Goal: Task Accomplishment & Management: Manage account settings

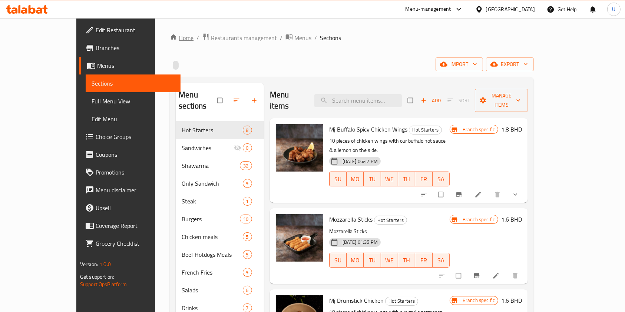
click at [170, 35] on link "Home" at bounding box center [182, 37] width 24 height 9
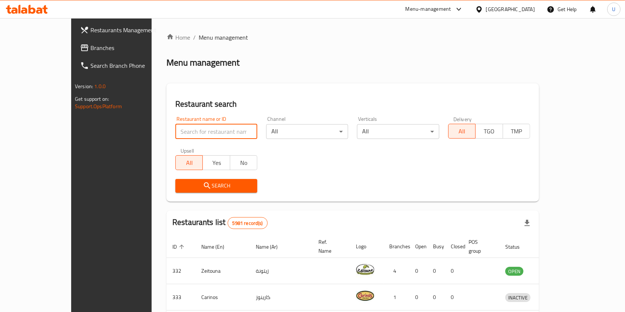
click at [175, 133] on input "search" at bounding box center [216, 131] width 82 height 15
type input "roti shoti"
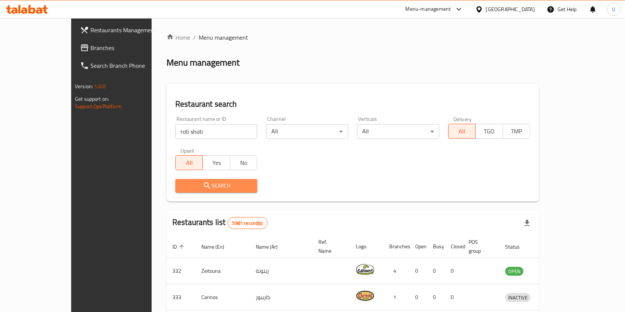
click at [208, 187] on span "Search" at bounding box center [216, 185] width 70 height 9
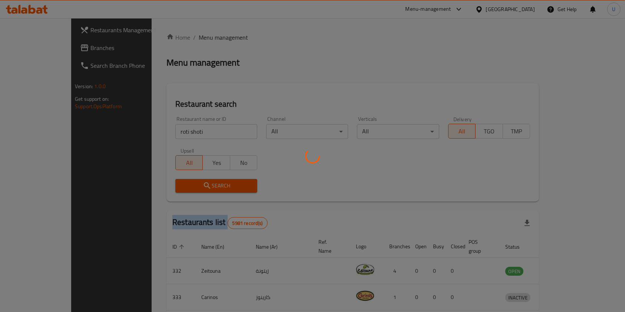
click at [208, 187] on div at bounding box center [312, 156] width 625 height 312
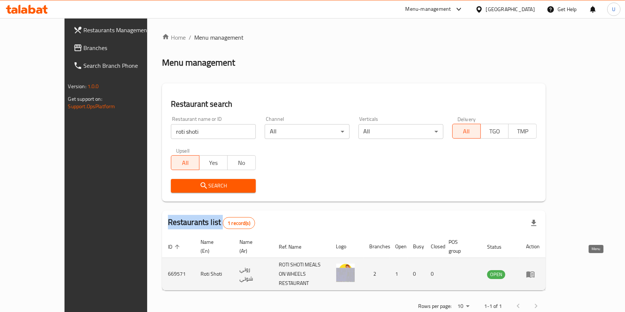
click at [534, 271] on icon "enhanced table" at bounding box center [530, 274] width 8 height 6
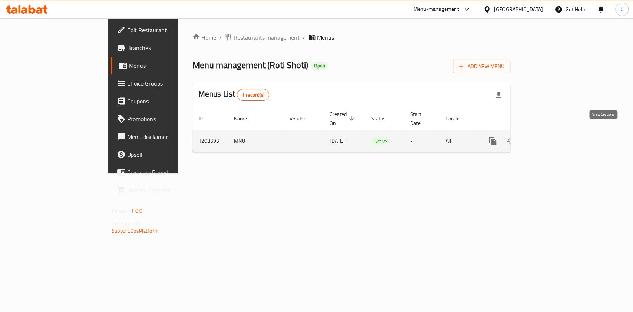
click at [555, 134] on link "enhanced table" at bounding box center [546, 141] width 18 height 18
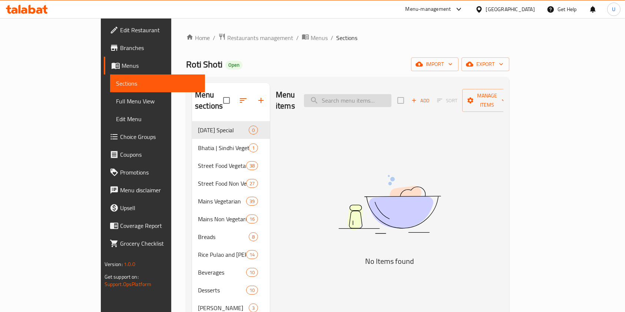
click at [384, 94] on input "search" at bounding box center [347, 100] width 87 height 13
paste input "Vada Pav (1pc.)"
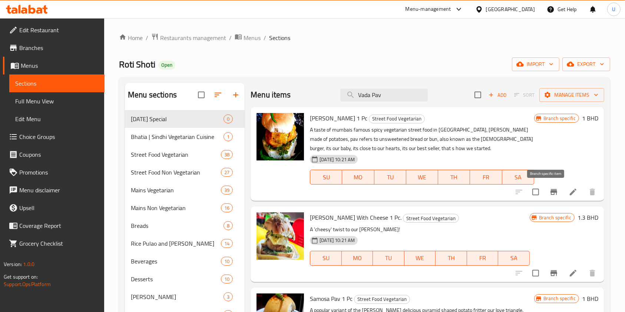
type input "Vada Pav"
click at [550, 191] on icon "Branch-specific-item" at bounding box center [553, 192] width 7 height 6
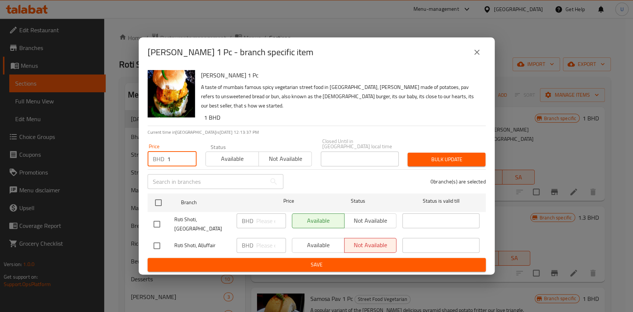
click at [176, 153] on input "1" at bounding box center [181, 159] width 29 height 15
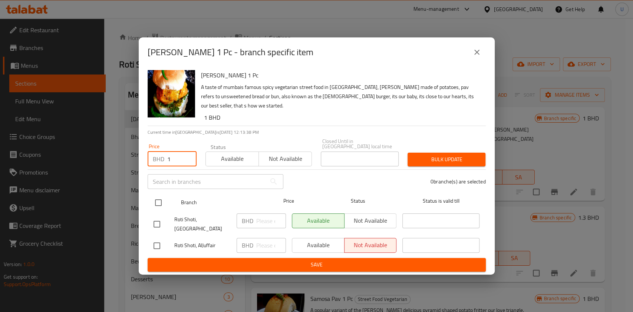
type input "1"
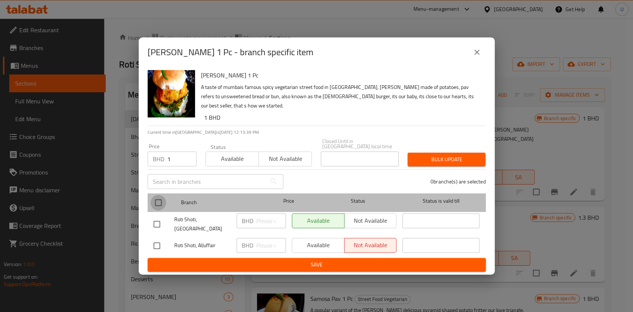
click at [155, 199] on input "checkbox" at bounding box center [158, 203] width 16 height 16
checkbox input "true"
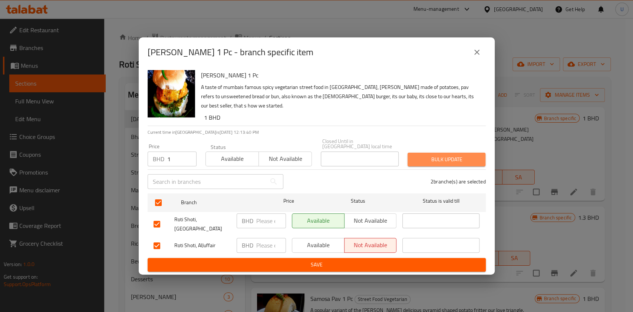
click at [436, 156] on span "Bulk update" at bounding box center [446, 159] width 66 height 9
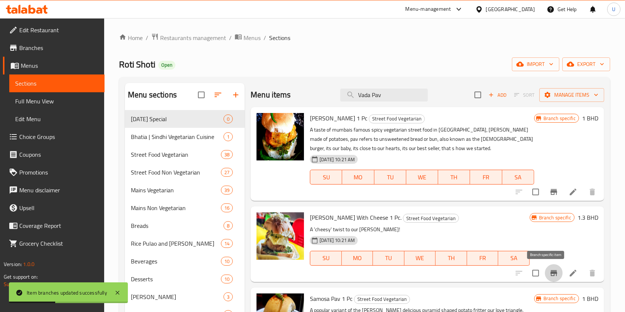
click at [549, 275] on icon "Branch-specific-item" at bounding box center [553, 273] width 9 height 9
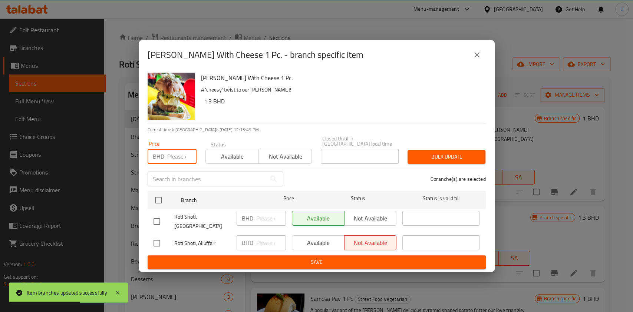
click at [169, 154] on input "number" at bounding box center [181, 156] width 29 height 15
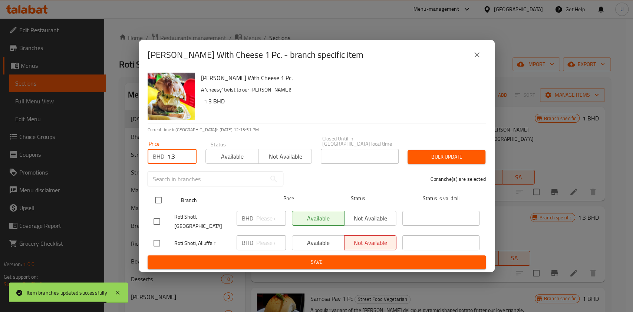
type input "1.3"
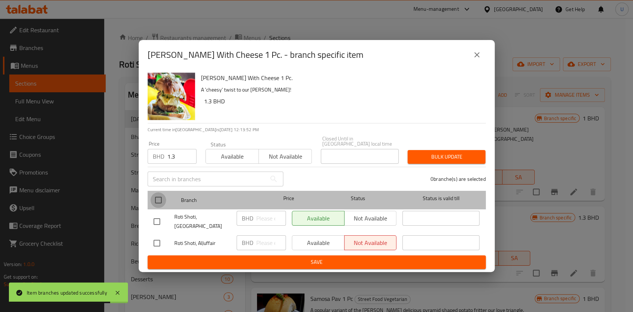
click at [160, 198] on input "checkbox" at bounding box center [158, 200] width 16 height 16
checkbox input "true"
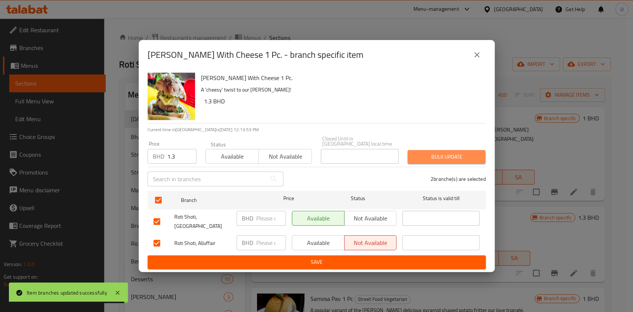
click at [431, 152] on span "Bulk update" at bounding box center [446, 156] width 66 height 9
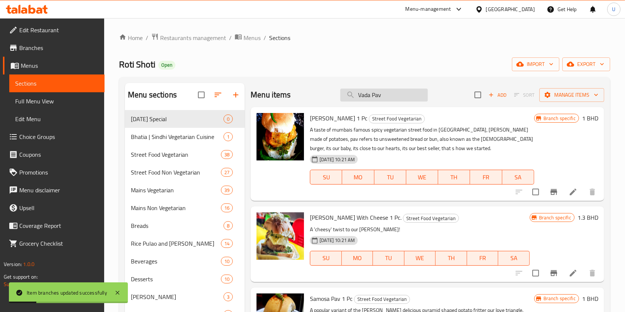
drag, startPoint x: 387, startPoint y: 96, endPoint x: 343, endPoint y: 98, distance: 43.7
click at [343, 98] on input "Vada Pav" at bounding box center [383, 95] width 87 height 13
paste input "Samosa Pav (1 pc.)"
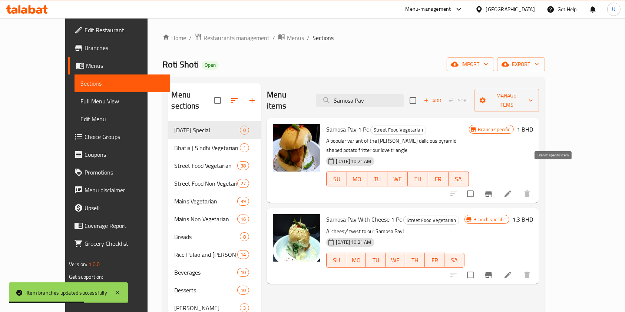
type input "Samosa Pav"
click at [492, 191] on icon "Branch-specific-item" at bounding box center [488, 194] width 7 height 6
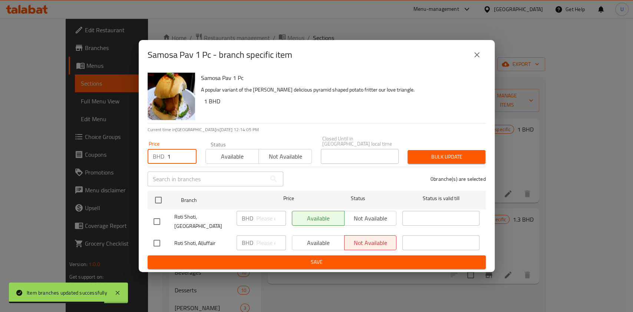
click at [172, 153] on input "1" at bounding box center [181, 156] width 29 height 15
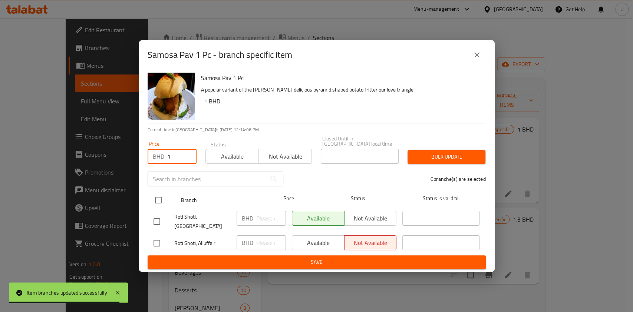
type input "1"
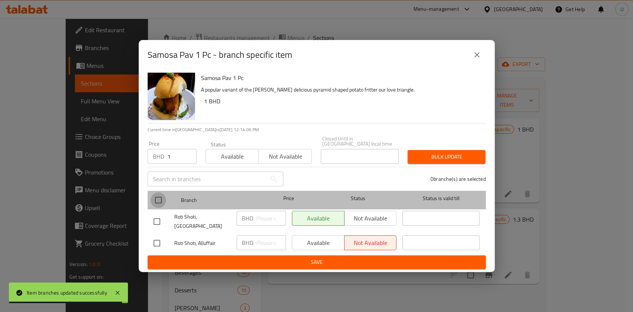
click at [156, 197] on input "checkbox" at bounding box center [158, 200] width 16 height 16
checkbox input "true"
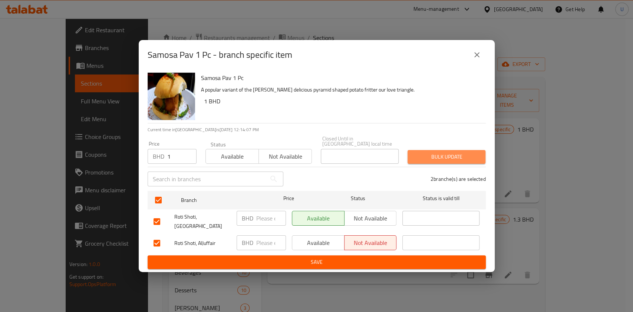
click at [412, 153] on button "Bulk update" at bounding box center [446, 157] width 78 height 14
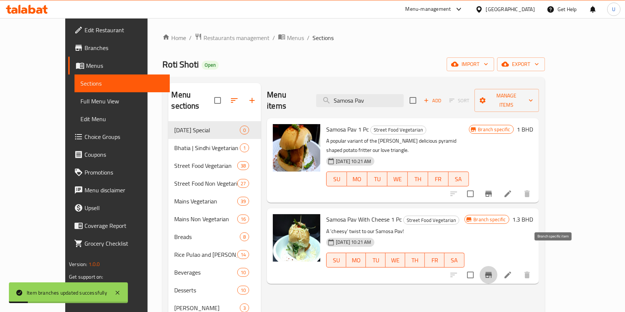
click at [492, 272] on icon "Branch-specific-item" at bounding box center [488, 275] width 7 height 6
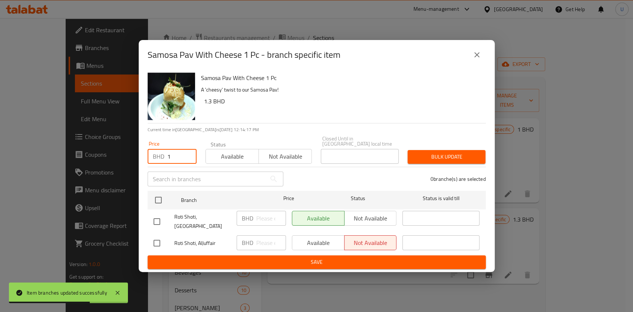
click at [173, 157] on input "1" at bounding box center [181, 156] width 29 height 15
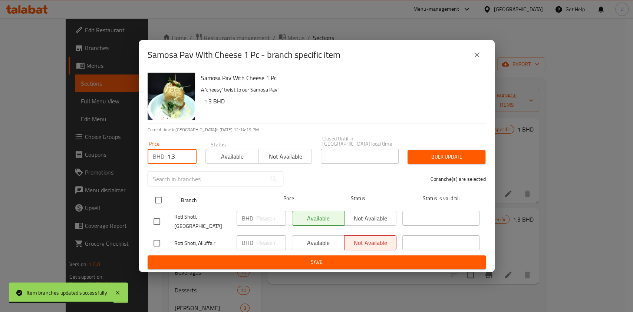
type input "1.3"
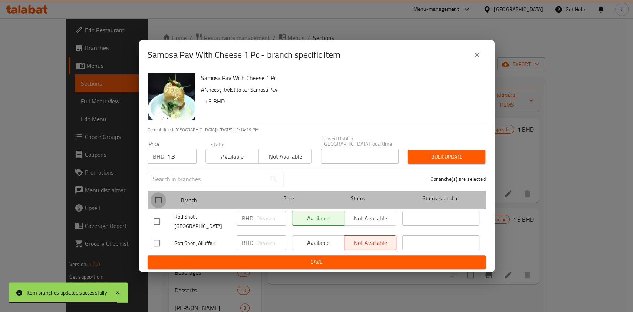
click at [158, 199] on input "checkbox" at bounding box center [158, 200] width 16 height 16
checkbox input "true"
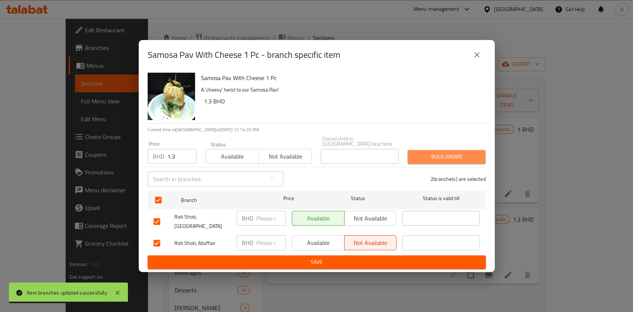
click at [444, 153] on span "Bulk update" at bounding box center [446, 156] width 66 height 9
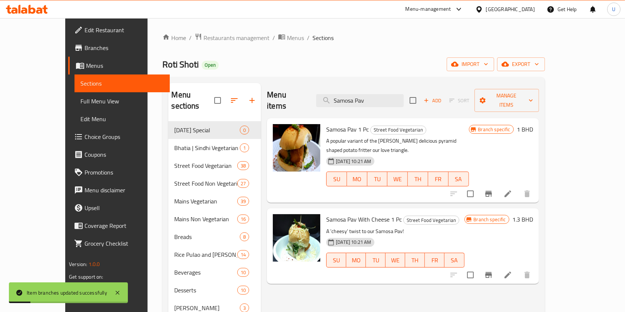
drag, startPoint x: 394, startPoint y: 94, endPoint x: 279, endPoint y: 122, distance: 118.7
click at [279, 122] on div "Menu items Samosa Pav Add Sort Manage items Samosa Pav 1 Pc Street Food Vegetar…" at bounding box center [400, 239] width 278 height 312
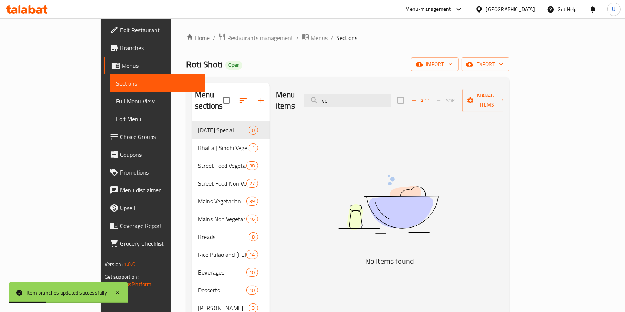
type input "v"
paste input "Kachori Pav with Cheese (1 pc.)"
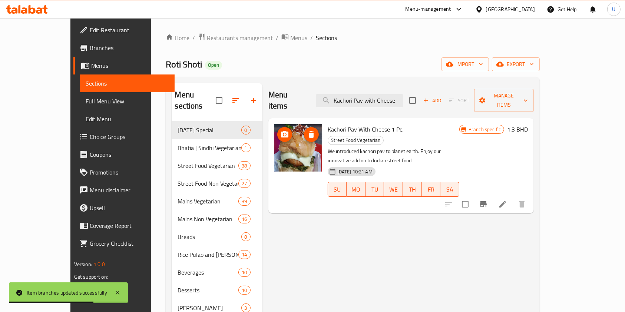
type input "Kachori Pav with Cheese"
click at [488, 200] on icon "Branch-specific-item" at bounding box center [483, 204] width 9 height 9
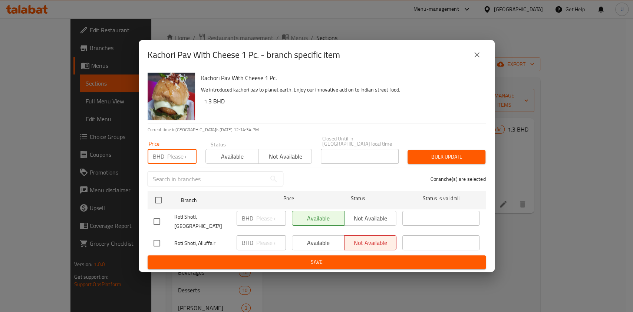
type input "1"
click at [174, 153] on input "1" at bounding box center [181, 156] width 29 height 15
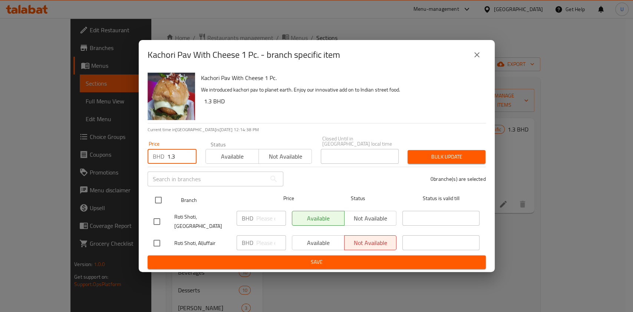
type input "1.3"
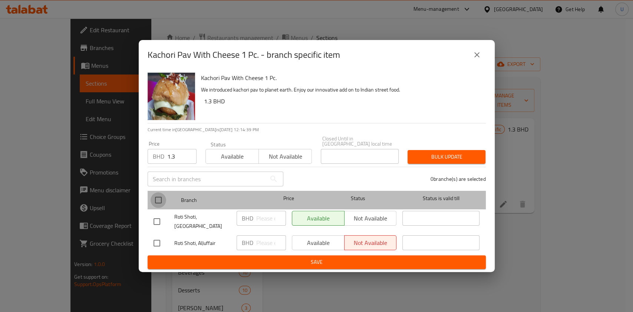
click at [157, 197] on input "checkbox" at bounding box center [158, 200] width 16 height 16
checkbox input "true"
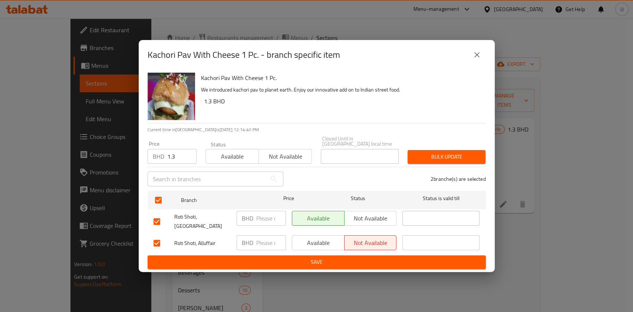
click at [445, 153] on span "Bulk update" at bounding box center [446, 156] width 66 height 9
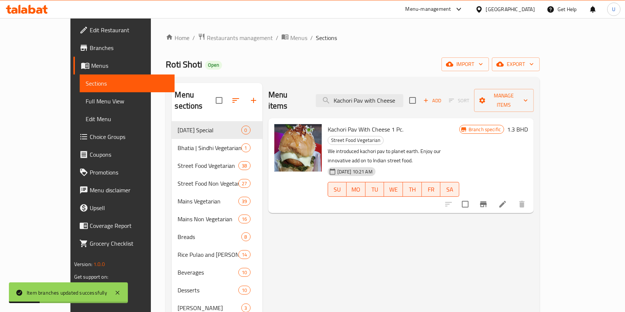
drag, startPoint x: 422, startPoint y: 96, endPoint x: 327, endPoint y: 88, distance: 95.6
click at [327, 88] on div "Menu items Kachori Pav with Cheese Add Sort Manage items" at bounding box center [401, 100] width 266 height 35
paste input "Punjabi Samosa (2 pcs)"
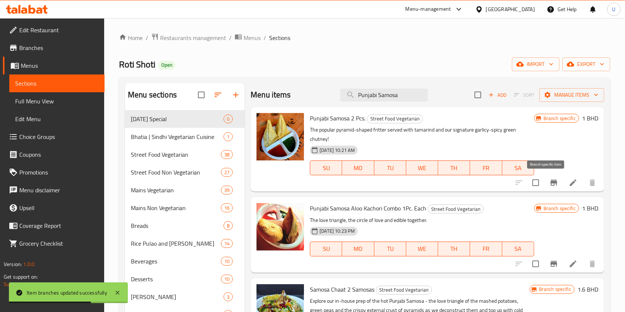
type input "Punjabi Samosa"
click at [550, 182] on icon "Branch-specific-item" at bounding box center [553, 182] width 9 height 9
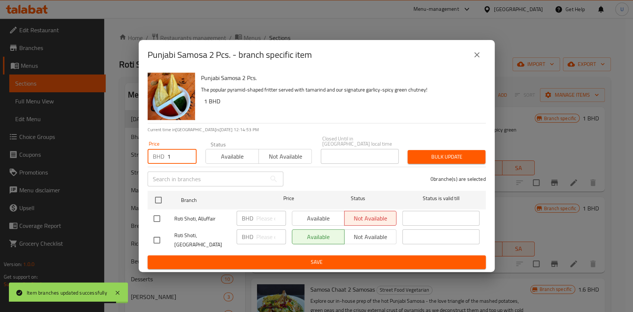
click at [173, 155] on input "1" at bounding box center [181, 156] width 29 height 15
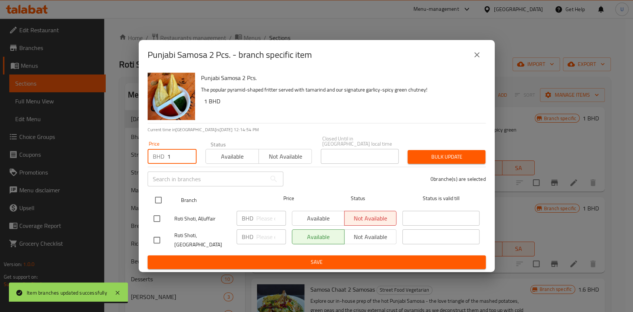
type input "1"
click at [160, 200] on input "checkbox" at bounding box center [158, 200] width 16 height 16
checkbox input "true"
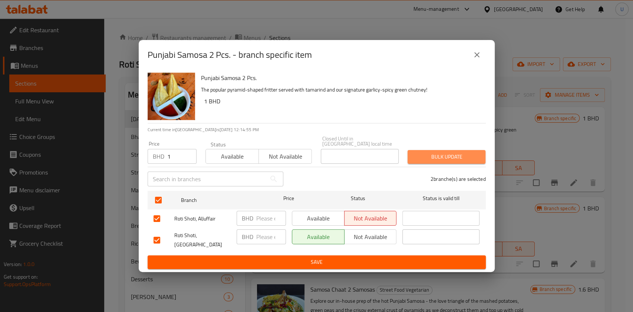
click at [428, 156] on span "Bulk update" at bounding box center [446, 156] width 66 height 9
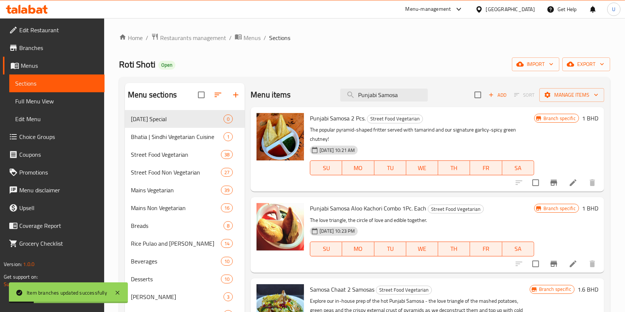
drag, startPoint x: 402, startPoint y: 95, endPoint x: 334, endPoint y: 95, distance: 68.6
click at [334, 95] on div "Menu items Punjabi Samosa Add Sort Manage items" at bounding box center [426, 95] width 353 height 24
paste input "Aloo Kachori (2 pcs)"
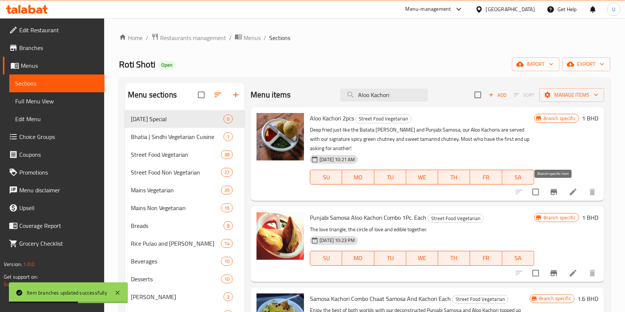
type input "Aloo Kachori"
click at [554, 195] on icon "Branch-specific-item" at bounding box center [553, 192] width 7 height 6
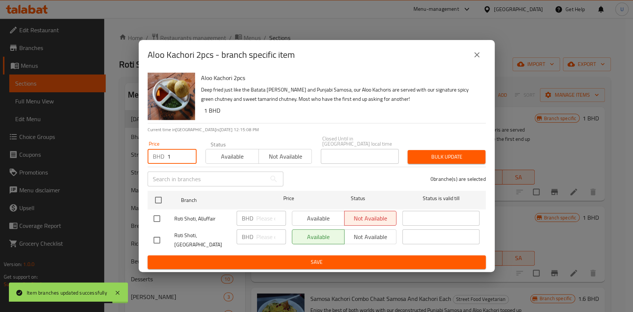
click at [170, 155] on input "1" at bounding box center [181, 156] width 29 height 15
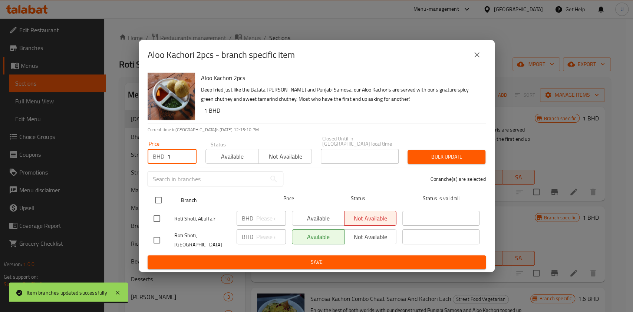
type input "1"
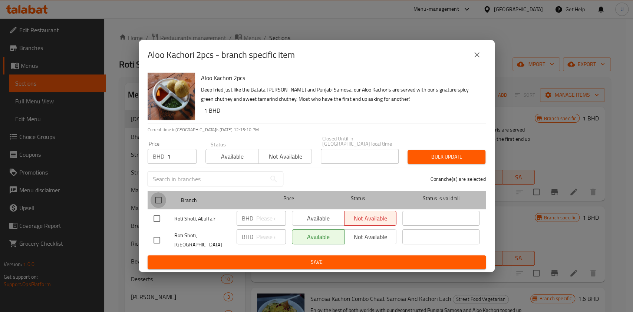
click at [156, 201] on input "checkbox" at bounding box center [158, 200] width 16 height 16
checkbox input "true"
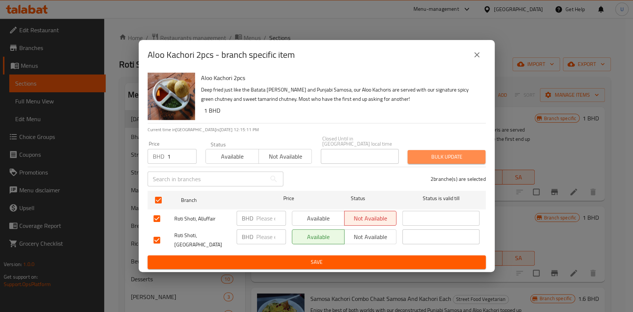
click at [427, 152] on span "Bulk update" at bounding box center [446, 156] width 66 height 9
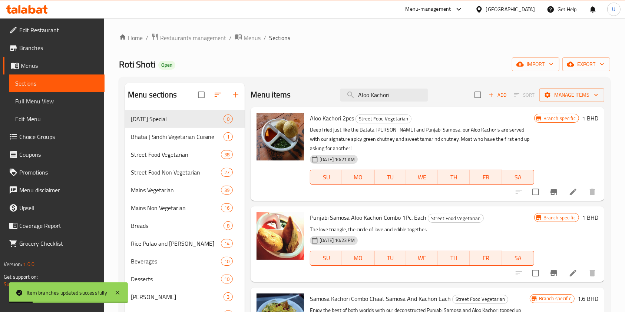
drag, startPoint x: 397, startPoint y: 96, endPoint x: 322, endPoint y: 96, distance: 75.2
click at [322, 96] on div "Menu items Aloo Kachori Add Sort Manage items" at bounding box center [426, 95] width 353 height 24
paste input "Dabeli (1 pc.)"
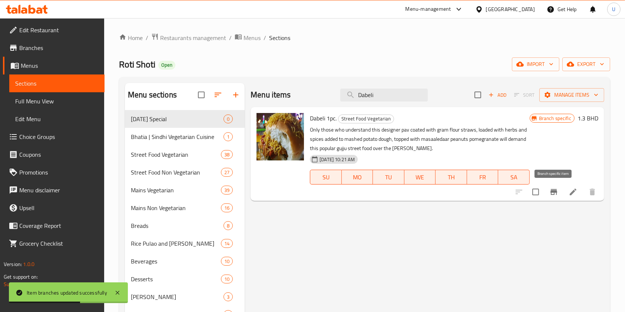
type input "Dabeli"
click at [548, 192] on button "Branch-specific-item" at bounding box center [554, 192] width 18 height 18
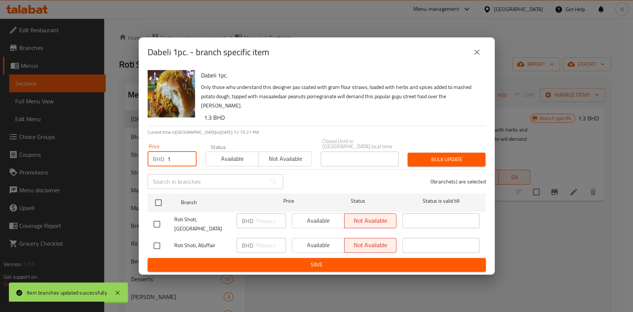
click at [178, 154] on input "1" at bounding box center [181, 159] width 29 height 15
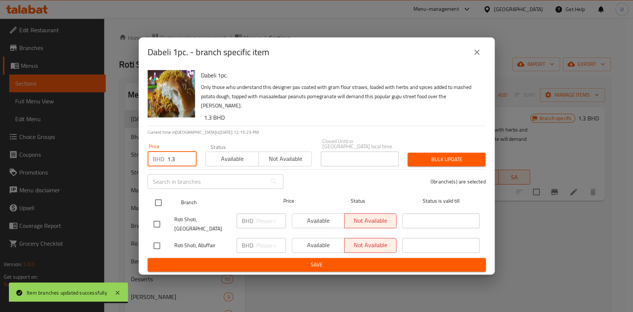
type input "1.3"
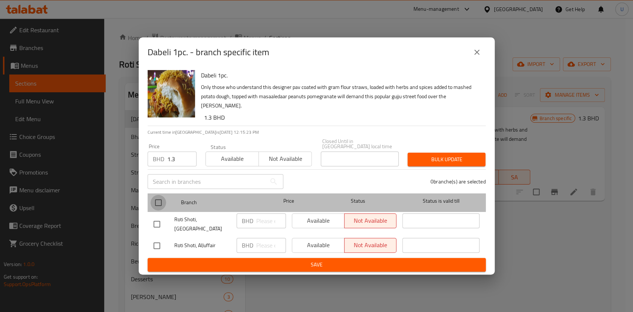
click at [157, 197] on input "checkbox" at bounding box center [158, 203] width 16 height 16
checkbox input "true"
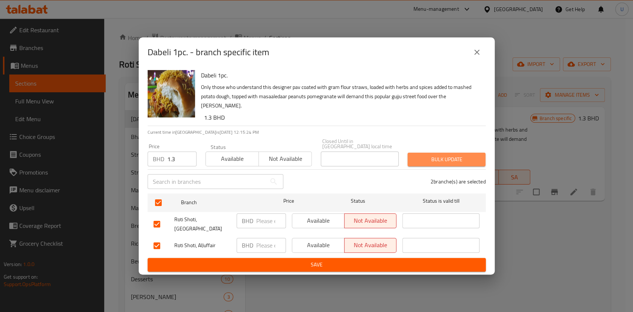
click at [422, 155] on span "Bulk update" at bounding box center [446, 159] width 66 height 9
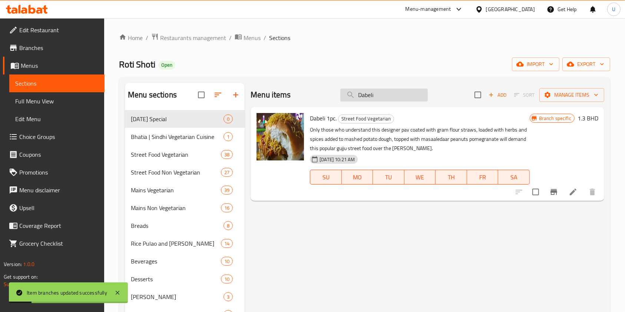
click at [366, 94] on input "Dabeli" at bounding box center [383, 95] width 87 height 13
paste input "Mumbai Masala Veg. Grilled Cheese Sandwich"
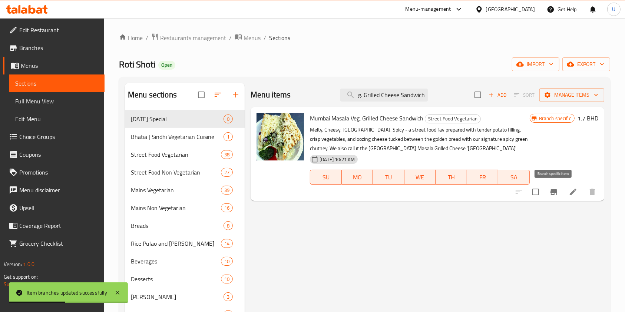
type input "Mumbai Masala Veg. Grilled Cheese Sandwich"
click at [556, 191] on icon "Branch-specific-item" at bounding box center [553, 192] width 7 height 6
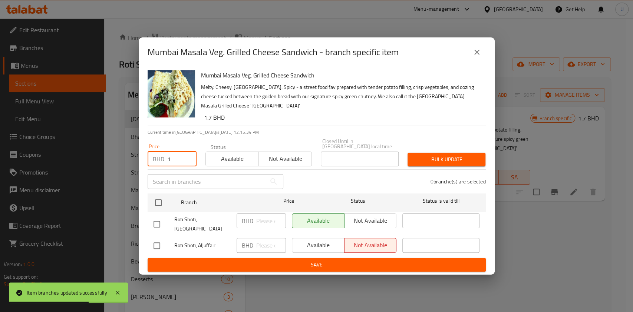
click at [167, 155] on input "1" at bounding box center [181, 159] width 29 height 15
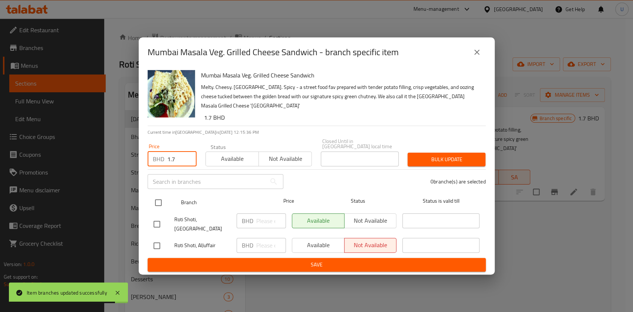
type input "1.7"
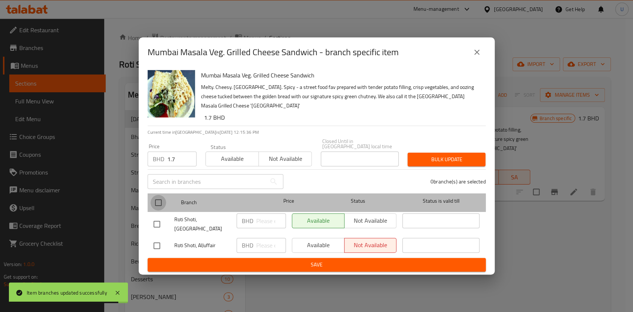
click at [157, 199] on input "checkbox" at bounding box center [158, 203] width 16 height 16
checkbox input "true"
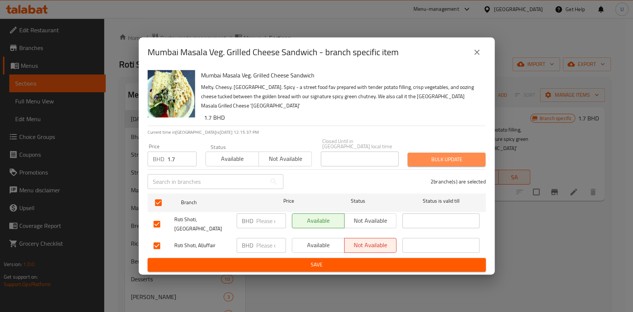
click at [432, 155] on span "Bulk update" at bounding box center [446, 159] width 66 height 9
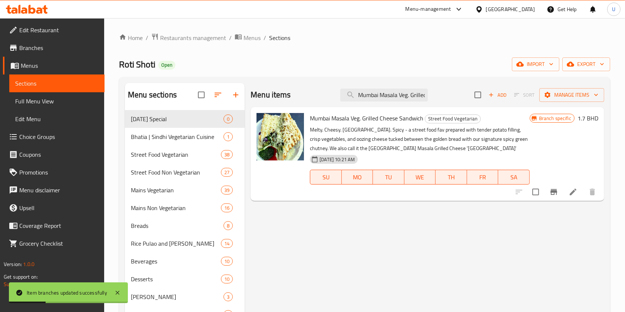
scroll to position [0, 47]
drag, startPoint x: 356, startPoint y: 97, endPoint x: 459, endPoint y: 103, distance: 102.8
click at [459, 103] on div "Menu items Mumbai Masala Veg. Grilled Cheese Sandwich Add Sort Manage items" at bounding box center [426, 95] width 353 height 24
paste input "Aloo Paratha XL"
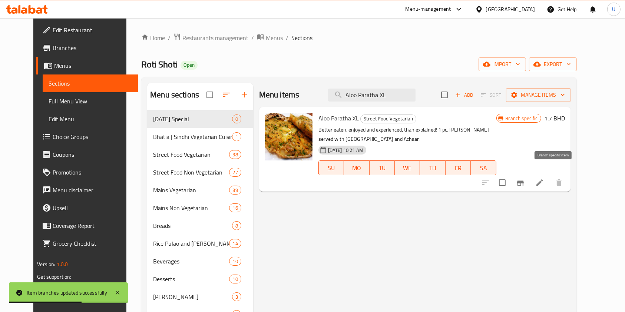
type input "Aloo Paratha XL"
click at [524, 180] on icon "Branch-specific-item" at bounding box center [520, 183] width 7 height 6
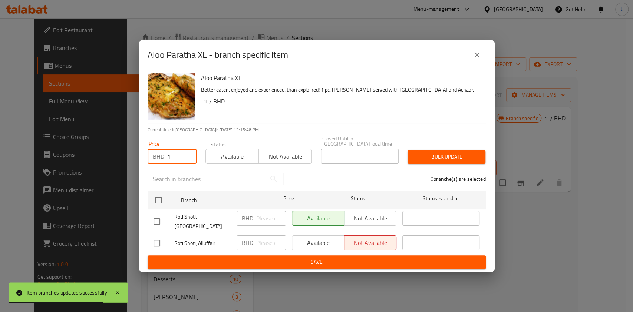
click at [174, 156] on input "1" at bounding box center [181, 156] width 29 height 15
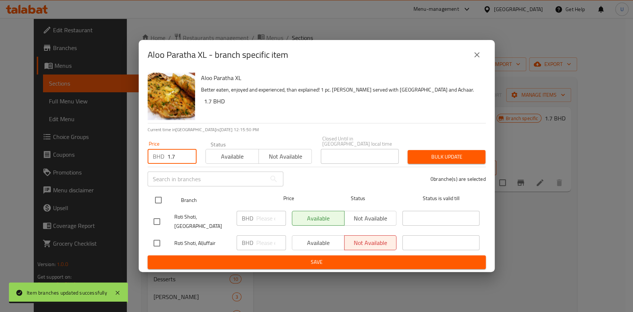
type input "1.7"
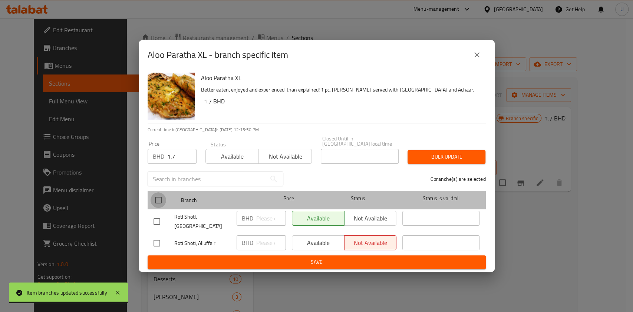
click at [158, 199] on input "checkbox" at bounding box center [158, 200] width 16 height 16
checkbox input "true"
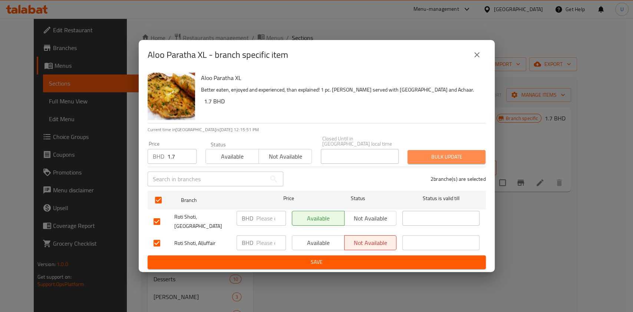
click at [436, 155] on span "Bulk update" at bounding box center [446, 156] width 66 height 9
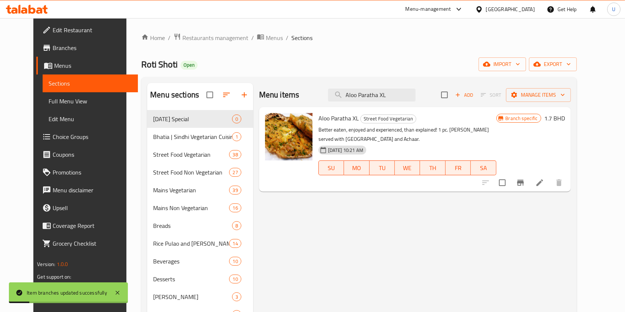
drag, startPoint x: 403, startPoint y: 94, endPoint x: 329, endPoint y: 89, distance: 73.9
click at [329, 89] on div "Menu items Aloo Paratha XL Add Sort Manage items" at bounding box center [415, 95] width 312 height 24
paste input "Paneer Paratha"
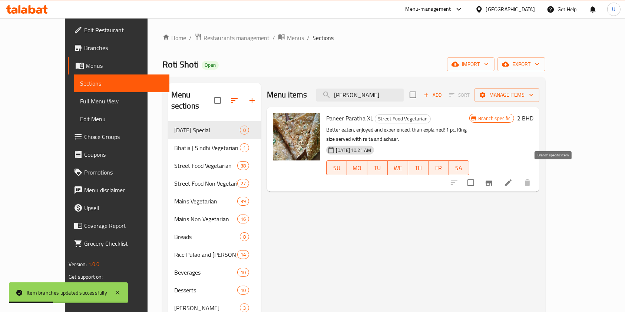
type input "Paneer Paratha"
click at [493, 178] on icon "Branch-specific-item" at bounding box center [488, 182] width 9 height 9
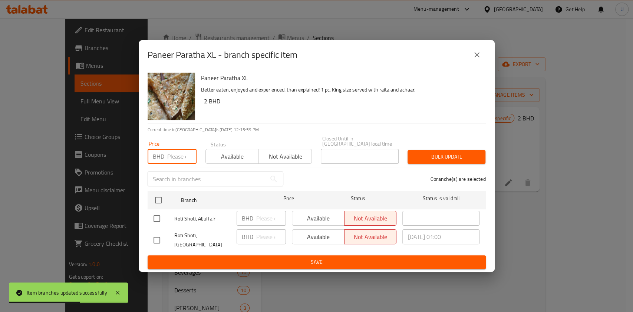
click at [183, 155] on input "number" at bounding box center [181, 156] width 29 height 15
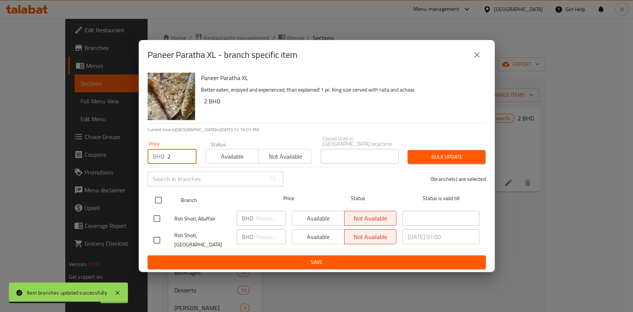
type input "2"
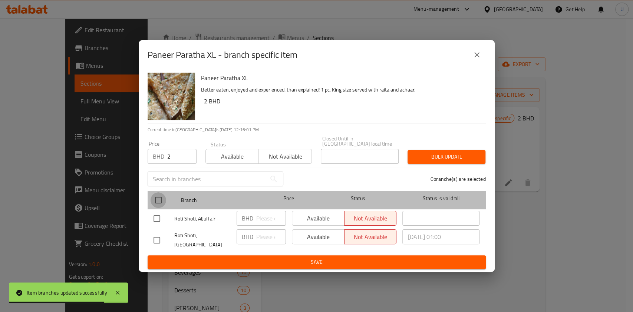
click at [157, 197] on input "checkbox" at bounding box center [158, 200] width 16 height 16
checkbox input "true"
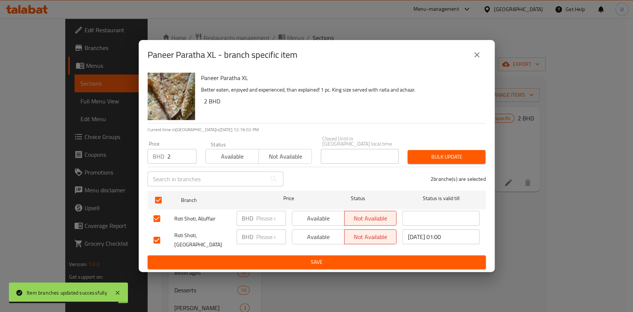
click at [436, 153] on span "Bulk update" at bounding box center [446, 156] width 66 height 9
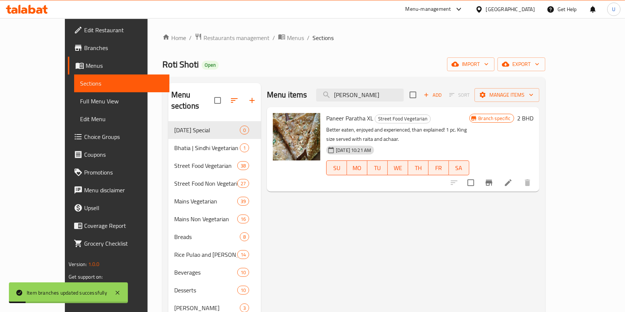
drag, startPoint x: 405, startPoint y: 95, endPoint x: 318, endPoint y: 91, distance: 87.9
click at [318, 91] on div "Menu items Paneer Paratha Add Sort Manage items" at bounding box center [403, 95] width 272 height 24
paste input "Gobi"
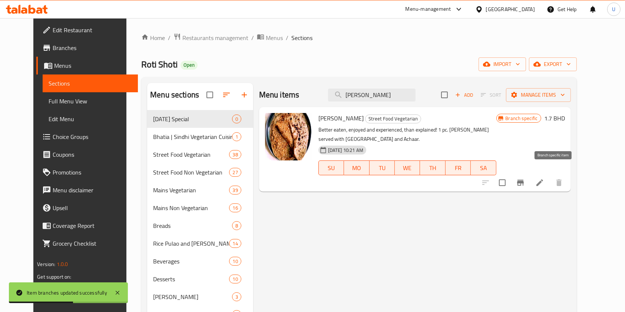
type input "Gobi Paratha"
click at [524, 180] on icon "Branch-specific-item" at bounding box center [520, 183] width 7 height 6
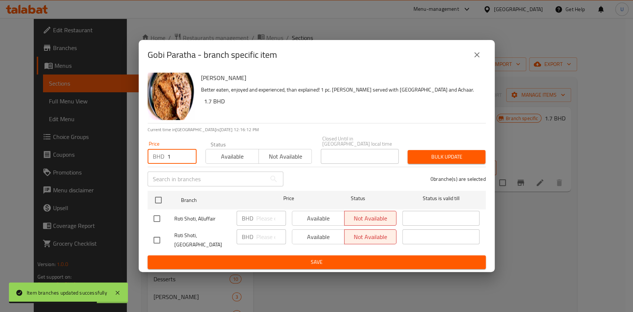
click at [176, 156] on input "1" at bounding box center [181, 156] width 29 height 15
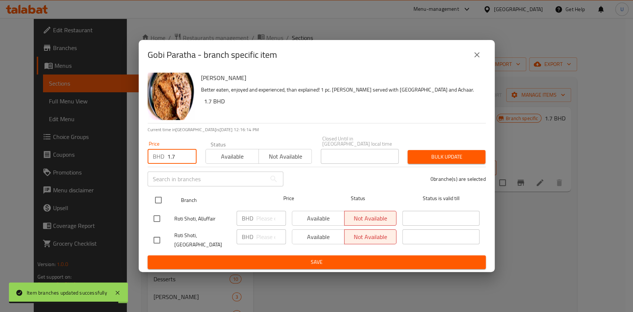
type input "1.7"
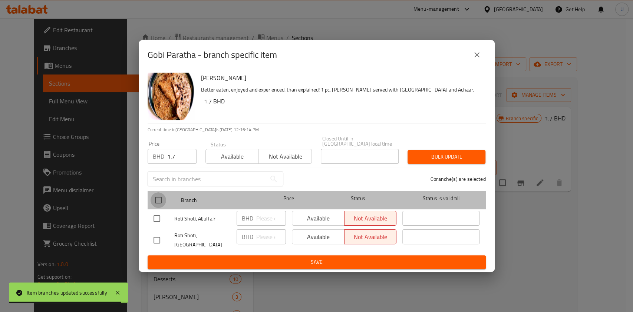
click at [157, 199] on input "checkbox" at bounding box center [158, 200] width 16 height 16
checkbox input "true"
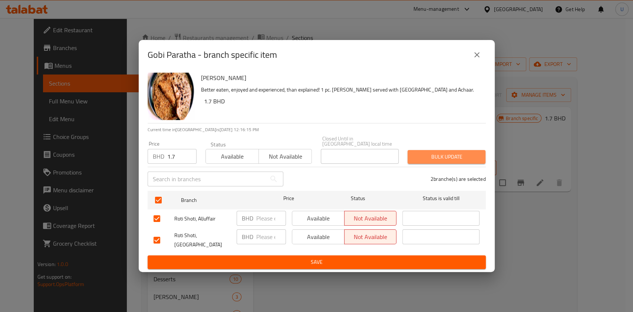
click at [462, 152] on span "Bulk update" at bounding box center [446, 156] width 66 height 9
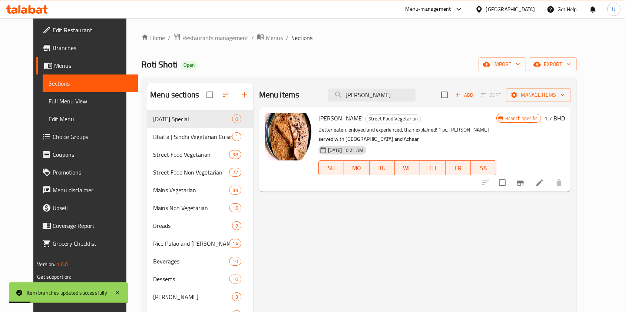
drag, startPoint x: 396, startPoint y: 95, endPoint x: 327, endPoint y: 101, distance: 69.6
click at [327, 101] on div "Menu items Gobi Paratha Add Sort Manage items" at bounding box center [415, 95] width 312 height 24
paste input "Cholay Poori incl. 3 Pooris Combo"
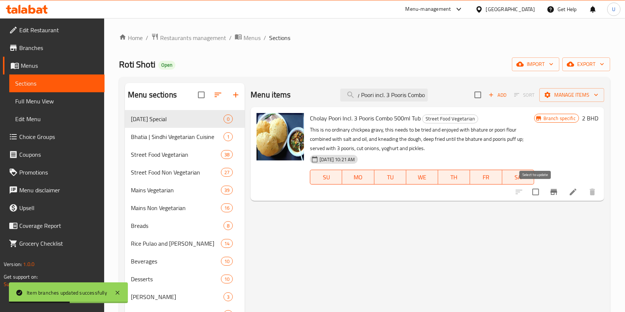
type input "Cholay Poori incl. 3 Pooris Combo"
click at [554, 192] on icon "Branch-specific-item" at bounding box center [553, 192] width 7 height 6
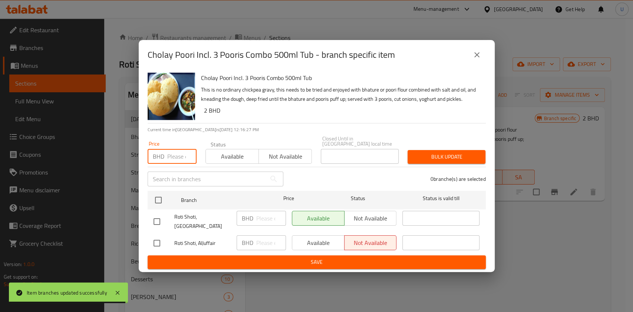
click at [171, 154] on input "number" at bounding box center [181, 156] width 29 height 15
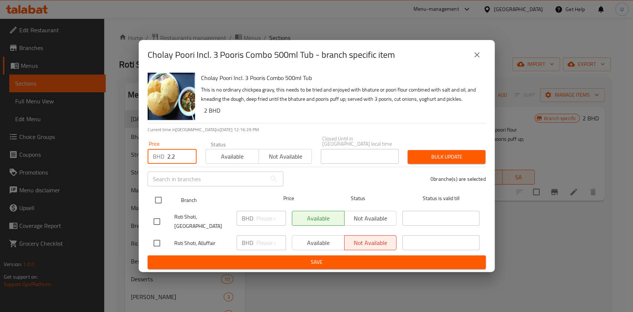
type input "2.2"
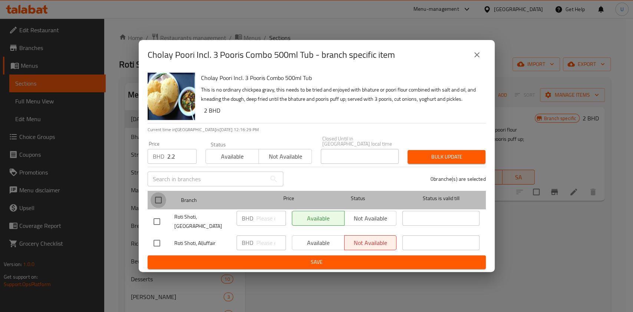
click at [156, 197] on input "checkbox" at bounding box center [158, 200] width 16 height 16
checkbox input "true"
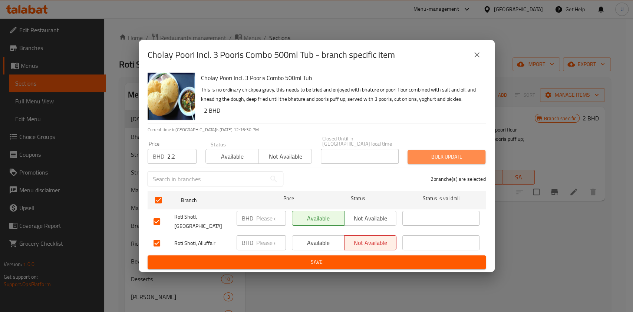
click at [451, 155] on span "Bulk update" at bounding box center [446, 156] width 66 height 9
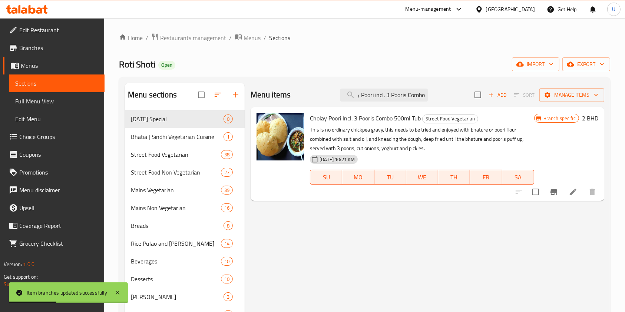
drag, startPoint x: 358, startPoint y: 96, endPoint x: 468, endPoint y: 98, distance: 110.4
click at [468, 98] on div "Menu items Cholay Poori incl. 3 Pooris Combo Add Sort Manage items" at bounding box center [426, 95] width 353 height 24
paste input "Bhaturay (with 2 Bhaturay)"
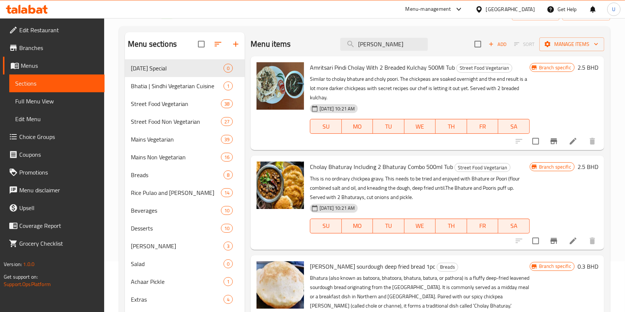
scroll to position [50, 0]
drag, startPoint x: 398, startPoint y: 45, endPoint x: 309, endPoint y: 59, distance: 89.2
click at [309, 59] on div "Menu items Cholay Bhatu Add Sort Manage items Amritsari Pindi Cholay With 2 Bre…" at bounding box center [424, 189] width 359 height 312
paste input "Amritsari Pindi Cholay Kulchay (with 2 Breaded Kulchay)"
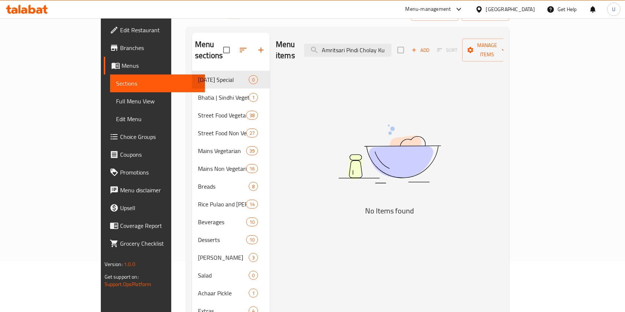
scroll to position [0, 0]
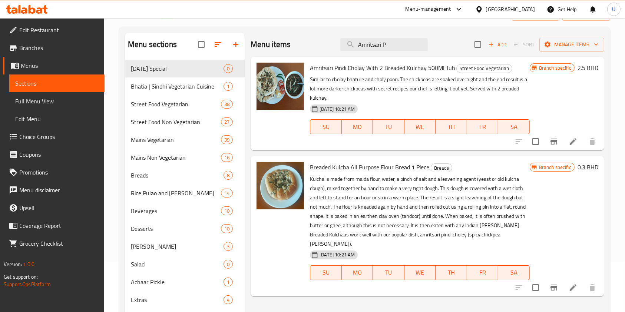
type input "Amritsari P"
click at [554, 142] on icon "Branch-specific-item" at bounding box center [553, 142] width 7 height 6
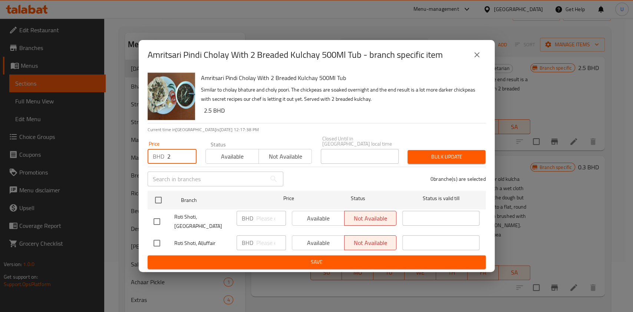
click at [174, 153] on input "2" at bounding box center [181, 156] width 29 height 15
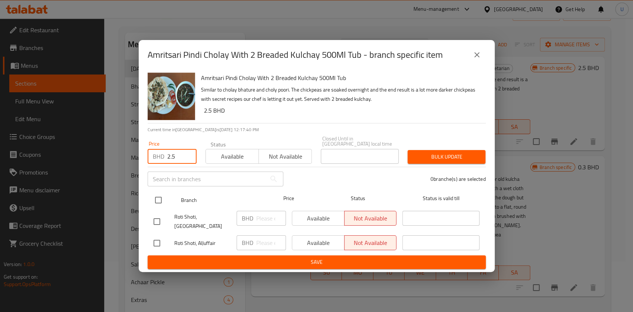
type input "2.5"
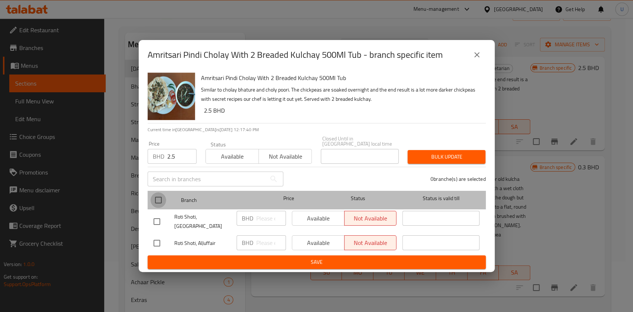
click at [156, 196] on input "checkbox" at bounding box center [158, 200] width 16 height 16
checkbox input "true"
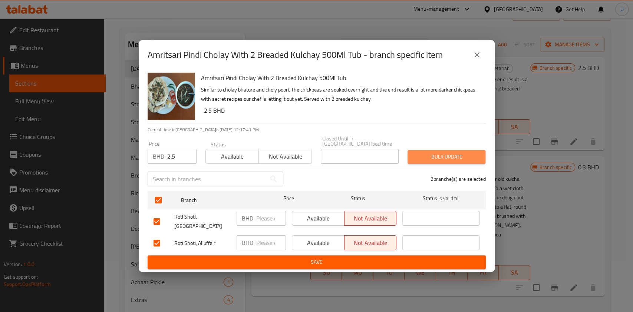
click at [453, 150] on button "Bulk update" at bounding box center [446, 157] width 78 height 14
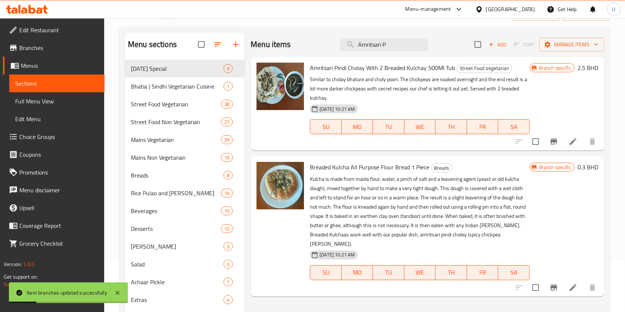
drag, startPoint x: 394, startPoint y: 42, endPoint x: 326, endPoint y: 40, distance: 67.5
click at [326, 40] on div "Menu items Amritsari P Add Sort Manage items" at bounding box center [426, 45] width 353 height 24
paste input "Pav Bhaji (with 2 Pavs)"
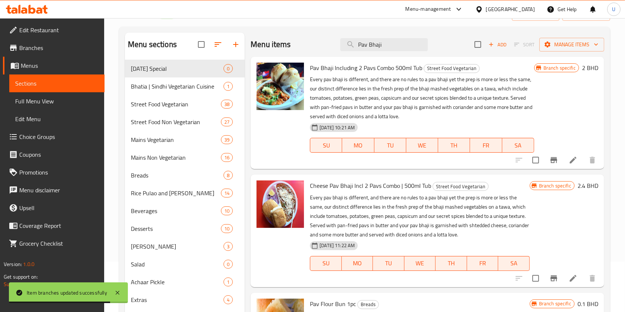
type input "Pav Bhaji"
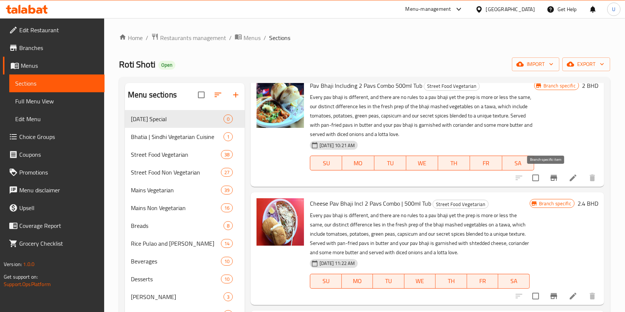
click at [550, 178] on icon "Branch-specific-item" at bounding box center [553, 178] width 7 height 6
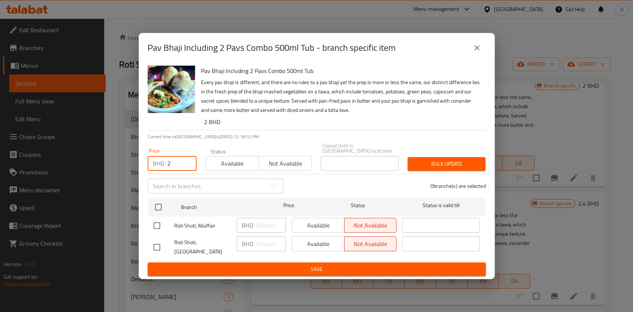
click at [176, 158] on input "2" at bounding box center [181, 163] width 29 height 15
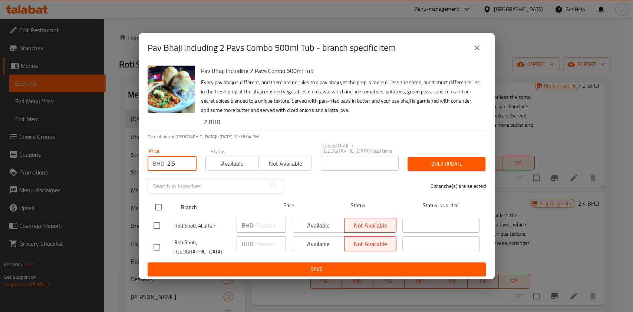
type input "2.5"
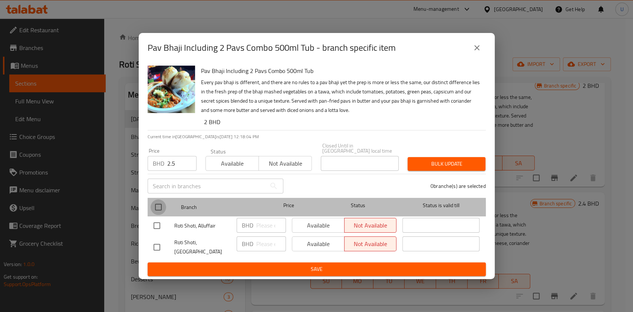
click at [155, 208] on input "checkbox" at bounding box center [158, 207] width 16 height 16
checkbox input "true"
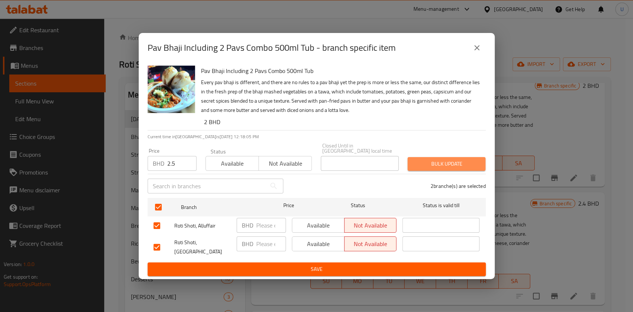
click at [430, 160] on span "Bulk update" at bounding box center [446, 163] width 66 height 9
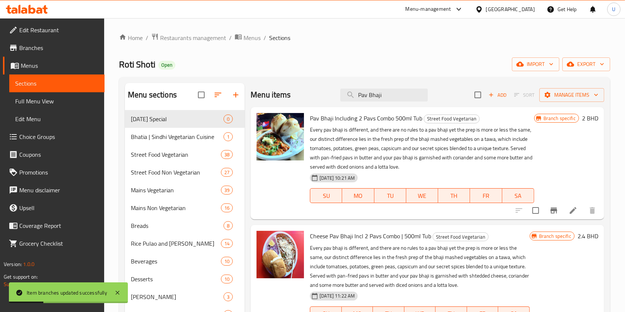
drag, startPoint x: 391, startPoint y: 97, endPoint x: 304, endPoint y: 100, distance: 86.8
click at [304, 100] on div "Menu items Pav Bhaji Add Sort Manage items" at bounding box center [426, 95] width 353 height 24
paste input "Cheese Pav Bhaji Incl 2 Pavs Combo"
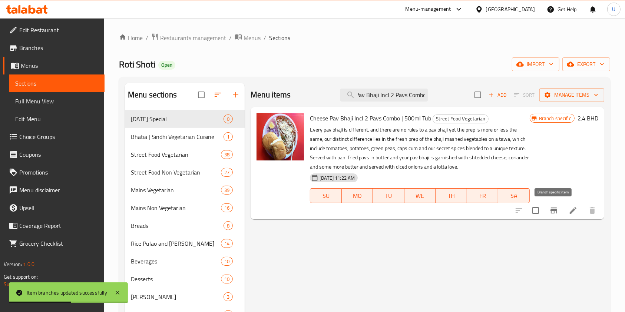
type input "Cheese Pav Bhaji Incl 2 Pavs Combo"
click at [551, 213] on icon "Branch-specific-item" at bounding box center [553, 210] width 9 height 9
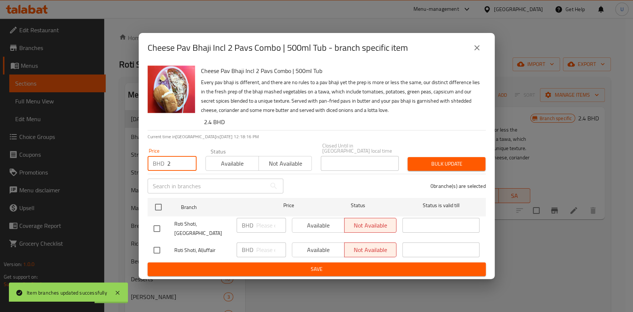
click at [178, 162] on input "2" at bounding box center [181, 163] width 29 height 15
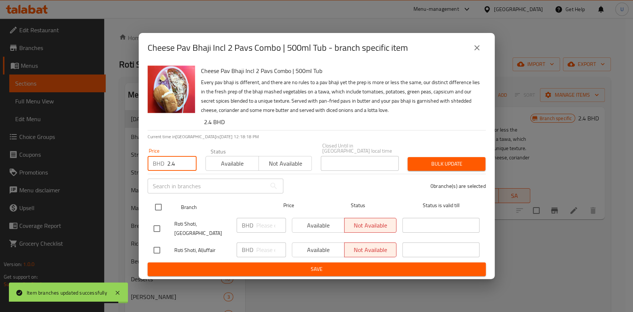
type input "2.4"
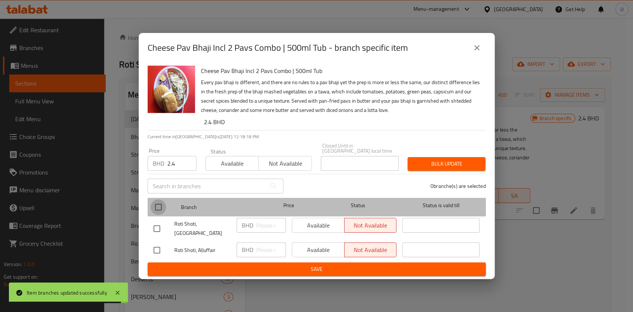
click at [160, 203] on input "checkbox" at bounding box center [158, 207] width 16 height 16
checkbox input "true"
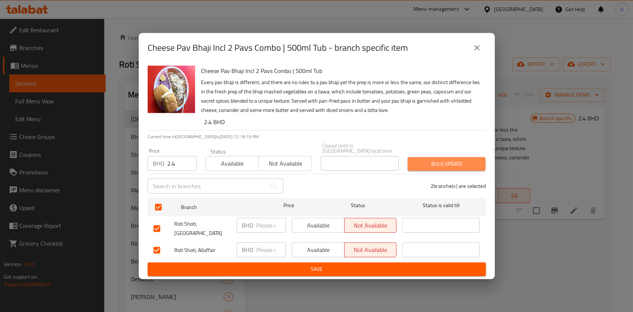
click at [446, 159] on span "Bulk update" at bounding box center [446, 163] width 66 height 9
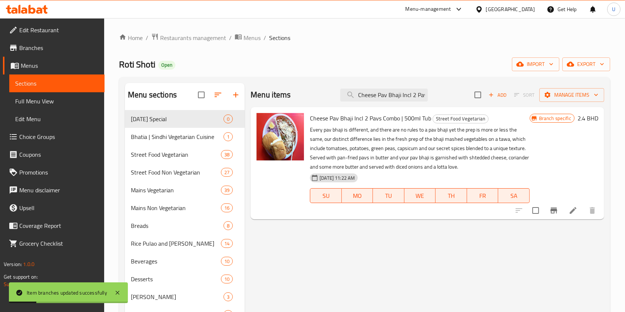
scroll to position [0, 22]
drag, startPoint x: 358, startPoint y: 94, endPoint x: 459, endPoint y: 112, distance: 102.2
click at [459, 112] on div "Menu items Cheese Pav Bhaji Incl 2 Pavs Combo Add Sort Manage items Cheese Pav …" at bounding box center [424, 239] width 359 height 312
paste input "Paneer Kathi Roll (Large)"
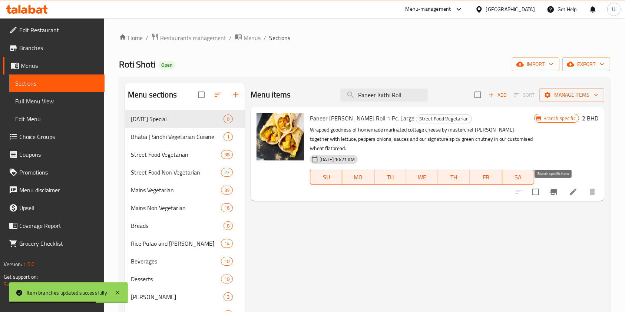
type input "Paneer Kathi Roll"
click at [553, 194] on icon "Branch-specific-item" at bounding box center [553, 191] width 9 height 9
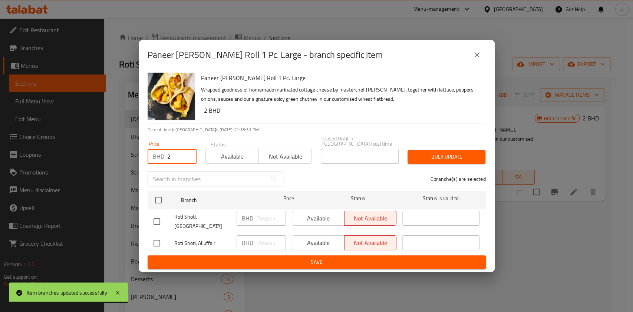
click at [172, 155] on input "2" at bounding box center [181, 156] width 29 height 15
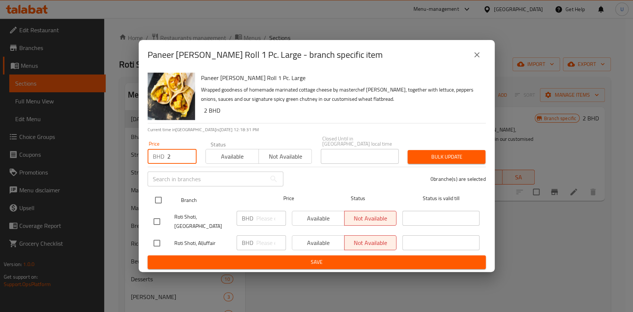
type input "2"
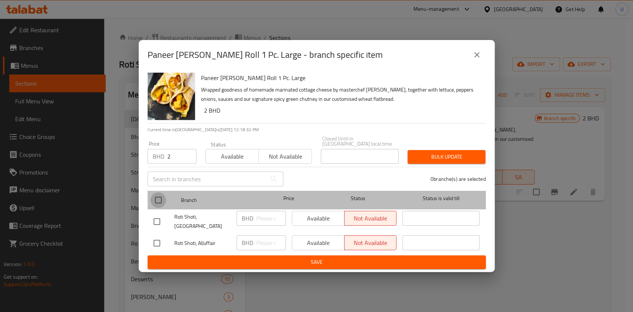
click at [157, 197] on input "checkbox" at bounding box center [158, 200] width 16 height 16
checkbox input "true"
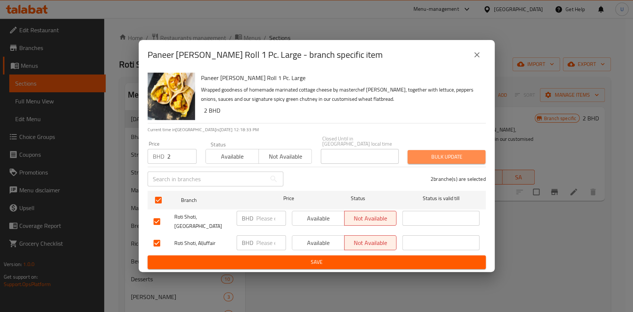
click at [426, 156] on span "Bulk update" at bounding box center [446, 156] width 66 height 9
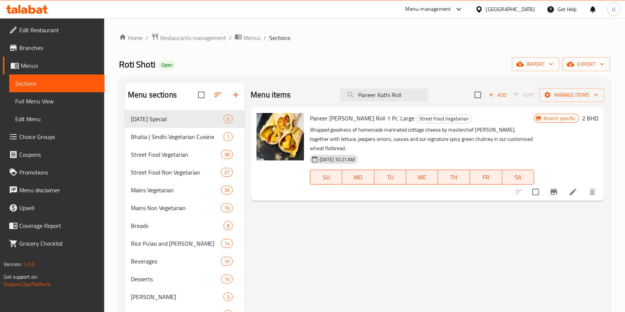
drag, startPoint x: 410, startPoint y: 93, endPoint x: 319, endPoint y: 94, distance: 90.8
click at [319, 94] on div "Menu items Paneer Kathi Roll Add Sort Manage items" at bounding box center [426, 95] width 353 height 24
paste input "French Fries"
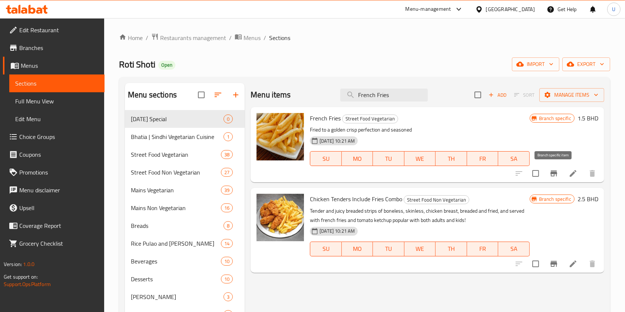
type input "French Fries"
click at [557, 176] on icon "Branch-specific-item" at bounding box center [553, 173] width 9 height 9
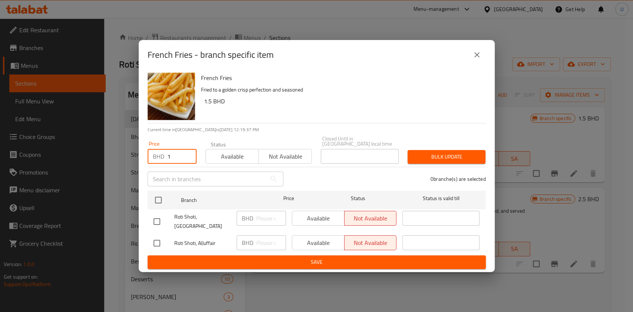
click at [172, 156] on input "1" at bounding box center [181, 156] width 29 height 15
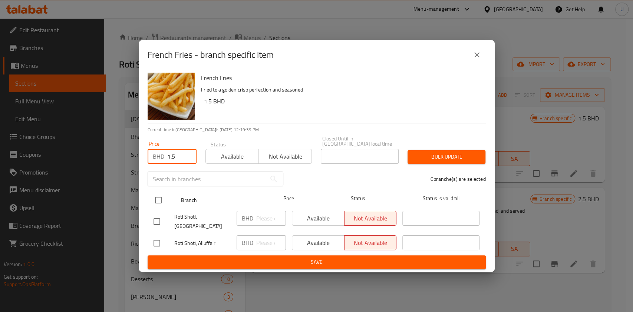
type input "1.5"
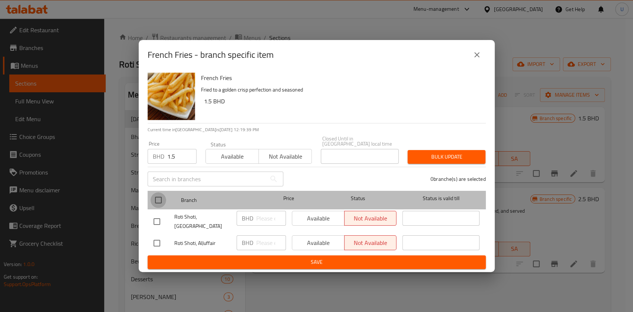
click at [160, 197] on input "checkbox" at bounding box center [158, 200] width 16 height 16
checkbox input "true"
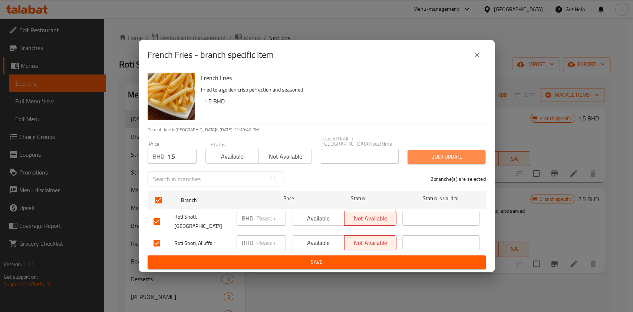
click at [428, 153] on span "Bulk update" at bounding box center [446, 156] width 66 height 9
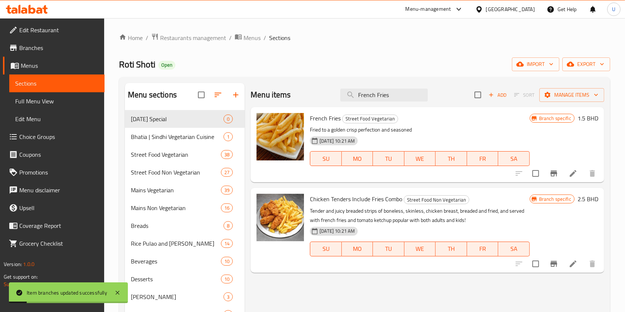
drag, startPoint x: 394, startPoint y: 96, endPoint x: 311, endPoint y: 99, distance: 83.8
click at [311, 99] on div "Menu items French Fries Add Sort Manage items" at bounding box center [426, 95] width 353 height 24
paste input "Maggi Masala"
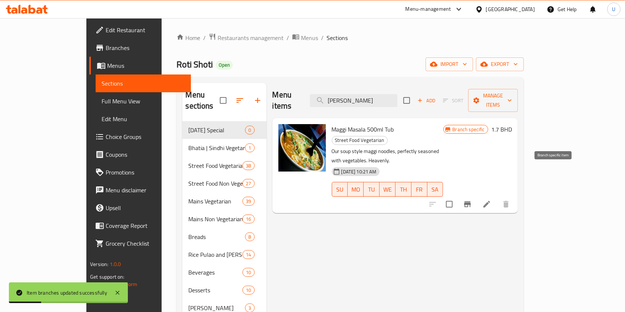
type input "Maggi Masala"
click at [471, 201] on icon "Branch-specific-item" at bounding box center [467, 204] width 7 height 6
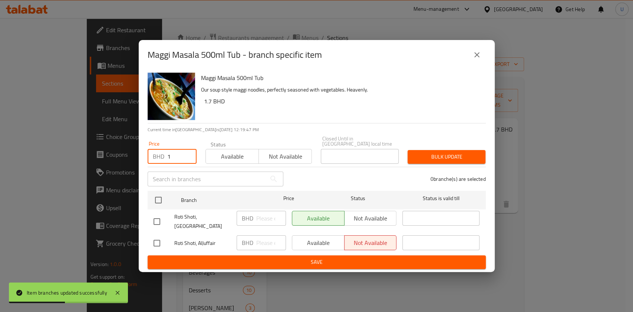
click at [175, 157] on input "1" at bounding box center [181, 156] width 29 height 15
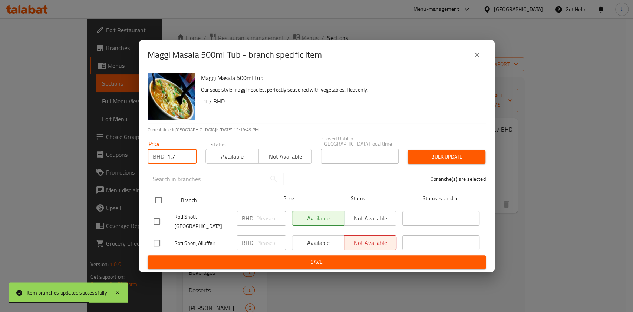
type input "1.7"
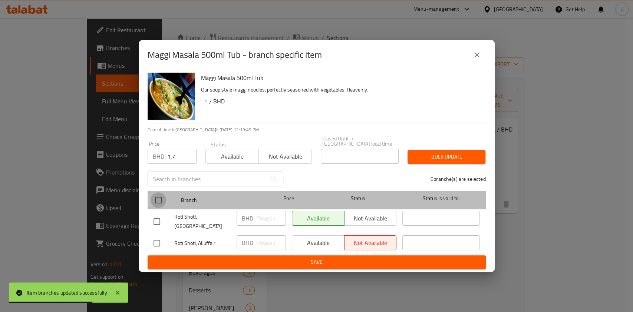
click at [159, 197] on input "checkbox" at bounding box center [158, 200] width 16 height 16
checkbox input "true"
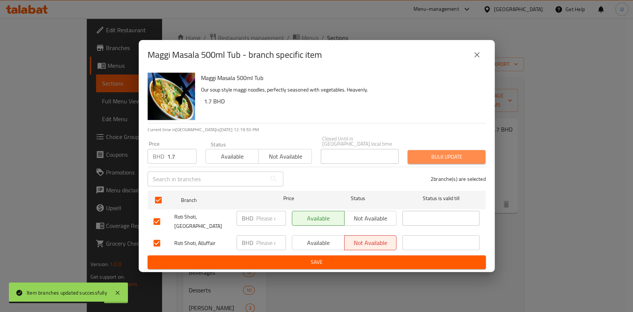
click at [439, 152] on span "Bulk update" at bounding box center [446, 156] width 66 height 9
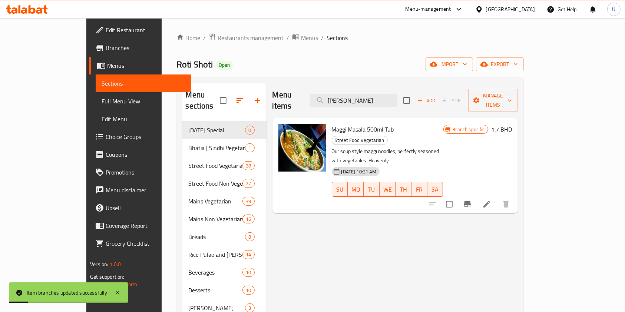
drag, startPoint x: 403, startPoint y: 96, endPoint x: 301, endPoint y: 99, distance: 102.0
click at [301, 99] on div "Menu items Maggi Masala Add Sort Manage items" at bounding box center [394, 100] width 245 height 35
paste input "Veg. Chowmein"
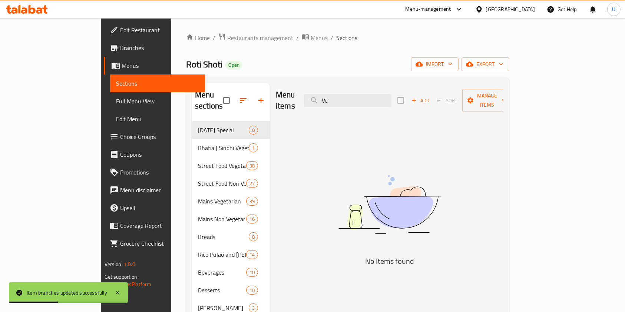
type input "V"
paste input "Veg. Chowmein"
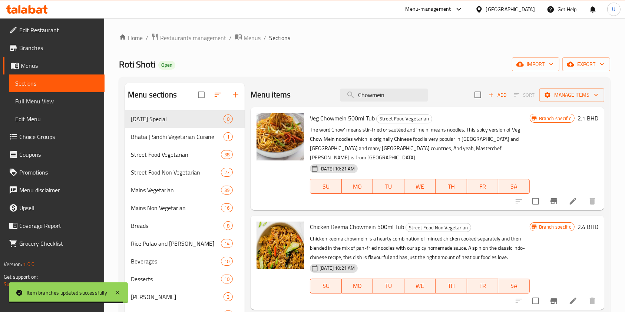
type input "Chowmein"
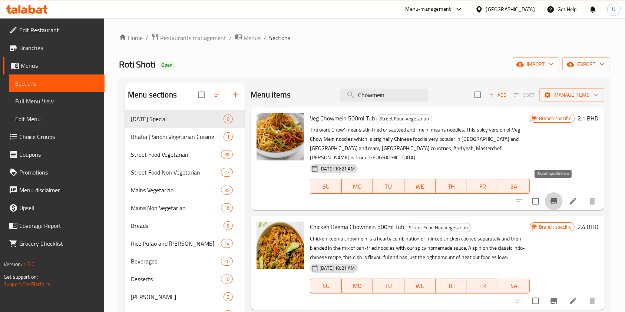
click at [558, 196] on button "Branch-specific-item" at bounding box center [554, 201] width 18 height 18
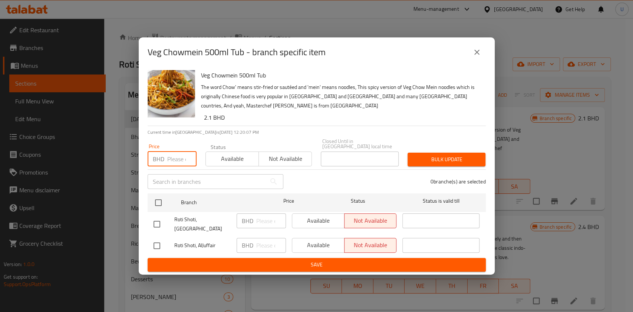
click at [176, 160] on input "number" at bounding box center [181, 159] width 29 height 15
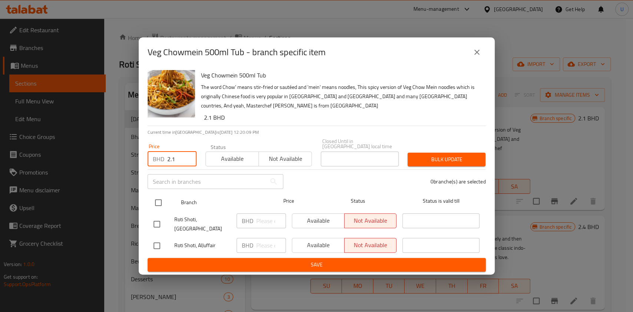
type input "2.1"
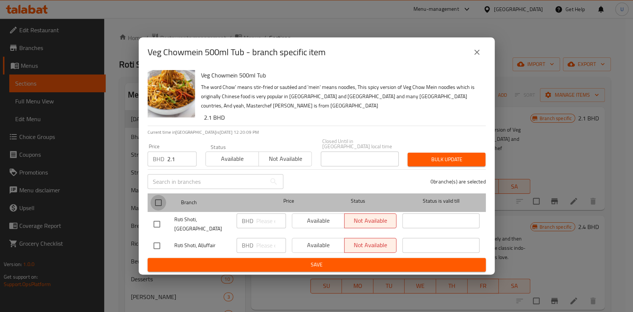
click at [157, 197] on input "checkbox" at bounding box center [158, 203] width 16 height 16
checkbox input "true"
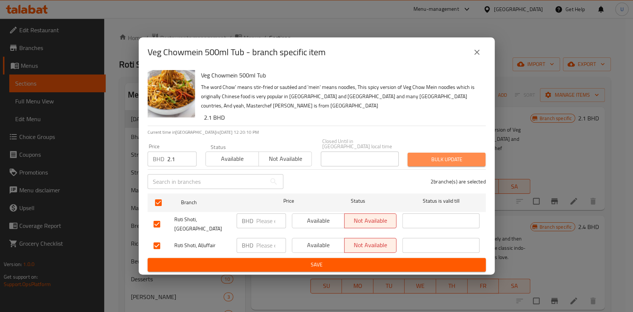
click at [440, 158] on span "Bulk update" at bounding box center [446, 159] width 66 height 9
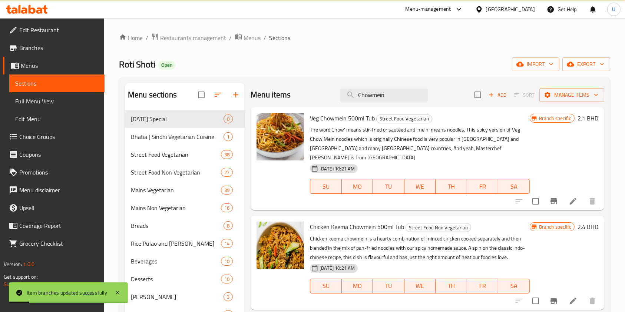
drag, startPoint x: 396, startPoint y: 93, endPoint x: 326, endPoint y: 103, distance: 70.9
click at [326, 103] on div "Menu items Chowmein Add Sort Manage items" at bounding box center [426, 95] width 353 height 24
paste input "Gobi Manchurian"
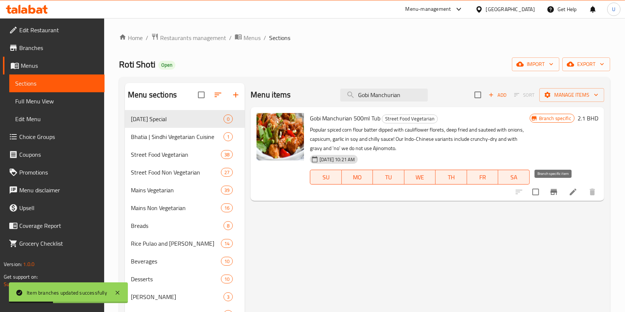
type input "Gobi Manchurian"
click at [554, 194] on icon "Branch-specific-item" at bounding box center [553, 191] width 9 height 9
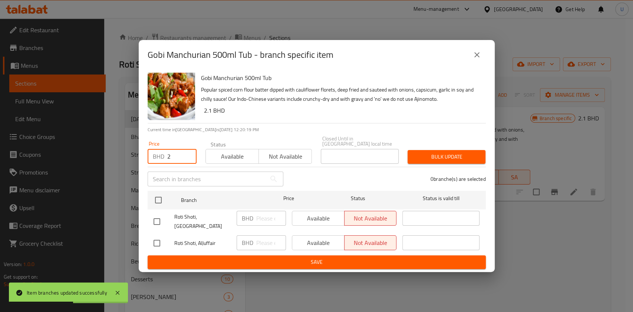
click at [175, 154] on input "2" at bounding box center [181, 156] width 29 height 15
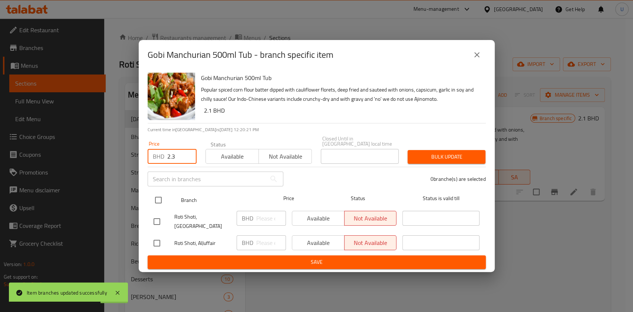
type input "2.3"
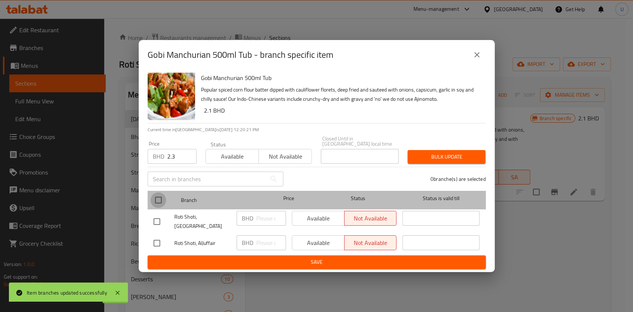
click at [157, 196] on input "checkbox" at bounding box center [158, 200] width 16 height 16
checkbox input "true"
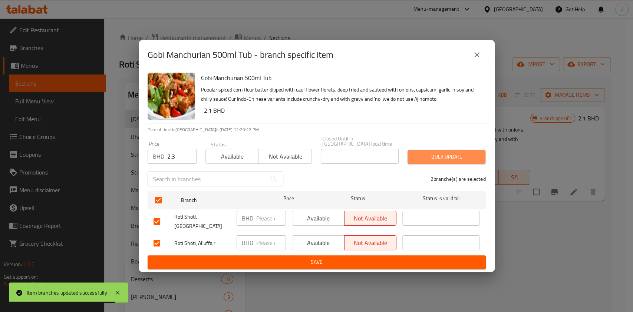
click at [442, 152] on span "Bulk update" at bounding box center [446, 156] width 66 height 9
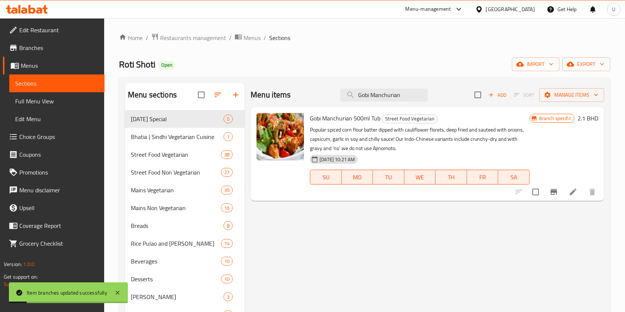
drag, startPoint x: 404, startPoint y: 95, endPoint x: 317, endPoint y: 95, distance: 86.7
click at [317, 95] on div "Menu items Gobi Manchurian Add Sort Manage items" at bounding box center [426, 95] width 353 height 24
paste input "Paneer Chilly"
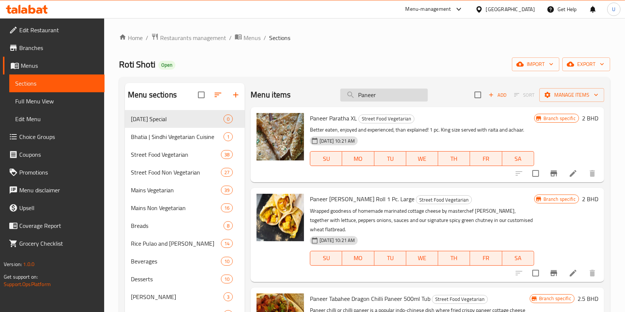
click at [362, 93] on input "Paneer" at bounding box center [383, 95] width 87 height 13
paste input "Chilly"
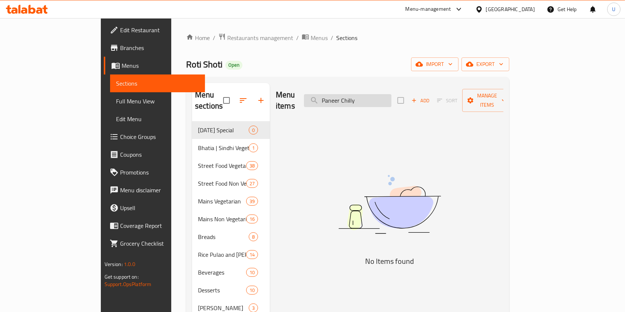
click at [378, 97] on input "Paneer Chilly" at bounding box center [347, 100] width 87 height 13
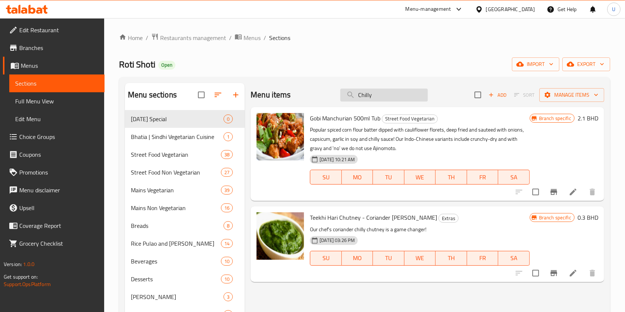
click at [366, 96] on input "Chilly" at bounding box center [383, 95] width 87 height 13
paste input "Veg. Noodles"
click at [366, 96] on input "Chilly" at bounding box center [383, 95] width 87 height 13
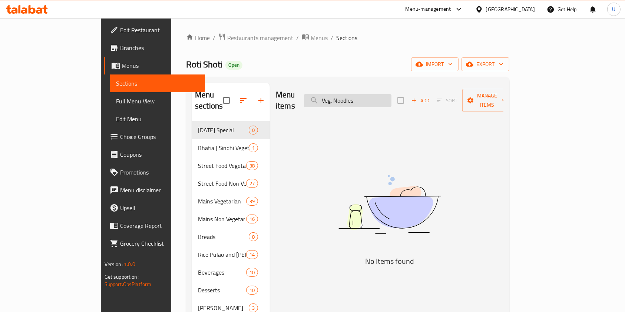
click at [370, 96] on input "Veg. Noodles" at bounding box center [347, 100] width 87 height 13
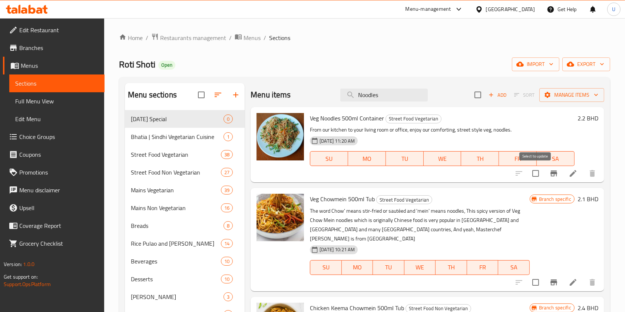
type input "Noodles"
click at [558, 178] on button "Branch-specific-item" at bounding box center [554, 174] width 18 height 18
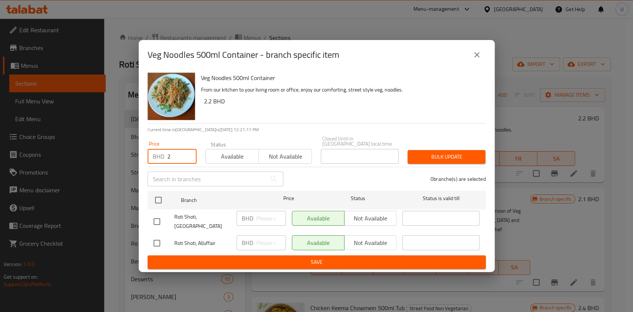
click at [173, 155] on input "2" at bounding box center [181, 156] width 29 height 15
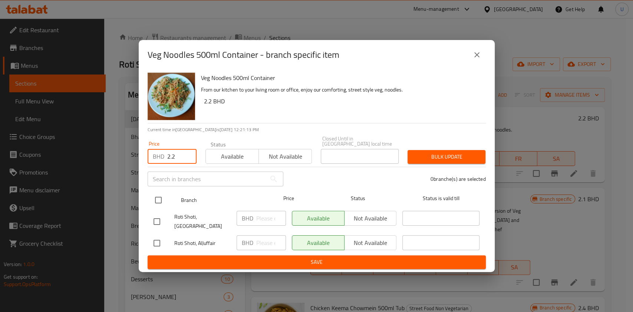
type input "2.2"
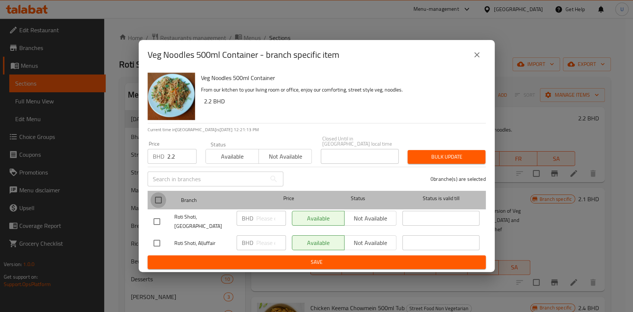
click at [160, 196] on input "checkbox" at bounding box center [158, 200] width 16 height 16
checkbox input "true"
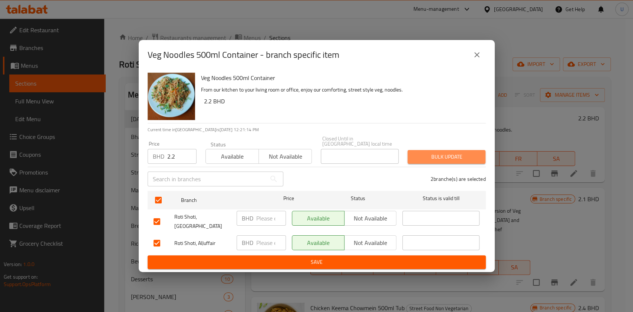
click at [437, 154] on span "Bulk update" at bounding box center [446, 156] width 66 height 9
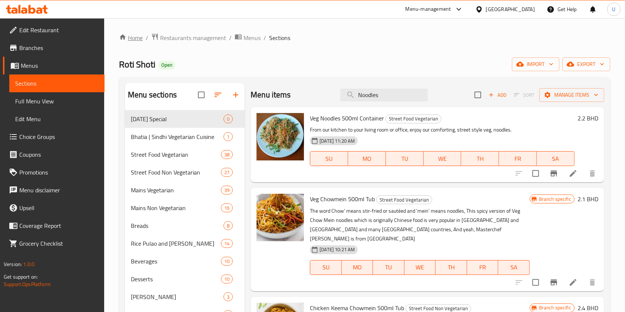
click at [132, 39] on link "Home" at bounding box center [131, 37] width 24 height 9
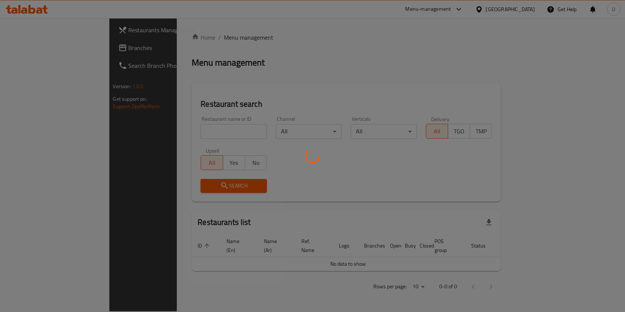
click at [174, 131] on div at bounding box center [312, 156] width 625 height 312
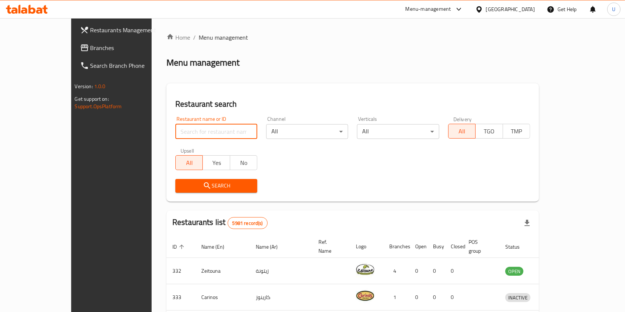
drag, startPoint x: 0, startPoint y: 0, endPoint x: 174, endPoint y: 131, distance: 217.7
click at [175, 131] on input "search" at bounding box center [216, 131] width 82 height 15
type input "applebee"
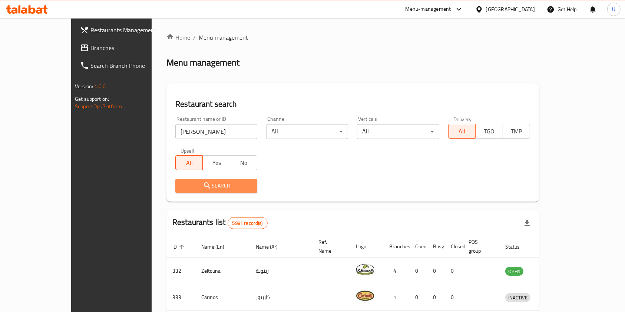
click at [207, 190] on span "Search" at bounding box center [216, 185] width 70 height 9
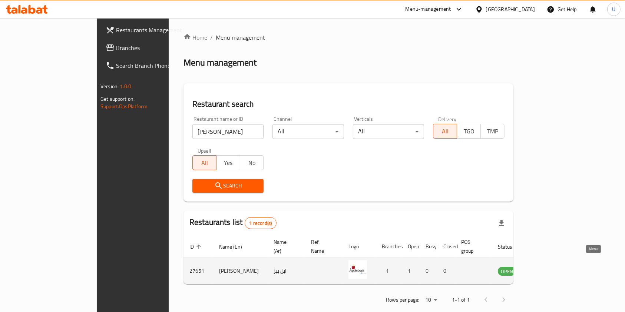
click at [545, 266] on icon "enhanced table" at bounding box center [541, 270] width 9 height 9
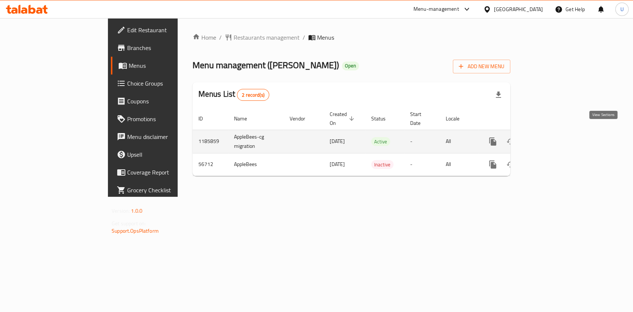
click at [550, 137] on icon "enhanced table" at bounding box center [545, 141] width 9 height 9
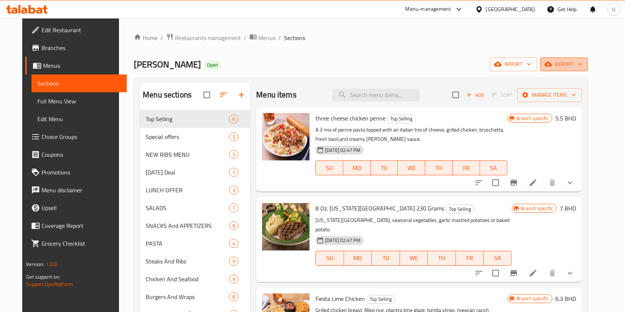
click at [588, 62] on button "export" at bounding box center [564, 64] width 48 height 14
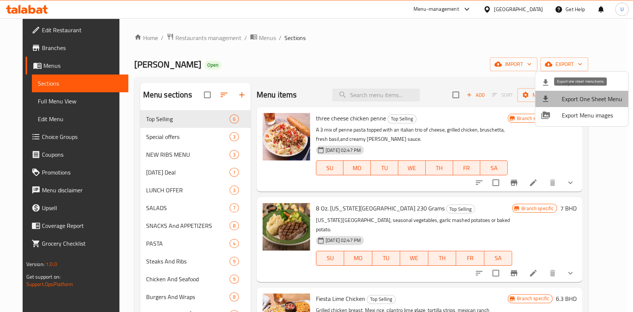
click at [593, 99] on span "Export One Sheet Menu" at bounding box center [591, 98] width 60 height 9
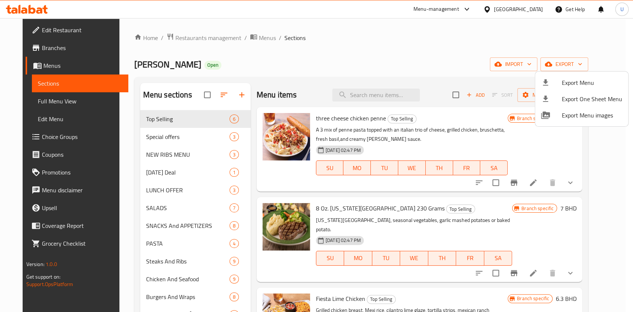
click at [136, 36] on div at bounding box center [316, 156] width 633 height 312
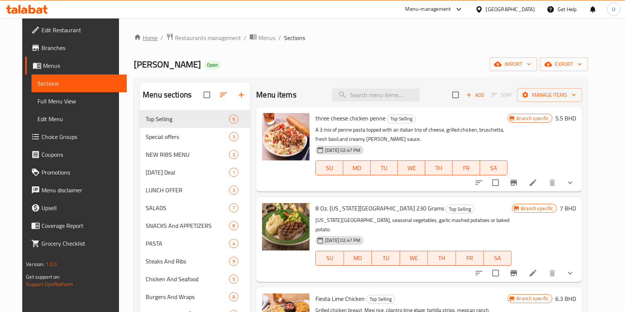
click at [134, 37] on link "Home" at bounding box center [146, 37] width 24 height 9
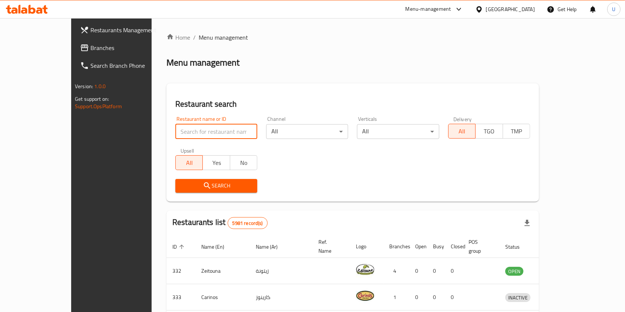
click at [175, 135] on input "search" at bounding box center [216, 131] width 82 height 15
type input "roti shoti"
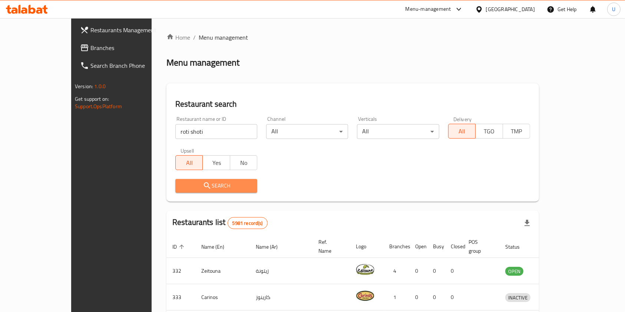
click at [193, 184] on span "Search" at bounding box center [216, 185] width 70 height 9
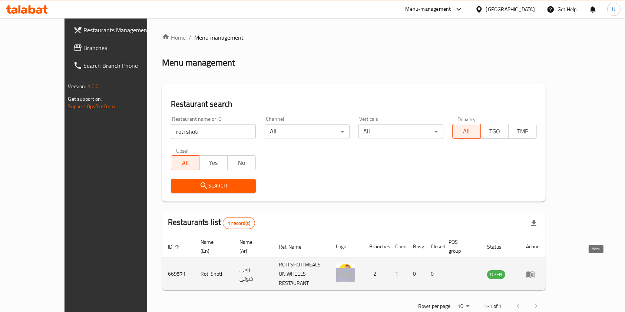
click at [534, 271] on icon "enhanced table" at bounding box center [530, 274] width 8 height 6
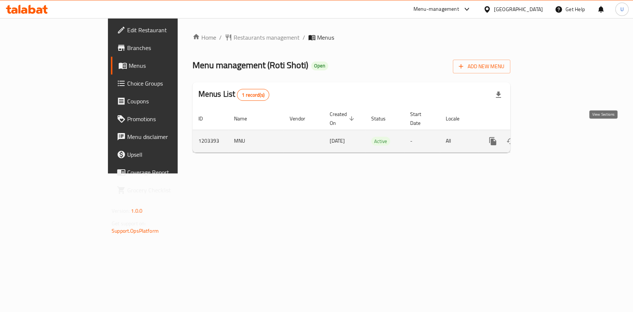
click at [549, 138] on icon "enhanced table" at bounding box center [545, 141] width 7 height 7
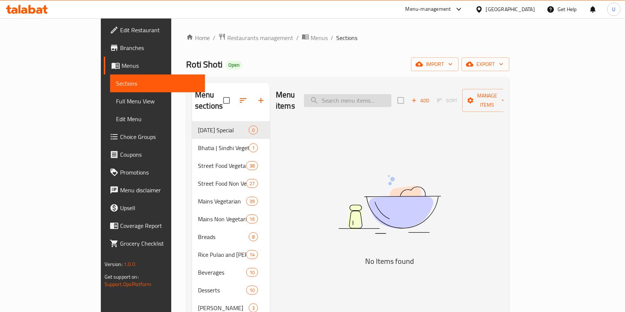
paste input "Poori Aloo Sukhe"
click at [391, 94] on input "Poori Aloo Sukhe" at bounding box center [347, 100] width 87 height 13
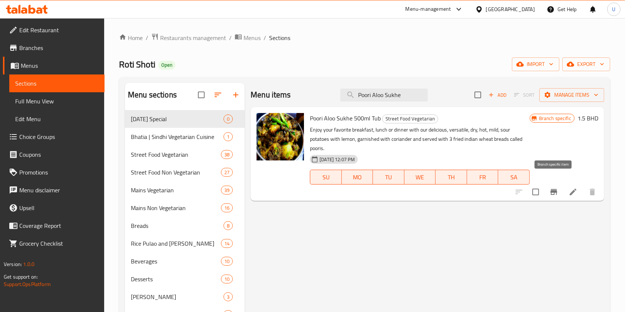
type input "Poori Aloo Sukhe"
click at [553, 189] on icon "Branch-specific-item" at bounding box center [553, 192] width 7 height 6
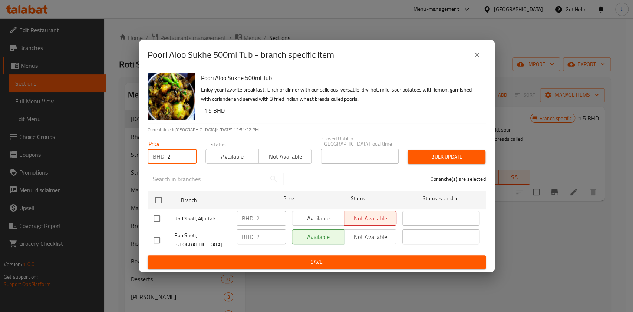
click at [169, 155] on input "2" at bounding box center [181, 156] width 29 height 15
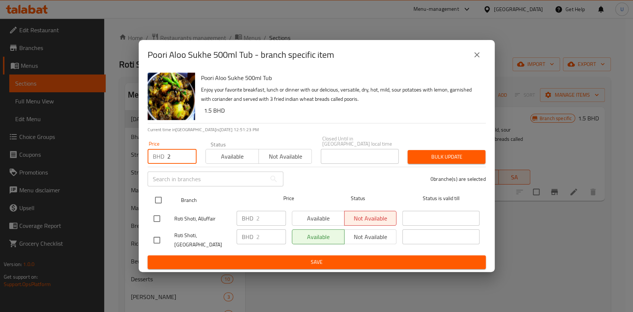
type input "2"
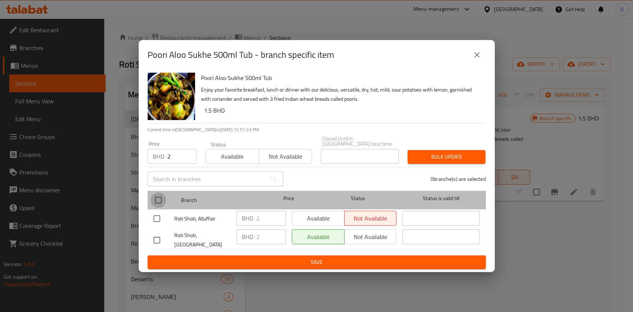
click at [159, 199] on input "checkbox" at bounding box center [158, 200] width 16 height 16
checkbox input "true"
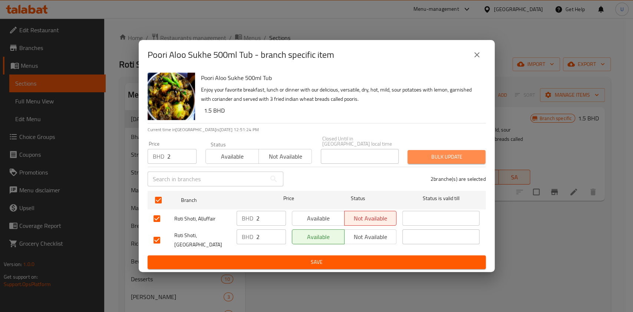
click at [427, 157] on span "Bulk update" at bounding box center [446, 156] width 66 height 9
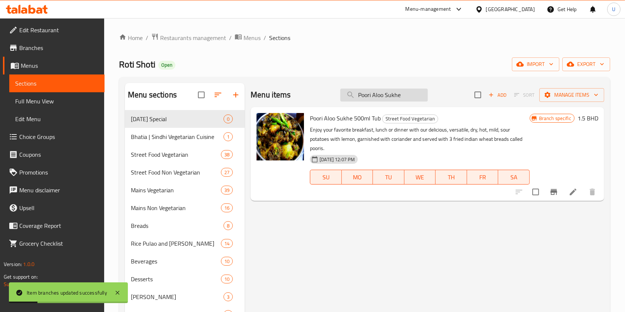
drag, startPoint x: 412, startPoint y: 96, endPoint x: 353, endPoint y: 100, distance: 59.8
click at [353, 100] on input "Poori Aloo Sukhe" at bounding box center [383, 95] width 87 height 13
paste input "Raswaal"
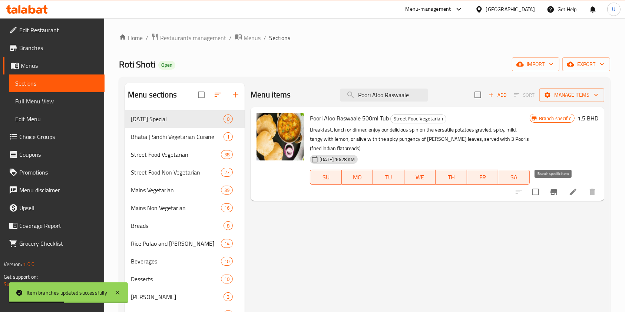
type input "Poori Aloo Raswaale"
click at [551, 193] on icon "Branch-specific-item" at bounding box center [553, 192] width 7 height 6
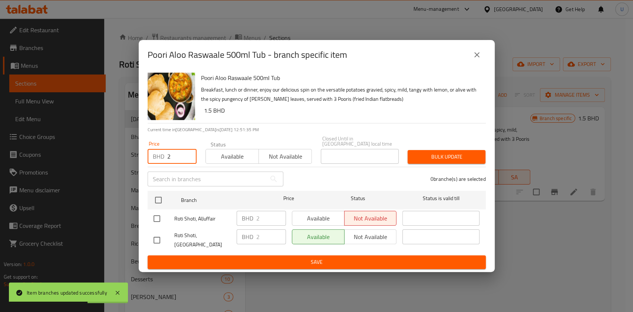
click at [173, 157] on input "2" at bounding box center [181, 156] width 29 height 15
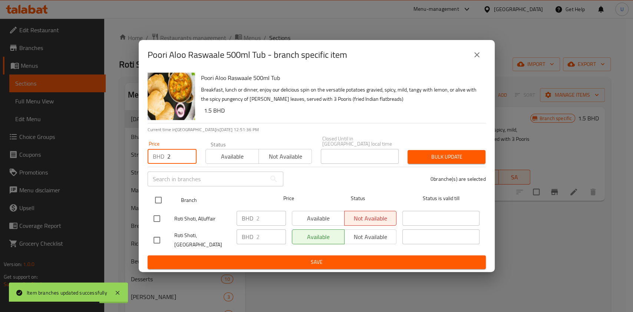
type input "2"
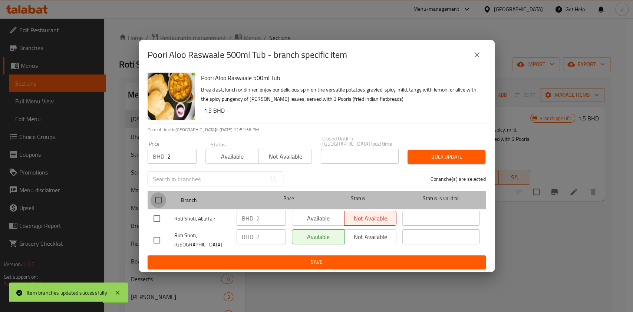
click at [157, 198] on input "checkbox" at bounding box center [158, 200] width 16 height 16
checkbox input "true"
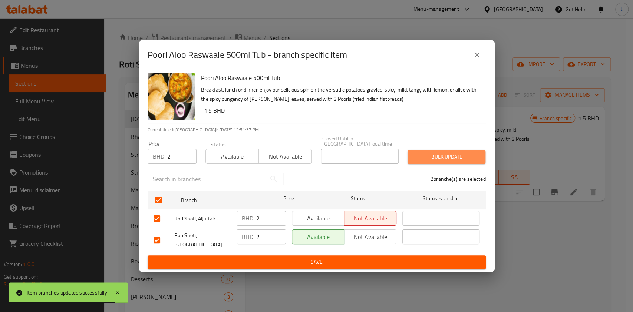
click at [451, 152] on span "Bulk update" at bounding box center [446, 156] width 66 height 9
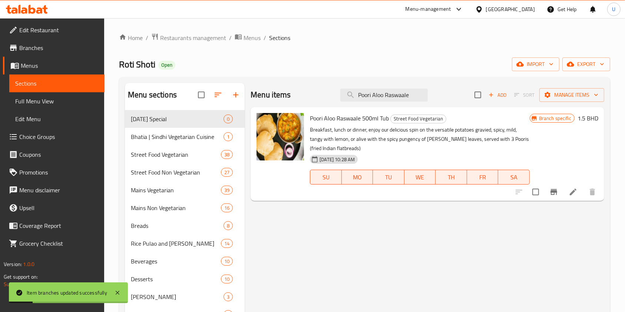
drag, startPoint x: 417, startPoint y: 95, endPoint x: 308, endPoint y: 105, distance: 109.4
click at [308, 105] on div "Menu items Poori Aloo Raswaale Add Sort Manage items" at bounding box center [426, 95] width 353 height 24
paste input "Bhel Puri"
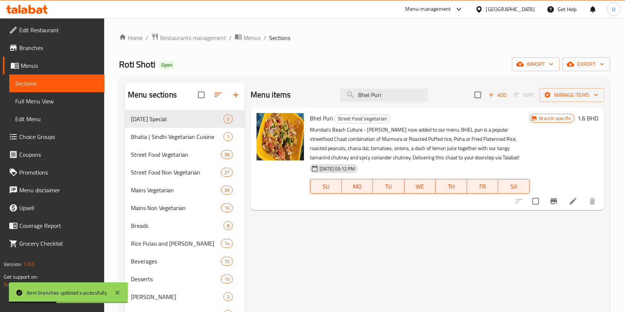
type input "Bhel Puri"
click at [554, 202] on icon "Branch-specific-item" at bounding box center [553, 201] width 7 height 6
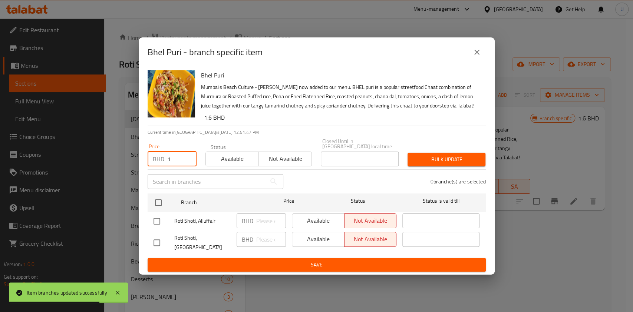
click at [173, 158] on input "1" at bounding box center [181, 159] width 29 height 15
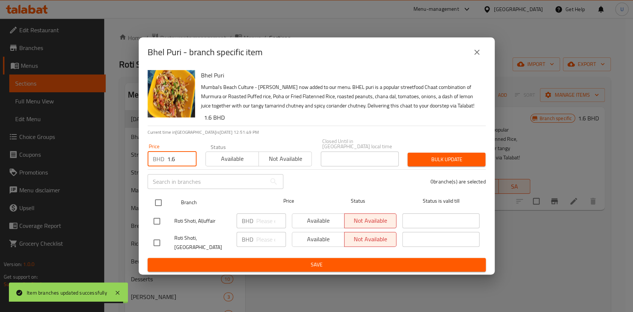
type input "1.6"
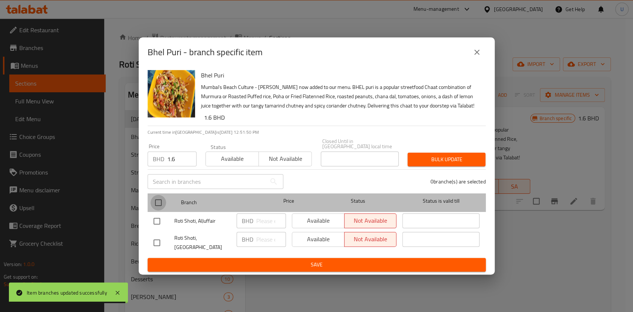
click at [161, 201] on input "checkbox" at bounding box center [158, 203] width 16 height 16
checkbox input "true"
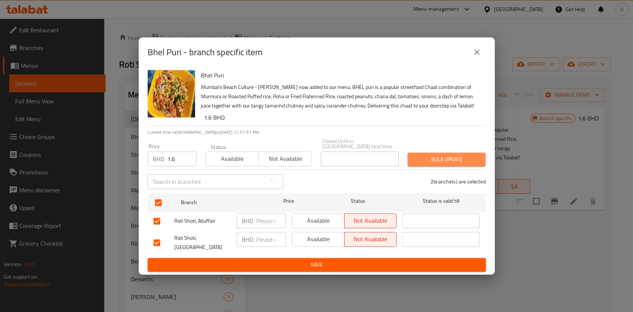
click at [440, 157] on span "Bulk update" at bounding box center [446, 159] width 66 height 9
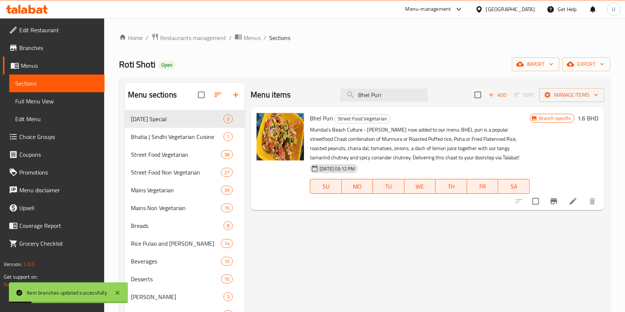
drag, startPoint x: 387, startPoint y: 92, endPoint x: 314, endPoint y: 111, distance: 75.5
click at [314, 111] on div "Menu items Bhel Puri Add Sort Manage items Bhel Puri Street Food Vegetarian Mum…" at bounding box center [424, 239] width 359 height 312
paste input "Dilliwali Dahi Papdi Chaat"
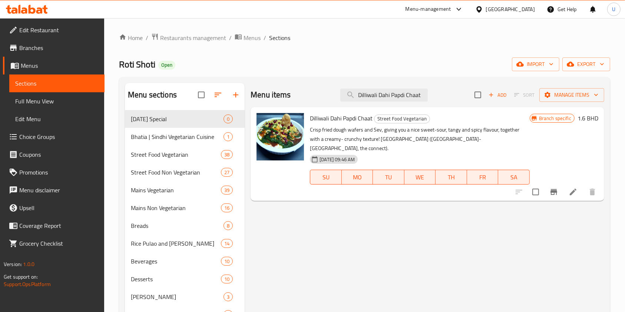
drag, startPoint x: 423, startPoint y: 94, endPoint x: 308, endPoint y: 107, distance: 116.0
click at [308, 107] on div "Menu items Dilliwali Dahi Papdi Chaat Add Sort Manage items Dilliwali Dahi Papd…" at bounding box center [424, 239] width 359 height 312
paste input "Samosa Chaat 2 Samosas"
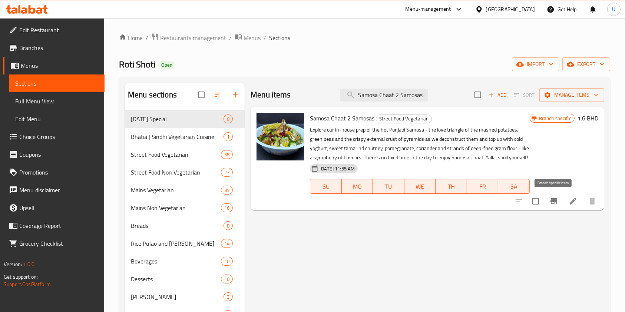
type input "Samosa Chaat 2 Samosas"
click at [552, 201] on icon "Branch-specific-item" at bounding box center [553, 201] width 7 height 6
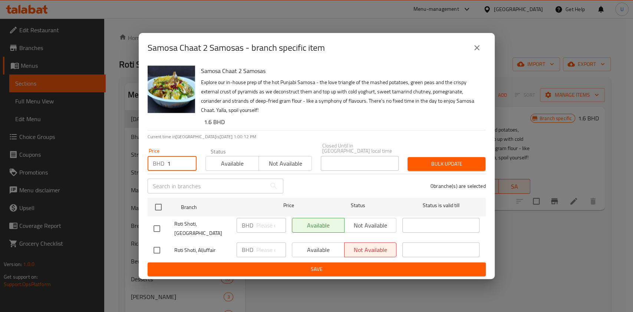
click at [173, 160] on input "1" at bounding box center [181, 163] width 29 height 15
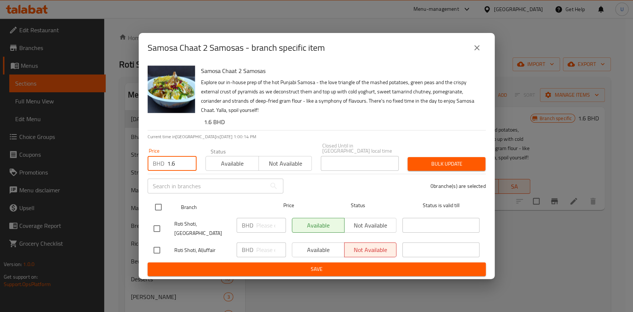
type input "1.6"
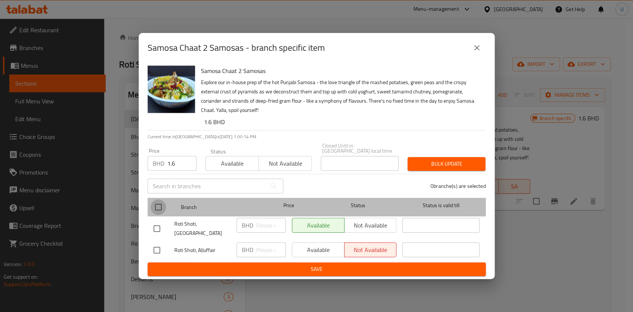
click at [159, 202] on input "checkbox" at bounding box center [158, 207] width 16 height 16
checkbox input "true"
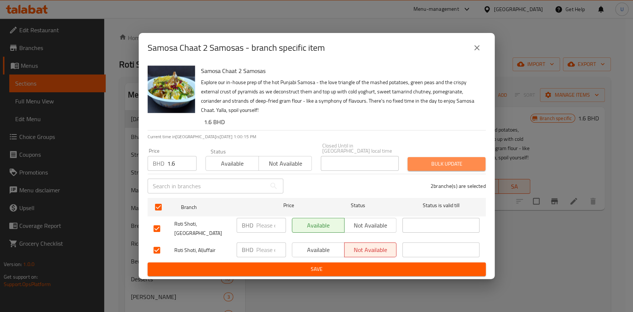
click at [438, 159] on span "Bulk update" at bounding box center [446, 163] width 66 height 9
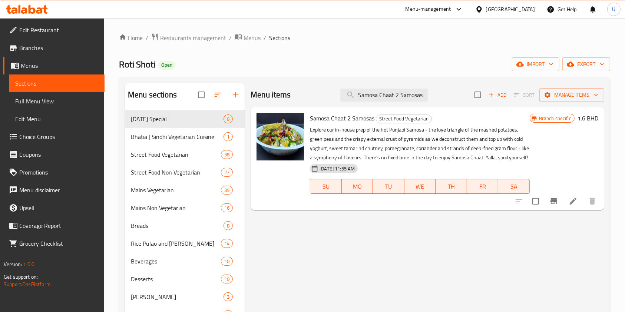
drag, startPoint x: 358, startPoint y: 96, endPoint x: 442, endPoint y: 98, distance: 83.8
click at [442, 98] on div "Menu items Samosa Chaat 2 Samosas Add Sort Manage items" at bounding box center [426, 95] width 353 height 24
paste input "Kachori Chaat 2 Kachori"
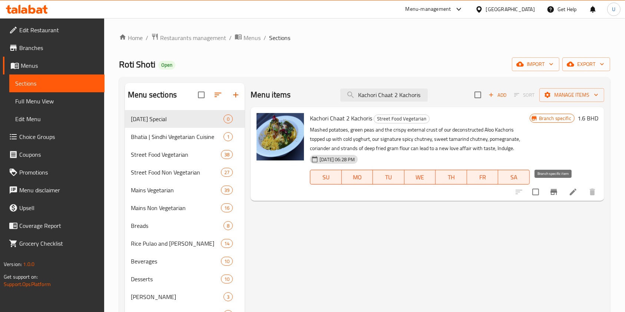
type input "Kachori Chaat 2 Kachoris"
click at [551, 192] on icon "Branch-specific-item" at bounding box center [553, 192] width 7 height 6
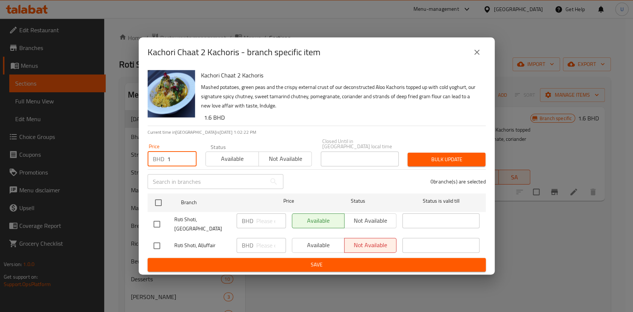
click at [169, 157] on input "1" at bounding box center [181, 159] width 29 height 15
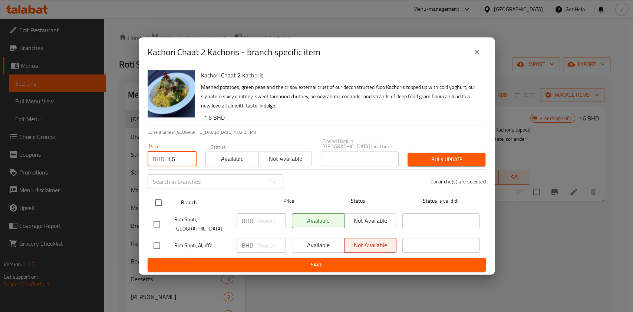
type input "1.6"
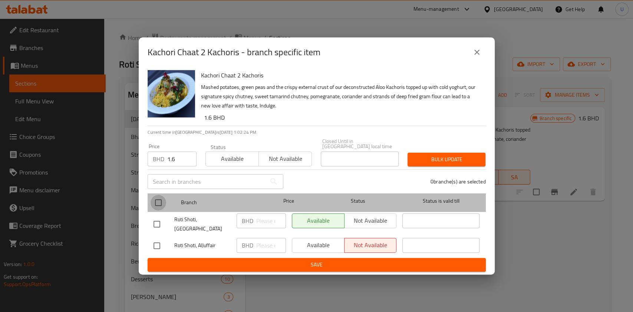
click at [160, 200] on input "checkbox" at bounding box center [158, 203] width 16 height 16
checkbox input "true"
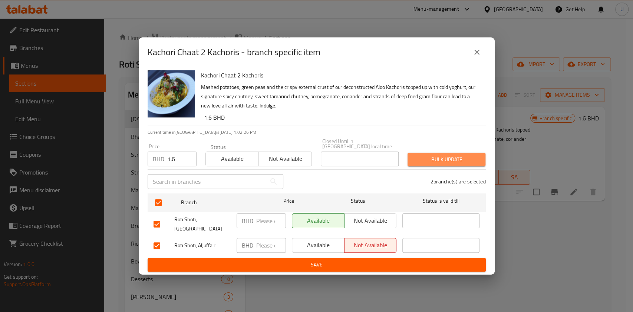
click at [439, 156] on span "Bulk update" at bounding box center [446, 159] width 66 height 9
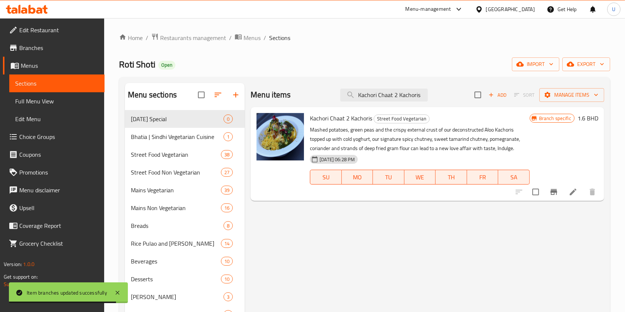
drag, startPoint x: 358, startPoint y: 97, endPoint x: 462, endPoint y: 92, distance: 105.0
click at [462, 92] on div "Menu items Kachori Chaat 2 Kachoris Add Sort Manage items" at bounding box center [426, 95] width 353 height 24
paste input "Samosa Kachori Combo Chaat"
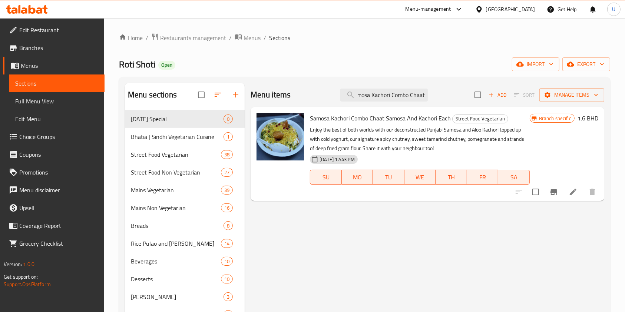
type input "Samosa Kachori Combo Chaat"
click at [557, 194] on icon "Branch-specific-item" at bounding box center [553, 191] width 9 height 9
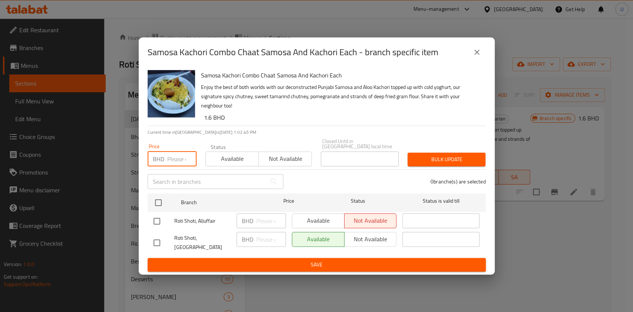
click at [169, 156] on input "number" at bounding box center [181, 159] width 29 height 15
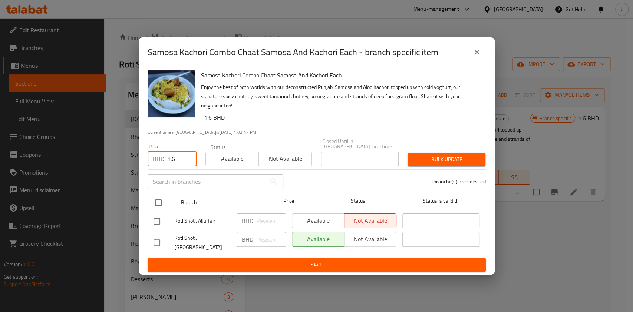
type input "1.6"
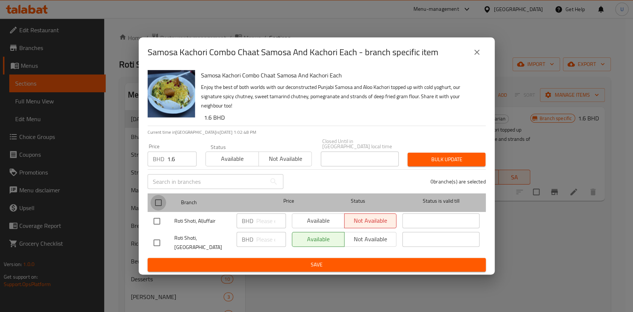
click at [159, 199] on input "checkbox" at bounding box center [158, 203] width 16 height 16
checkbox input "true"
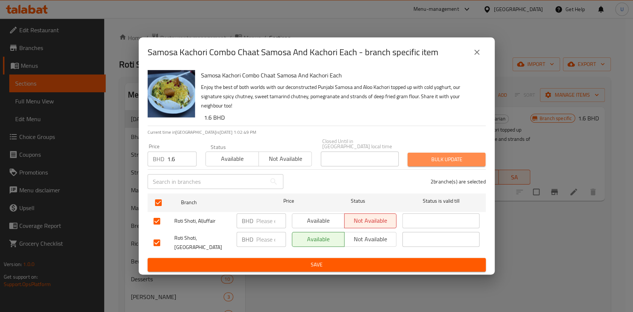
click at [416, 155] on span "Bulk update" at bounding box center [446, 159] width 66 height 9
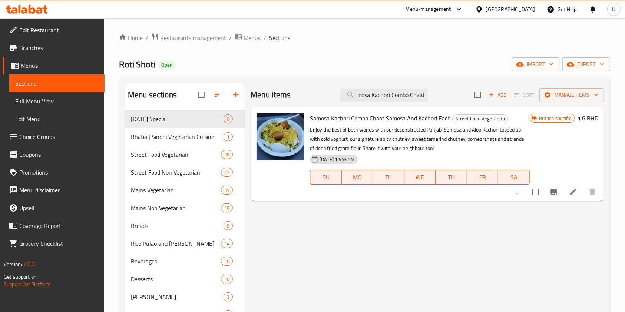
drag, startPoint x: 359, startPoint y: 95, endPoint x: 483, endPoint y: 102, distance: 124.3
click at [483, 102] on div "Menu items Samosa Kachori Combo Chaat Add Sort Manage items" at bounding box center [426, 95] width 353 height 24
paste input "y Cholay Chaat 2 Samosas"
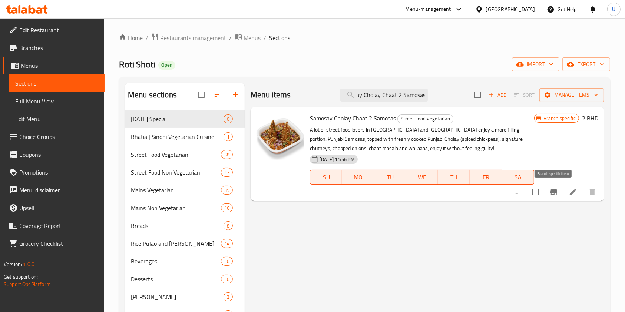
type input "Samosay Cholay Chaat 2 Samosas"
click at [557, 191] on icon "Branch-specific-item" at bounding box center [553, 191] width 9 height 9
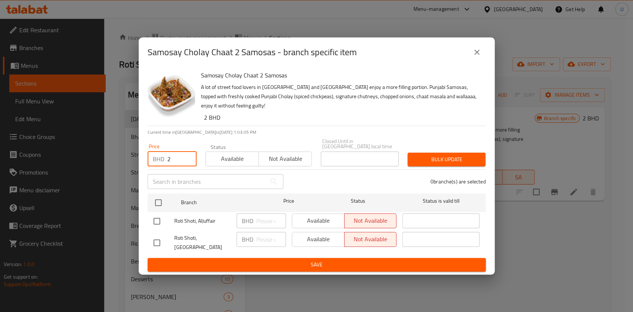
click at [173, 153] on input "2" at bounding box center [181, 159] width 29 height 15
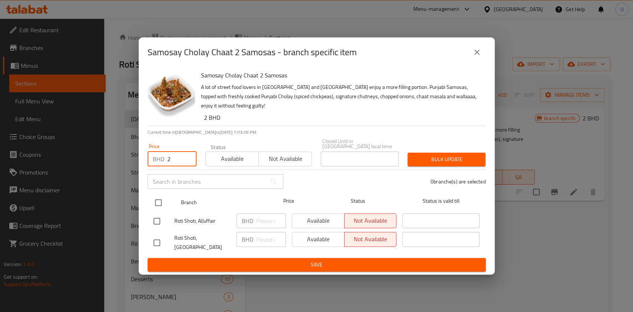
type input "2"
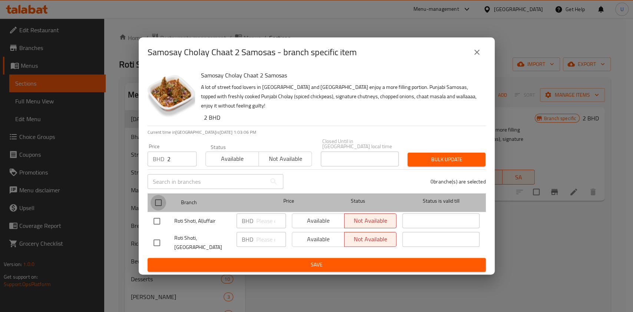
click at [158, 198] on input "checkbox" at bounding box center [158, 203] width 16 height 16
checkbox input "true"
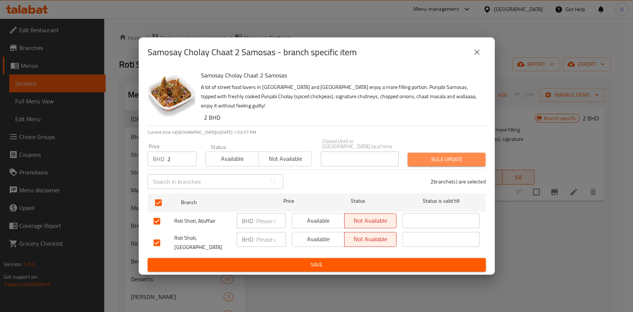
click at [436, 155] on span "Bulk update" at bounding box center [446, 159] width 66 height 9
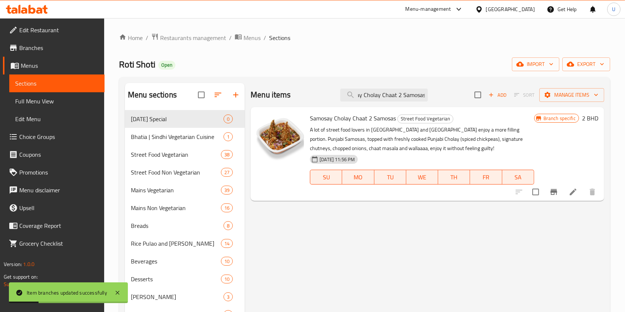
drag, startPoint x: 358, startPoint y: 94, endPoint x: 474, endPoint y: 101, distance: 115.8
click at [474, 101] on div "Menu items Samosay Cholay Chaat 2 Samosas Add Sort Manage items" at bounding box center [426, 95] width 353 height 24
paste input "Creamy Veg Pasta with White or Red Sauce"
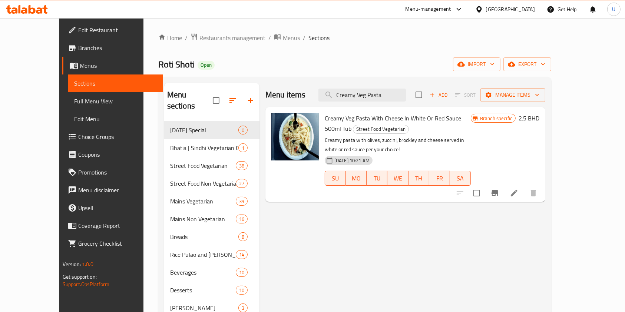
type input "Creamy Veg Pasta"
click at [499, 189] on icon "Branch-specific-item" at bounding box center [494, 193] width 9 height 9
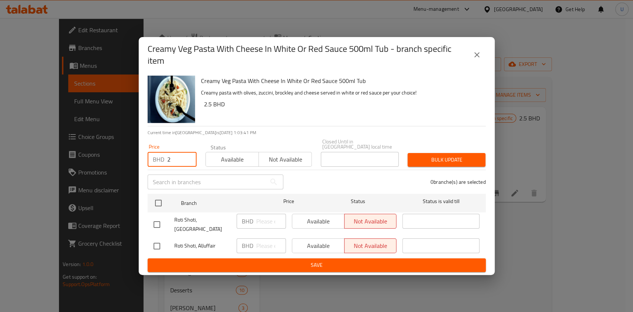
click at [174, 157] on input "2" at bounding box center [181, 159] width 29 height 15
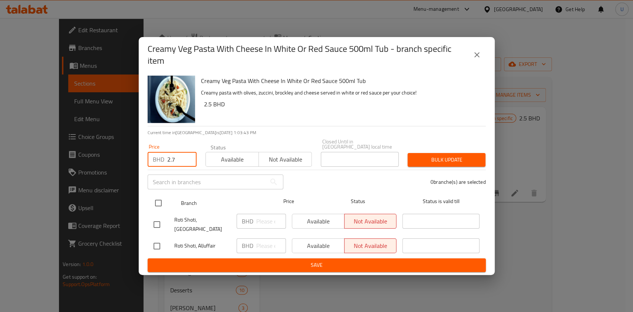
type input "2.7"
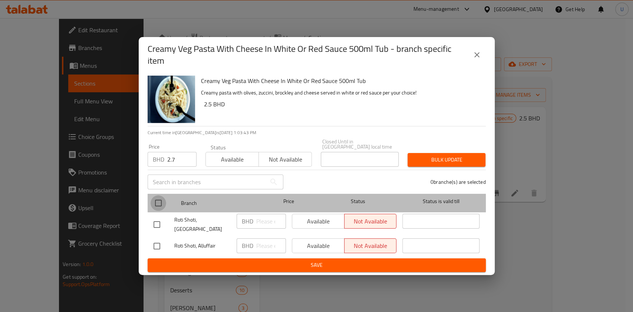
click at [160, 201] on input "checkbox" at bounding box center [158, 203] width 16 height 16
checkbox input "true"
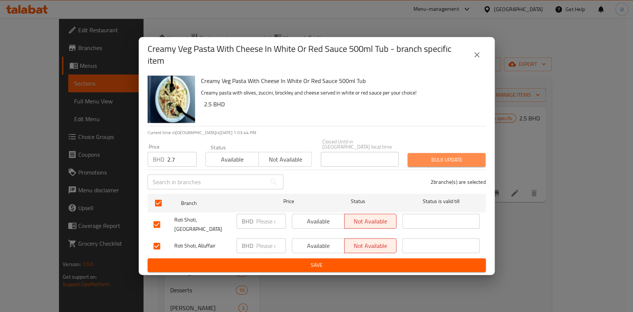
click at [431, 157] on span "Bulk update" at bounding box center [446, 159] width 66 height 9
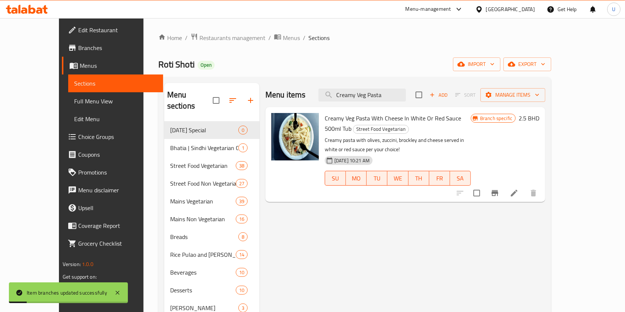
drag, startPoint x: 409, startPoint y: 95, endPoint x: 341, endPoint y: 103, distance: 68.2
click at [341, 103] on div "Menu items Creamy Veg Pasta Add Sort Manage items" at bounding box center [405, 95] width 280 height 24
paste input "Halwa Poori Cholay Combo"
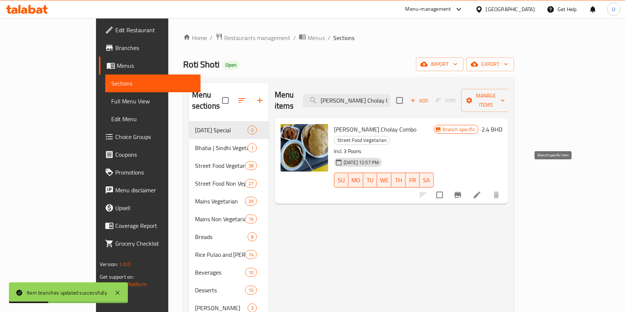
type input "Halwa Poori Cholay Combo"
click at [461, 192] on icon "Branch-specific-item" at bounding box center [457, 195] width 7 height 6
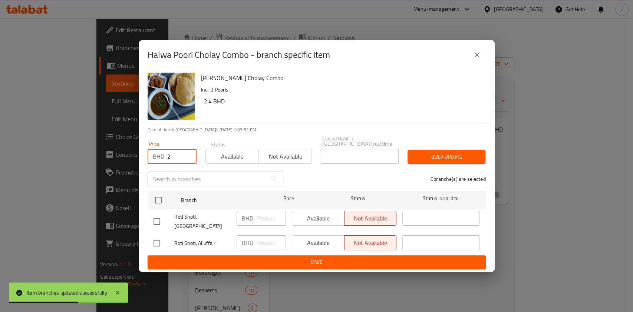
click at [176, 154] on input "2" at bounding box center [181, 156] width 29 height 15
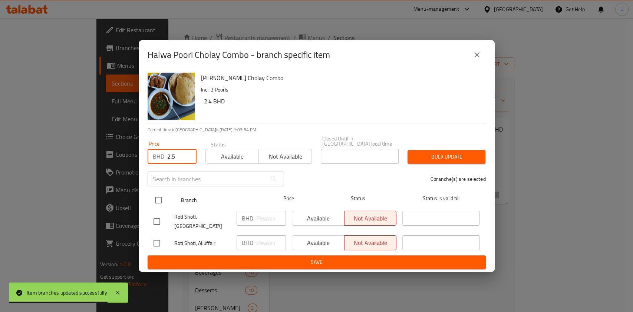
type input "2.5"
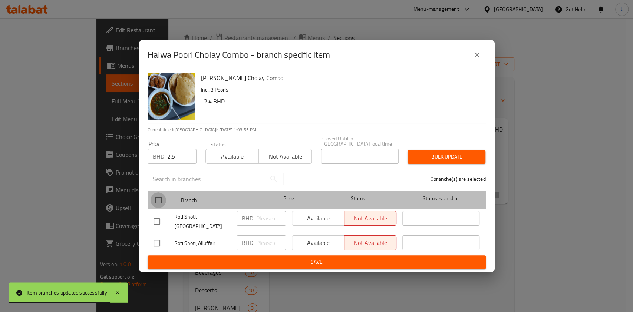
click at [156, 197] on input "checkbox" at bounding box center [158, 200] width 16 height 16
checkbox input "true"
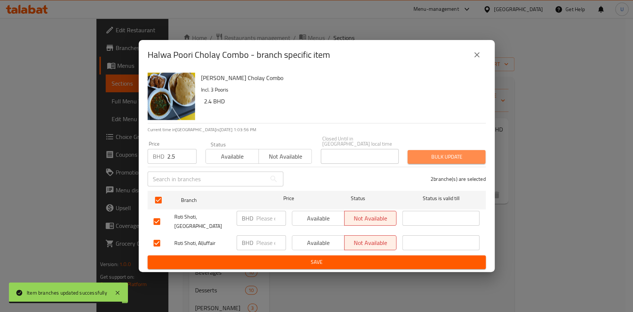
click at [426, 153] on span "Bulk update" at bounding box center [446, 156] width 66 height 9
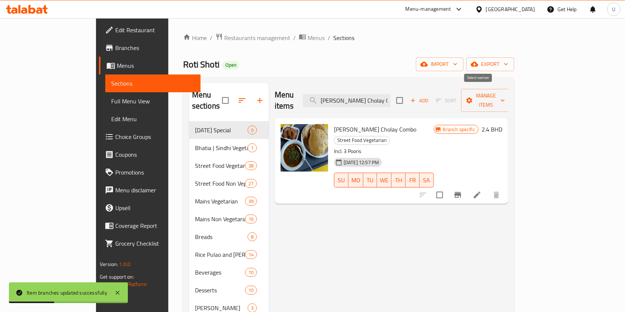
drag, startPoint x: 357, startPoint y: 96, endPoint x: 471, endPoint y: 98, distance: 114.1
click at [471, 98] on div "Menu items Halwa Poori Cholay Combo Add Sort Manage items" at bounding box center [391, 100] width 233 height 35
paste input "Sukhe Aloo Poori Seera incl 3 Pooris"
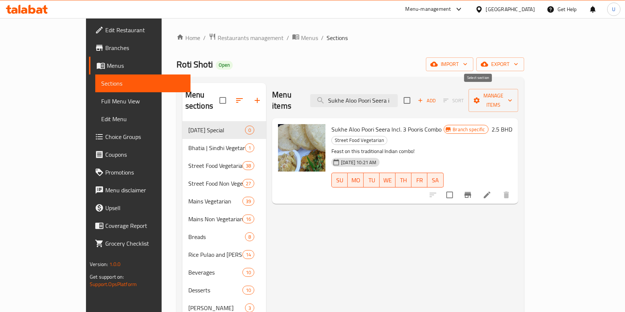
type input "Sukhe Aloo Poori Seera i"
click at [471, 192] on icon "Branch-specific-item" at bounding box center [467, 195] width 7 height 6
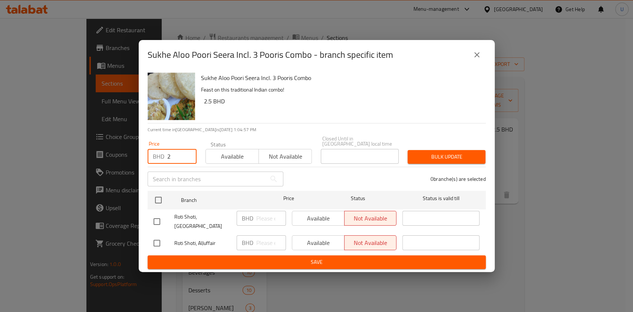
click at [173, 152] on input "2" at bounding box center [181, 156] width 29 height 15
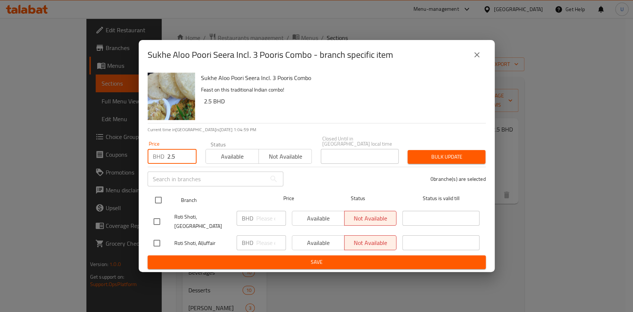
type input "2.5"
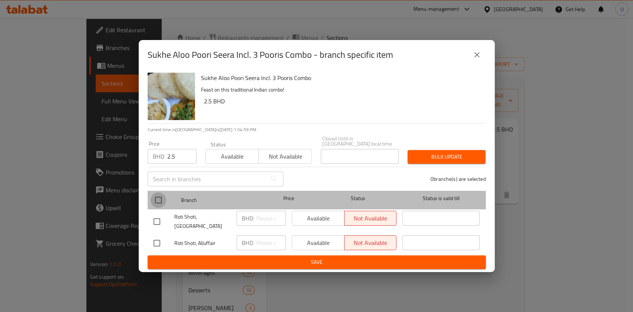
click at [160, 200] on input "checkbox" at bounding box center [158, 200] width 16 height 16
checkbox input "true"
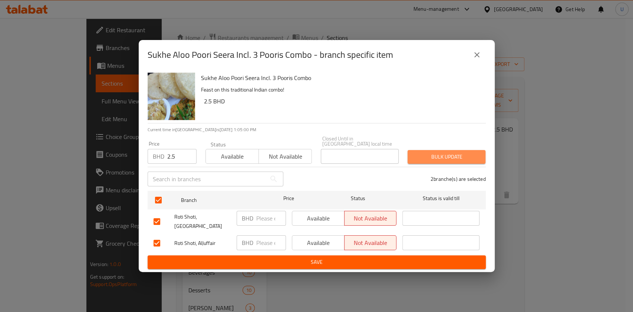
click at [446, 155] on span "Bulk update" at bounding box center [446, 156] width 66 height 9
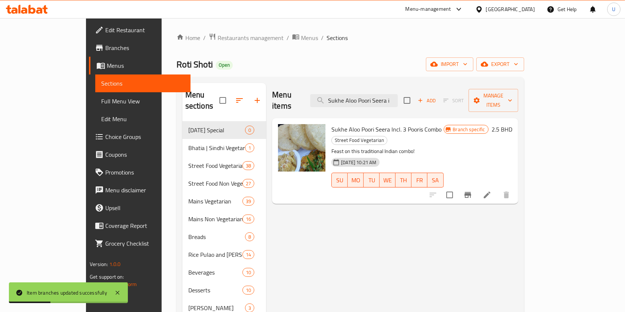
drag, startPoint x: 356, startPoint y: 95, endPoint x: 502, endPoint y: 104, distance: 146.3
click at [502, 104] on div "Menu items Sukhe Aloo Poori Seera i Add Sort Manage items" at bounding box center [395, 100] width 246 height 35
paste input "Raswaale Aloo Poori Kheer incl. 3 Pooris Combo"
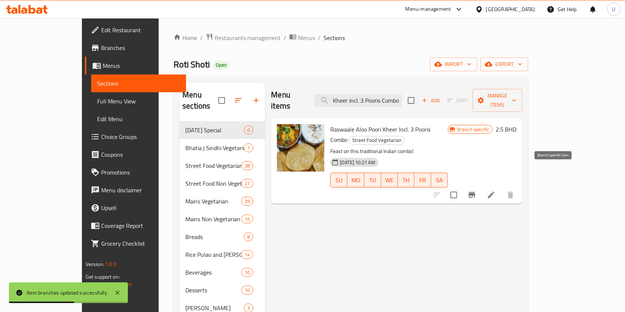
type input "Raswaale Aloo Poori Kheer incl. 3 Pooris Combo"
click at [476, 190] on icon "Branch-specific-item" at bounding box center [471, 194] width 9 height 9
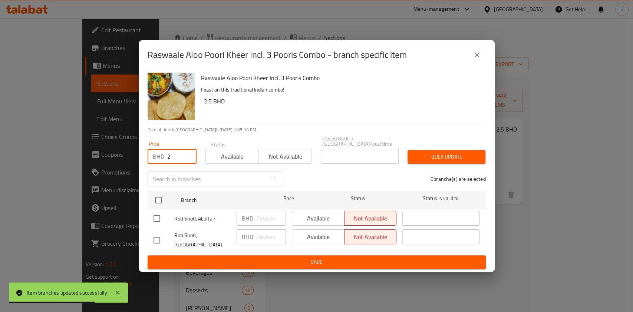
click at [178, 153] on input "2" at bounding box center [181, 156] width 29 height 15
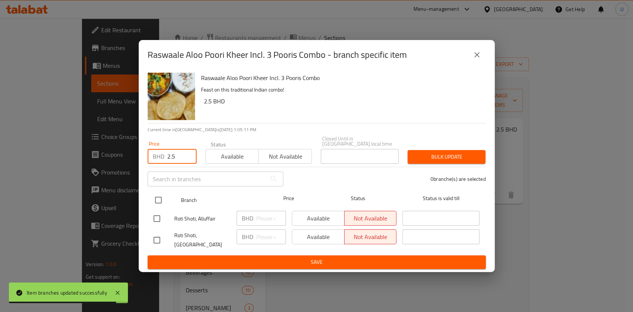
type input "2.5"
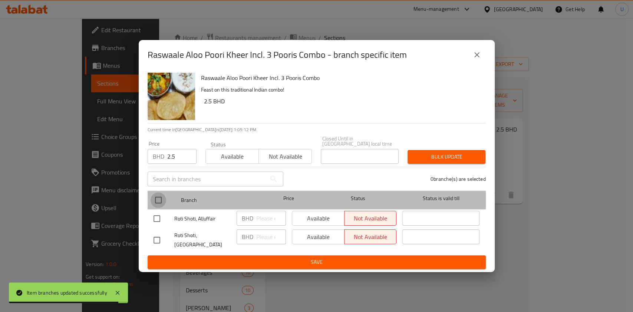
click at [159, 199] on input "checkbox" at bounding box center [158, 200] width 16 height 16
checkbox input "true"
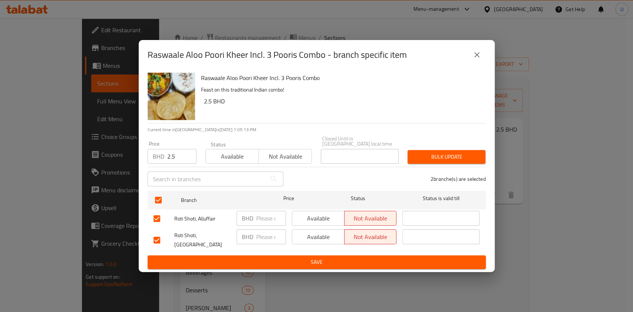
click at [416, 152] on span "Bulk update" at bounding box center [446, 156] width 66 height 9
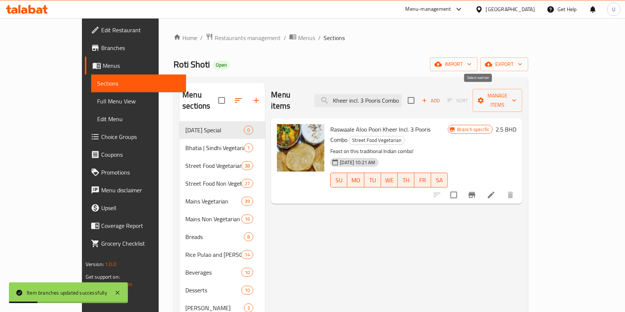
drag, startPoint x: 358, startPoint y: 97, endPoint x: 481, endPoint y: 97, distance: 122.6
click at [481, 97] on div "Menu items Raswaale Aloo Poori Kheer incl. 3 Pooris Combo Add Sort Manage items" at bounding box center [396, 100] width 251 height 35
paste input "Veg Momo 7 pcs - Steamed"
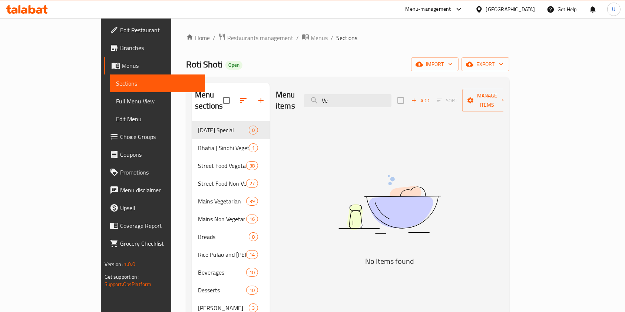
type input "V"
paste input "Chicken Tabaahee Dragon-Chilli Chicken"
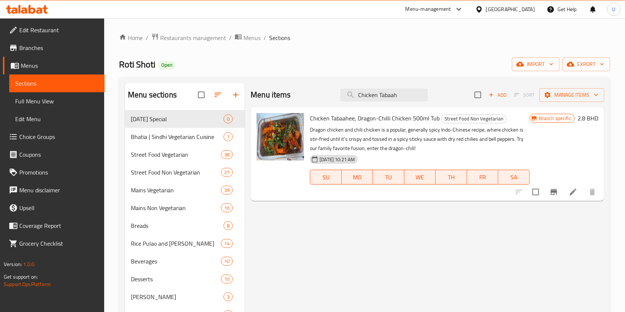
type input "Chicken Tabaah"
click at [550, 191] on icon "Branch-specific-item" at bounding box center [553, 191] width 9 height 9
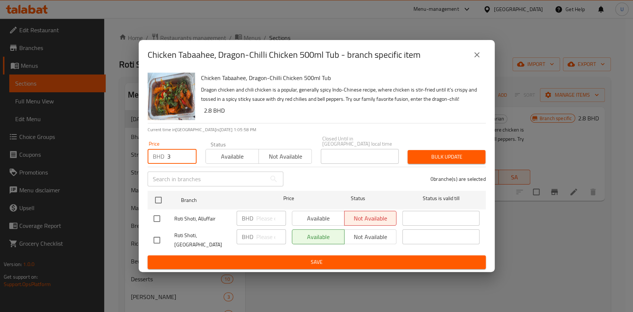
click at [172, 156] on input "3" at bounding box center [181, 156] width 29 height 15
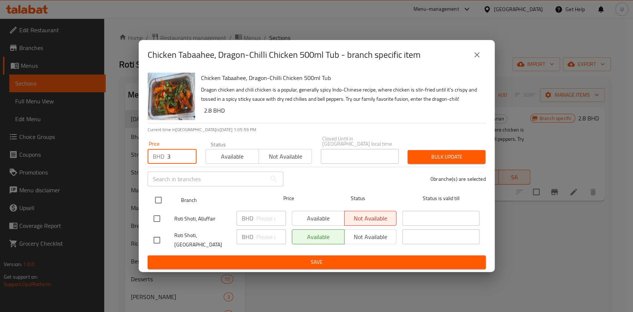
type input "3"
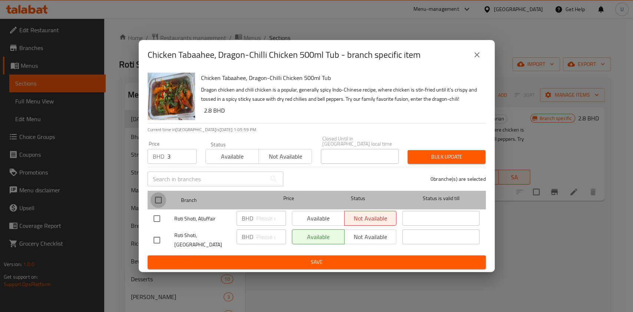
click at [160, 199] on input "checkbox" at bounding box center [158, 200] width 16 height 16
checkbox input "true"
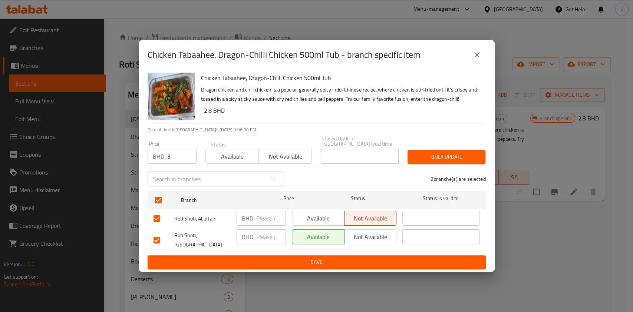
click at [429, 150] on button "Bulk update" at bounding box center [446, 157] width 78 height 14
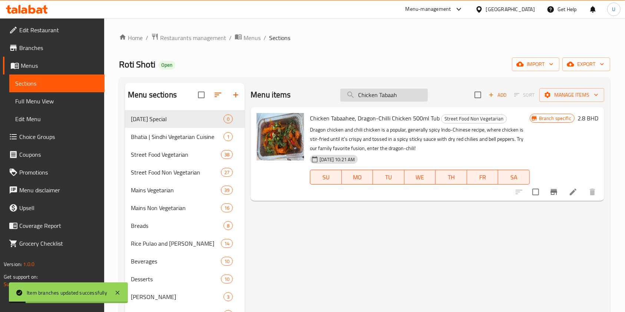
drag, startPoint x: 406, startPoint y: 93, endPoint x: 355, endPoint y: 93, distance: 51.1
click at [355, 93] on input "Chicken Tabaah" at bounding box center [383, 95] width 87 height 13
paste input "Keema Paratha (1 pc. Incl Raita and Achaar)"
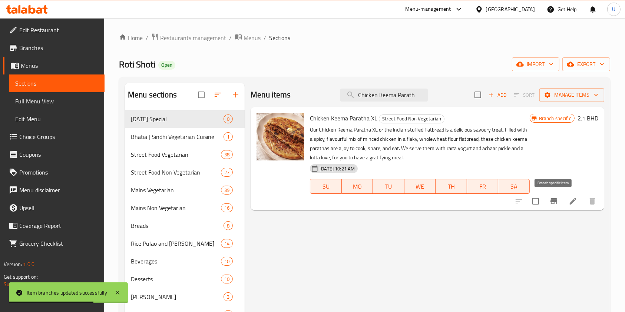
type input "Chicken Keema Parath"
click at [552, 200] on icon "Branch-specific-item" at bounding box center [553, 201] width 7 height 6
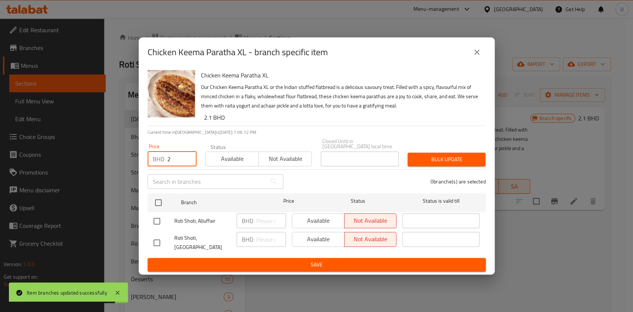
click at [176, 157] on input "2" at bounding box center [181, 159] width 29 height 15
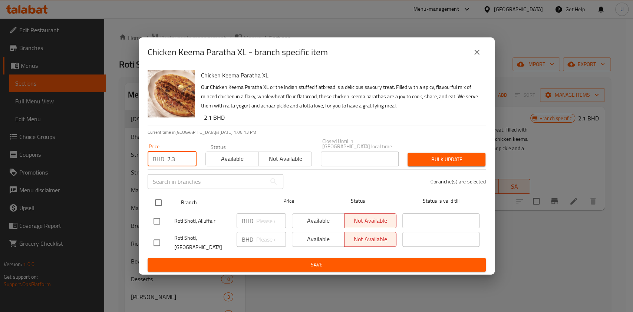
type input "2.3"
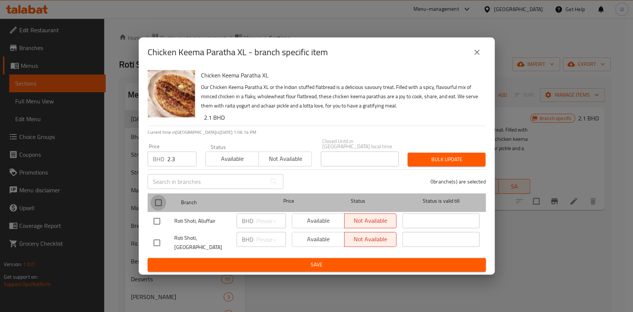
click at [157, 206] on input "checkbox" at bounding box center [158, 203] width 16 height 16
checkbox input "true"
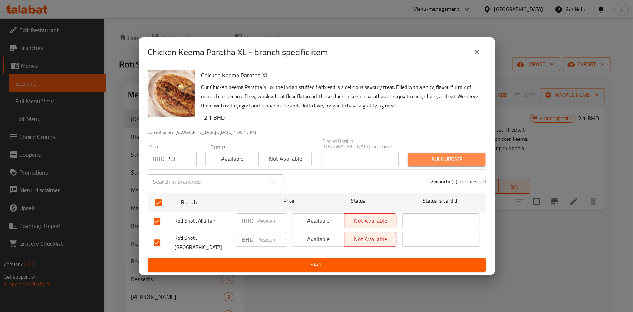
click at [434, 160] on span "Bulk update" at bounding box center [446, 159] width 66 height 9
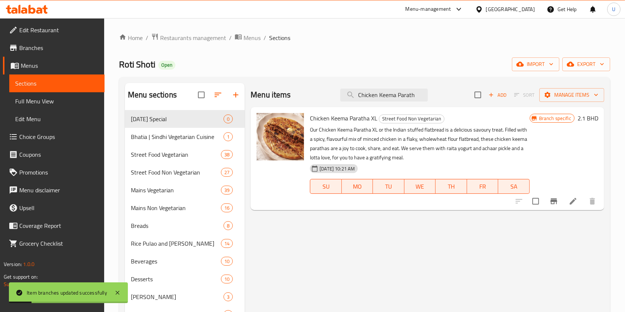
drag, startPoint x: 415, startPoint y: 93, endPoint x: 312, endPoint y: 97, distance: 103.4
click at [312, 97] on div "Menu items Chicken Keema Parath Add Sort Manage items" at bounding box center [426, 95] width 353 height 24
paste input "2 Pavs Combo"
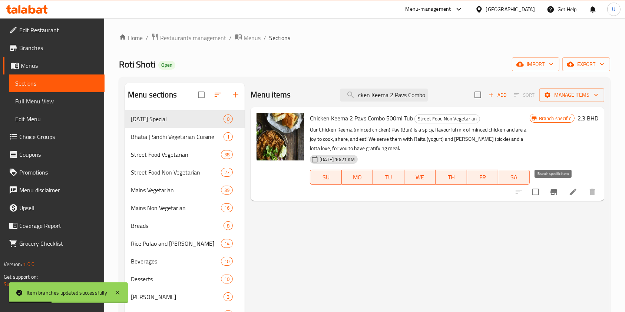
type input "Chicken Keema 2 Pavs Combo"
click at [557, 191] on icon "Branch-specific-item" at bounding box center [553, 191] width 9 height 9
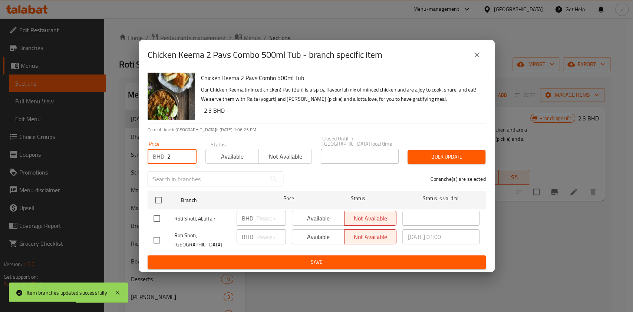
click at [172, 153] on input "2" at bounding box center [181, 156] width 29 height 15
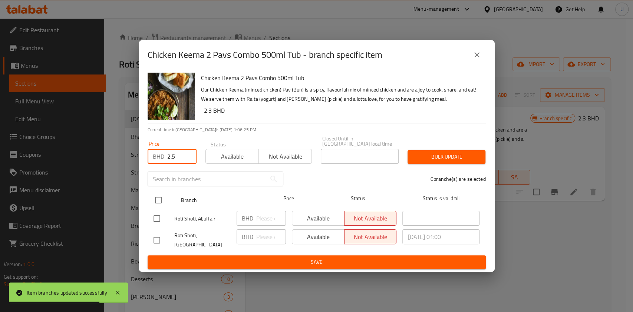
type input "2.5"
click at [160, 196] on input "checkbox" at bounding box center [158, 200] width 16 height 16
checkbox input "true"
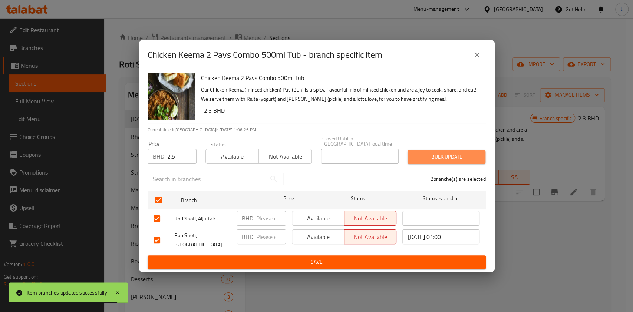
click at [451, 154] on span "Bulk update" at bounding box center [446, 156] width 66 height 9
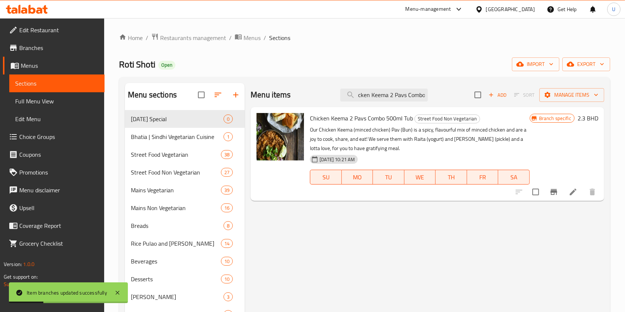
drag, startPoint x: 356, startPoint y: 96, endPoint x: 503, endPoint y: 105, distance: 147.4
click at [503, 105] on div "Menu items Chicken Keema 2 Pavs Combo Add Sort Manage items" at bounding box center [426, 95] width 353 height 24
paste input "incl. 2 Plain Tawa Paratha"
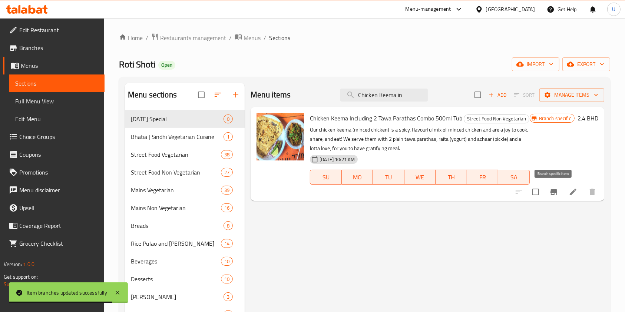
type input "Chicken Keema in"
click at [560, 193] on button "Branch-specific-item" at bounding box center [554, 192] width 18 height 18
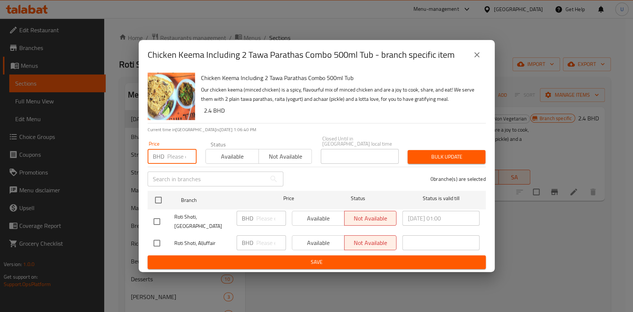
click at [173, 149] on input "number" at bounding box center [181, 156] width 29 height 15
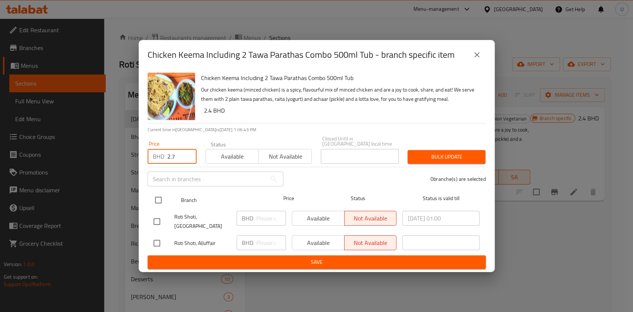
type input "2.7"
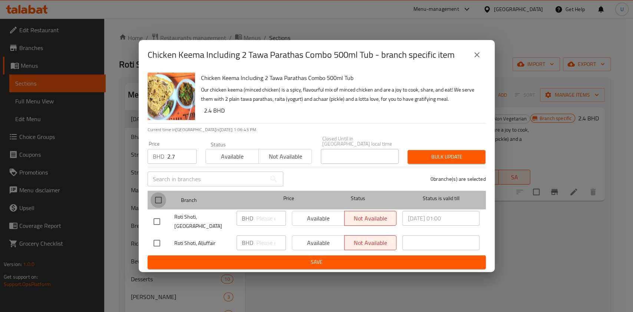
click at [158, 199] on input "checkbox" at bounding box center [158, 200] width 16 height 16
checkbox input "true"
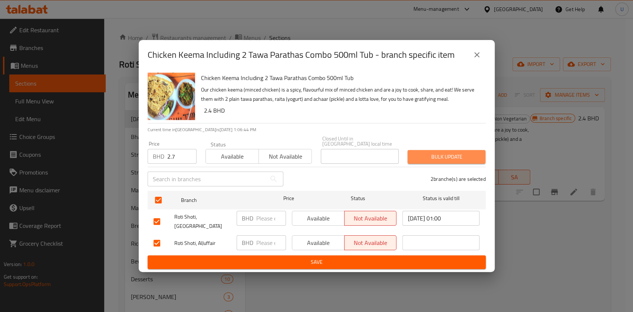
click at [433, 152] on span "Bulk update" at bounding box center [446, 156] width 66 height 9
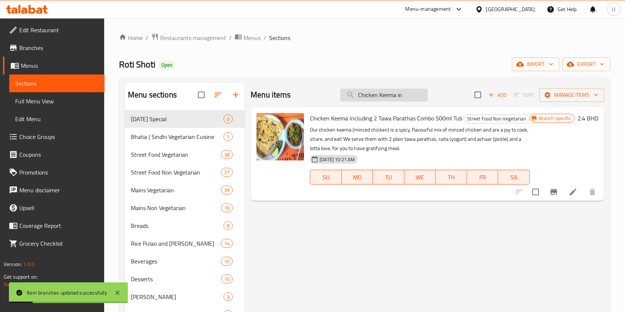
drag, startPoint x: 408, startPoint y: 94, endPoint x: 340, endPoint y: 97, distance: 68.2
click at [340, 97] on input "Chicken Keema in" at bounding box center [383, 95] width 87 height 13
paste input "Tandoori Chicken Kathi Roll (Large)"
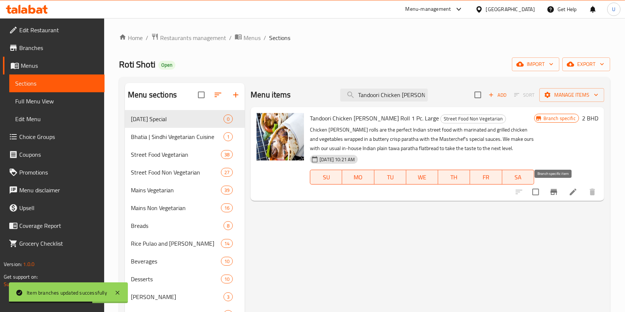
type input "Tandoori Chicken Kathi Roll"
click at [554, 194] on icon "Branch-specific-item" at bounding box center [553, 192] width 7 height 6
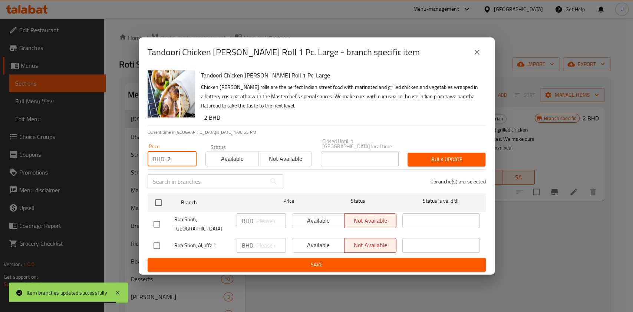
click at [179, 156] on input "2" at bounding box center [181, 159] width 29 height 15
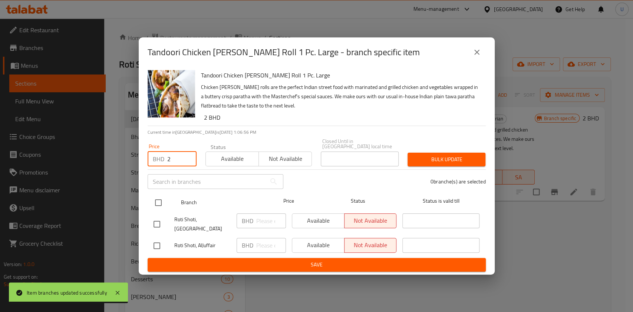
type input "2"
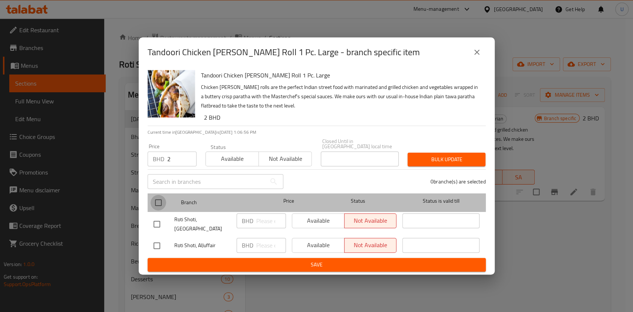
click at [154, 200] on input "checkbox" at bounding box center [158, 203] width 16 height 16
checkbox input "true"
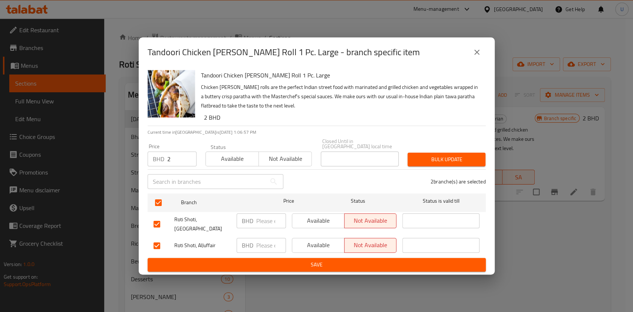
click at [427, 161] on span "Bulk update" at bounding box center [446, 159] width 66 height 9
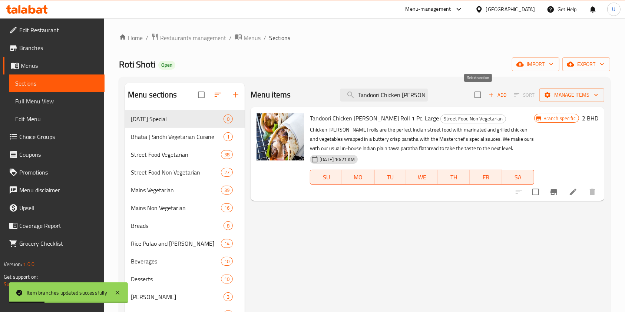
drag, startPoint x: 358, startPoint y: 95, endPoint x: 477, endPoint y: 101, distance: 119.1
click at [477, 101] on div "Menu items Tandoori Chicken Kathi Roll Add Sort Manage items" at bounding box center [426, 95] width 353 height 24
paste input "gdi Pahaadi Adraki - Drums of Heaven (4pcs.)"
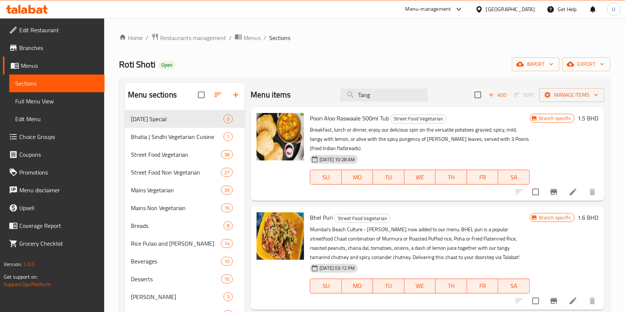
drag, startPoint x: 368, startPoint y: 95, endPoint x: 331, endPoint y: 88, distance: 38.1
click at [331, 88] on div "Menu items Tang Add Sort Manage items" at bounding box center [426, 95] width 353 height 24
paste input "Chicken Chilly"
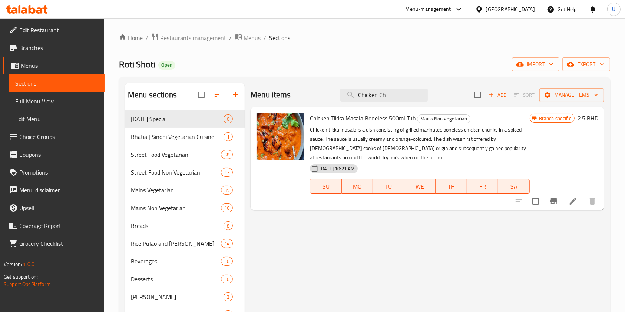
drag, startPoint x: 397, startPoint y: 95, endPoint x: 301, endPoint y: 105, distance: 96.9
click at [301, 105] on div "Menu items Chicken Ch Add Sort Manage items" at bounding box center [426, 95] width 353 height 24
paste input "65"
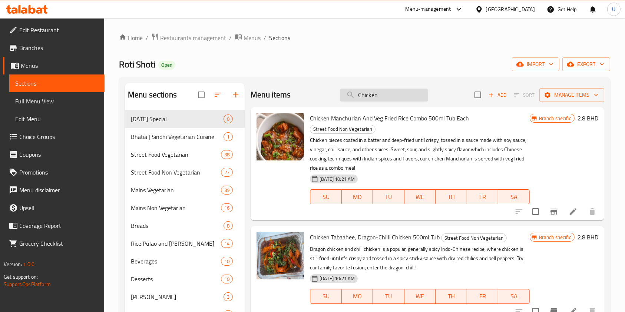
click at [365, 94] on input "Chicken" at bounding box center [383, 95] width 87 height 13
paste input "Keema Chowmein"
click at [365, 94] on input "Chicken" at bounding box center [383, 95] width 87 height 13
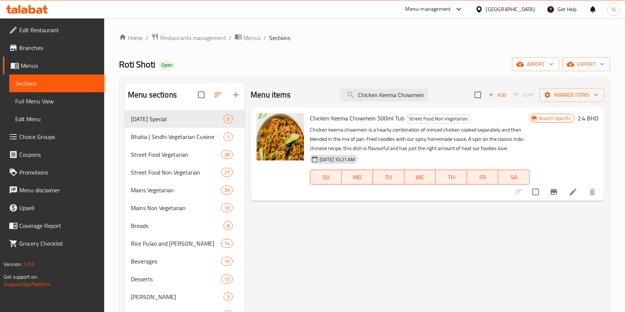
type input "Chicken Keema Chowmein"
click at [551, 192] on icon "Branch-specific-item" at bounding box center [553, 192] width 7 height 6
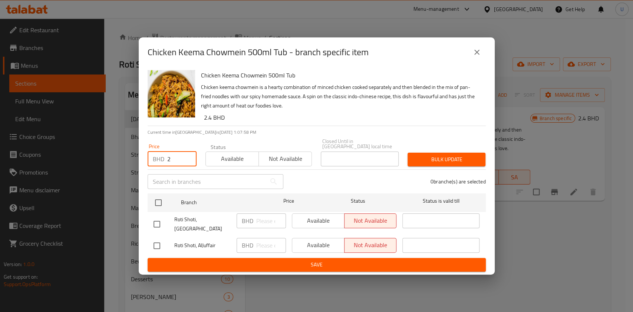
click at [178, 156] on input "2" at bounding box center [181, 159] width 29 height 15
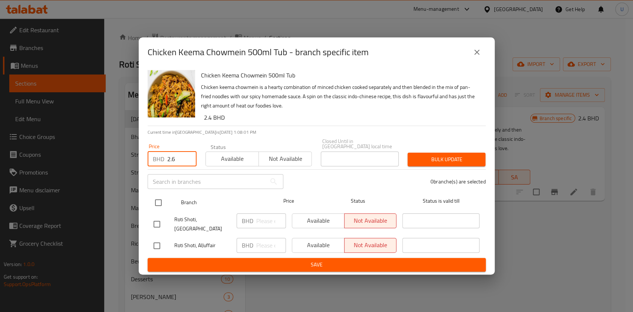
type input "2.6"
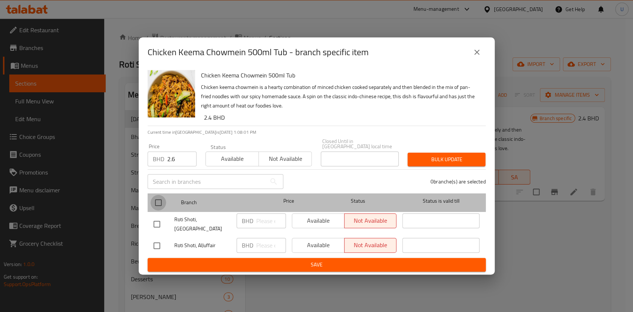
click at [160, 198] on input "checkbox" at bounding box center [158, 203] width 16 height 16
checkbox input "true"
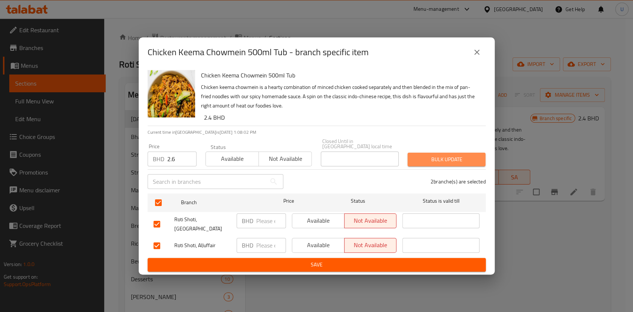
click at [423, 155] on span "Bulk update" at bounding box center [446, 159] width 66 height 9
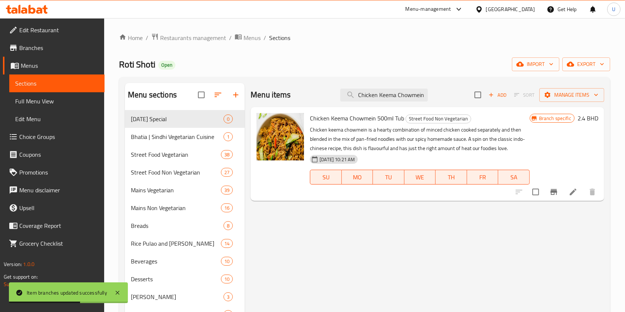
drag, startPoint x: 357, startPoint y: 96, endPoint x: 492, endPoint y: 104, distance: 135.2
click at [492, 104] on div "Menu items Chicken Keema Chowmein Add Sort Manage items" at bounding box center [426, 95] width 353 height 24
paste input "Manchurian and Veg Fried Rice Combo"
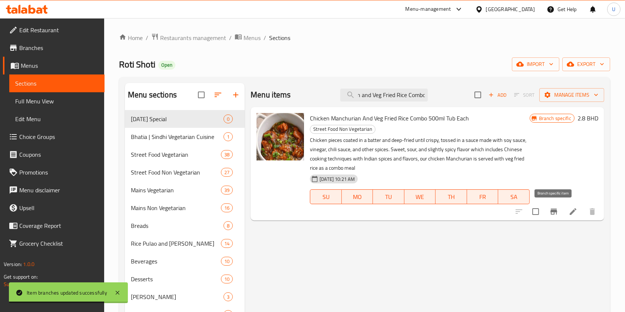
type input "Chicken Manchurian and Veg Fried Rice Combo"
click at [551, 215] on icon "Branch-specific-item" at bounding box center [553, 212] width 7 height 6
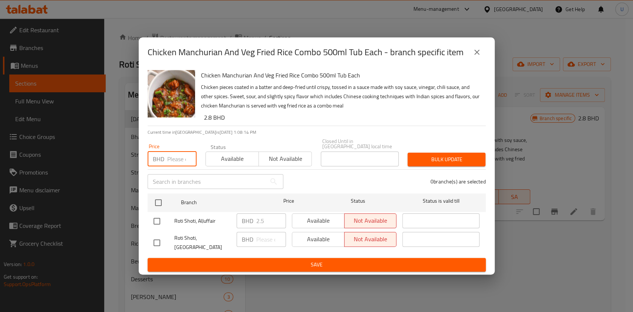
click at [169, 158] on input "number" at bounding box center [181, 159] width 29 height 15
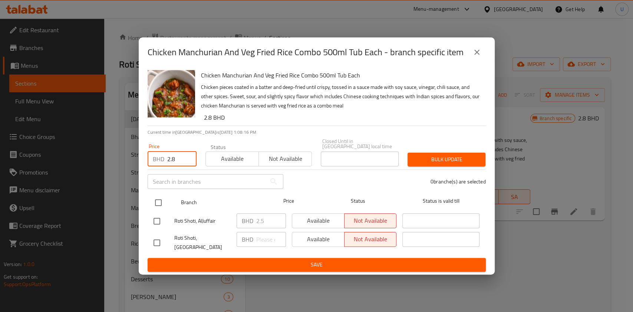
type input "2.8"
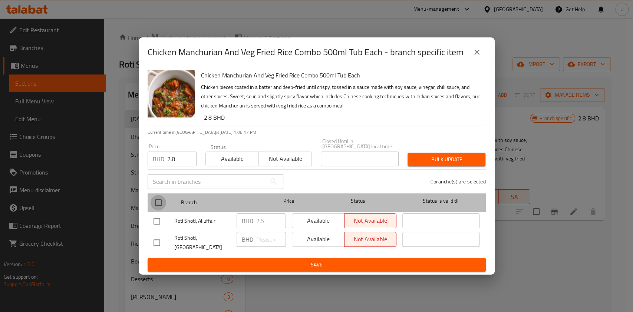
click at [160, 200] on input "checkbox" at bounding box center [158, 203] width 16 height 16
checkbox input "true"
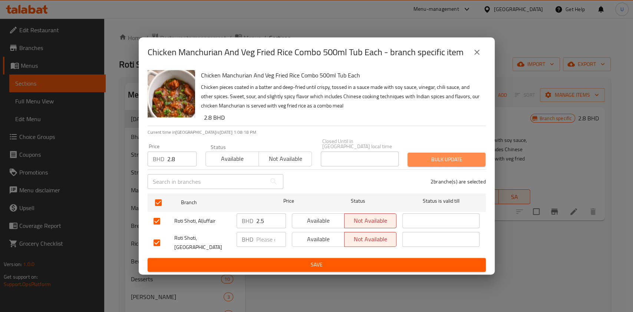
click at [442, 156] on span "Bulk update" at bounding box center [446, 159] width 66 height 9
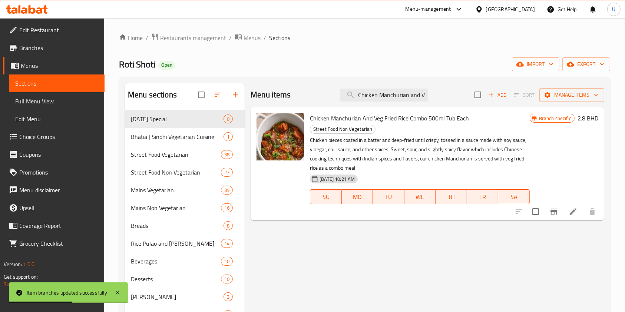
scroll to position [0, 49]
drag, startPoint x: 358, startPoint y: 96, endPoint x: 483, endPoint y: 109, distance: 126.2
click at [483, 109] on div "Menu items Chicken Manchurian and Veg Fried Rice Combo Add Sort Manage items Ch…" at bounding box center [424, 239] width 359 height 312
paste input "lly Garlic Chicke"
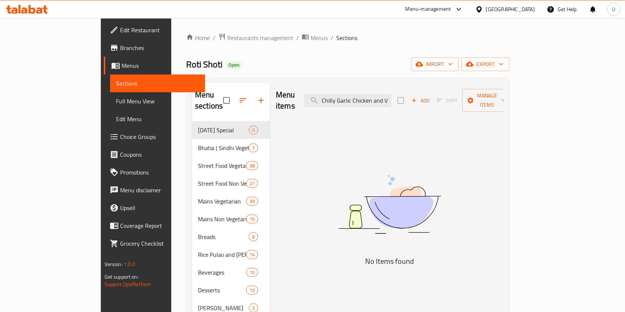
scroll to position [0, 0]
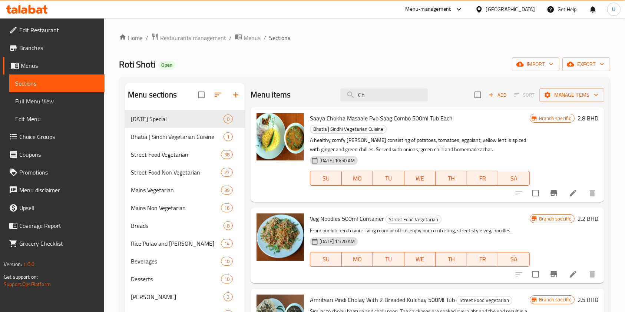
type input "C"
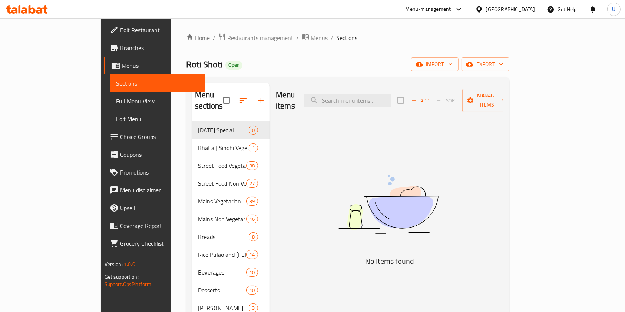
paste input "Chicken Pakode"
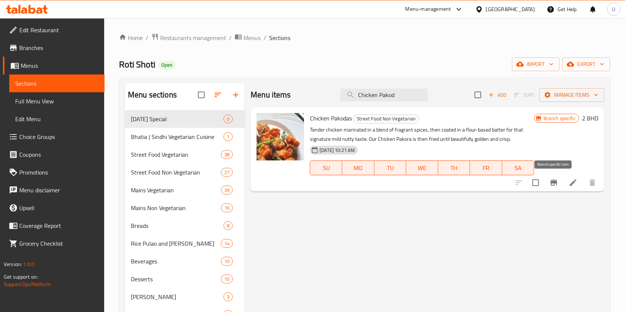
type input "Chicken Pakod"
click at [561, 182] on button "Branch-specific-item" at bounding box center [554, 183] width 18 height 18
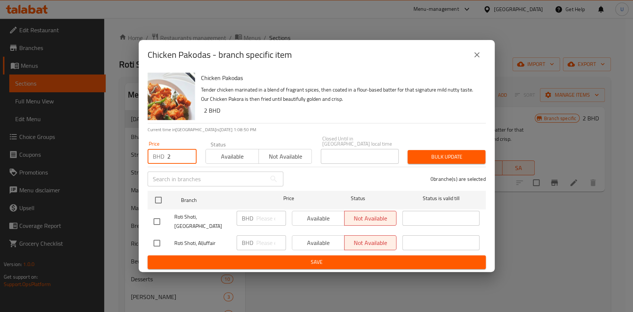
click at [176, 153] on input "2" at bounding box center [181, 156] width 29 height 15
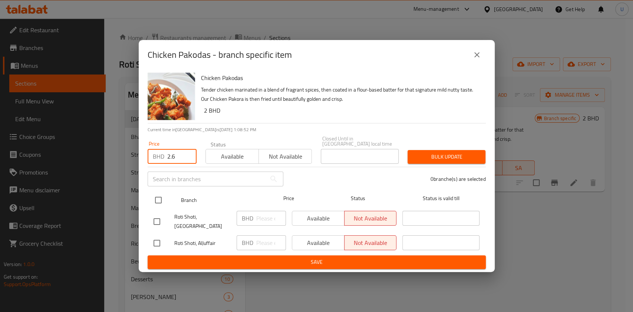
type input "2.6"
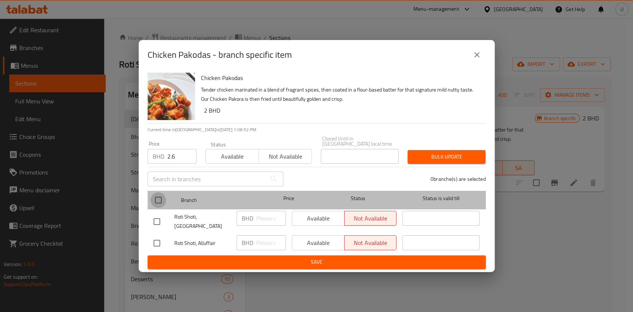
click at [156, 200] on input "checkbox" at bounding box center [158, 200] width 16 height 16
checkbox input "true"
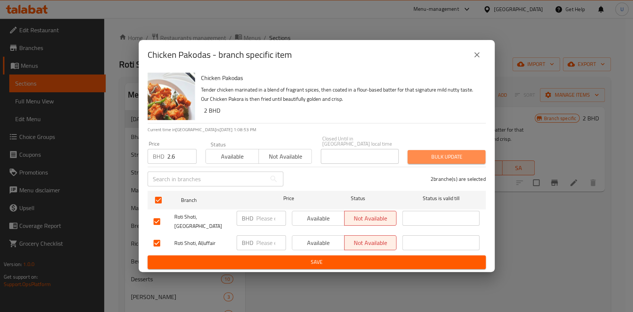
click at [432, 152] on span "Bulk update" at bounding box center [446, 156] width 66 height 9
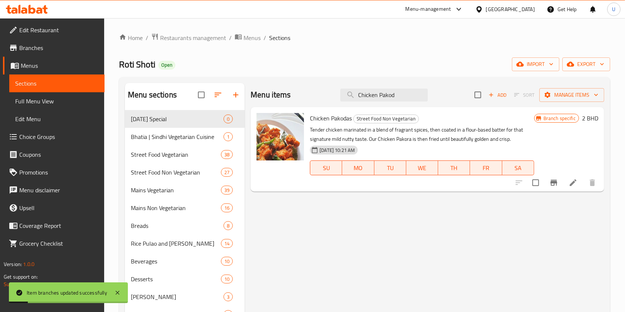
drag, startPoint x: 403, startPoint y: 94, endPoint x: 345, endPoint y: 103, distance: 58.8
click at [345, 103] on div "Menu items Chicken Pakod Add Sort Manage items" at bounding box center [426, 95] width 353 height 24
paste input "Momo 7 pcs - Steame"
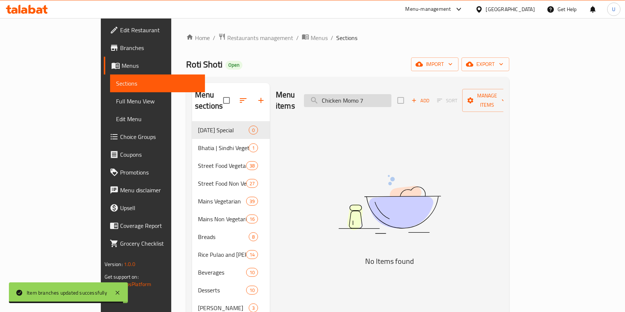
drag, startPoint x: 406, startPoint y: 93, endPoint x: 355, endPoint y: 90, distance: 51.2
click at [355, 94] on input "Chicken Momo 7" at bounding box center [347, 100] width 87 height 13
paste input "Masala Omlette 3 Eggs"
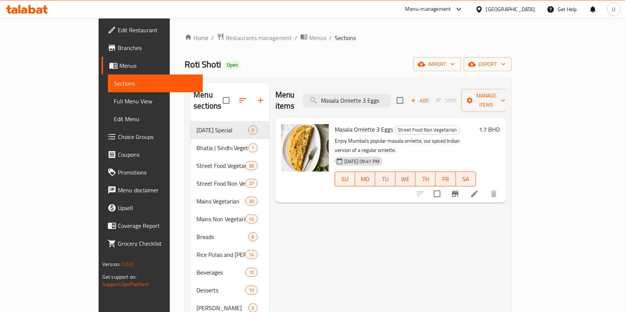
type input "Masala Omlette 3 Eggs"
click at [459, 189] on icon "Branch-specific-item" at bounding box center [455, 193] width 9 height 9
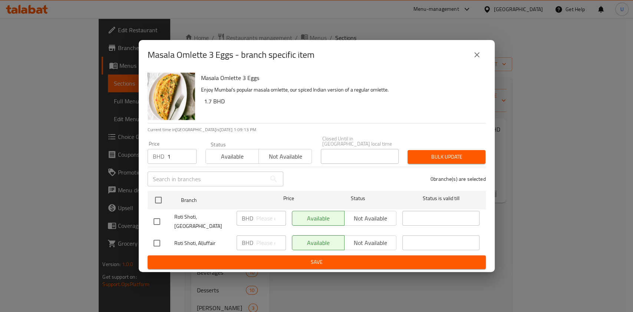
click at [178, 153] on input "1" at bounding box center [181, 156] width 29 height 15
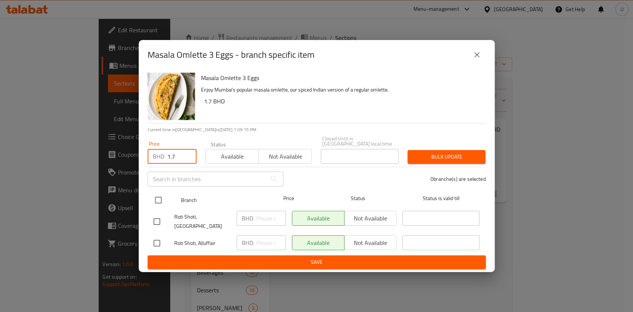
type input "1.7"
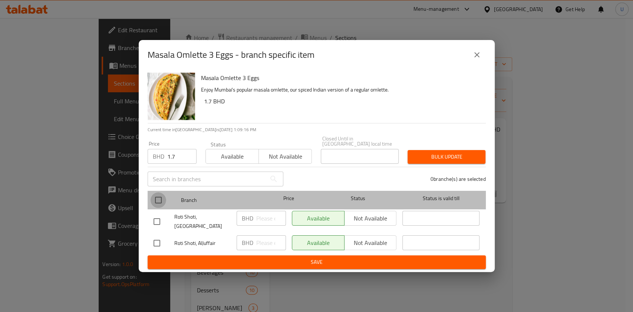
click at [162, 196] on input "checkbox" at bounding box center [158, 200] width 16 height 16
checkbox input "true"
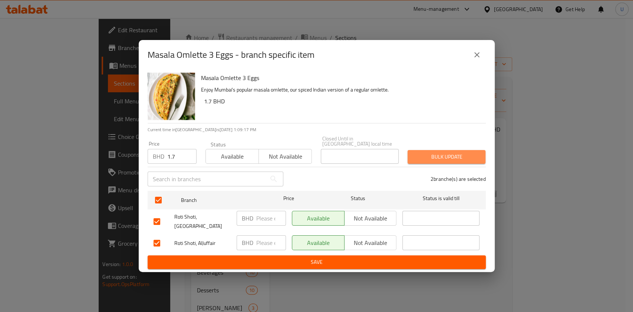
click at [446, 154] on span "Bulk update" at bounding box center [446, 156] width 66 height 9
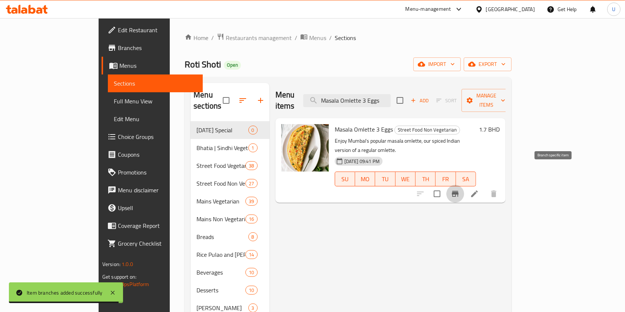
click at [459, 189] on icon "Branch-specific-item" at bounding box center [455, 193] width 9 height 9
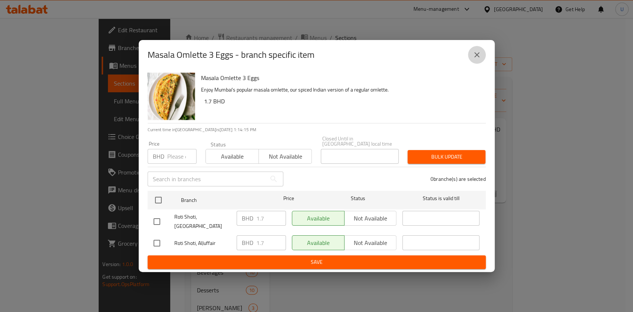
click at [480, 58] on icon "close" at bounding box center [476, 54] width 9 height 9
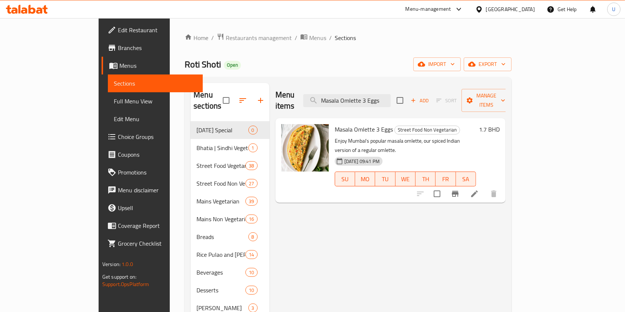
drag, startPoint x: 416, startPoint y: 94, endPoint x: 312, endPoint y: 90, distance: 104.9
click at [312, 90] on div "Menu items Masala Omlette 3 Eggs Add Sort Manage items" at bounding box center [390, 100] width 230 height 35
paste input "Anda Bhurji, 4eggs incl. 2 Tawa Parathas Combo"
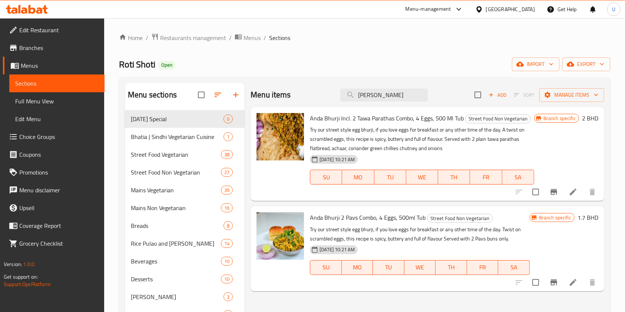
type input "Anda Bhurji"
click at [552, 193] on icon "Branch-specific-item" at bounding box center [553, 191] width 9 height 9
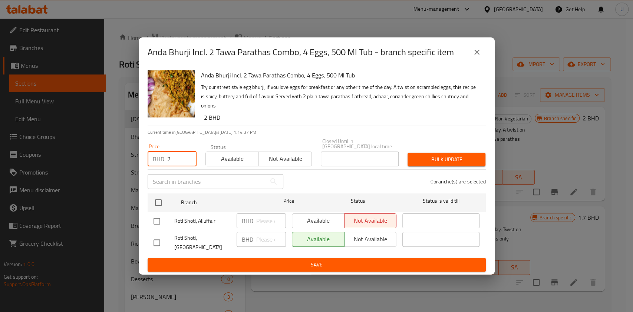
click at [175, 157] on input "2" at bounding box center [181, 159] width 29 height 15
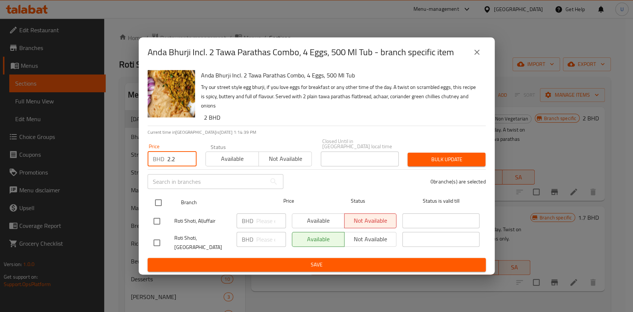
type input "2.2"
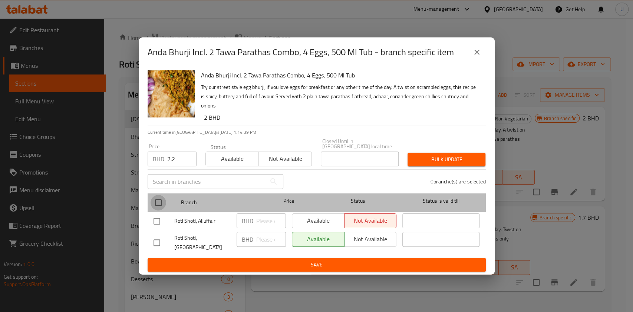
click at [159, 202] on input "checkbox" at bounding box center [158, 203] width 16 height 16
checkbox input "true"
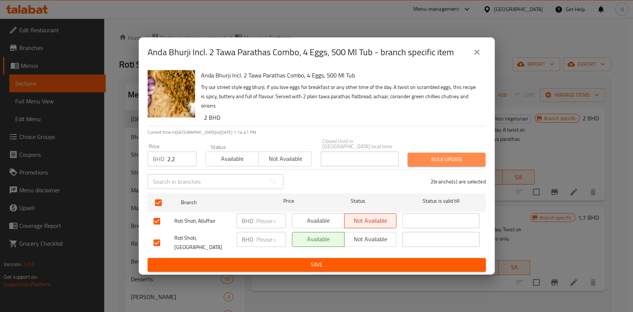
click at [429, 157] on span "Bulk update" at bounding box center [446, 159] width 66 height 9
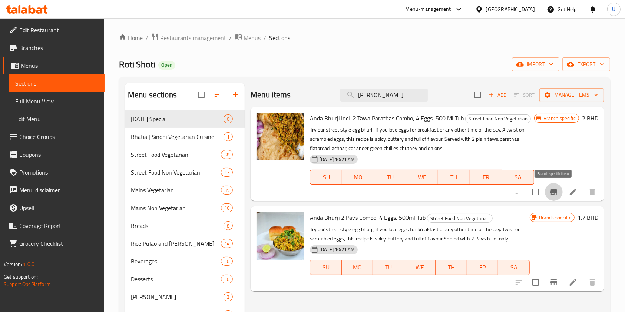
click at [559, 193] on button "Branch-specific-item" at bounding box center [554, 192] width 18 height 18
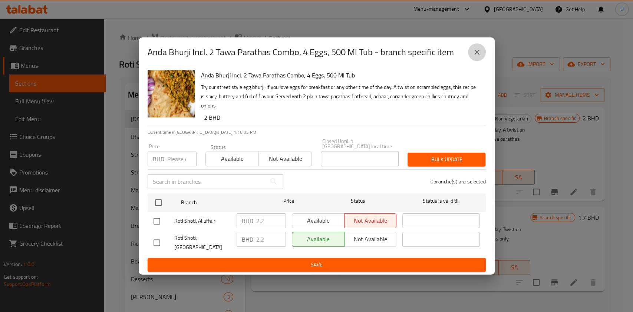
click at [477, 57] on icon "close" at bounding box center [476, 52] width 9 height 9
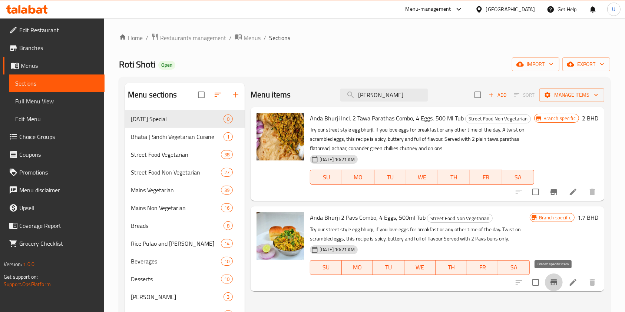
click at [557, 285] on icon "Branch-specific-item" at bounding box center [553, 282] width 9 height 9
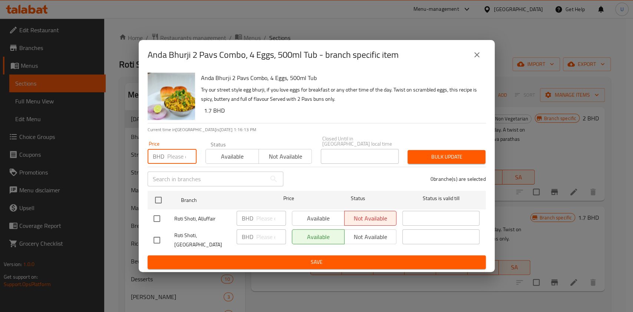
click at [177, 153] on input "number" at bounding box center [181, 156] width 29 height 15
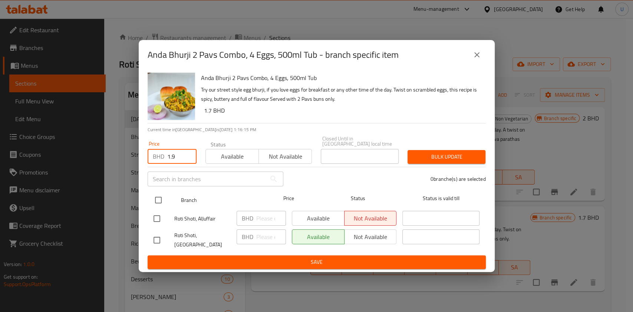
type input "1.9"
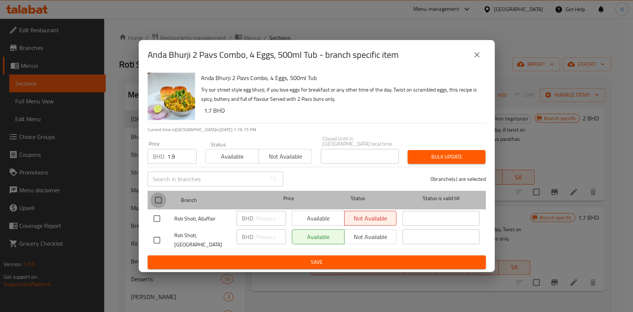
click at [154, 201] on input "checkbox" at bounding box center [158, 200] width 16 height 16
checkbox input "true"
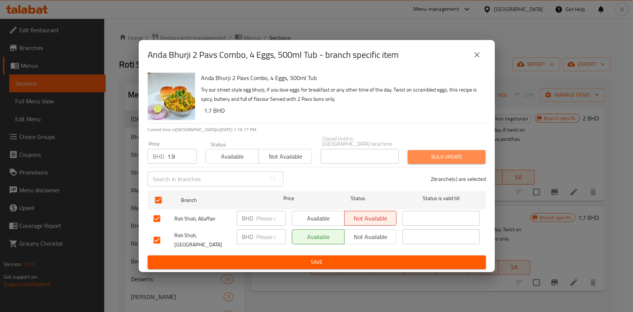
click at [441, 153] on span "Bulk update" at bounding box center [446, 156] width 66 height 9
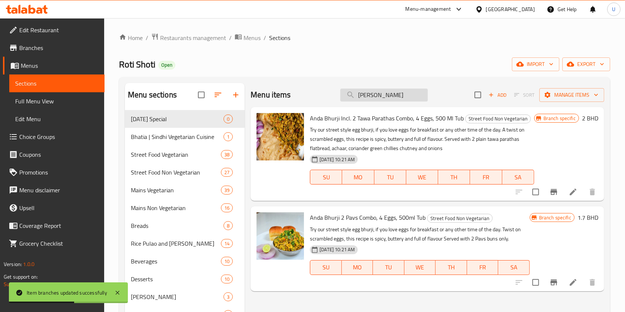
drag, startPoint x: 396, startPoint y: 94, endPoint x: 359, endPoint y: 100, distance: 38.0
click at [359, 100] on input "Anda Bhurji" at bounding box center [383, 95] width 87 height 13
paste input "Smoked Chicken Sausages"
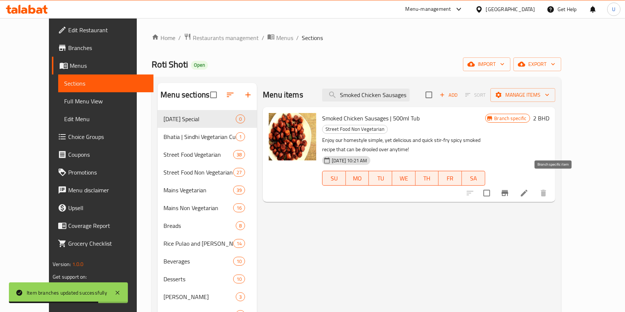
type input "Smoked Chicken Sausages"
click at [508, 190] on icon "Branch-specific-item" at bounding box center [504, 193] width 7 height 6
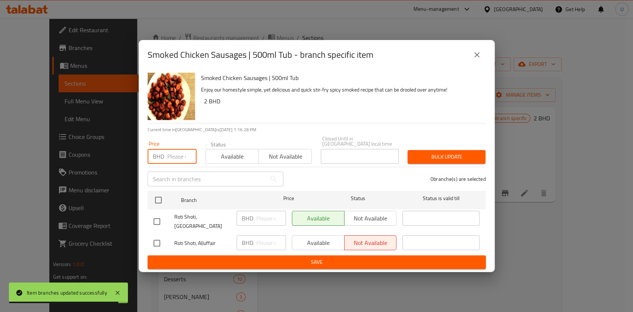
click at [180, 152] on input "number" at bounding box center [181, 156] width 29 height 15
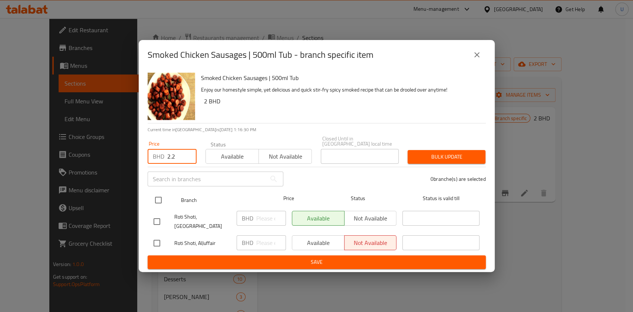
type input "2.2"
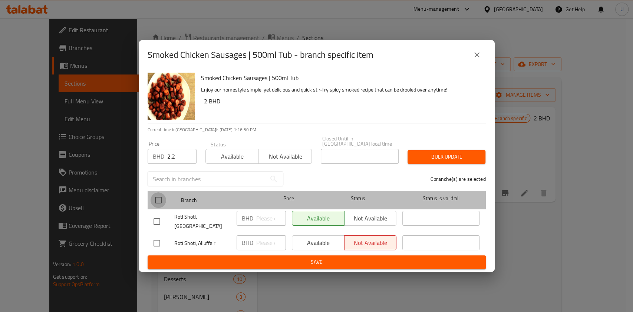
click at [155, 197] on input "checkbox" at bounding box center [158, 200] width 16 height 16
checkbox input "true"
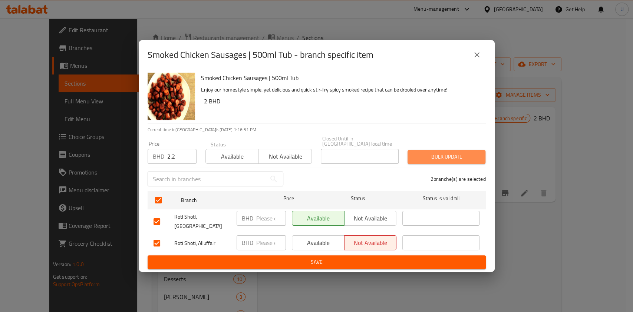
click at [422, 152] on span "Bulk update" at bounding box center [446, 156] width 66 height 9
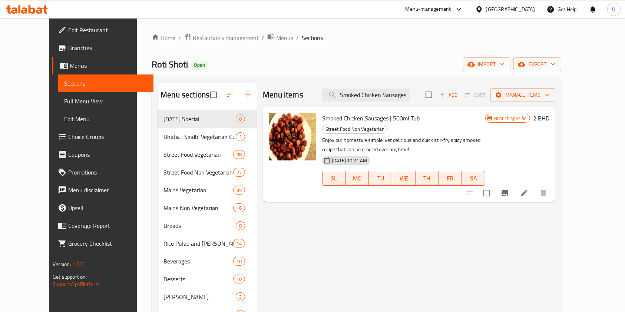
drag, startPoint x: 358, startPoint y: 96, endPoint x: 482, endPoint y: 104, distance: 124.8
click at [482, 104] on div "Menu items Smoked Chicken Sausages Add Sort Manage items" at bounding box center [409, 95] width 292 height 24
paste input "Grilled Chicken Tikka and 2 Rotis Combo"
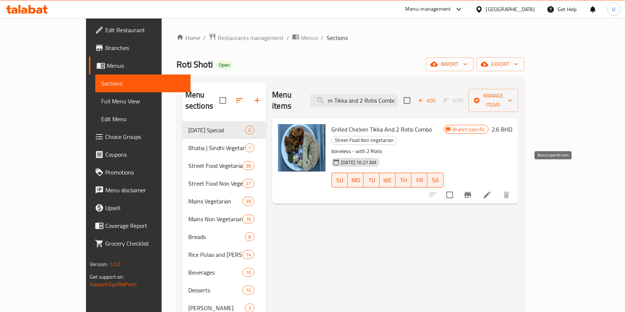
type input "Grilled Chicken Tikka and 2 Rotis Combo"
click at [471, 192] on icon "Branch-specific-item" at bounding box center [467, 195] width 7 height 6
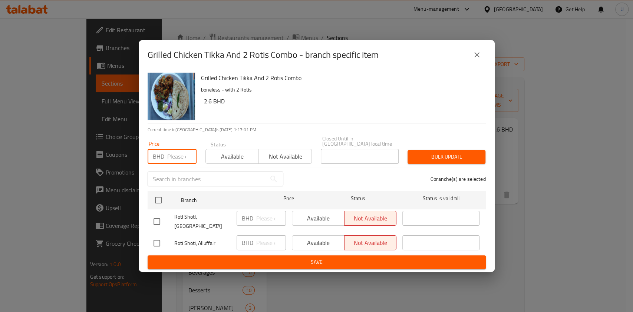
click at [175, 157] on input "number" at bounding box center [181, 156] width 29 height 15
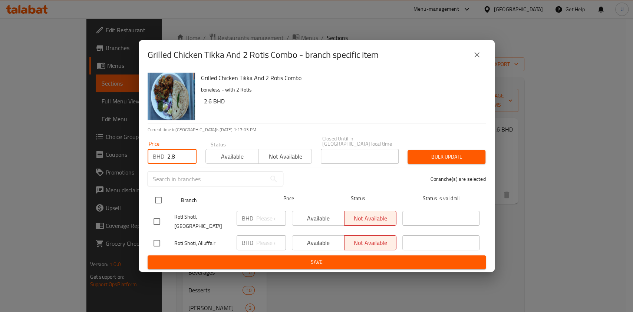
type input "2.8"
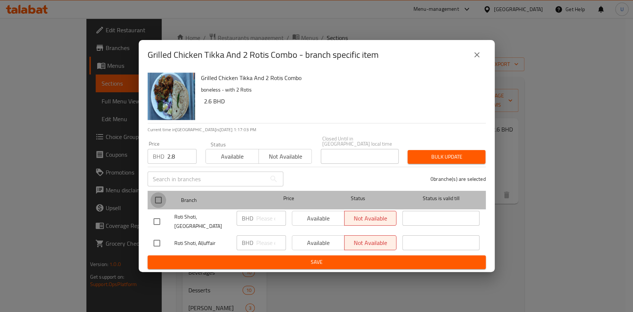
click at [158, 198] on input "checkbox" at bounding box center [158, 200] width 16 height 16
checkbox input "true"
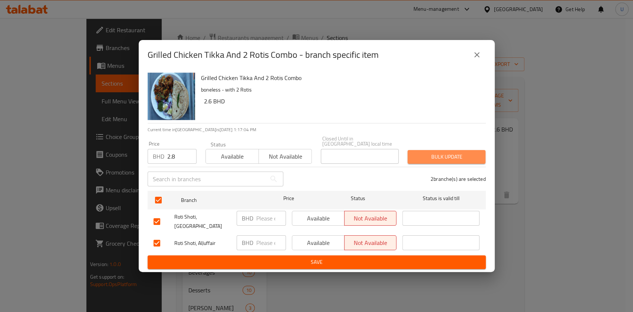
click at [436, 152] on span "Bulk update" at bounding box center [446, 156] width 66 height 9
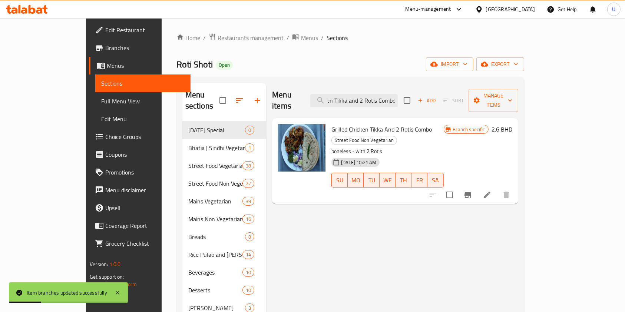
drag, startPoint x: 359, startPoint y: 96, endPoint x: 465, endPoint y: 104, distance: 106.3
click at [465, 104] on div "Menu items Grilled Chicken Tikka and 2 Rotis Combo Add Sort Manage items" at bounding box center [395, 100] width 246 height 35
paste input "Club Sandwich"
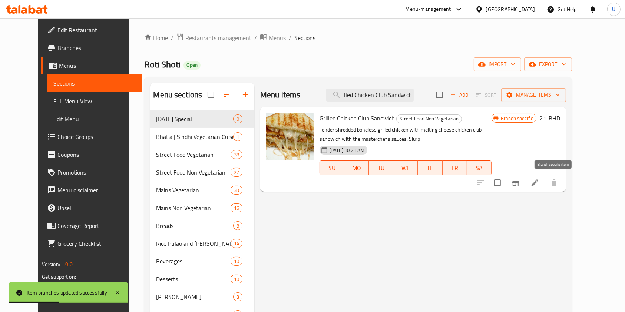
type input "Grilled Chicken Club Sandwich"
click at [519, 180] on icon "Branch-specific-item" at bounding box center [515, 183] width 7 height 6
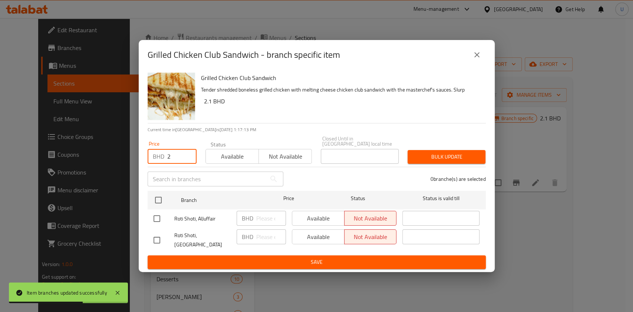
click at [177, 152] on input "2" at bounding box center [181, 156] width 29 height 15
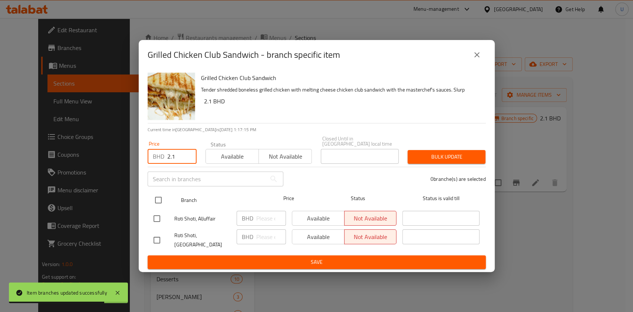
type input "2.1"
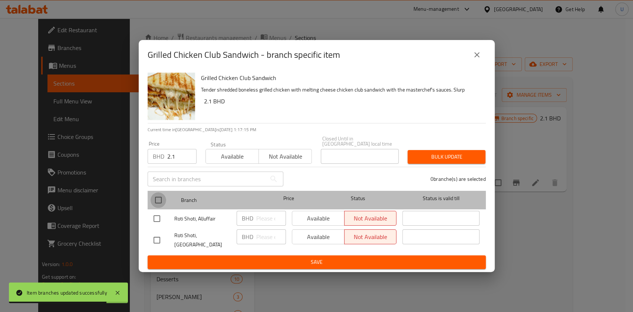
click at [161, 197] on input "checkbox" at bounding box center [158, 200] width 16 height 16
checkbox input "true"
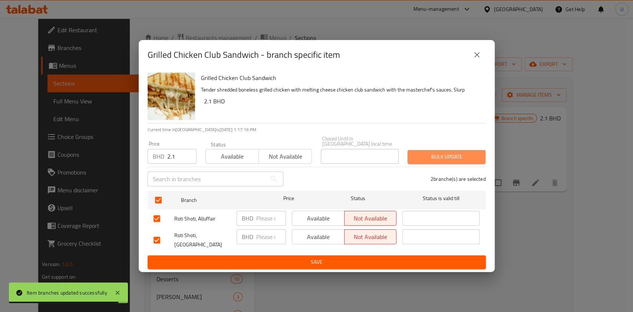
click at [439, 153] on span "Bulk update" at bounding box center [446, 156] width 66 height 9
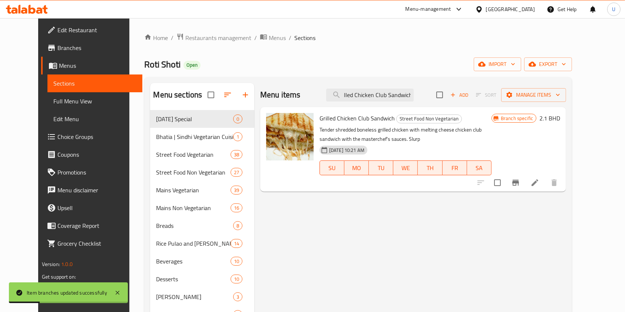
drag, startPoint x: 359, startPoint y: 95, endPoint x: 505, endPoint y: 100, distance: 146.5
click at [505, 100] on div "Menu items Grilled Chicken Club Sandwich Add Sort Manage items" at bounding box center [413, 95] width 306 height 24
paste input "Creamy Chicken Pasta with Cheese"
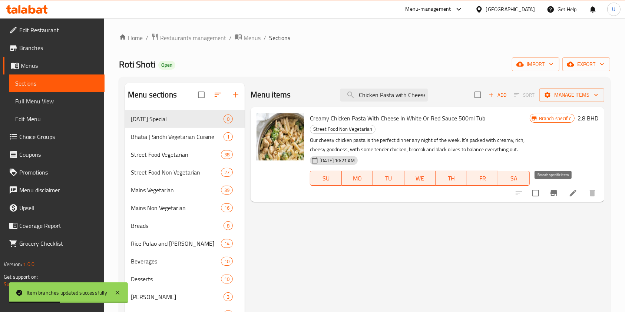
type input "Creamy Chicken Pasta with Cheese"
click at [554, 195] on icon "Branch-specific-item" at bounding box center [553, 193] width 7 height 6
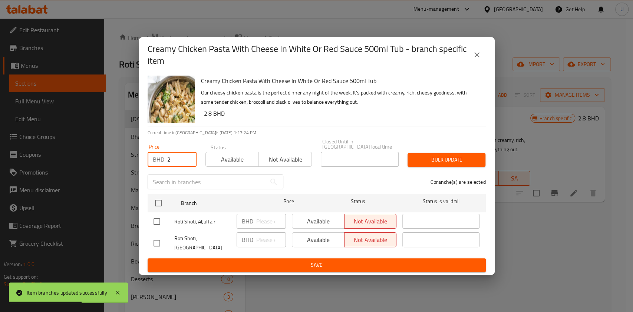
click at [171, 159] on input "2" at bounding box center [181, 159] width 29 height 15
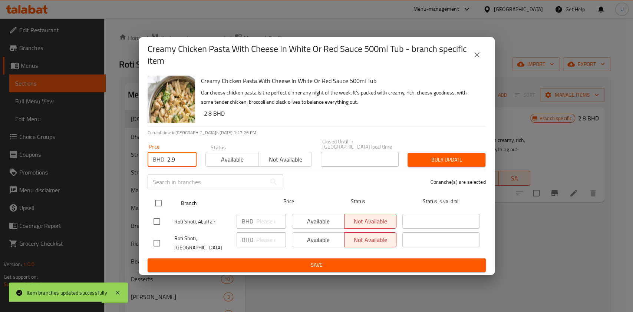
type input "2.9"
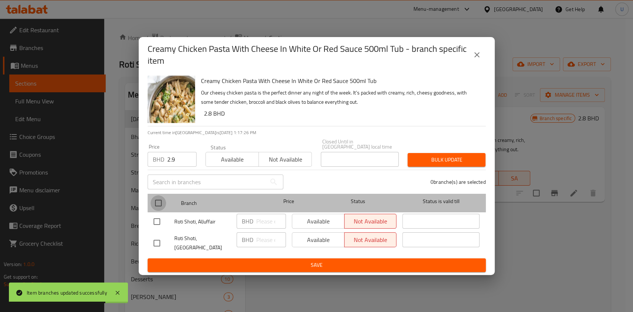
click at [158, 202] on input "checkbox" at bounding box center [158, 203] width 16 height 16
checkbox input "true"
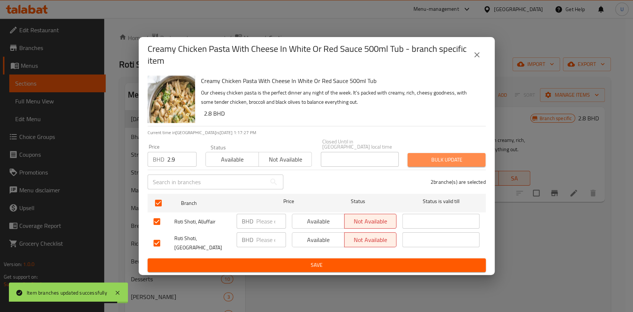
click at [438, 155] on span "Bulk update" at bounding box center [446, 159] width 66 height 9
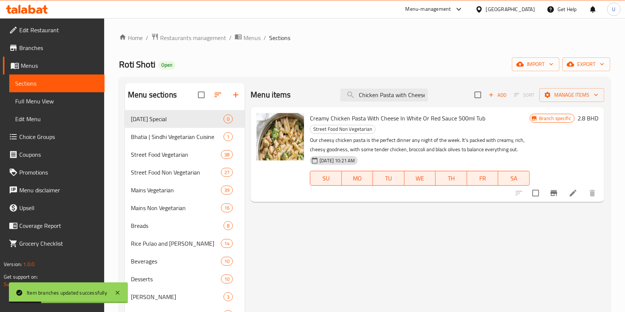
drag, startPoint x: 356, startPoint y: 95, endPoint x: 495, endPoint y: 107, distance: 139.1
click at [495, 107] on div "Menu items Creamy Chicken Pasta with Cheese Add Sort Manage items Creamy Chicke…" at bounding box center [424, 239] width 359 height 312
paste input "hicken Tenders incl Fries Combo"
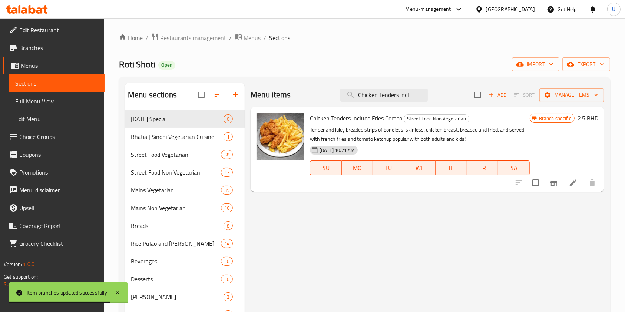
type input "Chicken Tenders incl"
click at [552, 187] on icon "Branch-specific-item" at bounding box center [553, 182] width 9 height 9
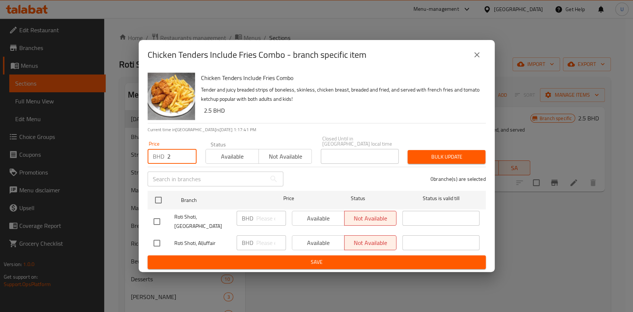
click at [174, 156] on input "2" at bounding box center [181, 156] width 29 height 15
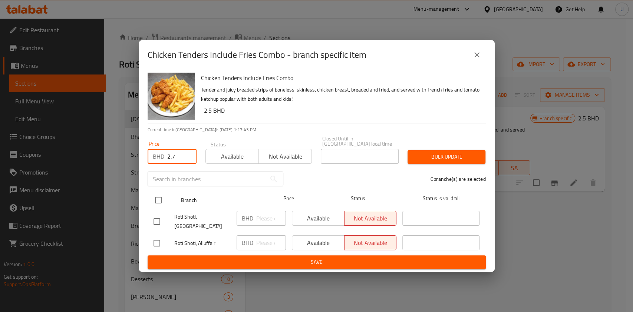
type input "2.7"
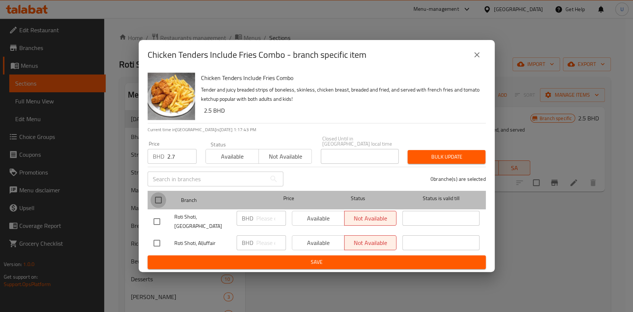
click at [156, 194] on input "checkbox" at bounding box center [158, 200] width 16 height 16
checkbox input "true"
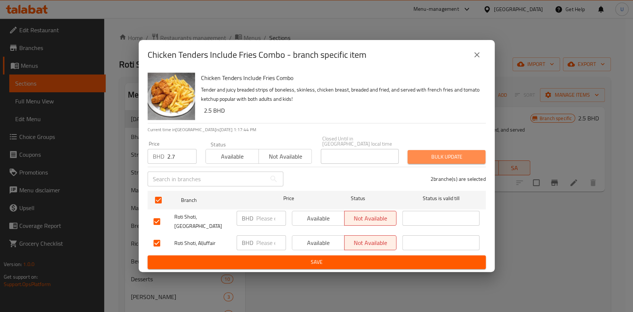
click at [421, 153] on span "Bulk update" at bounding box center [446, 156] width 66 height 9
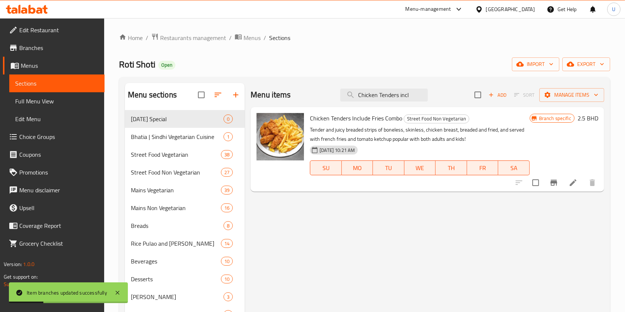
drag, startPoint x: 413, startPoint y: 94, endPoint x: 309, endPoint y: 99, distance: 104.6
click at [309, 99] on div "Menu items Chicken Tenders incl Add Sort Manage items" at bounding box center [426, 95] width 353 height 24
paste input "Grilled Thunder Thighs 4 pcs."
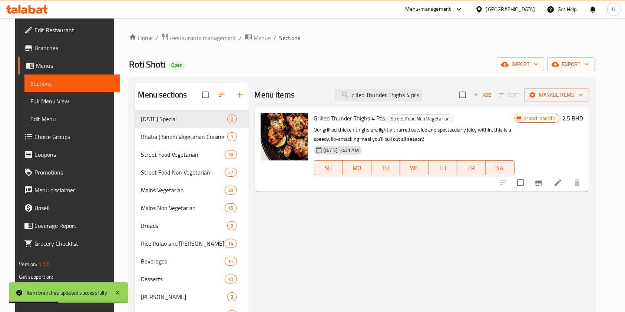
scroll to position [0, 3]
type input "Grilled Thunder Thighs 4 pcs"
click at [543, 179] on icon "Branch-specific-item" at bounding box center [538, 182] width 9 height 9
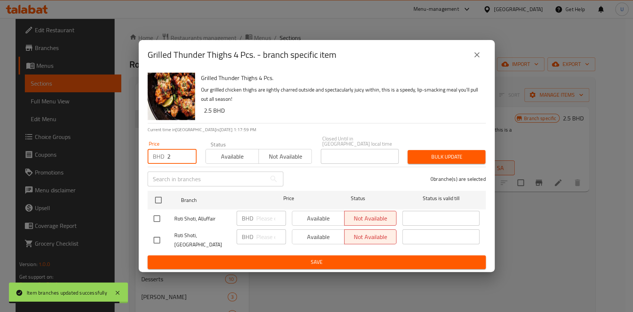
click at [174, 156] on input "2" at bounding box center [181, 156] width 29 height 15
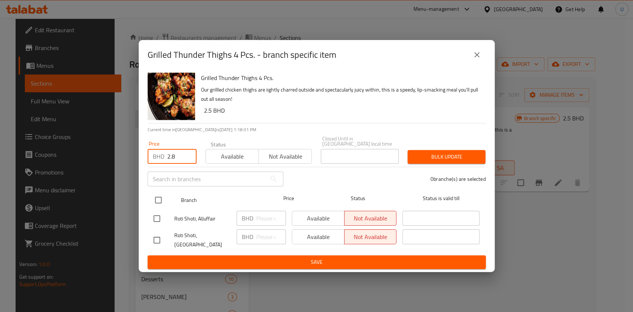
type input "2.8"
click at [158, 201] on input "checkbox" at bounding box center [158, 200] width 16 height 16
checkbox input "true"
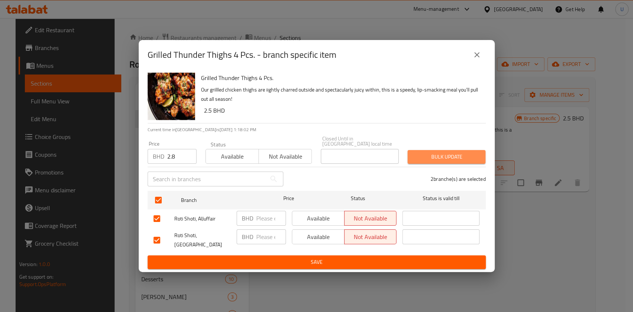
click at [426, 155] on span "Bulk update" at bounding box center [446, 156] width 66 height 9
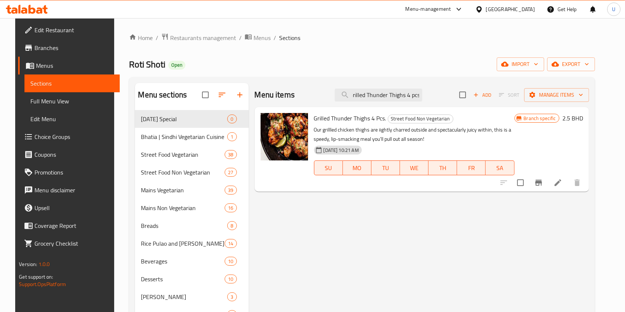
drag, startPoint x: 357, startPoint y: 95, endPoint x: 485, endPoint y: 115, distance: 129.7
click at [485, 115] on div "Menu items Grilled Thunder Thighs 4 pcs Add Sort Manage items Grilled Thunder T…" at bounding box center [419, 239] width 340 height 312
paste input "Chilli Garlic Fish And Veg Fried Rice Combo"
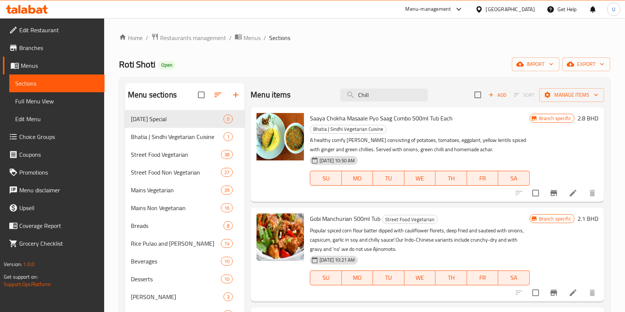
type input "Chill"
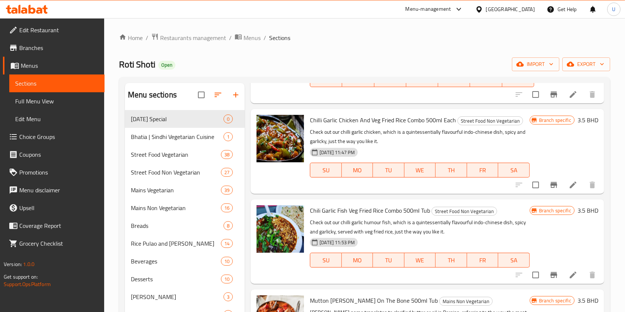
scroll to position [606, 0]
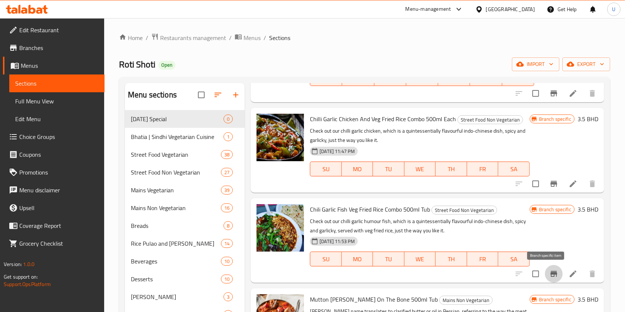
click at [553, 275] on button "Branch-specific-item" at bounding box center [554, 274] width 18 height 18
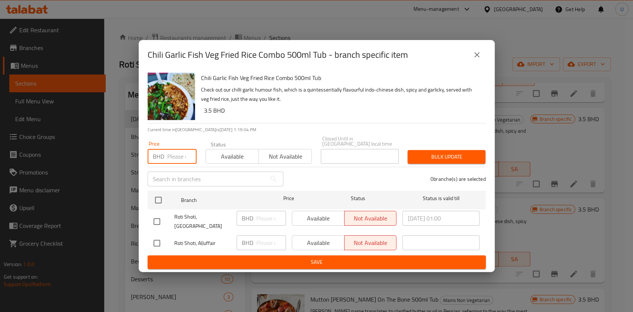
click at [178, 154] on input "number" at bounding box center [181, 156] width 29 height 15
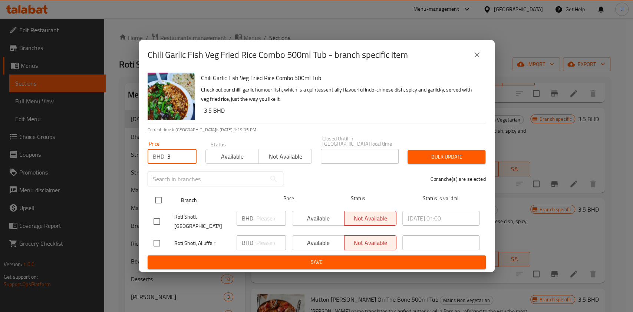
type input "3"
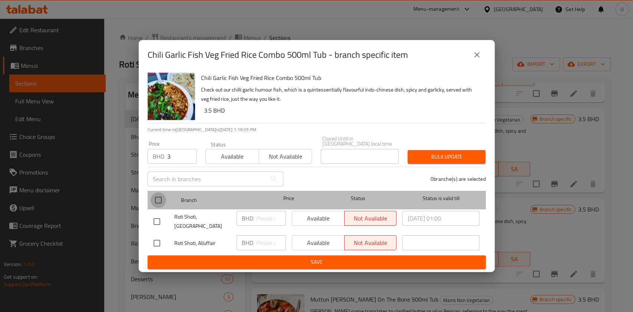
click at [159, 196] on input "checkbox" at bounding box center [158, 200] width 16 height 16
checkbox input "true"
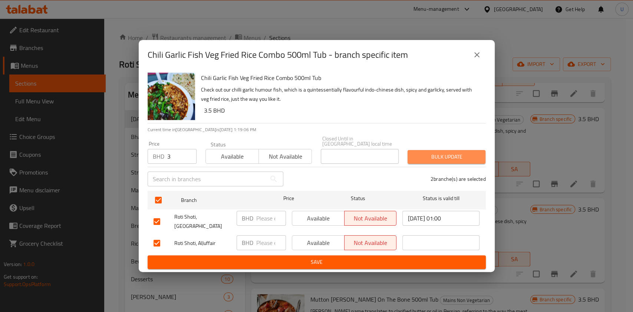
click at [435, 153] on span "Bulk update" at bounding box center [446, 156] width 66 height 9
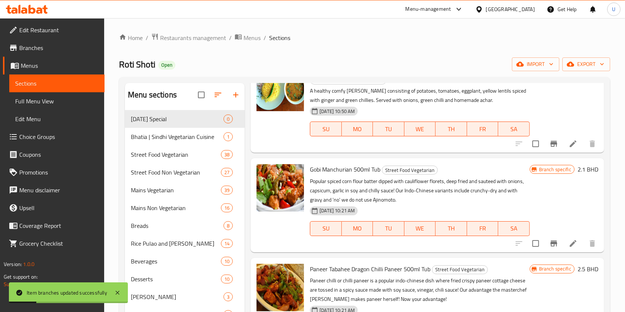
scroll to position [0, 0]
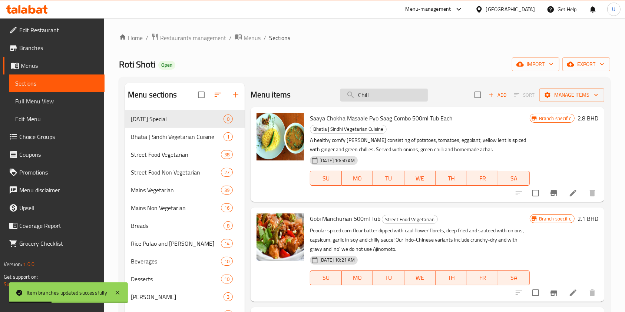
click at [361, 95] on input "Chill" at bounding box center [383, 95] width 87 height 13
paste input "Mutton Keema 2 Pavs Combo"
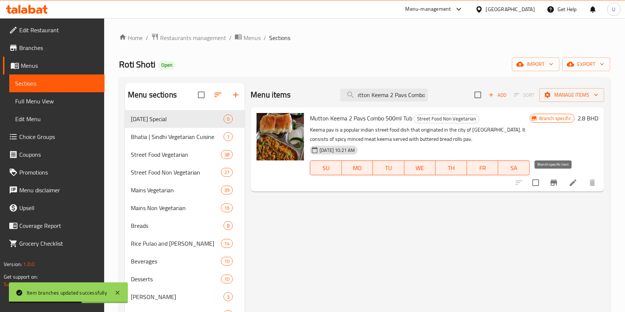
type input "Mutton Keema 2 Pavs Combo"
click at [555, 181] on icon "Branch-specific-item" at bounding box center [553, 183] width 7 height 6
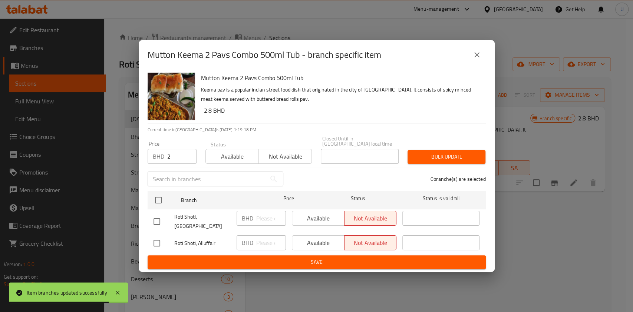
click at [175, 154] on input "2" at bounding box center [181, 156] width 29 height 15
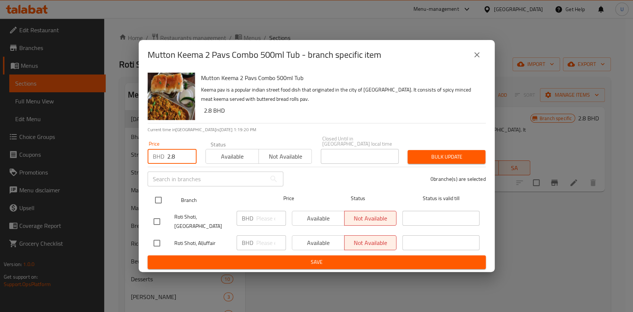
type input "2.8"
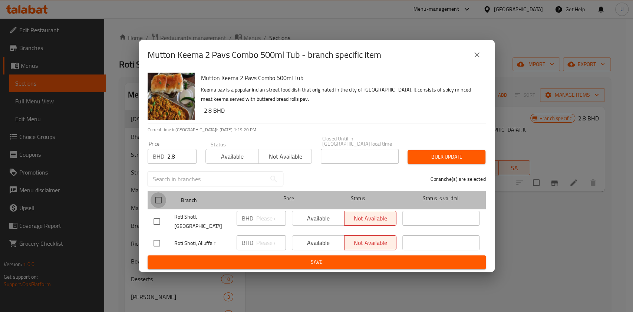
click at [157, 200] on input "checkbox" at bounding box center [158, 200] width 16 height 16
checkbox input "true"
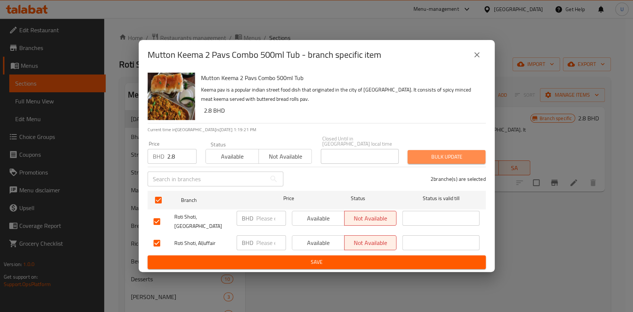
click at [427, 156] on span "Bulk update" at bounding box center [446, 156] width 66 height 9
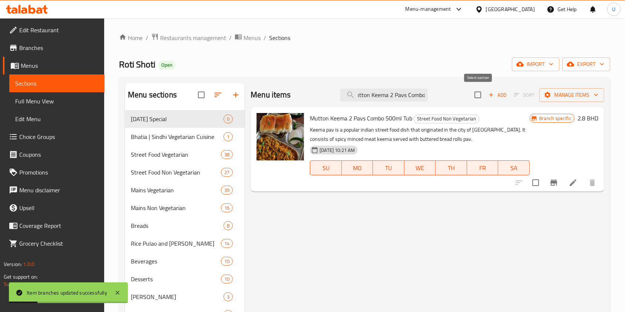
drag, startPoint x: 359, startPoint y: 94, endPoint x: 479, endPoint y: 96, distance: 120.1
click at [479, 96] on div "Menu items Mutton Keema 2 Pavs Combo Add Sort Manage items" at bounding box center [426, 95] width 353 height 24
paste input "lain Tawa Paratha"
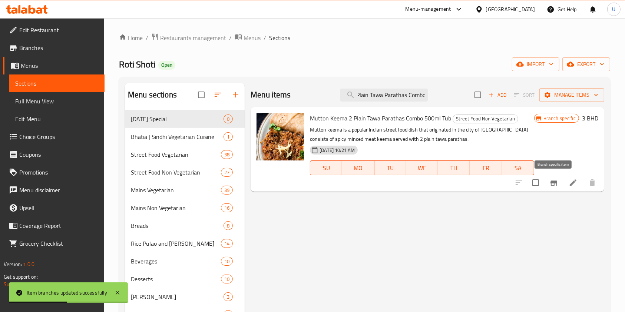
type input "Mutton Keema 2 Plain Tawa Parathas Combo"
click at [552, 182] on icon "Branch-specific-item" at bounding box center [553, 183] width 7 height 6
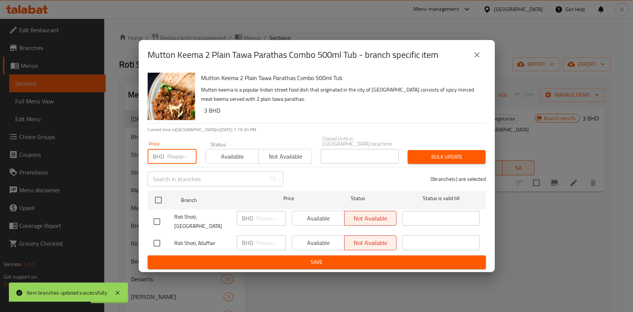
click at [182, 158] on input "number" at bounding box center [181, 156] width 29 height 15
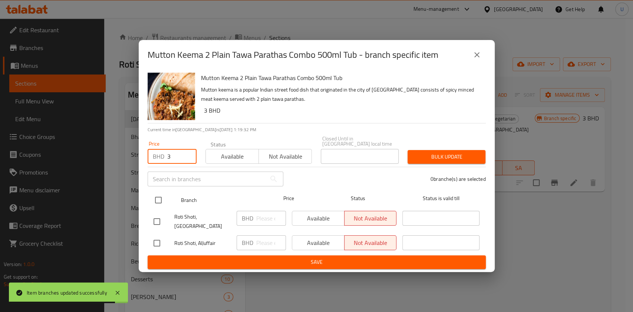
type input "3"
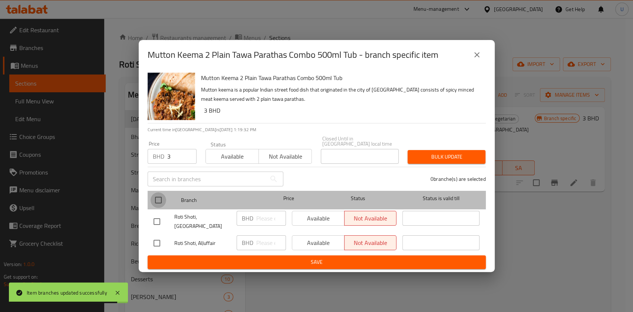
click at [160, 195] on input "checkbox" at bounding box center [158, 200] width 16 height 16
checkbox input "true"
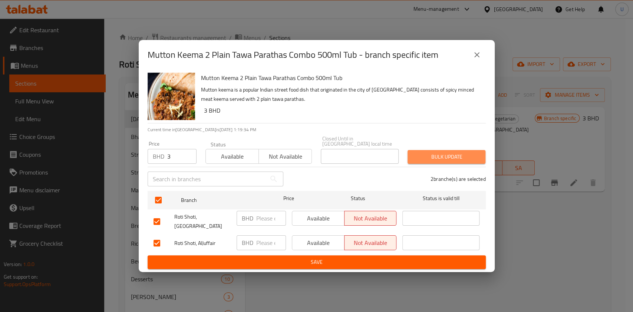
click at [447, 158] on span "Bulk update" at bounding box center [446, 156] width 66 height 9
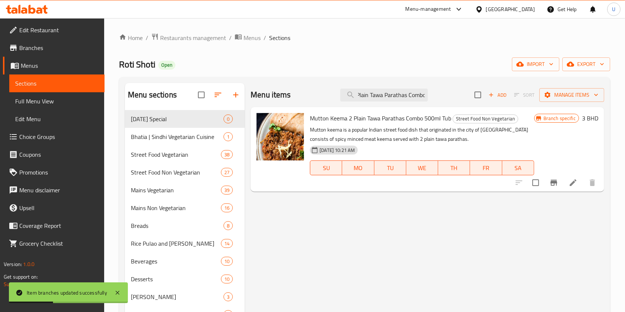
drag, startPoint x: 357, startPoint y: 94, endPoint x: 483, endPoint y: 103, distance: 126.7
click at [483, 103] on div "Menu items Mutton Keema 2 Plain Tawa Parathas Combo Add Sort Manage items" at bounding box center [426, 95] width 353 height 24
paste input "Fish Tabaahee, Dragon-Chilli Fish"
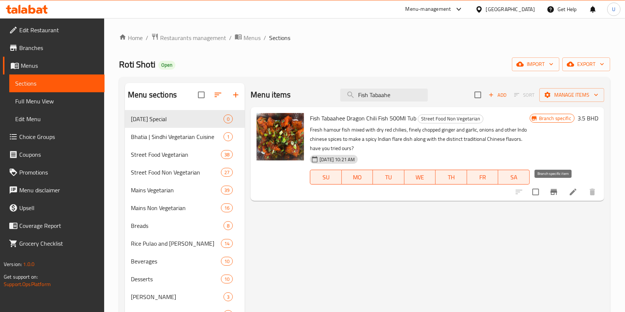
type input "Fish Tabaahe"
click at [555, 195] on icon "Branch-specific-item" at bounding box center [553, 191] width 9 height 9
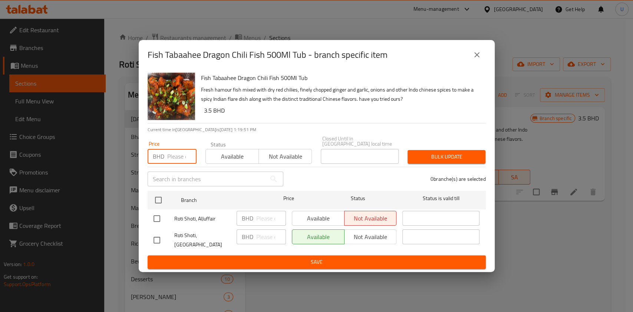
click at [178, 153] on input "number" at bounding box center [181, 156] width 29 height 15
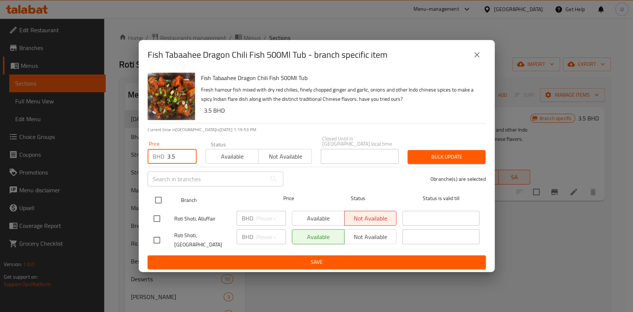
type input "3.5"
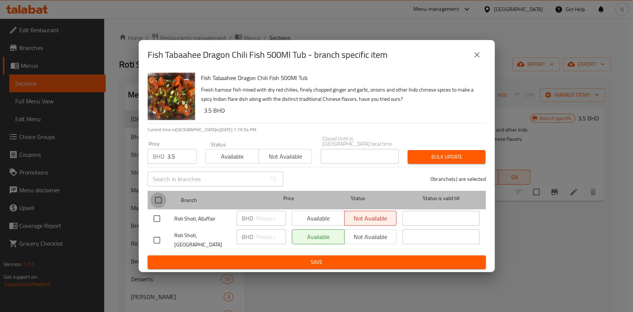
click at [156, 198] on input "checkbox" at bounding box center [158, 200] width 16 height 16
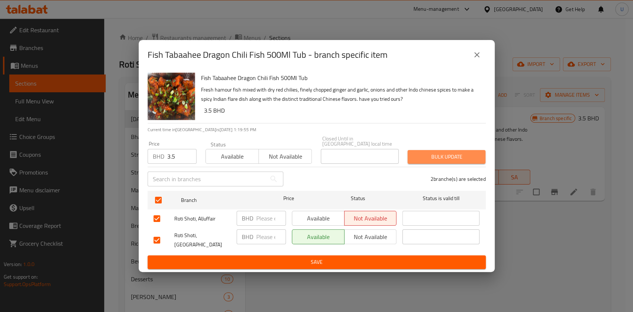
click at [445, 154] on span "Bulk update" at bounding box center [446, 156] width 66 height 9
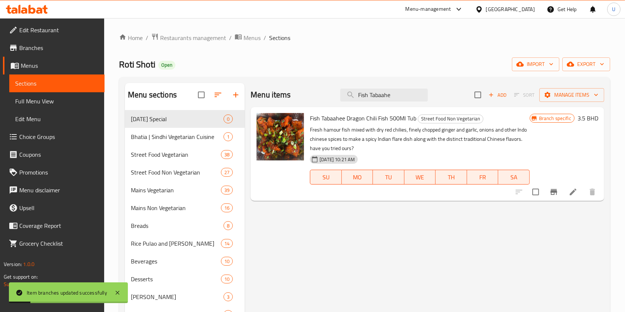
drag, startPoint x: 400, startPoint y: 93, endPoint x: 273, endPoint y: 124, distance: 130.0
click at [273, 124] on div "Menu items Fish Tabaahe Add Sort Manage items Fish Tabaahee Dragon Chili Fish 5…" at bounding box center [424, 239] width 359 height 312
paste input "Prawn Tabaahee, Dragon-Chilli Prawns"
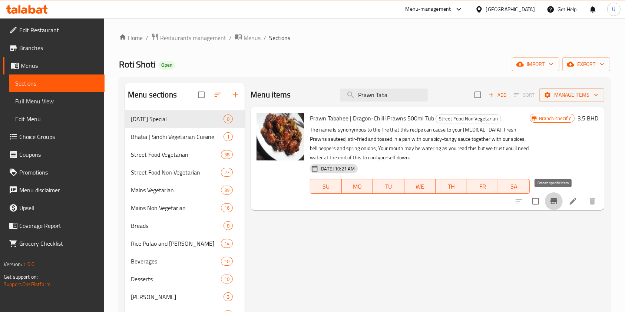
click at [554, 201] on icon "Branch-specific-item" at bounding box center [553, 201] width 7 height 6
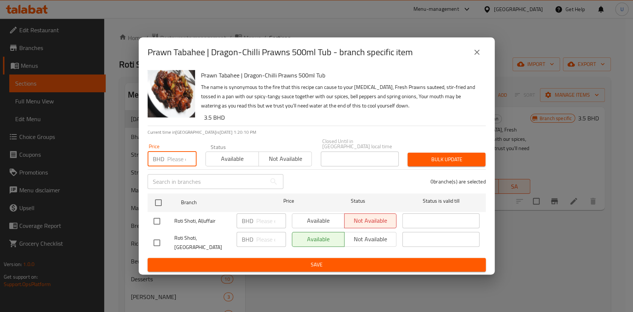
click at [169, 153] on input "number" at bounding box center [181, 159] width 29 height 15
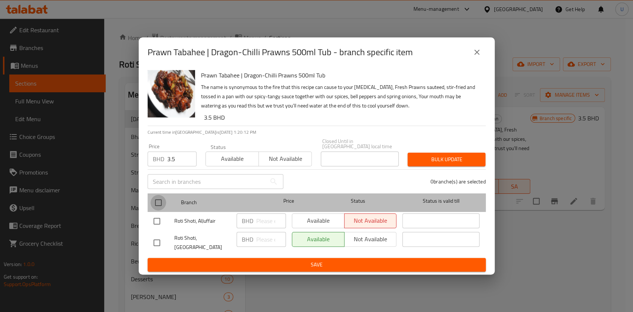
click at [159, 200] on input "checkbox" at bounding box center [158, 203] width 16 height 16
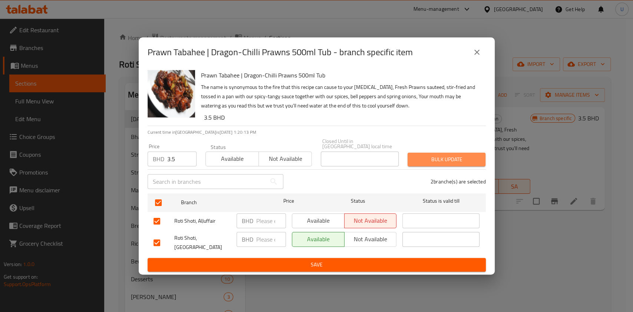
click at [431, 155] on span "Bulk update" at bounding box center [446, 159] width 66 height 9
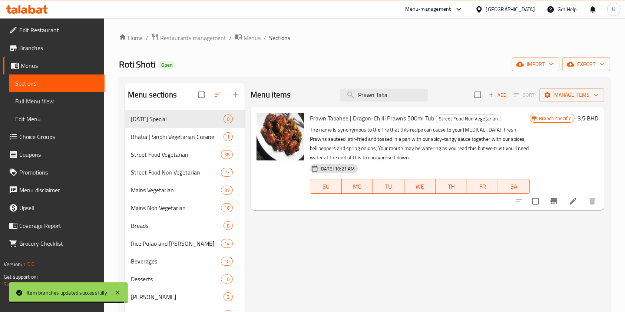
drag, startPoint x: 396, startPoint y: 96, endPoint x: 332, endPoint y: 96, distance: 63.4
click at [332, 96] on div "Menu items Prawn Taba Add Sort Manage items" at bounding box center [426, 95] width 353 height 24
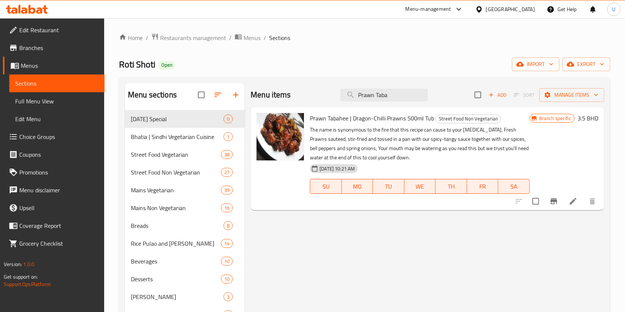
paste input "Kaddu Ki Khatti Meethi Sabzi"
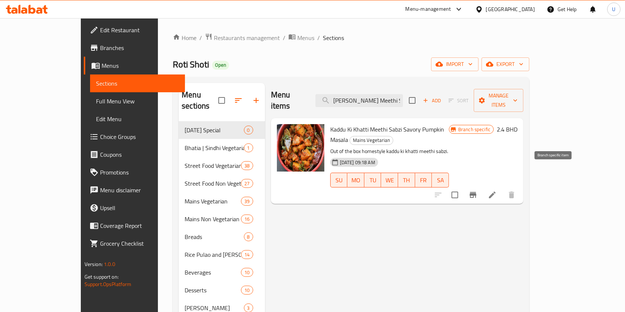
click at [482, 186] on button "Branch-specific-item" at bounding box center [473, 195] width 18 height 18
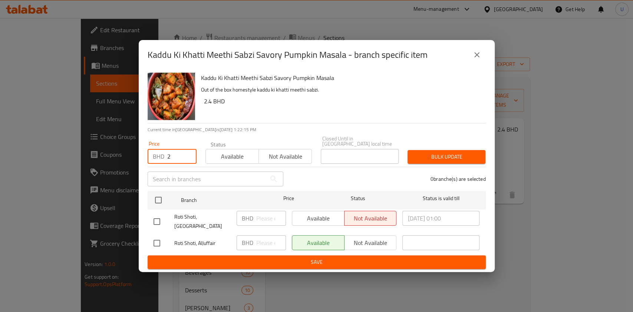
click at [173, 153] on input "2" at bounding box center [181, 156] width 29 height 15
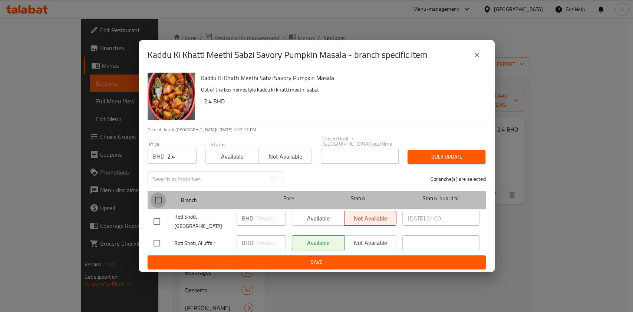
click at [161, 198] on input "checkbox" at bounding box center [158, 200] width 16 height 16
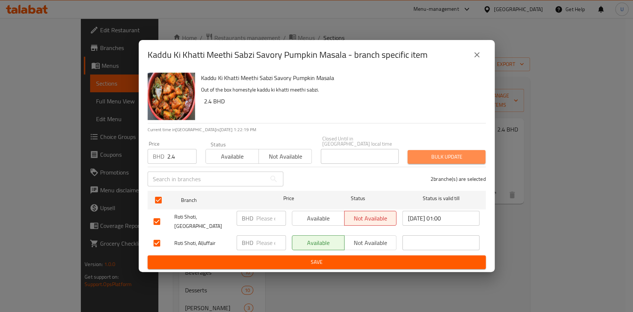
click at [432, 155] on span "Bulk update" at bounding box center [446, 156] width 66 height 9
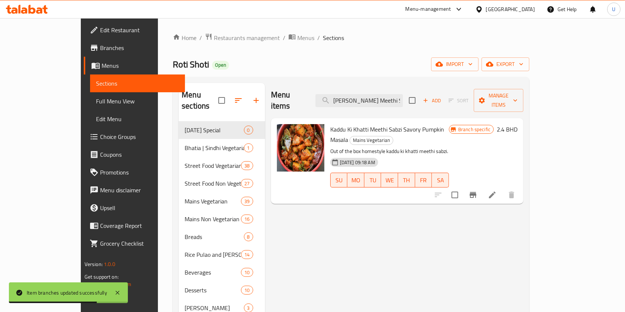
scroll to position [0, 5]
drag, startPoint x: 358, startPoint y: 96, endPoint x: 468, endPoint y: 105, distance: 110.7
click at [468, 105] on div "Menu items Kaddu Ki Khatti Meethi Sabzi Add Sort Manage items" at bounding box center [397, 100] width 253 height 35
paste input "Dal Paalak"
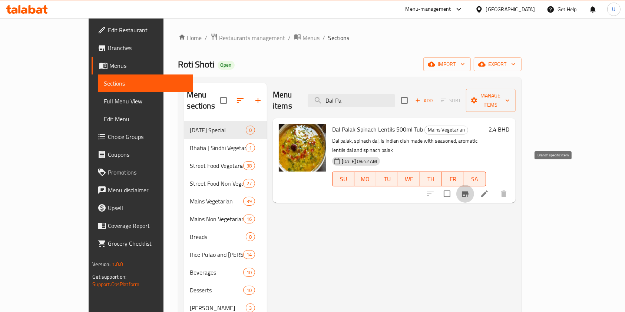
click at [468, 191] on icon "Branch-specific-item" at bounding box center [465, 194] width 7 height 6
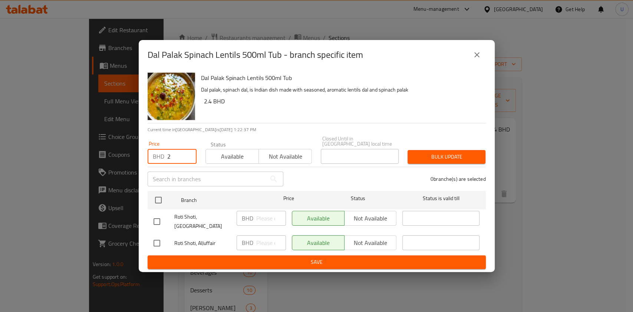
click at [172, 155] on input "2" at bounding box center [181, 156] width 29 height 15
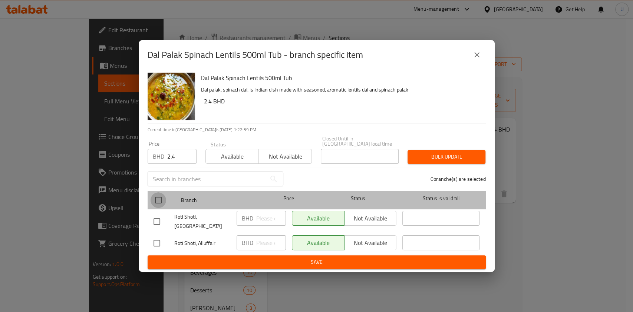
click at [159, 196] on input "checkbox" at bounding box center [158, 200] width 16 height 16
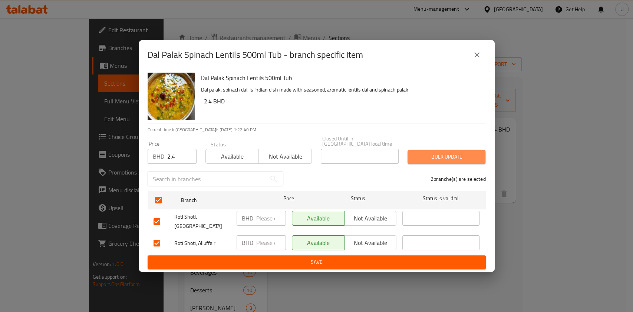
click at [427, 153] on span "Bulk update" at bounding box center [446, 156] width 66 height 9
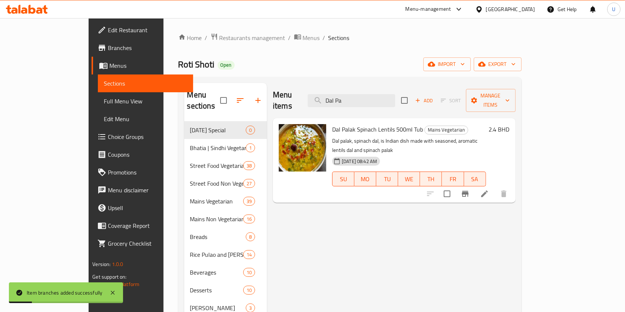
drag, startPoint x: 377, startPoint y: 94, endPoint x: 331, endPoint y: 97, distance: 45.7
click at [331, 97] on div "Menu items Dal Pa Add Sort Manage items" at bounding box center [394, 100] width 243 height 35
paste input "Veg Manchurian Gravy 4 Pieces"
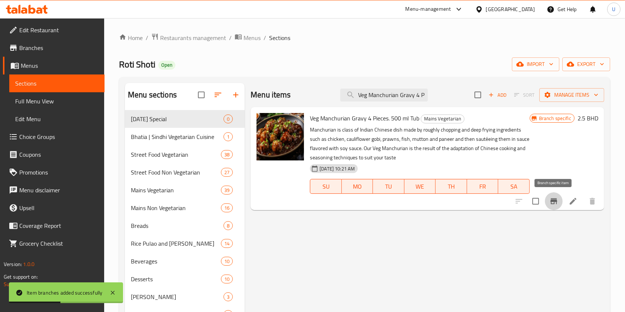
click at [555, 202] on icon "Branch-specific-item" at bounding box center [553, 201] width 9 height 9
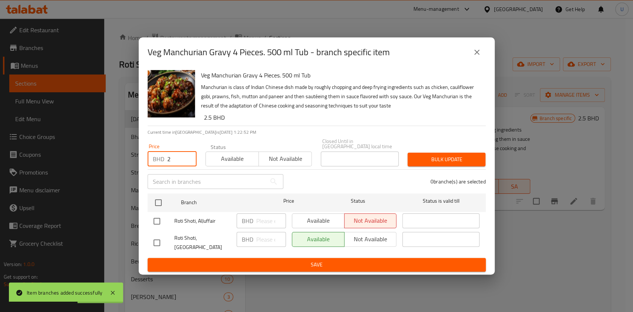
click at [173, 156] on input "2" at bounding box center [181, 159] width 29 height 15
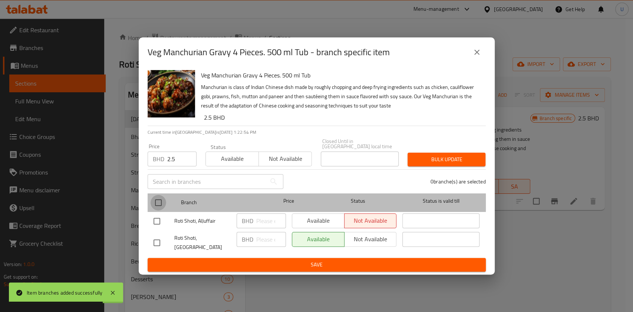
click at [159, 199] on input "checkbox" at bounding box center [158, 203] width 16 height 16
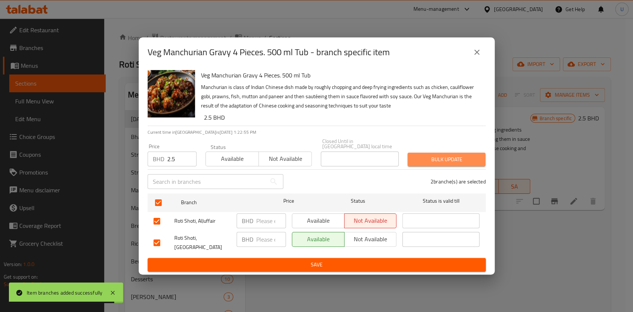
click at [439, 159] on span "Bulk update" at bounding box center [446, 159] width 66 height 9
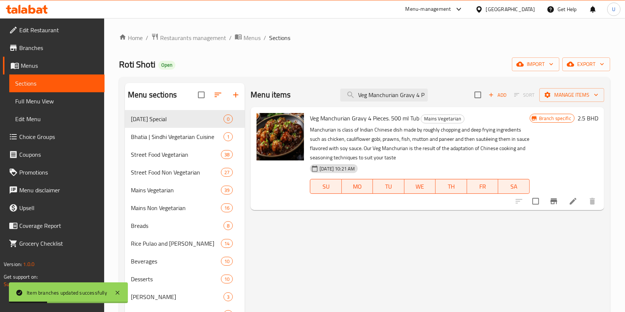
scroll to position [0, 11]
drag, startPoint x: 358, startPoint y: 96, endPoint x: 467, endPoint y: 100, distance: 109.0
click at [467, 100] on div "Menu items Veg Manchurian Gravy 4 Pieces Add Sort Manage items" at bounding box center [426, 95] width 353 height 24
paste input "Gatte Ki Kadi"
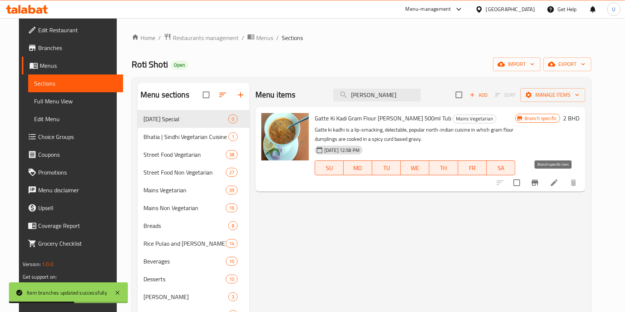
click at [539, 185] on icon "Branch-specific-item" at bounding box center [534, 182] width 9 height 9
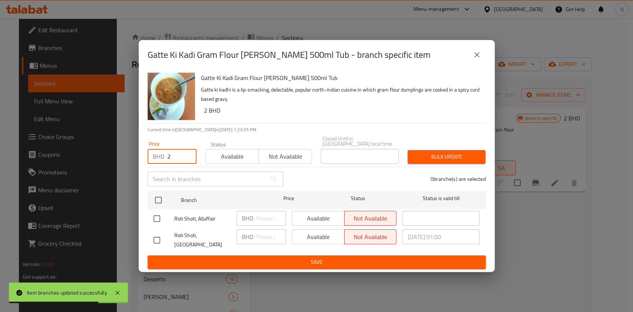
click at [167, 155] on input "2" at bounding box center [181, 156] width 29 height 15
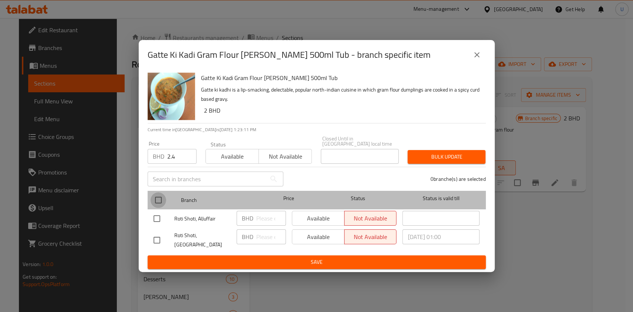
click at [160, 197] on input "checkbox" at bounding box center [158, 200] width 16 height 16
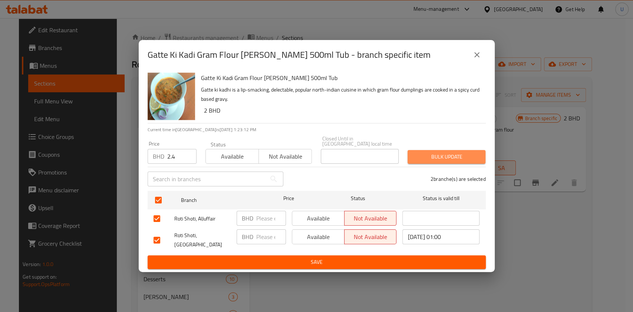
click at [455, 153] on span "Bulk update" at bounding box center [446, 156] width 66 height 9
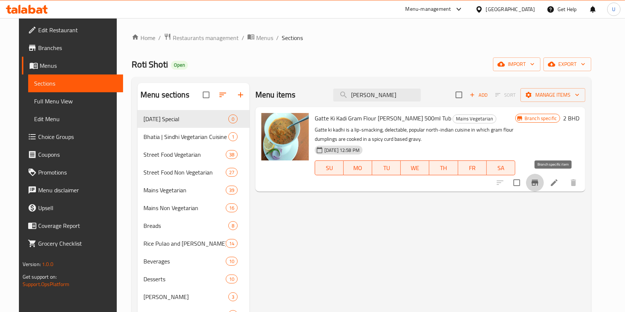
click at [539, 186] on icon "Branch-specific-item" at bounding box center [534, 182] width 9 height 9
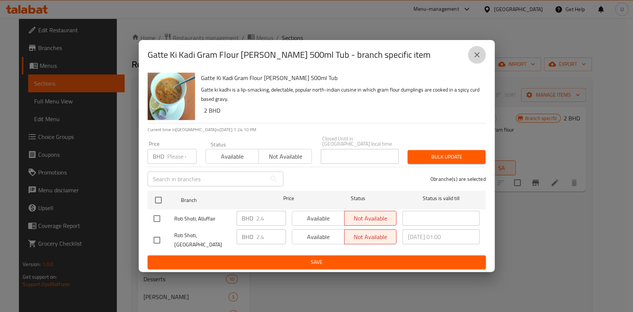
click at [477, 59] on icon "close" at bounding box center [476, 54] width 9 height 9
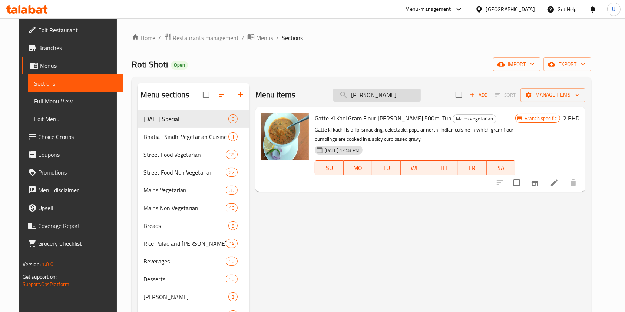
drag, startPoint x: 399, startPoint y: 96, endPoint x: 344, endPoint y: 91, distance: 55.4
click at [344, 91] on input "Gatte Ki Kadi" at bounding box center [376, 95] width 87 height 13
paste input "Sabz B3 (Bhindi-Baingan-Batata)"
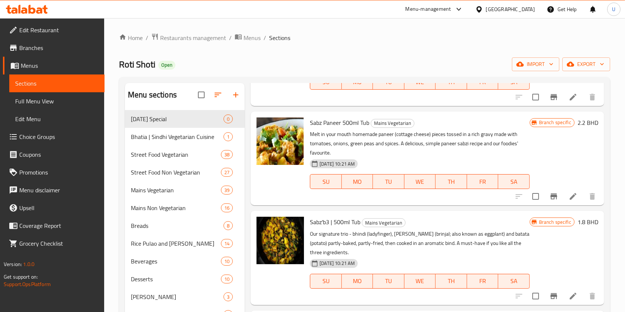
scroll to position [73, 0]
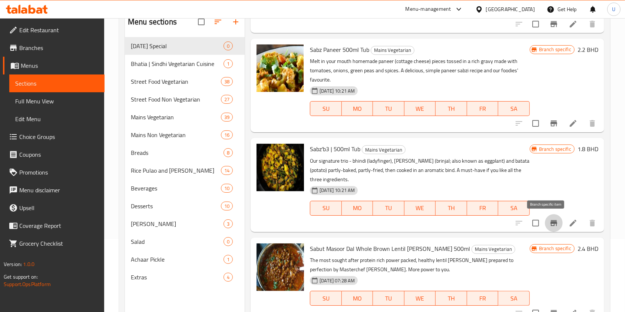
click at [550, 223] on icon "Branch-specific-item" at bounding box center [553, 223] width 7 height 6
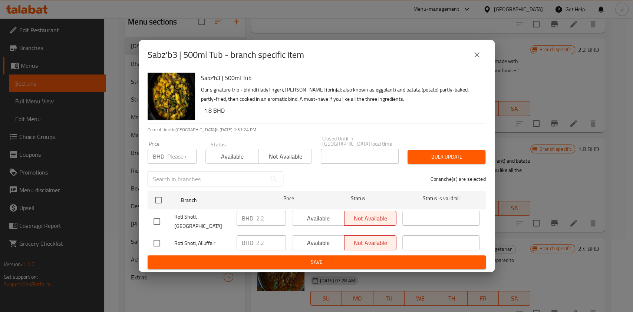
click at [174, 154] on input "number" at bounding box center [181, 156] width 29 height 15
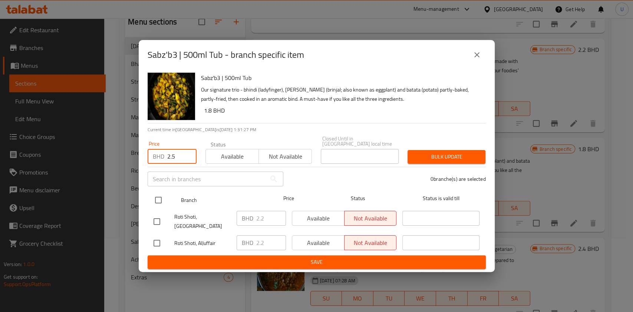
click at [159, 199] on input "checkbox" at bounding box center [158, 200] width 16 height 16
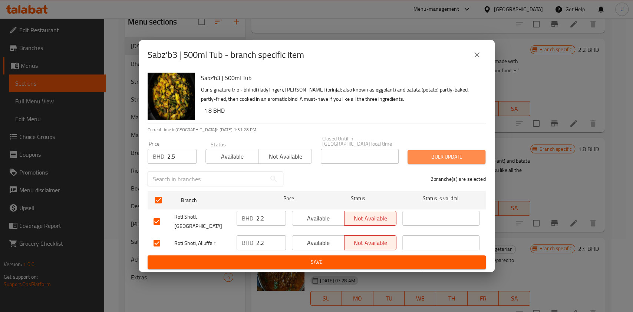
click at [428, 153] on span "Bulk update" at bounding box center [446, 156] width 66 height 9
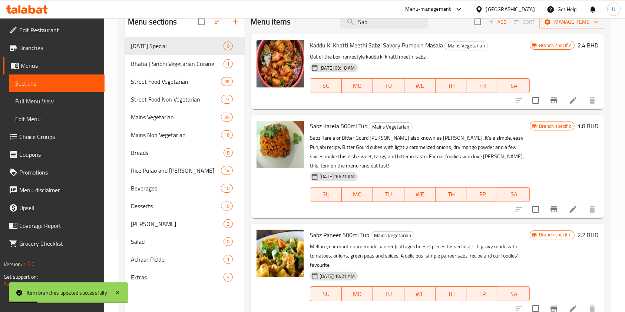
scroll to position [0, 0]
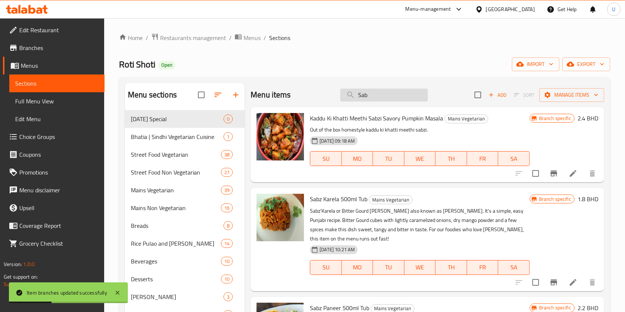
click at [361, 96] on input "Sab" at bounding box center [383, 95] width 87 height 13
paste input "Baingan Da Bharta"
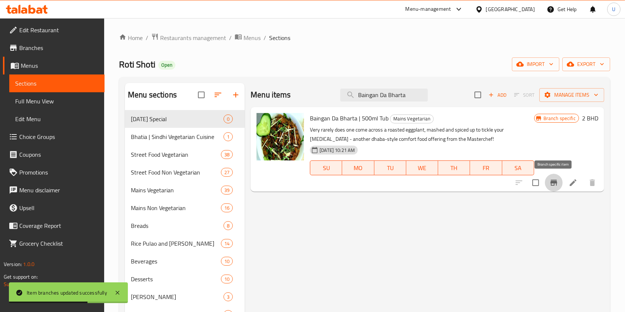
click at [557, 184] on icon "Branch-specific-item" at bounding box center [553, 182] width 9 height 9
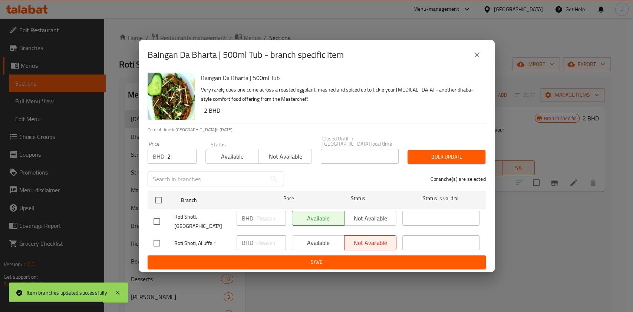
click at [172, 155] on input "2" at bounding box center [181, 156] width 29 height 15
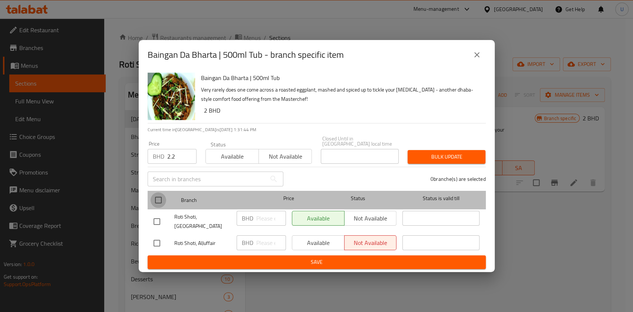
click at [153, 197] on input "checkbox" at bounding box center [158, 200] width 16 height 16
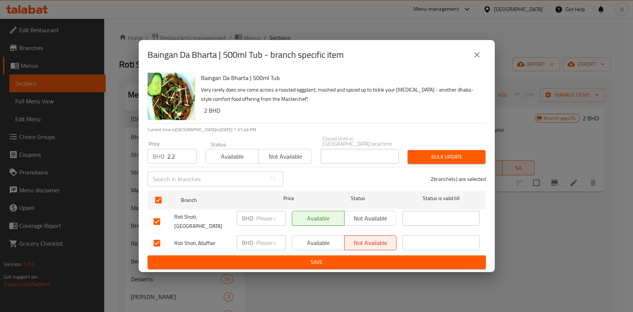
click at [417, 154] on span "Bulk update" at bounding box center [446, 156] width 66 height 9
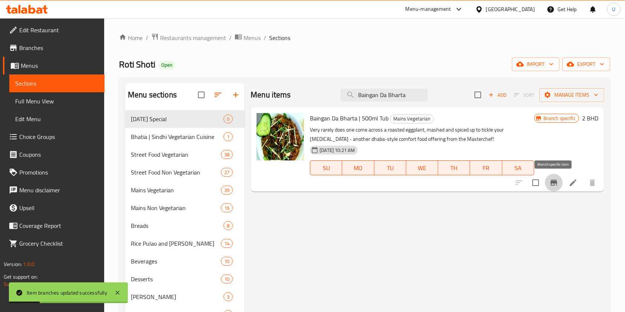
click at [551, 181] on icon "Branch-specific-item" at bounding box center [553, 183] width 7 height 6
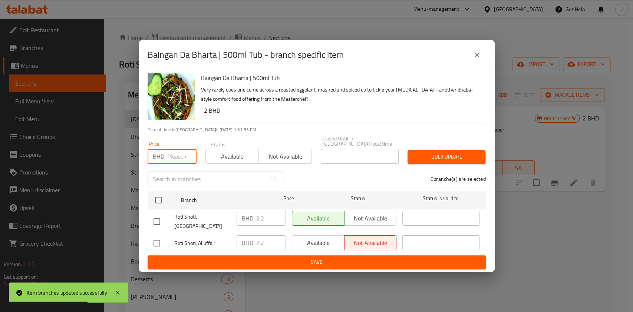
click at [174, 154] on input "number" at bounding box center [181, 156] width 29 height 15
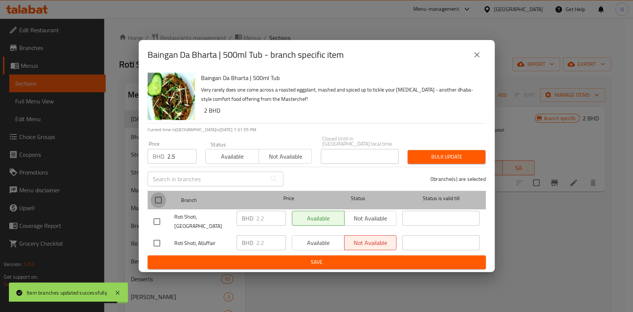
click at [159, 197] on input "checkbox" at bounding box center [158, 200] width 16 height 16
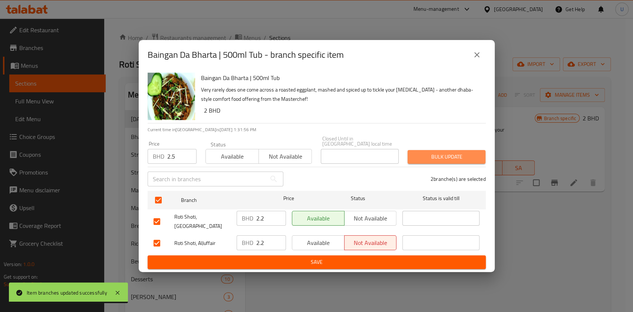
click at [434, 155] on span "Bulk update" at bounding box center [446, 156] width 66 height 9
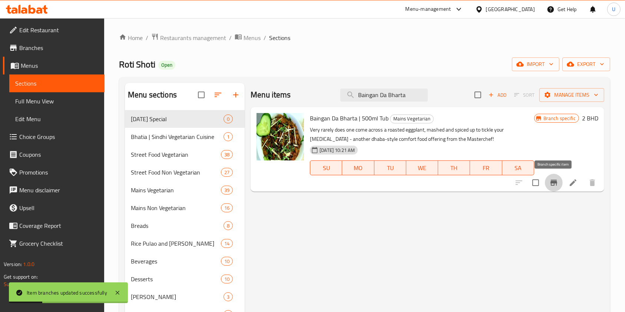
click at [552, 182] on icon "Branch-specific-item" at bounding box center [553, 183] width 7 height 6
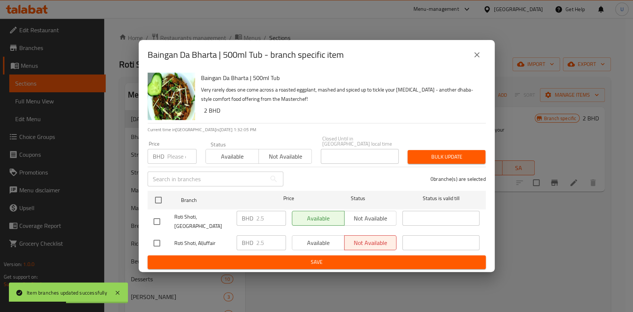
click at [177, 153] on input "number" at bounding box center [181, 156] width 29 height 15
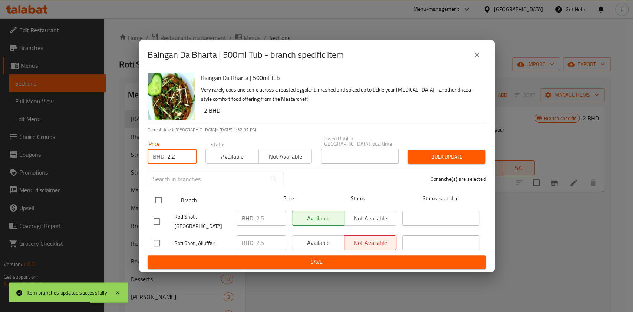
click at [157, 198] on input "checkbox" at bounding box center [158, 200] width 16 height 16
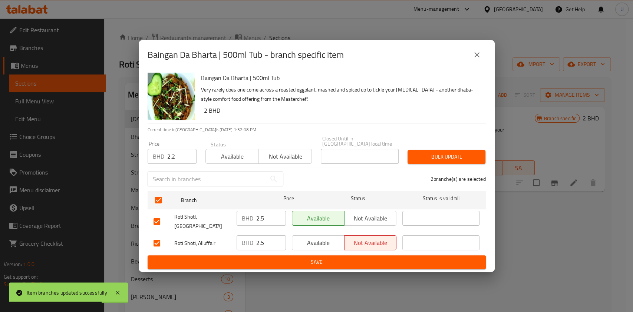
click at [448, 157] on span "Bulk update" at bounding box center [446, 156] width 66 height 9
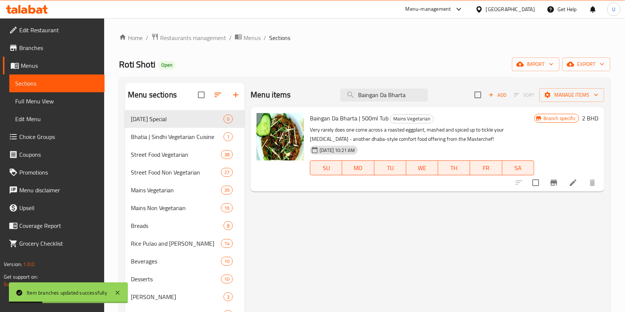
drag, startPoint x: 411, startPoint y: 90, endPoint x: 284, endPoint y: 104, distance: 128.2
click at [284, 104] on div "Menu items Baingan Da Bharta Add Sort Manage items" at bounding box center [426, 95] width 353 height 24
paste input "Masal"
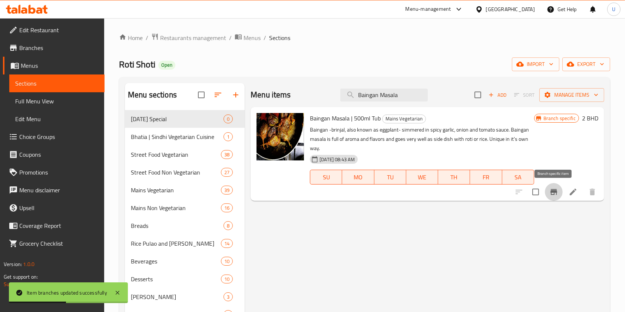
click at [555, 192] on icon "Branch-specific-item" at bounding box center [553, 192] width 7 height 6
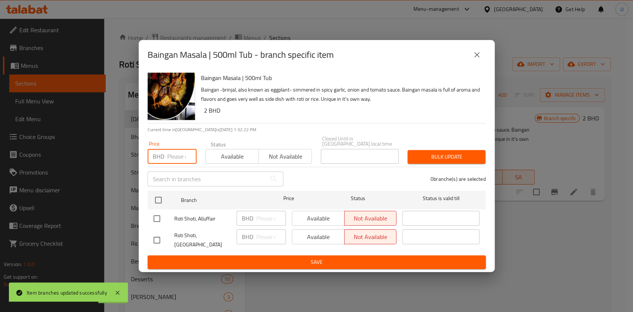
click at [174, 153] on input "number" at bounding box center [181, 156] width 29 height 15
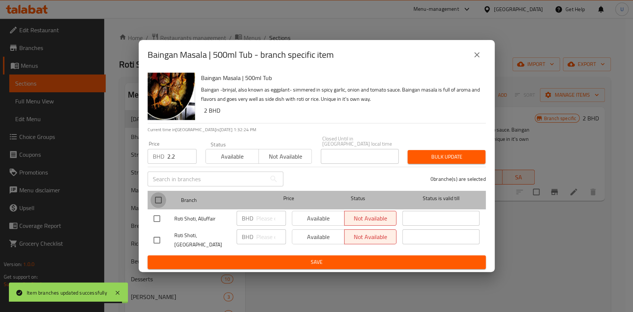
click at [157, 199] on input "checkbox" at bounding box center [158, 200] width 16 height 16
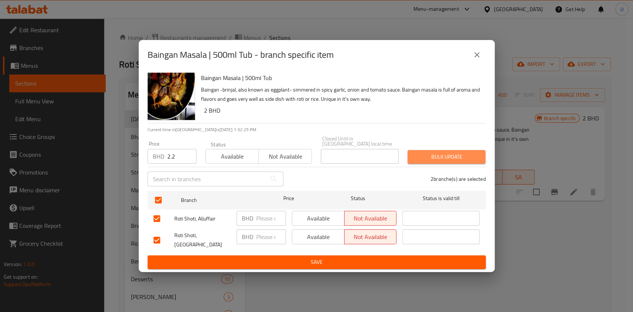
click at [424, 152] on span "Bulk update" at bounding box center [446, 156] width 66 height 9
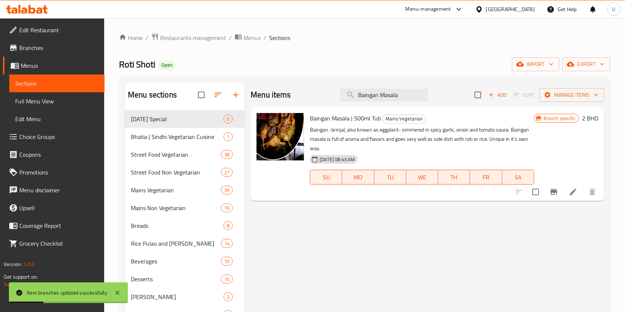
drag, startPoint x: 406, startPoint y: 93, endPoint x: 318, endPoint y: 93, distance: 88.2
click at [318, 93] on div "Menu items Baingan Masala Add Sort Manage items" at bounding box center [426, 95] width 353 height 24
paste input "hindi"
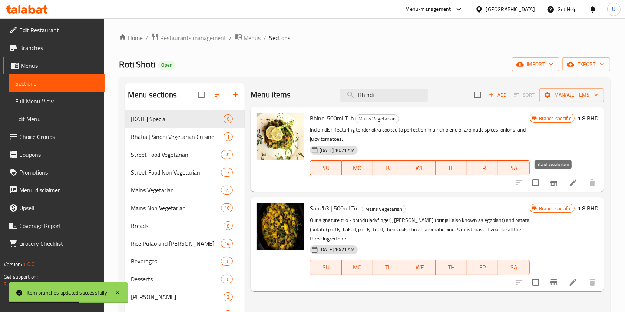
click at [556, 185] on icon "Branch-specific-item" at bounding box center [553, 183] width 7 height 6
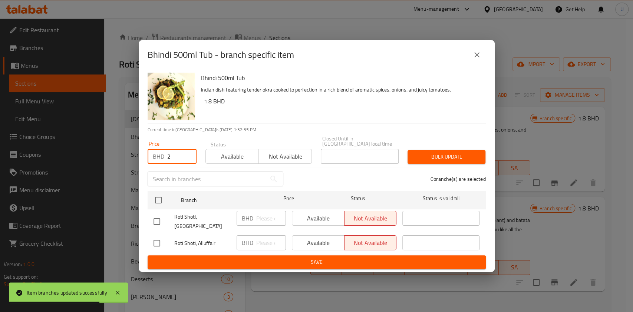
click at [174, 155] on input "2" at bounding box center [181, 156] width 29 height 15
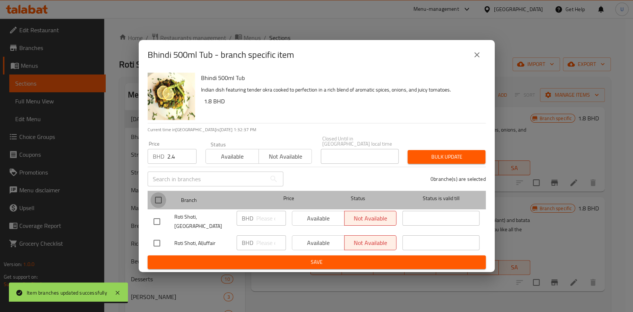
click at [159, 200] on input "checkbox" at bounding box center [158, 200] width 16 height 16
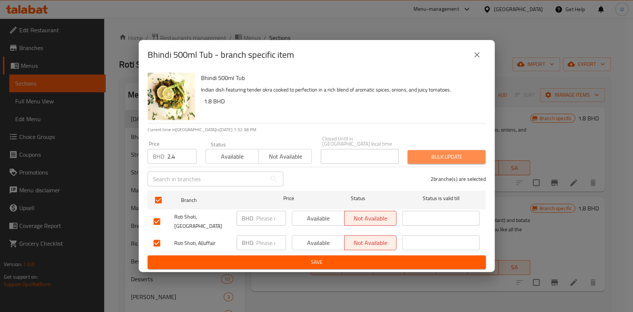
click at [426, 152] on span "Bulk update" at bounding box center [446, 156] width 66 height 9
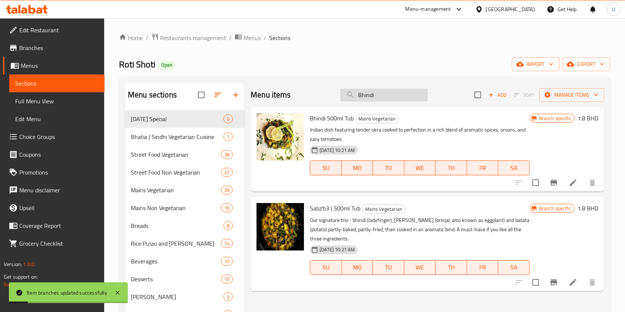
click at [368, 95] on input "Bhindi" at bounding box center [383, 95] width 87 height 13
paste input "Sabz Karela"
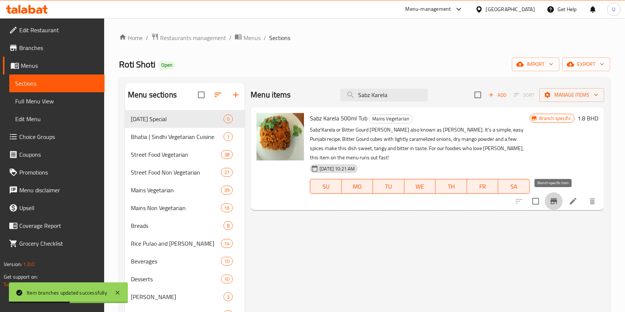
click at [556, 204] on icon "Branch-specific-item" at bounding box center [553, 201] width 7 height 6
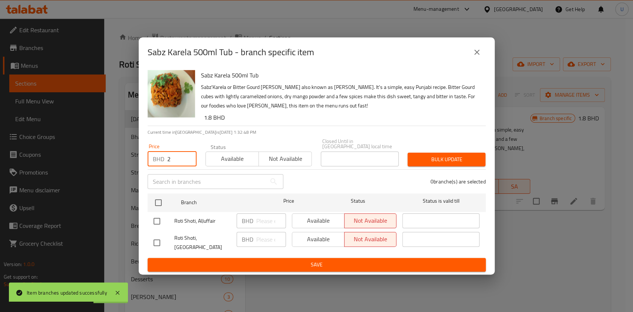
click at [175, 161] on input "2" at bounding box center [181, 159] width 29 height 15
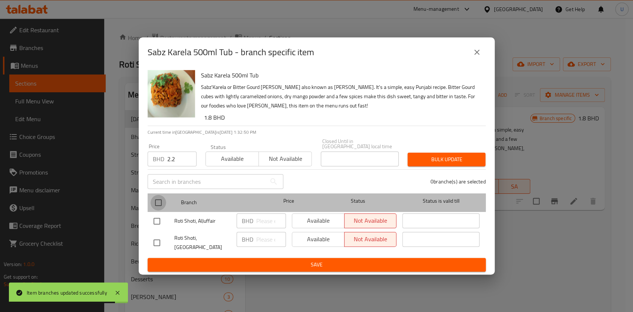
click at [157, 199] on input "checkbox" at bounding box center [158, 203] width 16 height 16
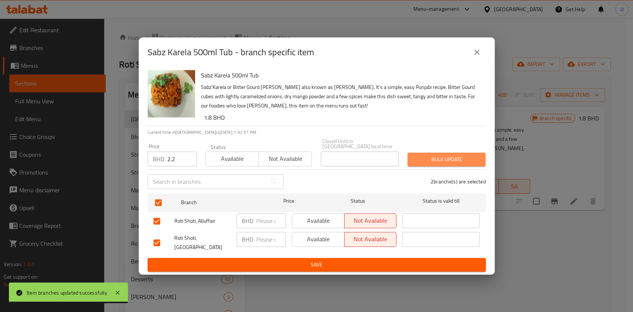
click at [428, 158] on span "Bulk update" at bounding box center [446, 159] width 66 height 9
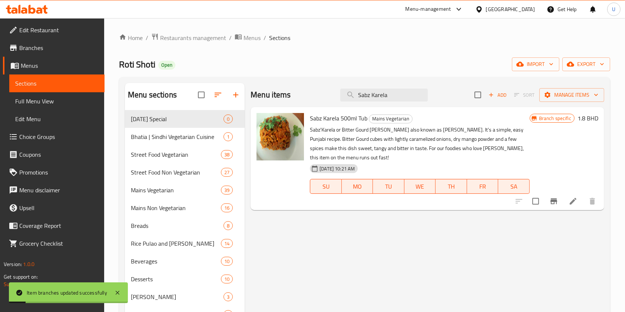
drag, startPoint x: 399, startPoint y: 95, endPoint x: 338, endPoint y: 102, distance: 61.9
click at [338, 102] on div "Menu items Sabz Karela Add Sort Manage items" at bounding box center [426, 95] width 353 height 24
paste input "Aloo Mutter"
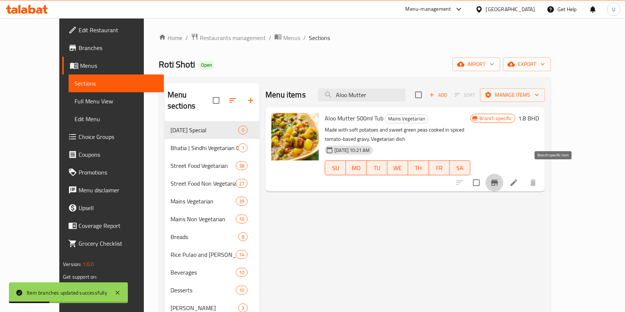
click at [498, 180] on icon "Branch-specific-item" at bounding box center [494, 183] width 7 height 6
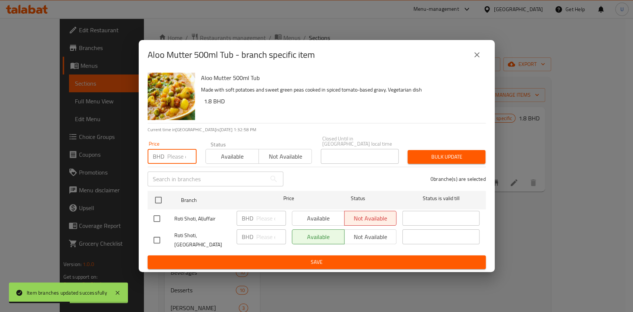
click at [172, 155] on input "number" at bounding box center [181, 156] width 29 height 15
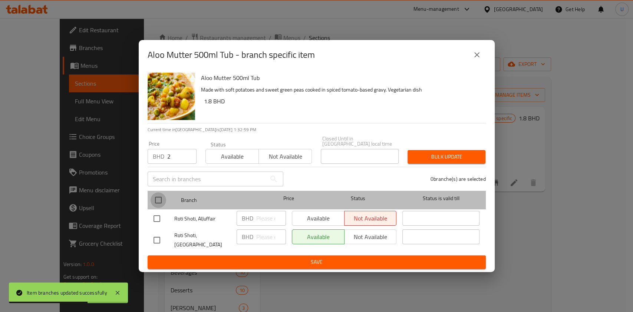
click at [159, 197] on input "checkbox" at bounding box center [158, 200] width 16 height 16
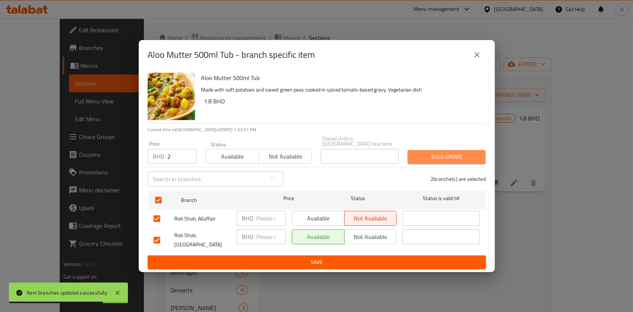
click at [433, 158] on span "Bulk update" at bounding box center [446, 156] width 66 height 9
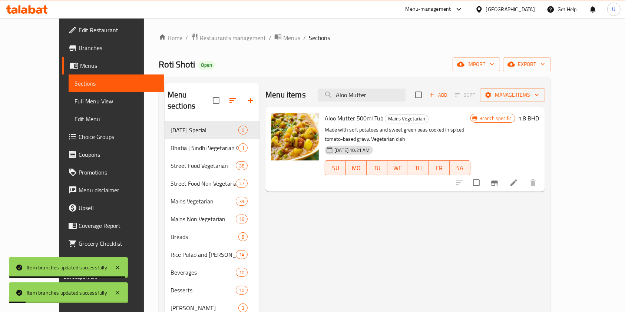
drag, startPoint x: 389, startPoint y: 96, endPoint x: 333, endPoint y: 92, distance: 56.1
click at [333, 92] on div "Menu items Aloo Mutter Add Sort Manage items" at bounding box center [404, 95] width 279 height 24
paste input "Baingan"
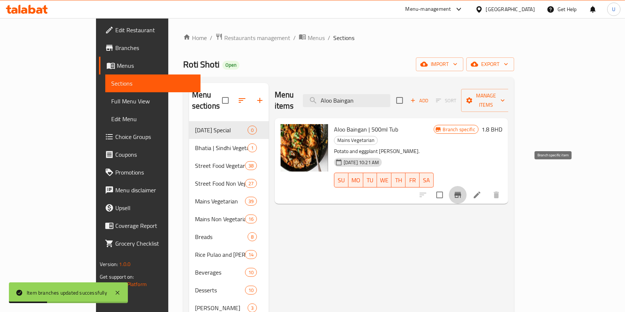
click at [461, 192] on icon "Branch-specific-item" at bounding box center [457, 195] width 7 height 6
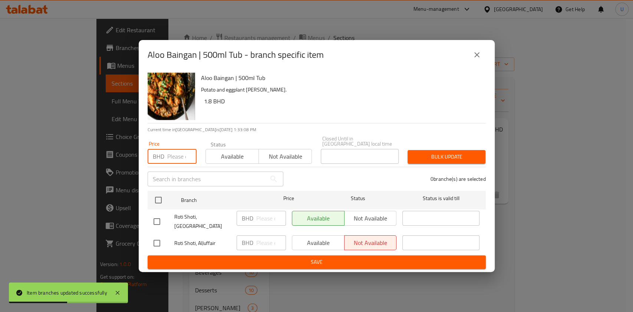
click at [175, 153] on input "number" at bounding box center [181, 156] width 29 height 15
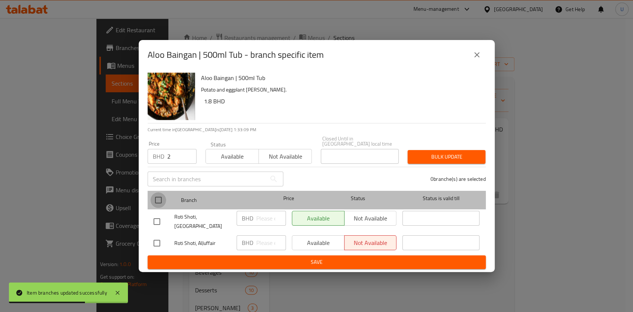
click at [157, 200] on input "checkbox" at bounding box center [158, 200] width 16 height 16
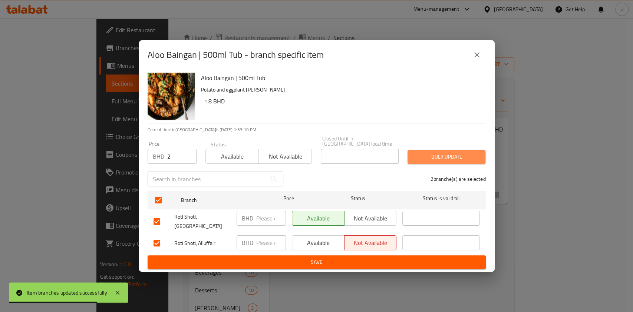
click at [443, 153] on span "Bulk update" at bounding box center [446, 156] width 66 height 9
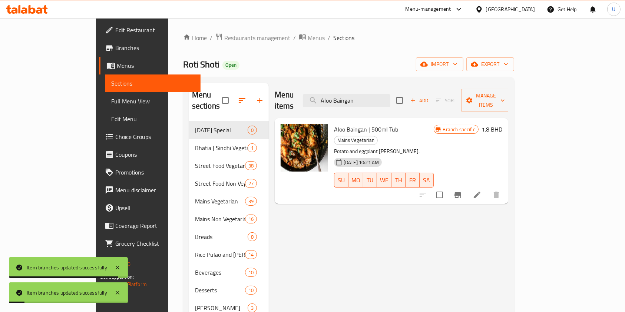
drag, startPoint x: 399, startPoint y: 93, endPoint x: 338, endPoint y: 90, distance: 61.2
click at [338, 90] on div "Menu items Aloo Baingan Add Sort Manage items" at bounding box center [391, 100] width 233 height 35
paste input "Gobi"
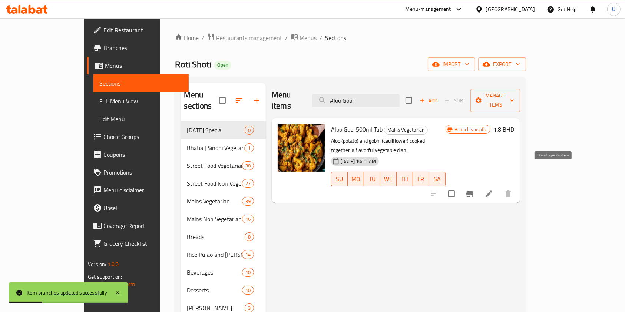
click at [473, 191] on icon "Branch-specific-item" at bounding box center [469, 194] width 7 height 6
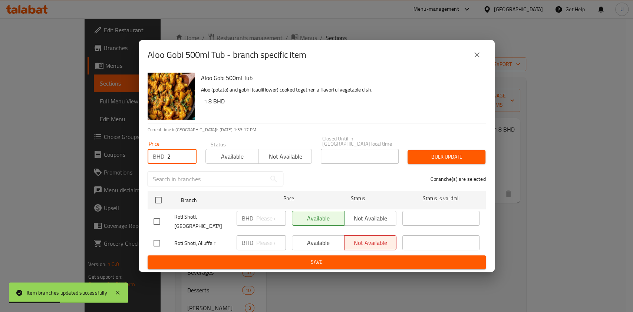
click at [177, 157] on input "2" at bounding box center [181, 156] width 29 height 15
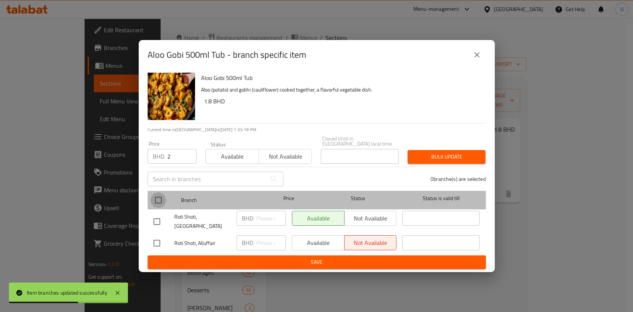
click at [159, 196] on input "checkbox" at bounding box center [158, 200] width 16 height 16
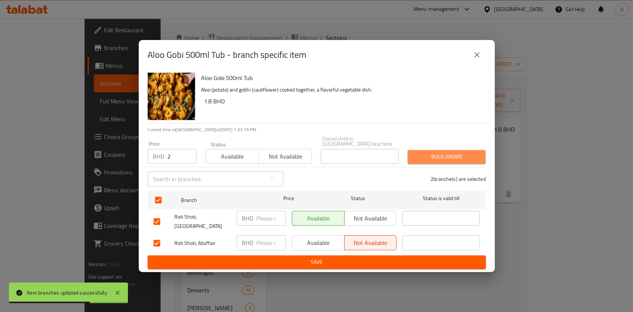
click at [435, 155] on span "Bulk update" at bounding box center [446, 156] width 66 height 9
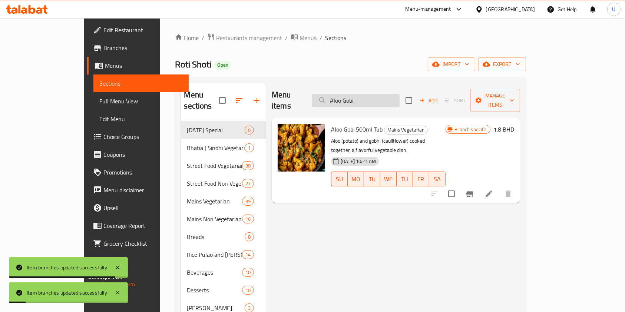
drag, startPoint x: 387, startPoint y: 92, endPoint x: 344, endPoint y: 95, distance: 43.1
click at [344, 95] on input "Aloo Gobi" at bounding box center [355, 100] width 87 height 13
paste input "Kadai Paneer"
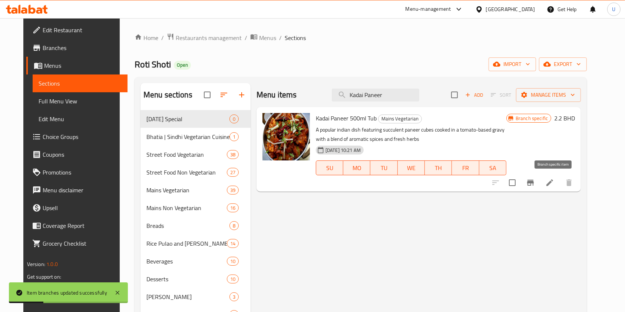
click at [534, 181] on icon "Branch-specific-item" at bounding box center [530, 183] width 7 height 6
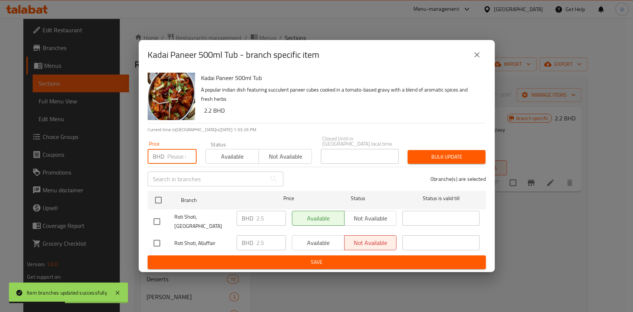
click at [173, 154] on input "number" at bounding box center [181, 156] width 29 height 15
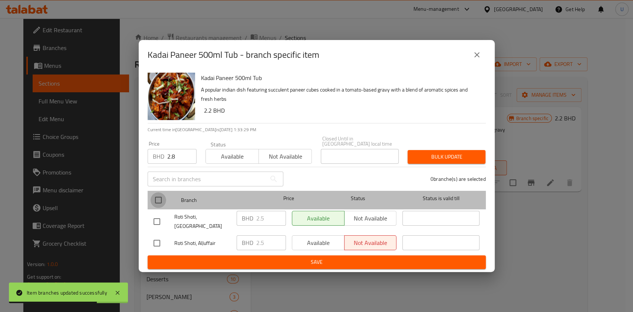
click at [159, 198] on input "checkbox" at bounding box center [158, 200] width 16 height 16
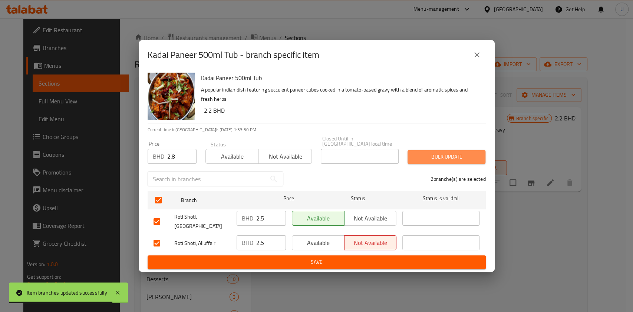
click at [433, 153] on span "Bulk update" at bounding box center [446, 156] width 66 height 9
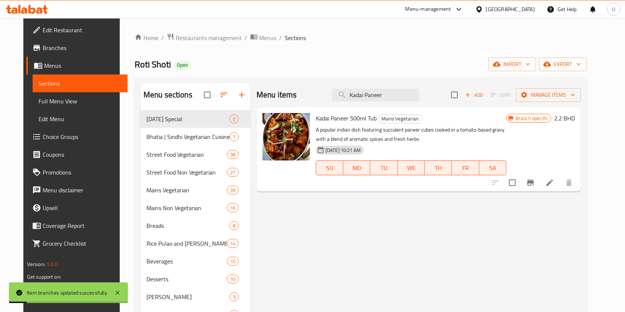
drag, startPoint x: 396, startPoint y: 95, endPoint x: 338, endPoint y: 100, distance: 58.7
click at [338, 100] on div "Menu items Kadai Paneer Add Sort Manage items" at bounding box center [418, 95] width 324 height 24
paste input "Paalak"
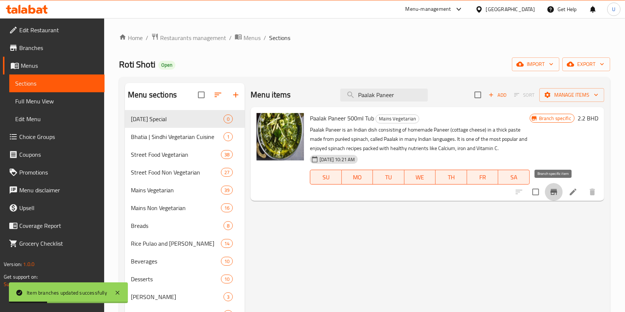
click at [555, 190] on icon "Branch-specific-item" at bounding box center [553, 192] width 7 height 6
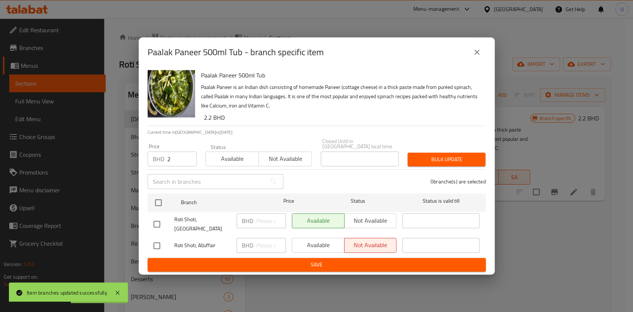
click at [170, 157] on input "2" at bounding box center [181, 159] width 29 height 15
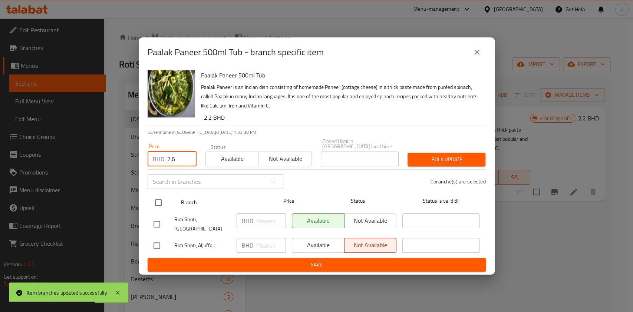
click at [160, 200] on input "checkbox" at bounding box center [158, 203] width 16 height 16
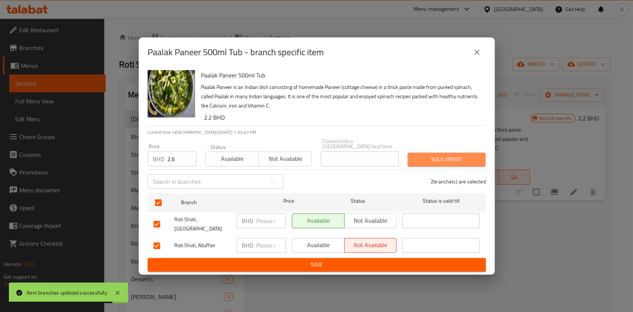
click at [426, 155] on span "Bulk update" at bounding box center [446, 159] width 66 height 9
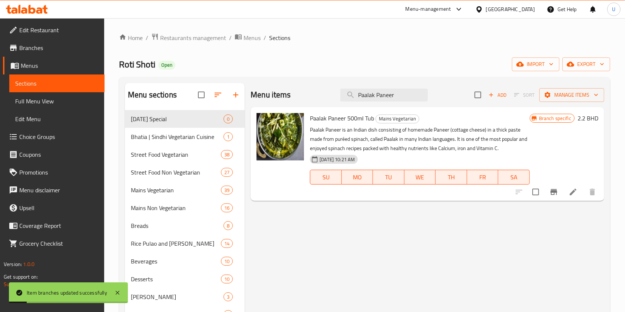
drag, startPoint x: 404, startPoint y: 95, endPoint x: 336, endPoint y: 93, distance: 67.9
click at [336, 93] on div "Menu items Paalak Paneer Add Sort Manage items" at bounding box center [426, 95] width 353 height 24
paste input "Mutter"
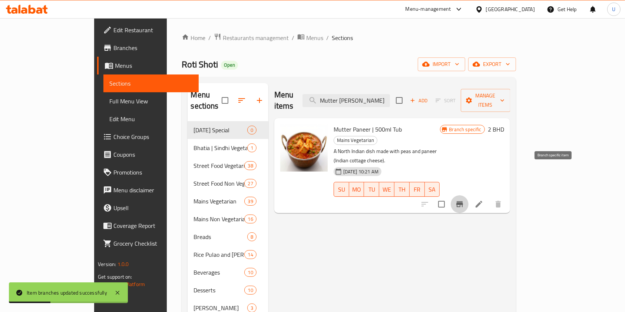
click at [464, 200] on icon "Branch-specific-item" at bounding box center [459, 204] width 9 height 9
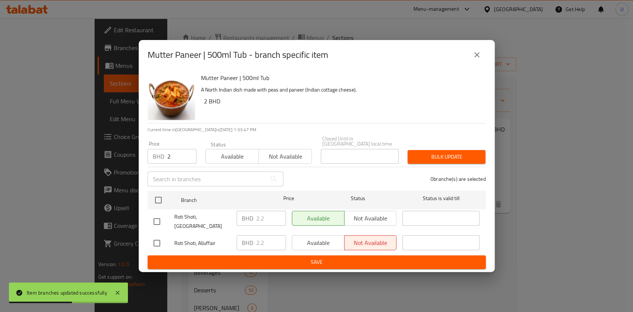
click at [176, 157] on input "2" at bounding box center [181, 156] width 29 height 15
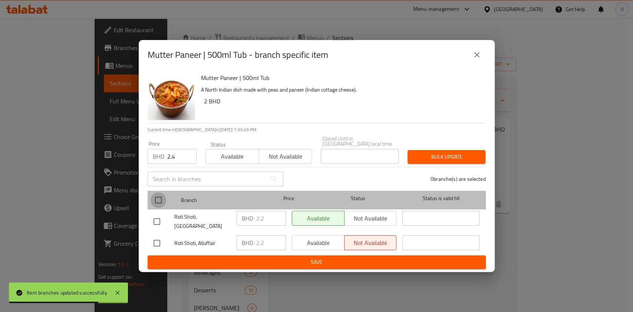
click at [159, 200] on input "checkbox" at bounding box center [158, 200] width 16 height 16
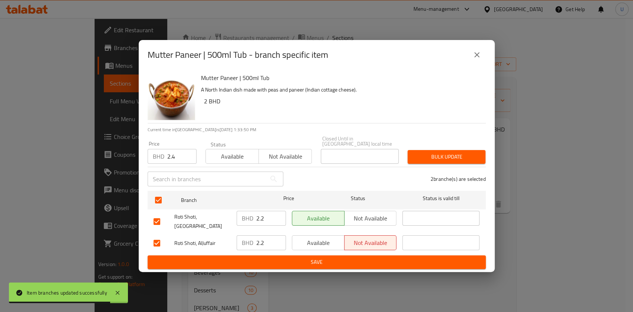
click at [429, 155] on span "Bulk update" at bounding box center [446, 156] width 66 height 9
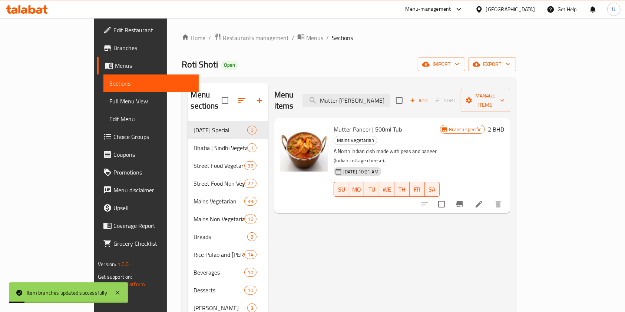
drag, startPoint x: 396, startPoint y: 91, endPoint x: 331, endPoint y: 100, distance: 66.1
click at [331, 100] on div "Menu items Mutter Paneer Add Sort Manage items" at bounding box center [392, 100] width 236 height 35
paste input "Home Style Paneer Tikka Masala"
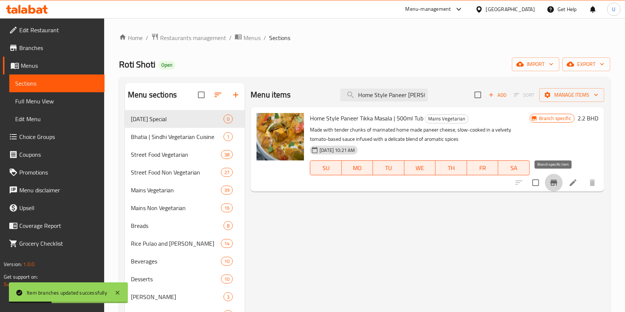
click at [552, 183] on icon "Branch-specific-item" at bounding box center [553, 183] width 7 height 6
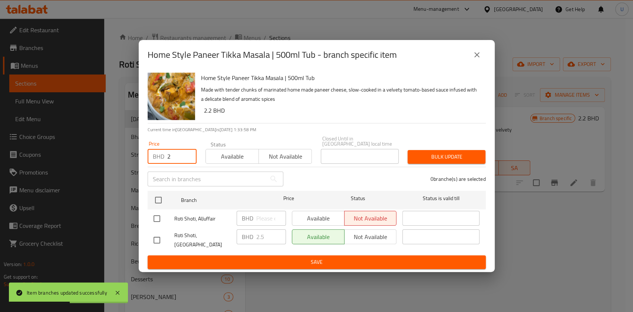
click at [173, 153] on input "2" at bounding box center [181, 156] width 29 height 15
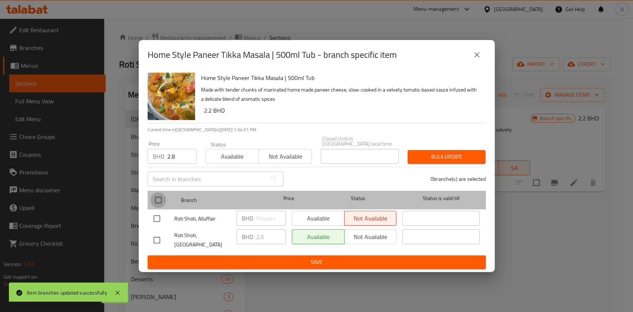
click at [156, 198] on input "checkbox" at bounding box center [158, 200] width 16 height 16
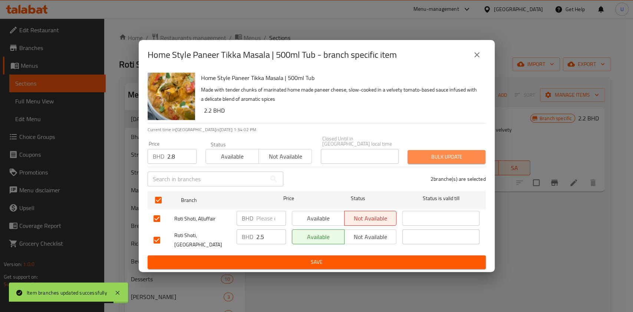
click at [444, 154] on span "Bulk update" at bounding box center [446, 156] width 66 height 9
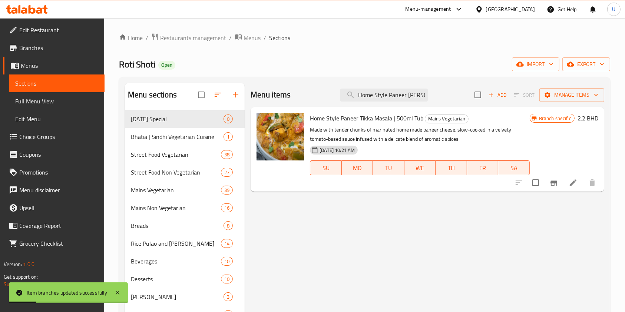
scroll to position [0, 15]
drag, startPoint x: 359, startPoint y: 96, endPoint x: 475, endPoint y: 97, distance: 116.7
click at [475, 97] on div "Menu items Home Style Paneer Tikka Masala Add Sort Manage items" at bounding box center [426, 95] width 353 height 24
paste input "Paneer Do Pyaaz"
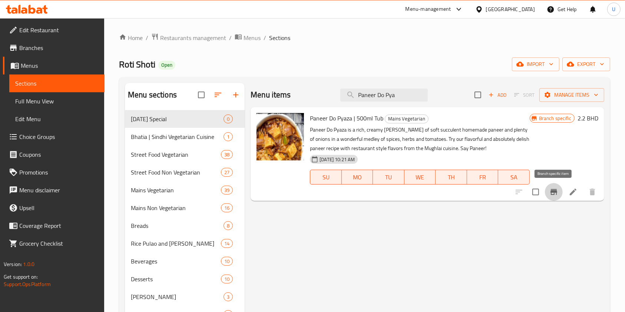
click at [551, 193] on icon "Branch-specific-item" at bounding box center [553, 191] width 9 height 9
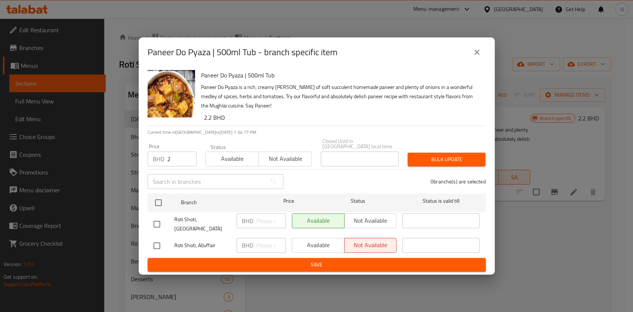
click at [174, 156] on input "2" at bounding box center [181, 159] width 29 height 15
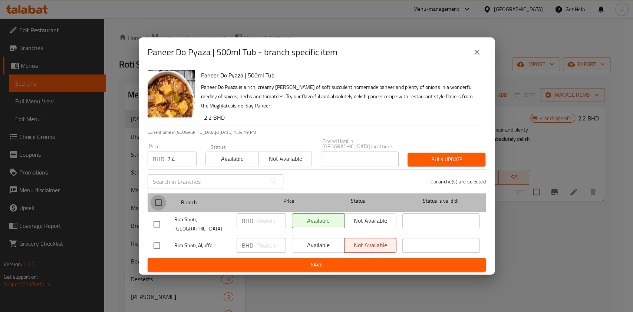
click at [157, 199] on input "checkbox" at bounding box center [158, 203] width 16 height 16
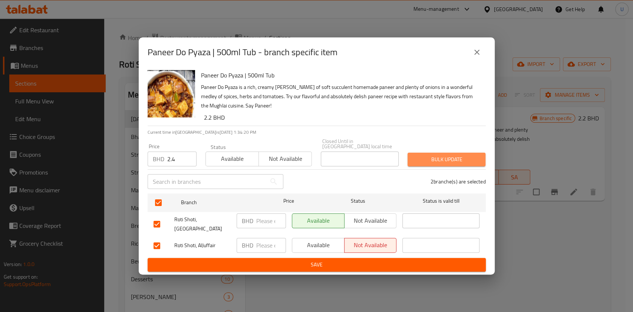
click at [435, 156] on span "Bulk update" at bounding box center [446, 159] width 66 height 9
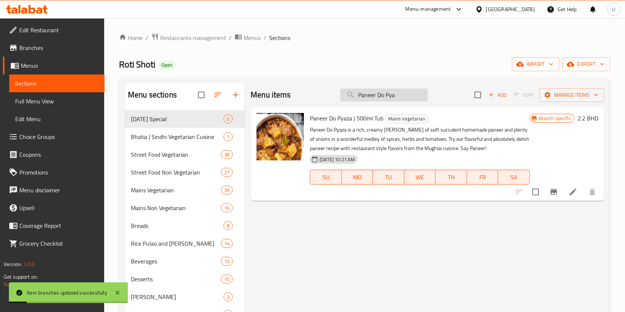
drag, startPoint x: 397, startPoint y: 96, endPoint x: 342, endPoint y: 92, distance: 55.4
click at [342, 92] on input "Paneer Do Pya" at bounding box center [383, 95] width 87 height 13
paste input "Sarson Da Saag Incl 2 Makki Rotis"
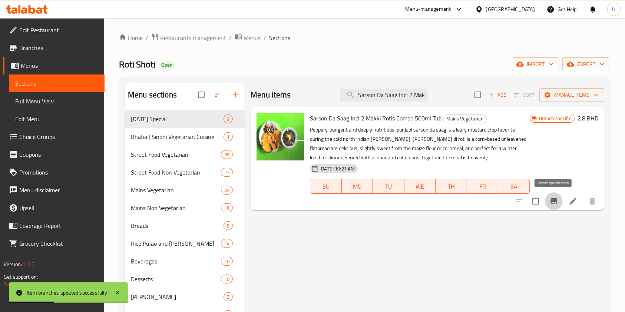
click at [556, 205] on icon "Branch-specific-item" at bounding box center [553, 201] width 9 height 9
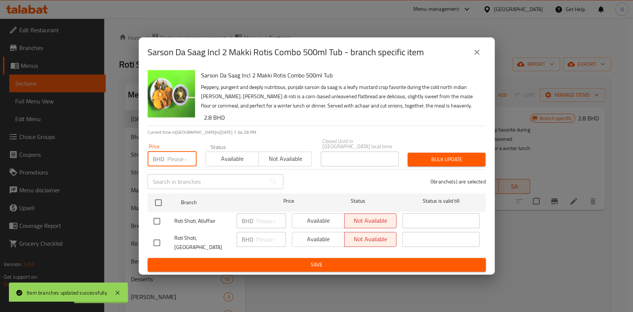
click at [172, 155] on input "number" at bounding box center [181, 159] width 29 height 15
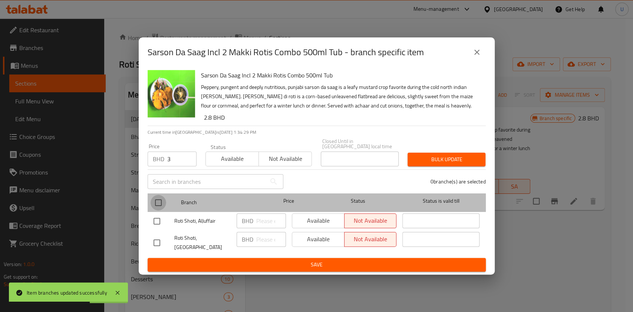
click at [155, 200] on input "checkbox" at bounding box center [158, 203] width 16 height 16
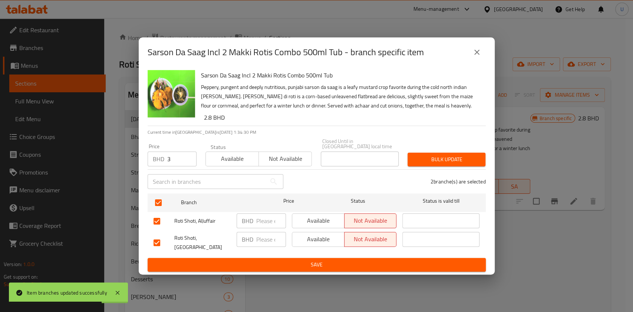
click at [431, 157] on span "Bulk update" at bounding box center [446, 159] width 66 height 9
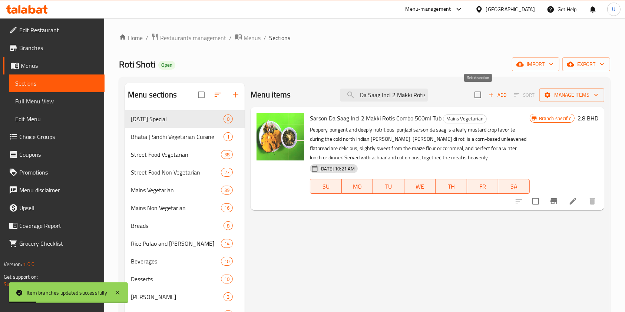
drag, startPoint x: 358, startPoint y: 92, endPoint x: 486, endPoint y: 100, distance: 127.7
click at [486, 100] on div "Menu items Sarson Da Saag Incl 2 Makki Rotis Add Sort Manage items" at bounding box center [426, 95] width 353 height 24
paste input "Raswaale Kaale Channe Aloo"
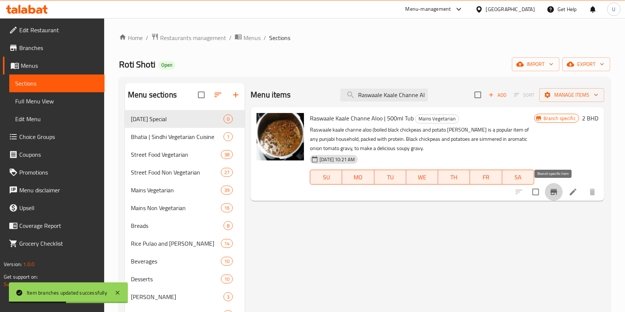
click at [555, 193] on icon "Branch-specific-item" at bounding box center [553, 191] width 9 height 9
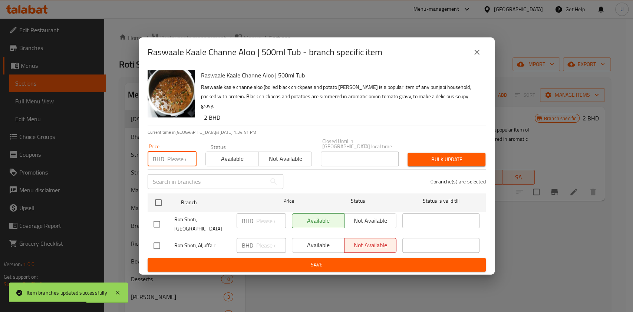
click at [179, 156] on input "number" at bounding box center [181, 159] width 29 height 15
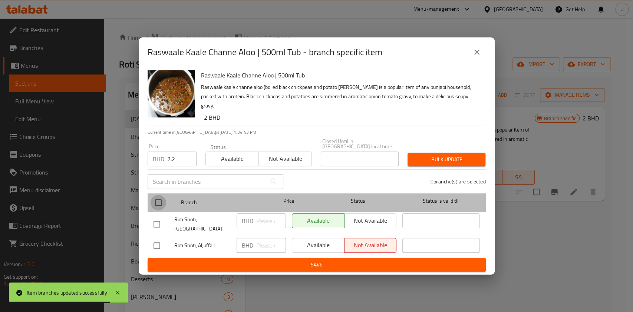
click at [160, 199] on input "checkbox" at bounding box center [158, 203] width 16 height 16
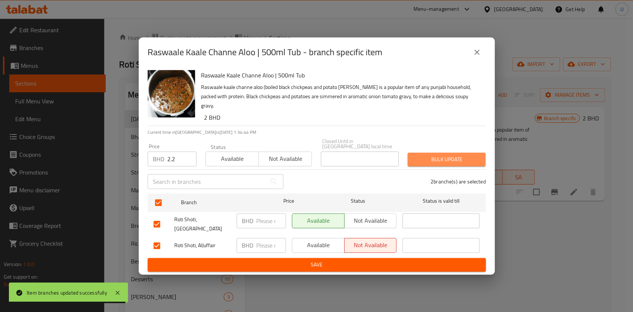
click at [452, 155] on span "Bulk update" at bounding box center [446, 159] width 66 height 9
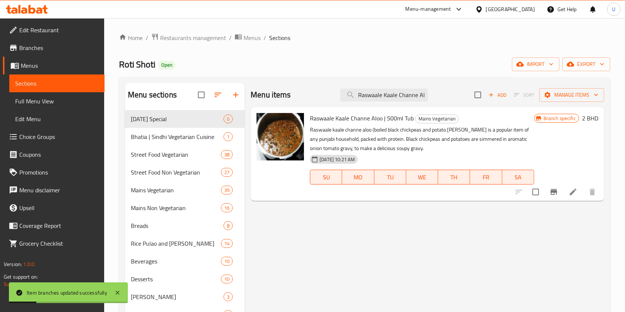
scroll to position [0, 5]
drag, startPoint x: 359, startPoint y: 97, endPoint x: 462, endPoint y: 100, distance: 102.7
click at [462, 100] on div "Menu items Raswaale Kaale Channe Aloo Add Sort Manage items" at bounding box center [426, 95] width 353 height 24
paste input "jma (with Chaawal)"
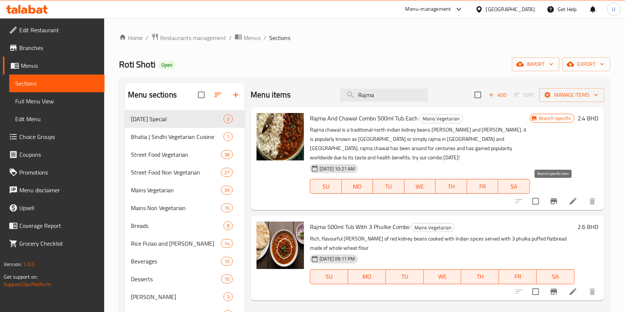
click at [558, 197] on icon "Branch-specific-item" at bounding box center [553, 201] width 9 height 9
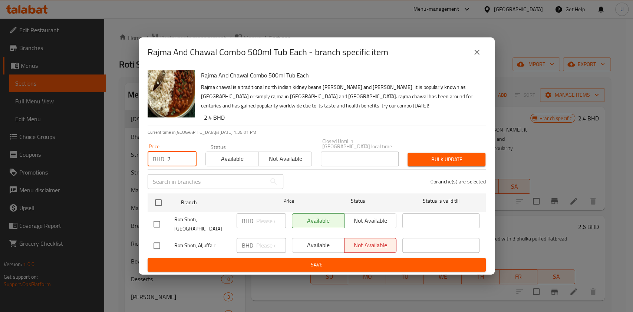
click at [173, 157] on input "2" at bounding box center [181, 159] width 29 height 15
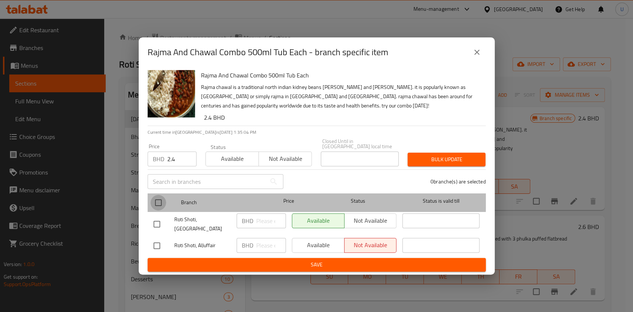
click at [162, 197] on input "checkbox" at bounding box center [158, 203] width 16 height 16
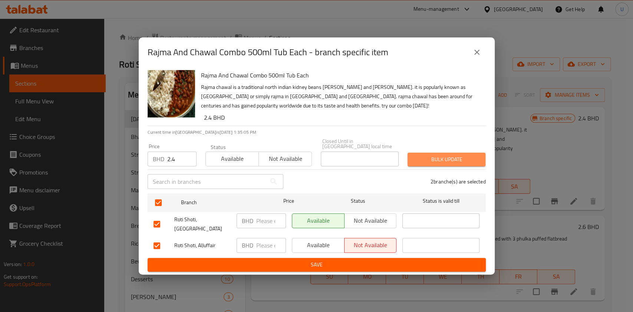
click at [435, 155] on span "Bulk update" at bounding box center [446, 159] width 66 height 9
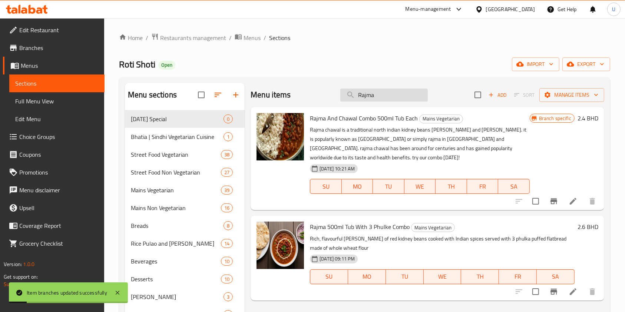
click at [369, 97] on input "Rajma" at bounding box center [383, 95] width 87 height 13
paste input "with 3 Phulke"
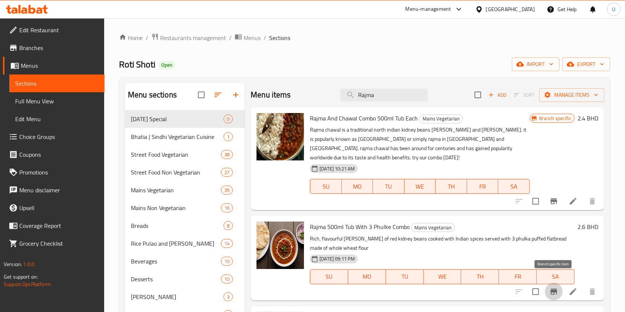
click at [557, 287] on icon "Branch-specific-item" at bounding box center [553, 291] width 9 height 9
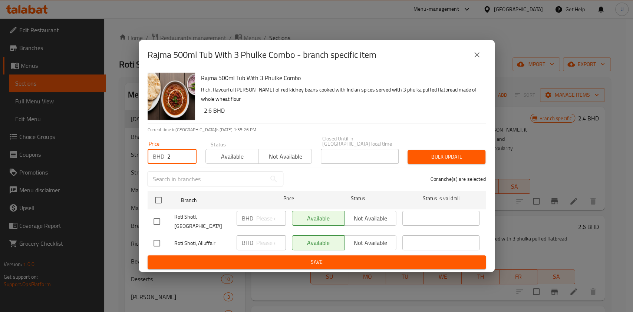
click at [169, 153] on input "2" at bounding box center [181, 156] width 29 height 15
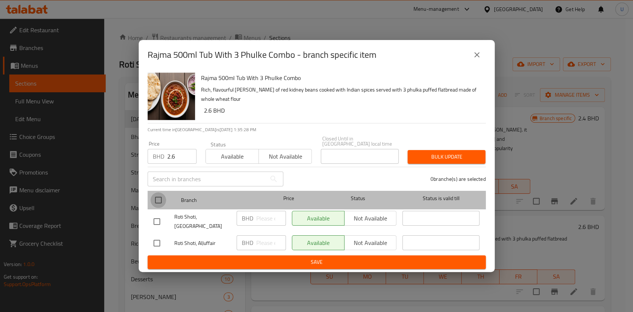
click at [159, 198] on input "checkbox" at bounding box center [158, 200] width 16 height 16
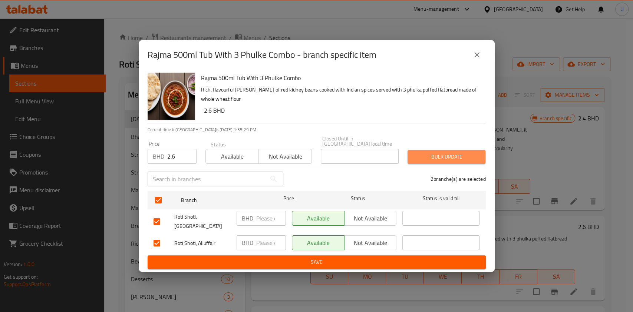
click at [439, 153] on span "Bulk update" at bounding box center [446, 156] width 66 height 9
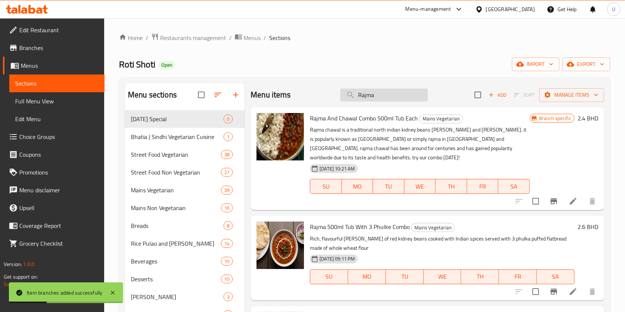
click at [370, 95] on input "Rajma" at bounding box center [383, 95] width 87 height 13
paste input "Punjabi Kadi (with Chaawal)"
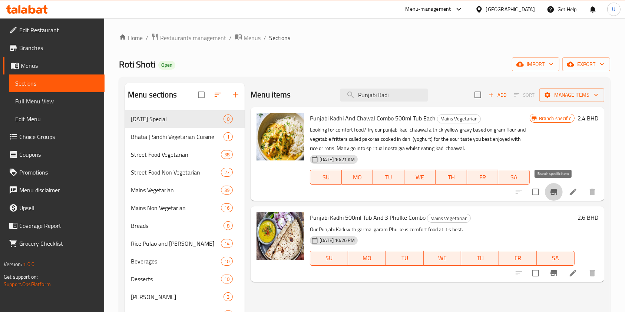
click at [556, 193] on icon "Branch-specific-item" at bounding box center [553, 192] width 7 height 6
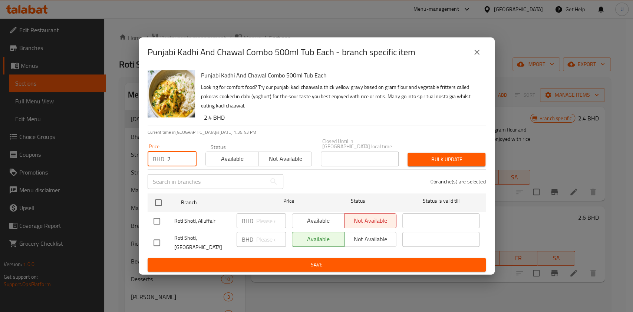
click at [173, 160] on input "2" at bounding box center [181, 159] width 29 height 15
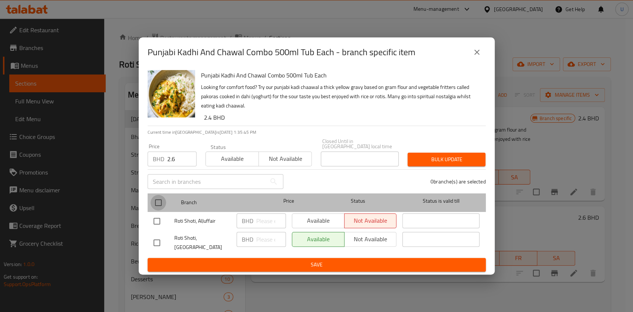
click at [155, 203] on input "checkbox" at bounding box center [158, 203] width 16 height 16
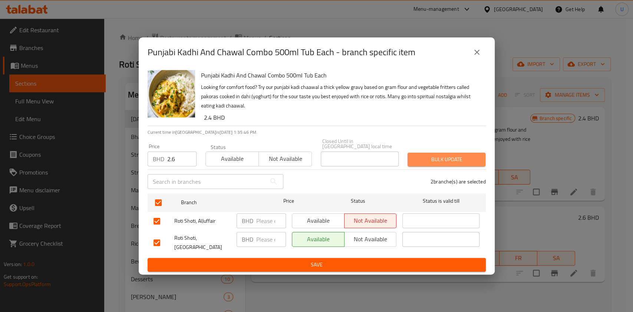
click at [435, 157] on span "Bulk update" at bounding box center [446, 159] width 66 height 9
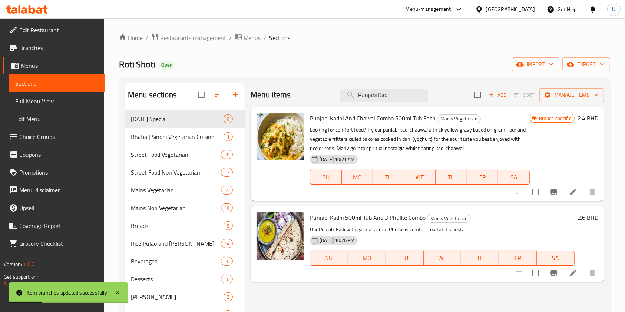
click at [555, 274] on icon "Branch-specific-item" at bounding box center [553, 273] width 9 height 9
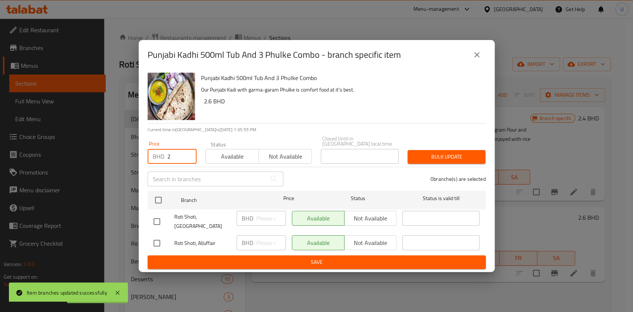
click at [174, 153] on input "2" at bounding box center [181, 156] width 29 height 15
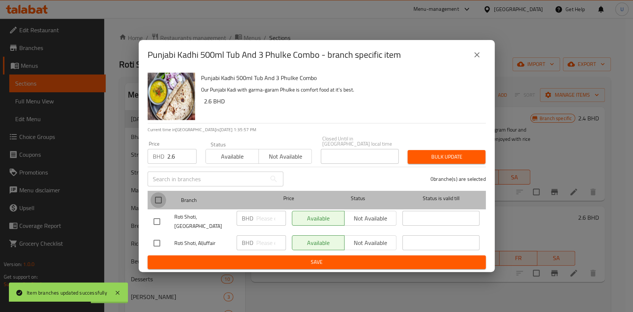
click at [159, 196] on input "checkbox" at bounding box center [158, 200] width 16 height 16
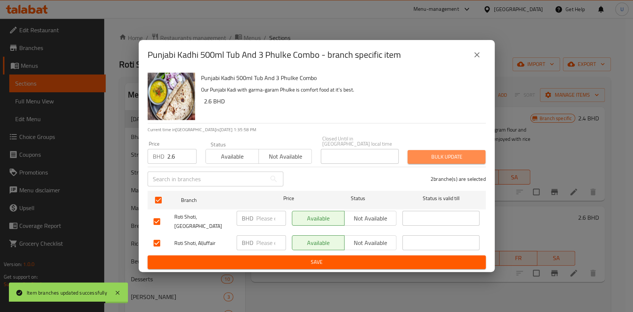
click at [449, 152] on span "Bulk update" at bounding box center [446, 156] width 66 height 9
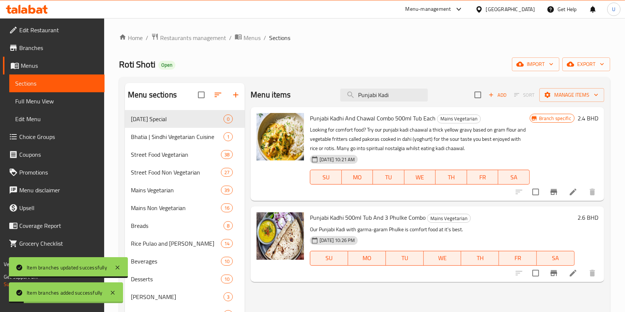
drag, startPoint x: 398, startPoint y: 94, endPoint x: 324, endPoint y: 98, distance: 74.2
click at [324, 98] on div "Menu items Punjabi Kadi Add Sort Manage items" at bounding box center [426, 95] width 353 height 24
paste input "Dal Makhn"
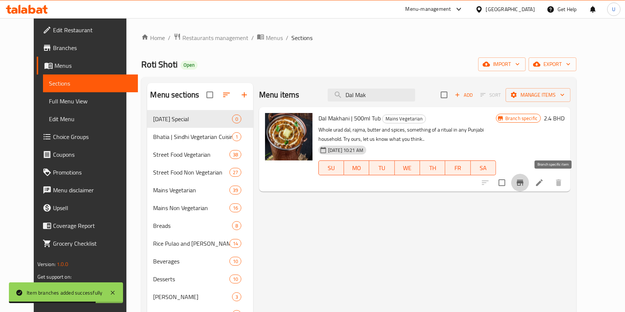
click at [523, 182] on icon "Branch-specific-item" at bounding box center [520, 183] width 7 height 6
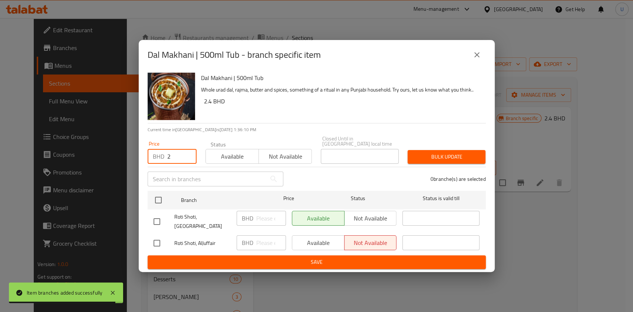
click at [176, 156] on input "2" at bounding box center [181, 156] width 29 height 15
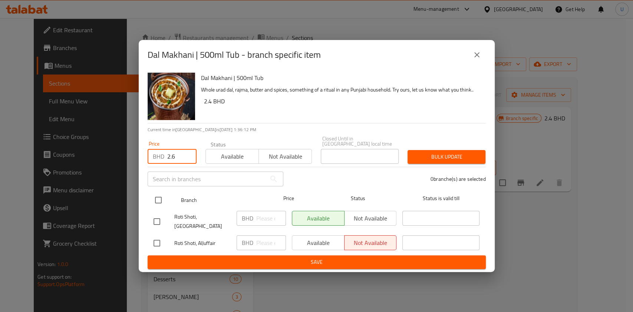
click at [160, 201] on input "checkbox" at bounding box center [158, 200] width 16 height 16
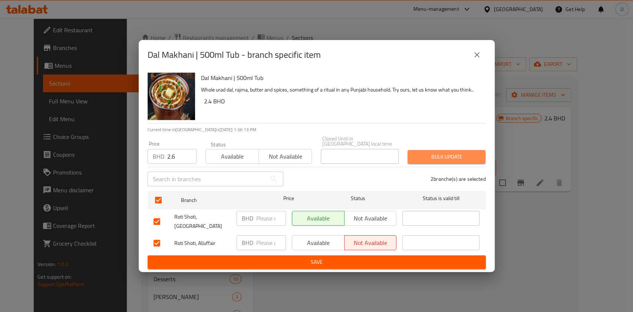
click at [426, 152] on span "Bulk update" at bounding box center [446, 156] width 66 height 9
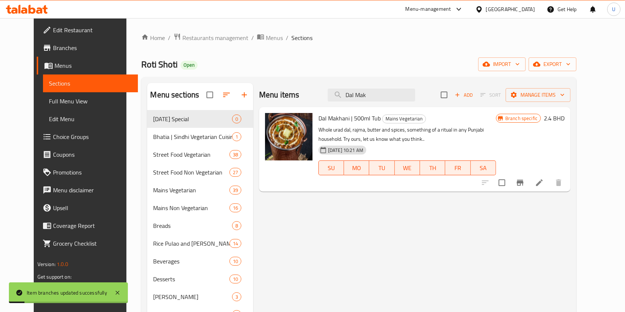
drag, startPoint x: 388, startPoint y: 94, endPoint x: 336, endPoint y: 93, distance: 51.9
click at [336, 93] on div "Menu items Dal Mak Add Sort Manage items" at bounding box center [414, 95] width 311 height 24
paste input "Peeli-Dal Tadka"
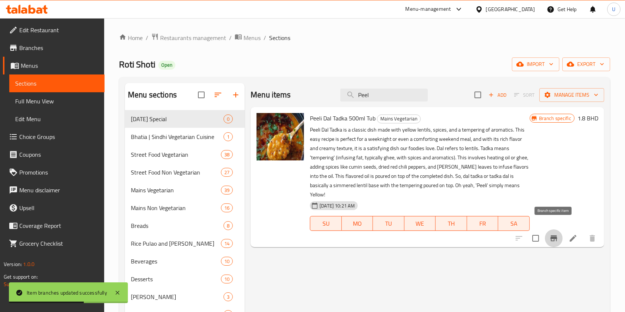
click at [552, 234] on icon "Branch-specific-item" at bounding box center [553, 238] width 9 height 9
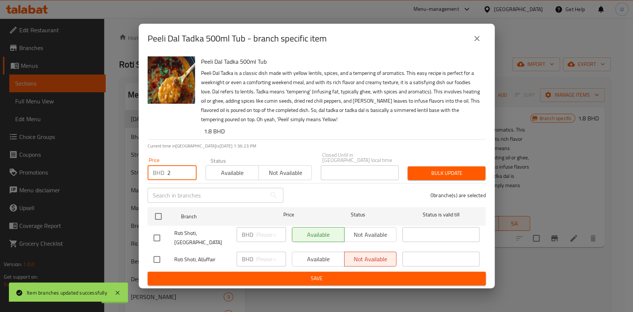
click at [173, 168] on input "2" at bounding box center [181, 172] width 29 height 15
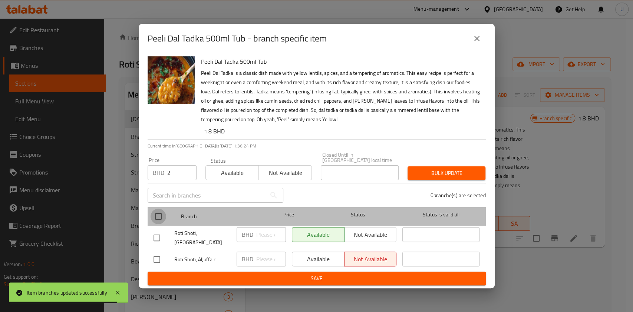
click at [157, 215] on input "checkbox" at bounding box center [158, 217] width 16 height 16
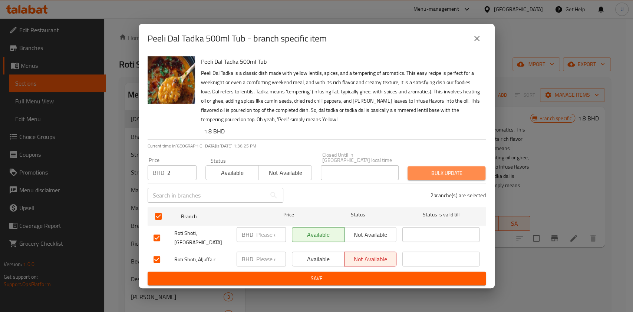
click at [419, 169] on span "Bulk update" at bounding box center [446, 173] width 66 height 9
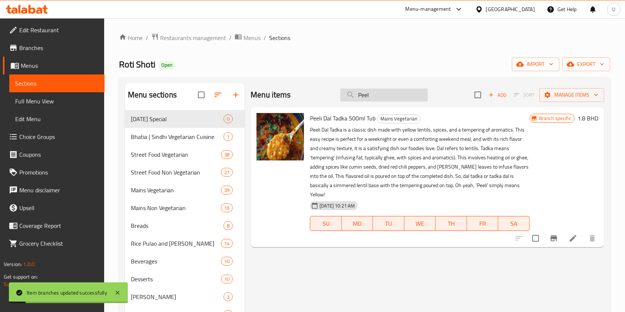
click at [363, 93] on input "Peel" at bounding box center [383, 95] width 87 height 13
paste input "Mah Ki Dal (Kaali) Da"
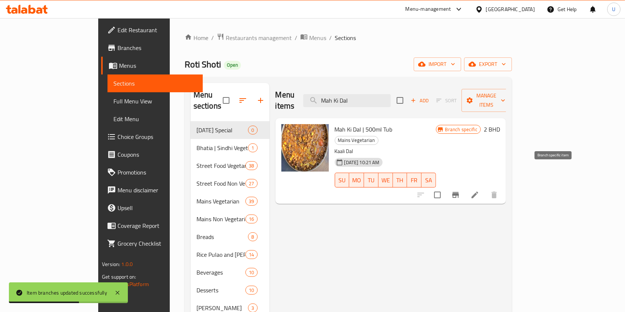
click at [460, 190] on icon "Branch-specific-item" at bounding box center [455, 194] width 9 height 9
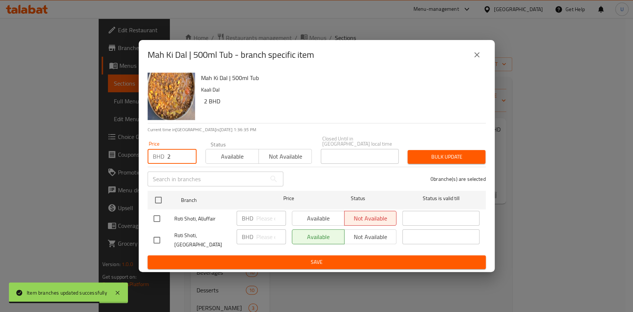
click at [170, 151] on input "2" at bounding box center [181, 156] width 29 height 15
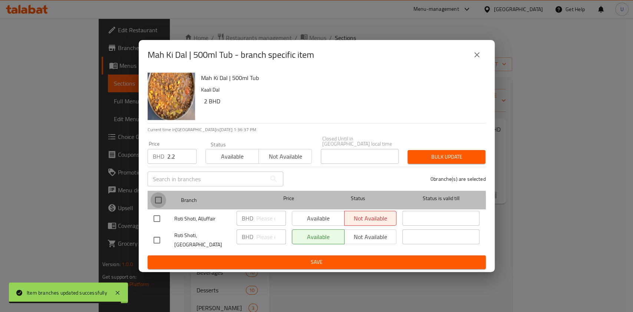
click at [157, 200] on input "checkbox" at bounding box center [158, 200] width 16 height 16
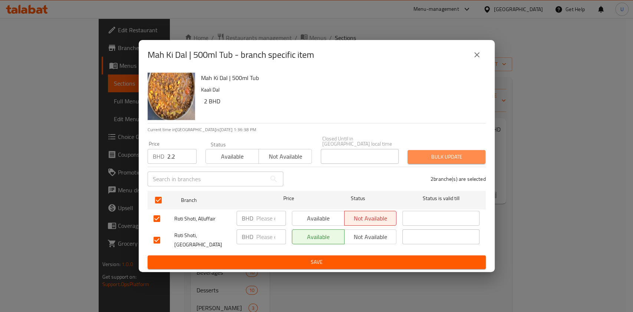
click at [459, 152] on span "Bulk update" at bounding box center [446, 156] width 66 height 9
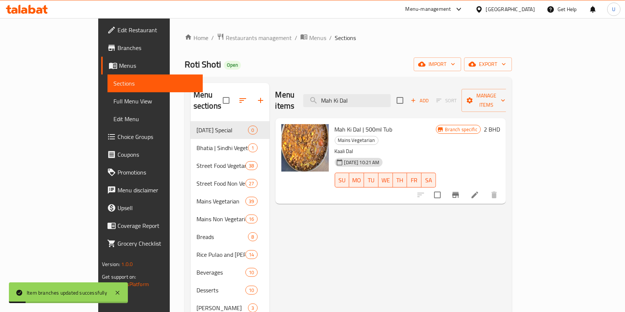
drag, startPoint x: 391, startPoint y: 93, endPoint x: 329, endPoint y: 97, distance: 62.0
click at [329, 97] on div "Menu items Mah Ki Dal Add Sort Manage items" at bounding box center [390, 100] width 230 height 35
paste input "Paneer Makhni"
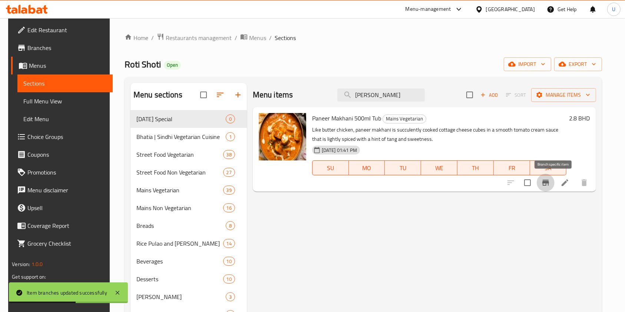
click at [550, 183] on icon "Branch-specific-item" at bounding box center [545, 182] width 9 height 9
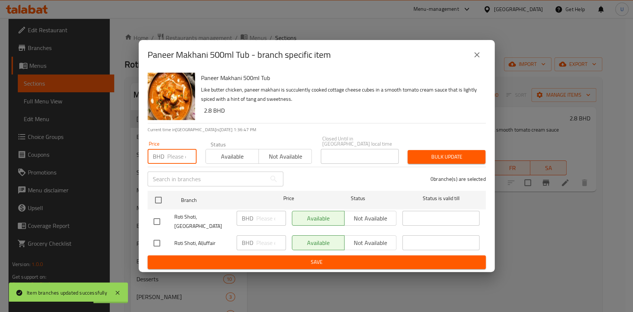
click at [172, 155] on input "number" at bounding box center [181, 156] width 29 height 15
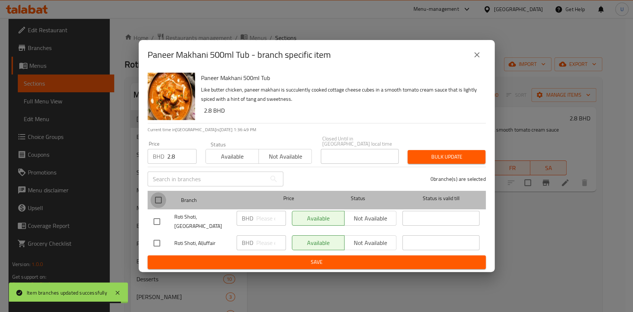
click at [160, 198] on input "checkbox" at bounding box center [158, 200] width 16 height 16
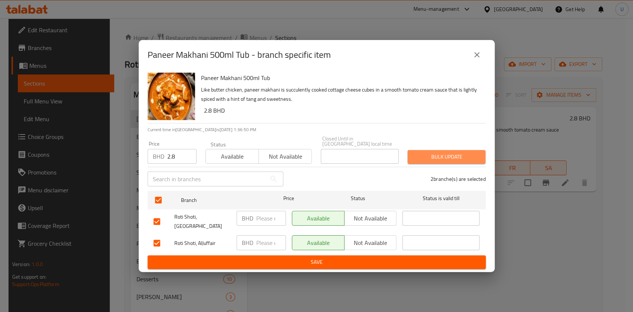
click at [444, 159] on button "Bulk update" at bounding box center [446, 157] width 78 height 14
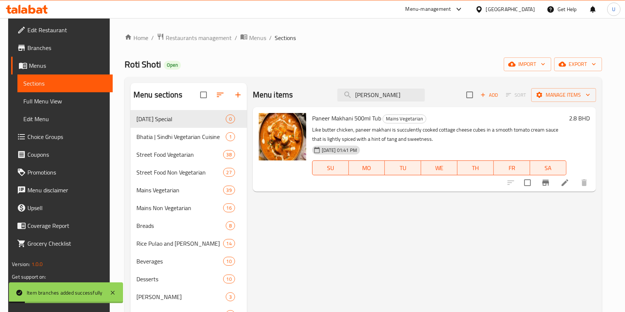
drag, startPoint x: 397, startPoint y: 96, endPoint x: 321, endPoint y: 111, distance: 77.5
click at [321, 111] on div "Menu items Paneer Makh Add Sort Manage items Paneer Makhani 500ml Tub Mains Veg…" at bounding box center [421, 239] width 349 height 312
paste input "Lababdar"
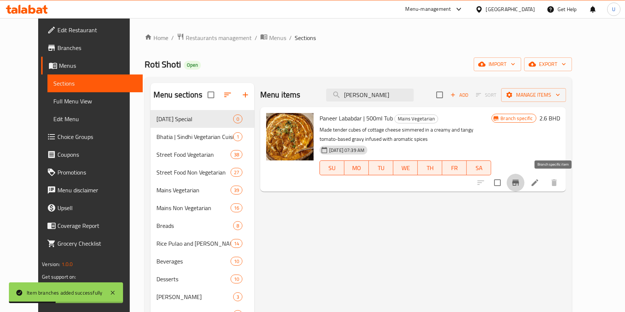
click at [519, 181] on icon "Branch-specific-item" at bounding box center [515, 183] width 7 height 6
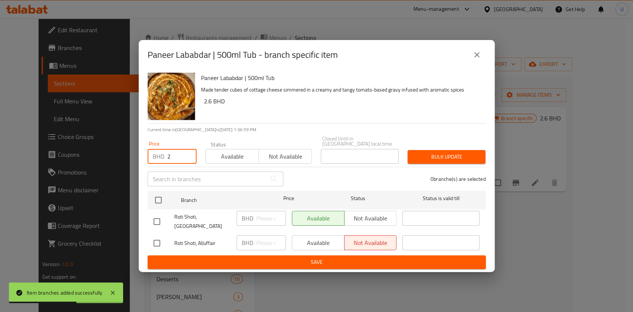
click at [178, 157] on input "2" at bounding box center [181, 156] width 29 height 15
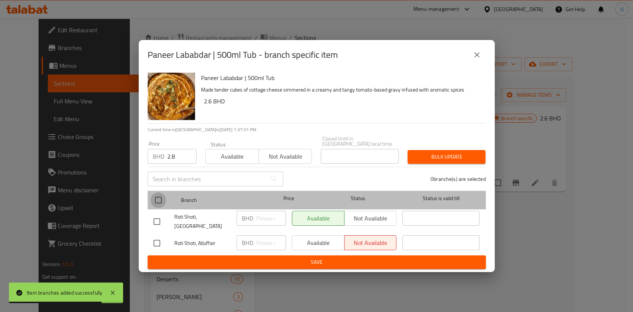
click at [157, 197] on input "checkbox" at bounding box center [158, 200] width 16 height 16
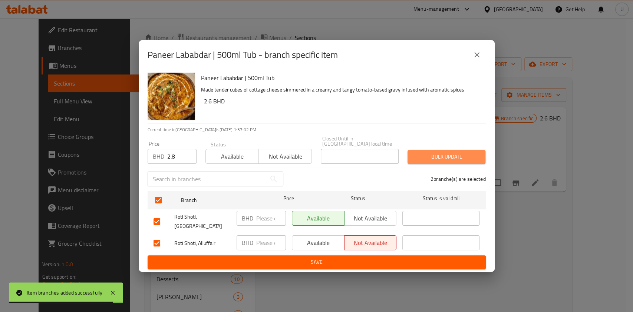
click at [435, 150] on button "Bulk update" at bounding box center [446, 157] width 78 height 14
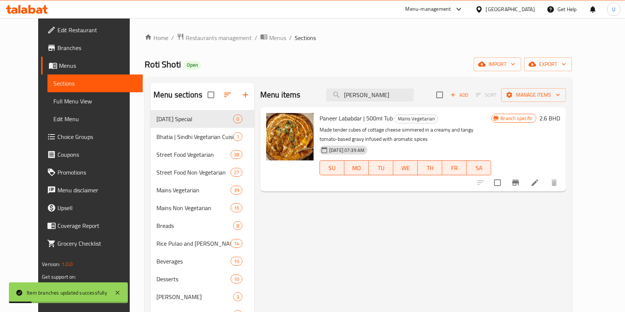
drag, startPoint x: 405, startPoint y: 98, endPoint x: 309, endPoint y: 107, distance: 96.4
click at [309, 107] on div "Menu items Paneer Lababdar Add Sort Manage items Paneer Lababdar | 500ml Tub Ma…" at bounding box center [410, 239] width 312 height 312
paste input "Butter Masala"
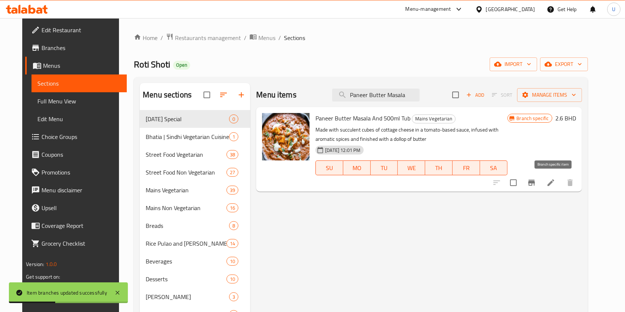
click at [535, 183] on icon "Branch-specific-item" at bounding box center [531, 183] width 7 height 6
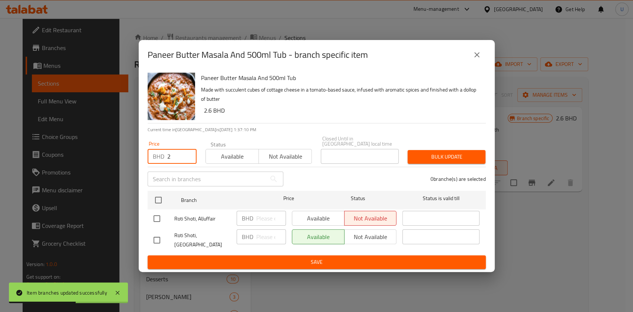
click at [177, 154] on input "2" at bounding box center [181, 156] width 29 height 15
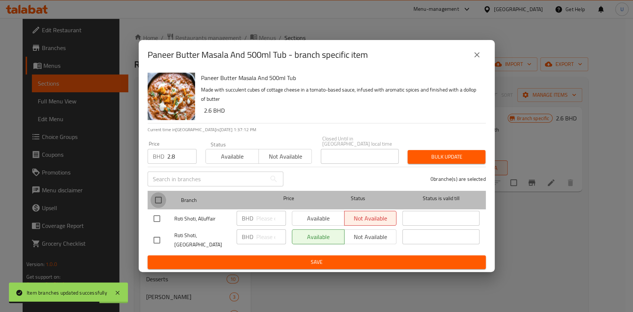
click at [157, 197] on input "checkbox" at bounding box center [158, 200] width 16 height 16
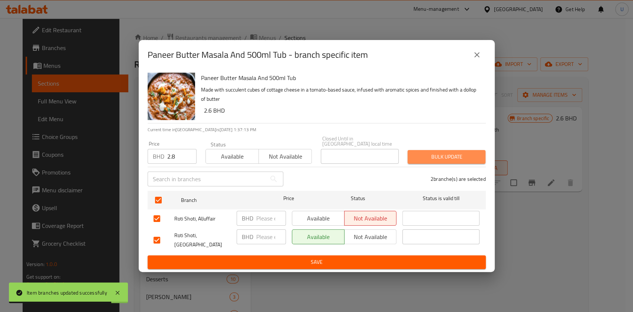
click at [424, 152] on span "Bulk update" at bounding box center [446, 156] width 66 height 9
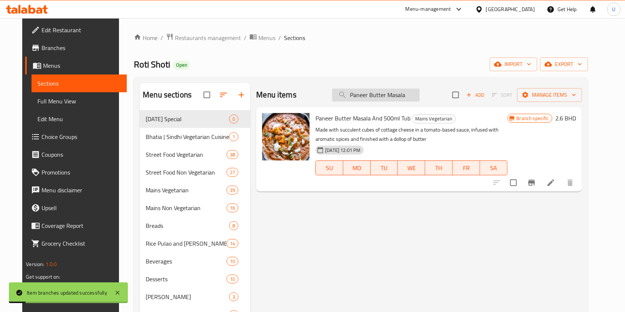
drag, startPoint x: 415, startPoint y: 94, endPoint x: 351, endPoint y: 93, distance: 64.1
click at [351, 93] on input "Paneer Butter Masala" at bounding box center [375, 95] width 87 height 13
paste input "Sabz Paneer"
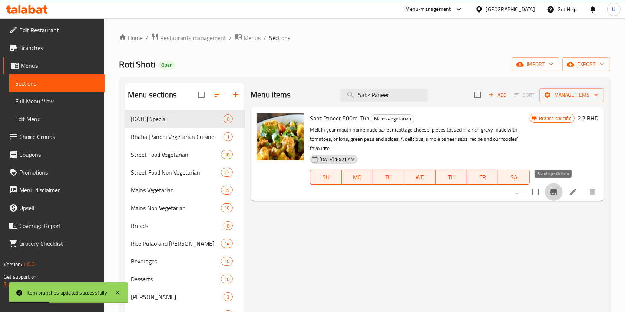
click at [554, 191] on icon "Branch-specific-item" at bounding box center [553, 192] width 7 height 6
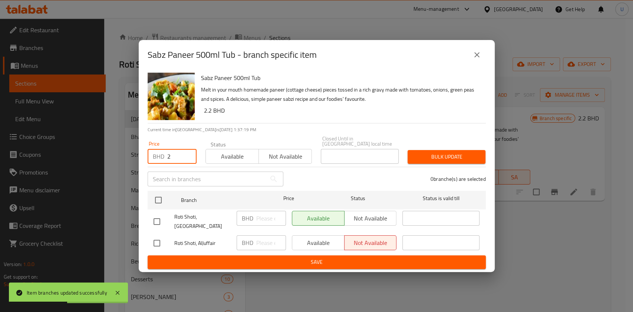
click at [176, 155] on input "2" at bounding box center [181, 156] width 29 height 15
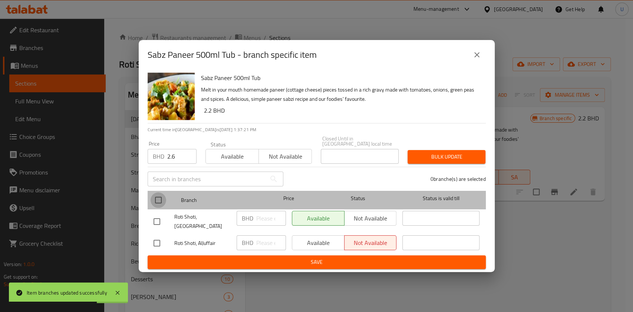
click at [158, 199] on input "checkbox" at bounding box center [158, 200] width 16 height 16
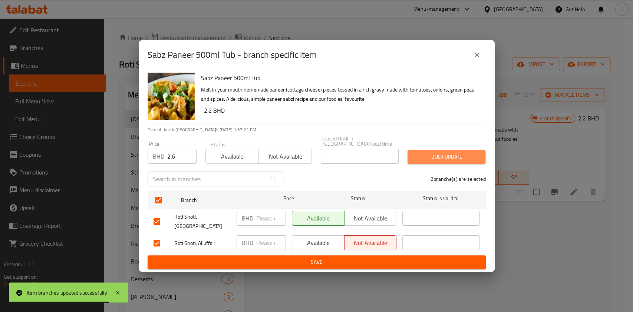
click at [448, 152] on span "Bulk update" at bounding box center [446, 156] width 66 height 9
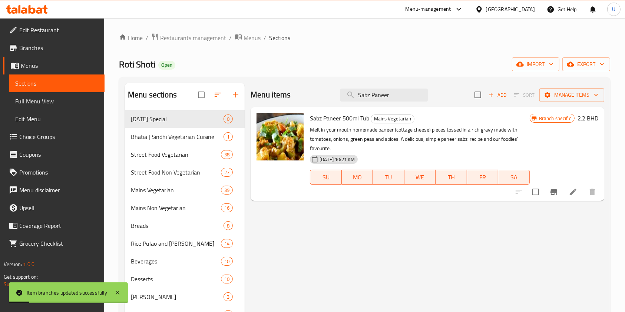
drag, startPoint x: 402, startPoint y: 93, endPoint x: 308, endPoint y: 104, distance: 95.1
click at [308, 104] on div "Menu items Sabz Paneer Add Sort Manage items" at bounding box center [426, 95] width 353 height 24
paste input "Malai Kofta"
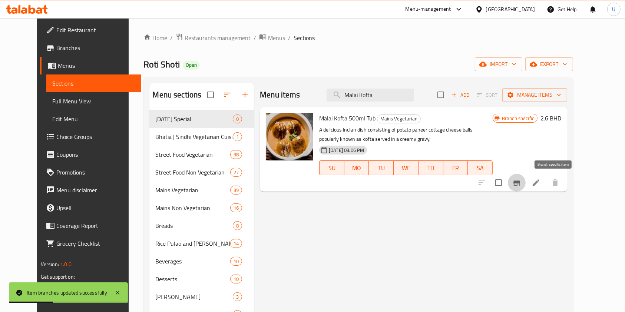
click at [521, 183] on icon "Branch-specific-item" at bounding box center [516, 182] width 9 height 9
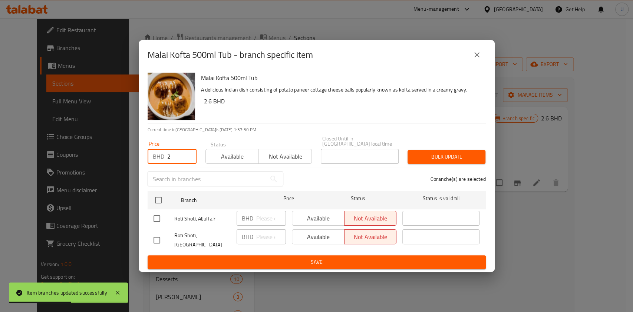
click at [176, 155] on input "2" at bounding box center [181, 156] width 29 height 15
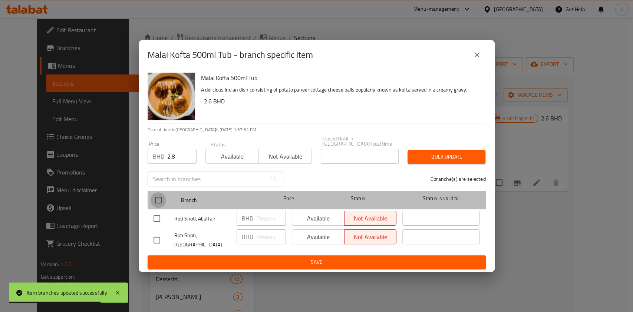
click at [160, 197] on input "checkbox" at bounding box center [158, 200] width 16 height 16
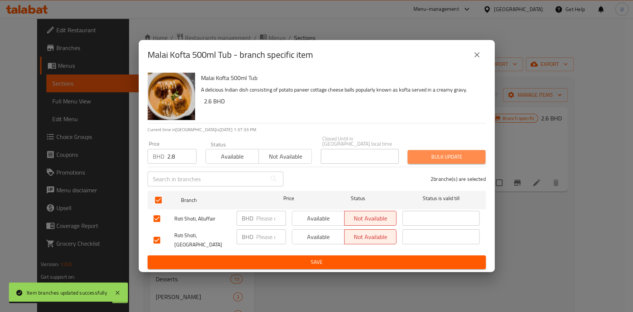
click at [450, 160] on button "Bulk update" at bounding box center [446, 157] width 78 height 14
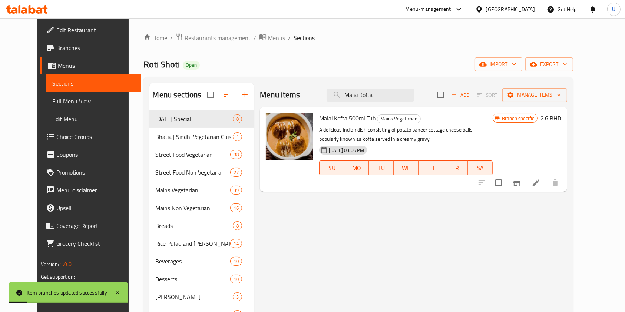
drag, startPoint x: 391, startPoint y: 92, endPoint x: 329, endPoint y: 94, distance: 61.9
click at [329, 94] on div "Menu items Malai Kofta Add Sort Manage items" at bounding box center [413, 95] width 307 height 24
paste input "Dal Khichdi"
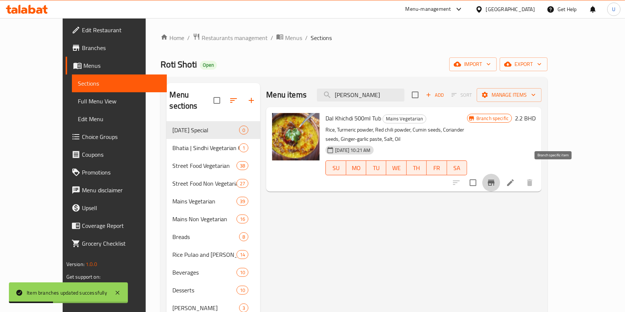
click at [494, 180] on icon "Branch-specific-item" at bounding box center [491, 183] width 7 height 6
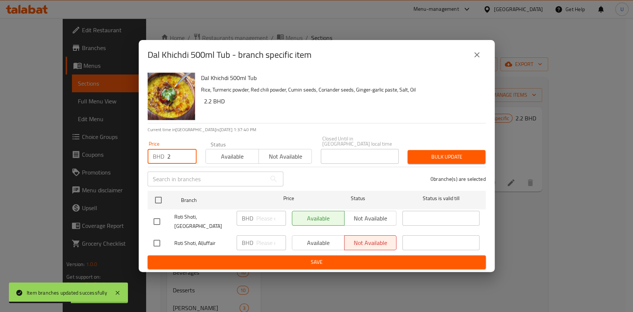
click at [177, 150] on input "2" at bounding box center [181, 156] width 29 height 15
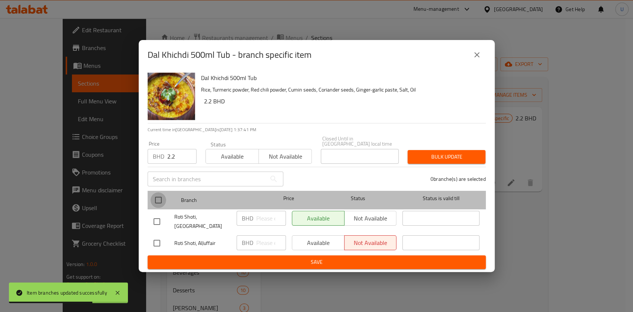
click at [155, 197] on input "checkbox" at bounding box center [158, 200] width 16 height 16
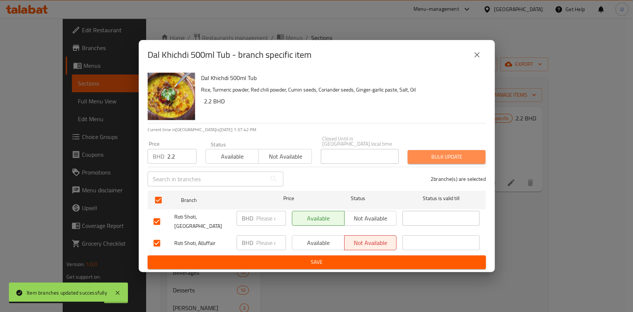
click at [429, 155] on span "Bulk update" at bounding box center [446, 156] width 66 height 9
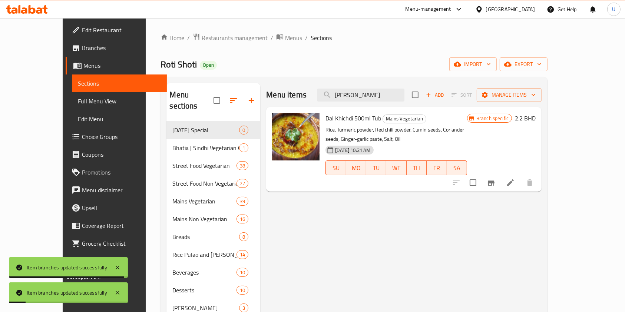
drag, startPoint x: 397, startPoint y: 96, endPoint x: 311, endPoint y: 108, distance: 86.4
click at [311, 108] on div "Menu items Dal Khichdi Add Sort Manage items Dal Khichdi 500ml Tub Mains Vegeta…" at bounding box center [400, 239] width 281 height 312
paste input "Paalak"
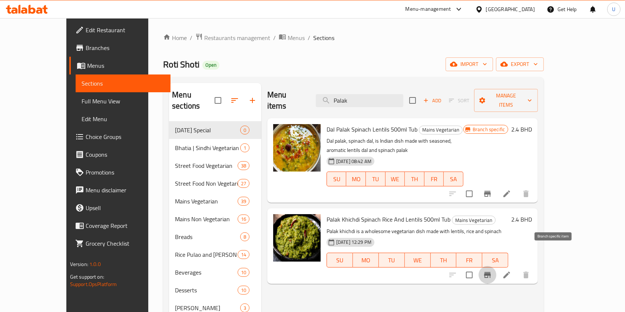
click at [491, 272] on icon "Branch-specific-item" at bounding box center [487, 275] width 7 height 6
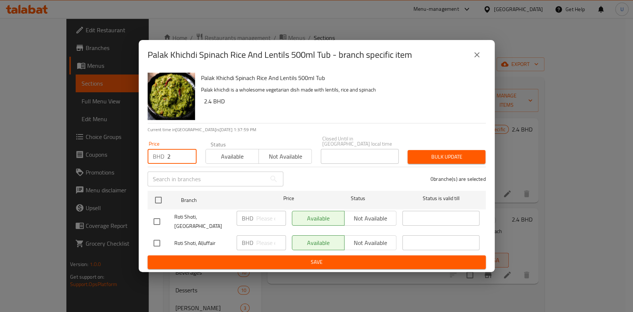
click at [174, 156] on input "2" at bounding box center [181, 156] width 29 height 15
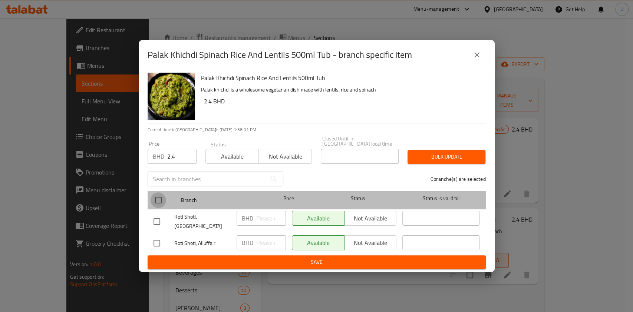
click at [160, 197] on input "checkbox" at bounding box center [158, 200] width 16 height 16
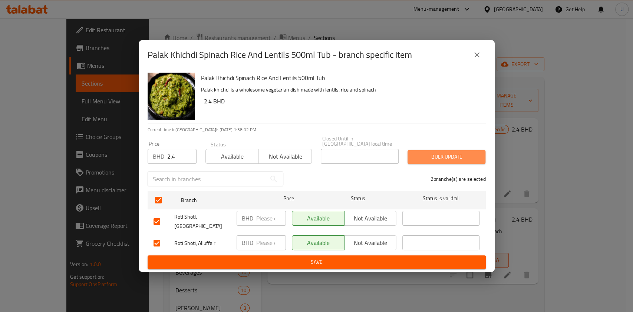
click at [436, 152] on span "Bulk update" at bounding box center [446, 156] width 66 height 9
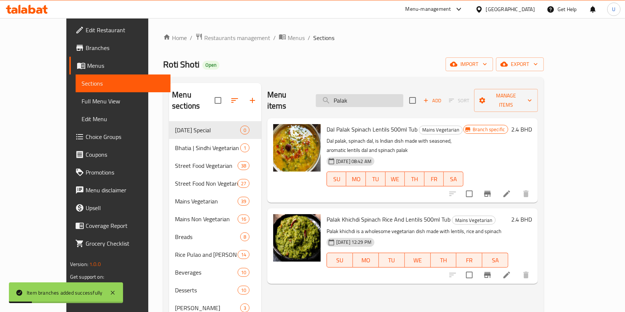
click at [367, 96] on input "Palak" at bounding box center [359, 100] width 87 height 13
paste input "Lasooni Moong Dal"
click at [367, 96] on input "Lasooni Moong Dal" at bounding box center [359, 100] width 87 height 13
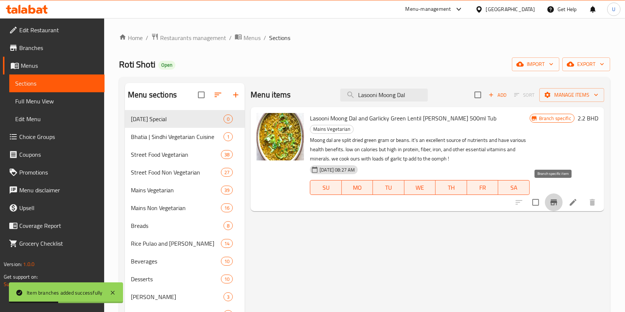
click at [548, 193] on button "Branch-specific-item" at bounding box center [554, 202] width 18 height 18
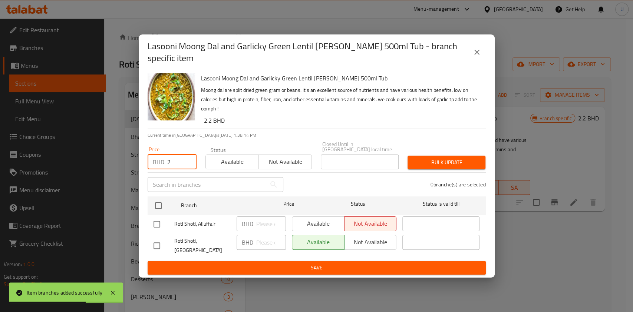
click at [170, 156] on input "2" at bounding box center [181, 162] width 29 height 15
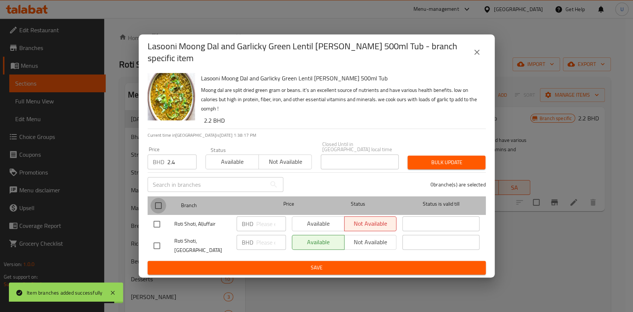
click at [161, 198] on input "checkbox" at bounding box center [158, 206] width 16 height 16
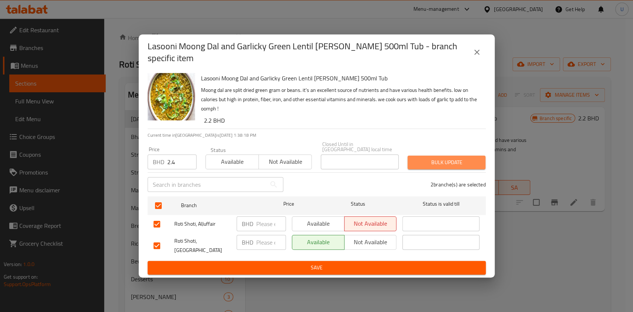
click at [457, 158] on span "Bulk update" at bounding box center [446, 162] width 66 height 9
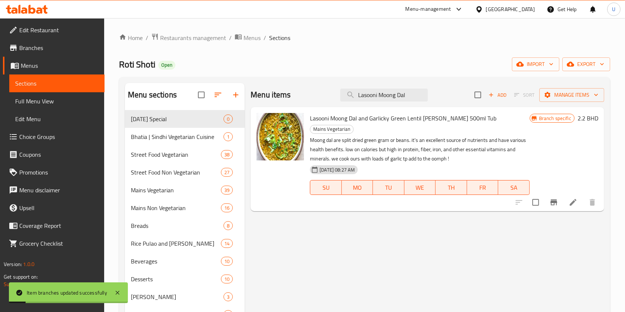
drag, startPoint x: 412, startPoint y: 96, endPoint x: 328, endPoint y: 96, distance: 84.1
click at [328, 96] on div "Menu items Lasooni Moong Dal Add Sort Manage items" at bounding box center [426, 95] width 353 height 24
paste input "Dal Maharani"
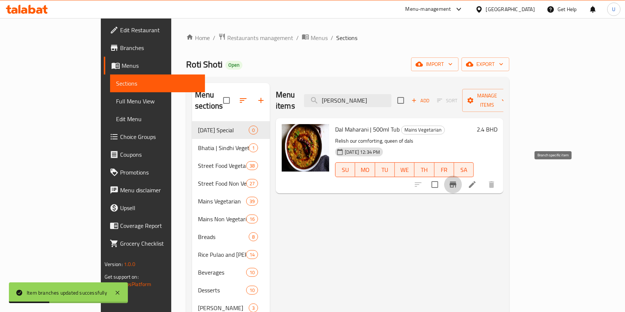
click at [456, 182] on icon "Branch-specific-item" at bounding box center [452, 185] width 7 height 6
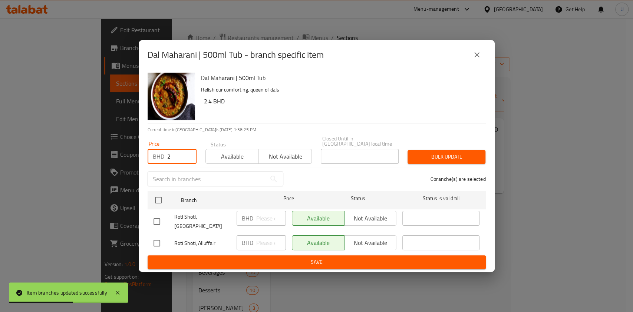
click at [172, 156] on input "2" at bounding box center [181, 156] width 29 height 15
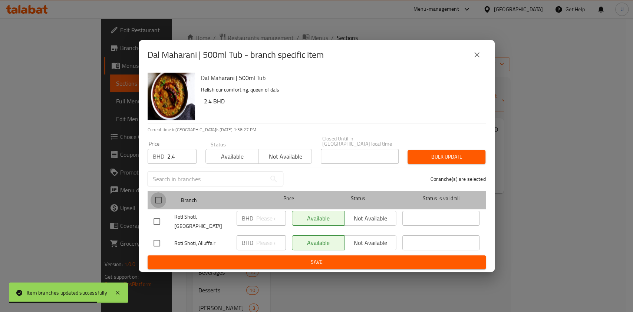
click at [157, 199] on input "checkbox" at bounding box center [158, 200] width 16 height 16
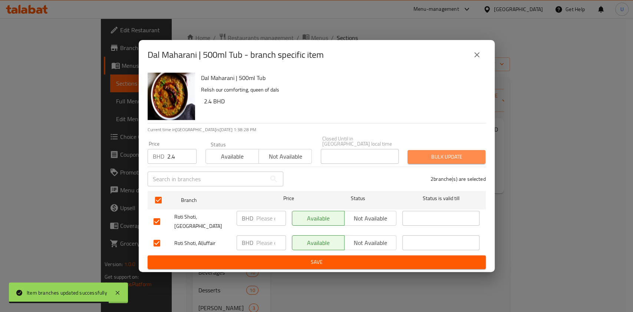
click at [463, 152] on span "Bulk update" at bounding box center [446, 156] width 66 height 9
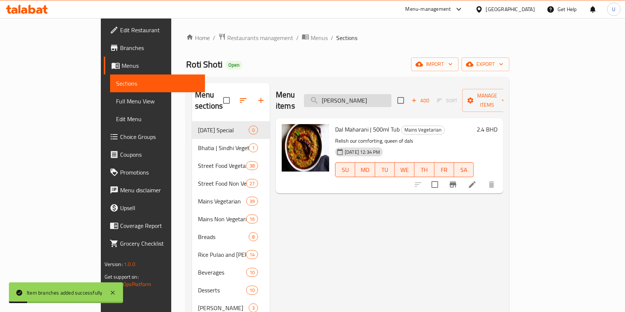
drag, startPoint x: 398, startPoint y: 93, endPoint x: 356, endPoint y: 92, distance: 41.9
click at [356, 94] on input "Dal Maharani" at bounding box center [347, 100] width 87 height 13
paste input "Fry"
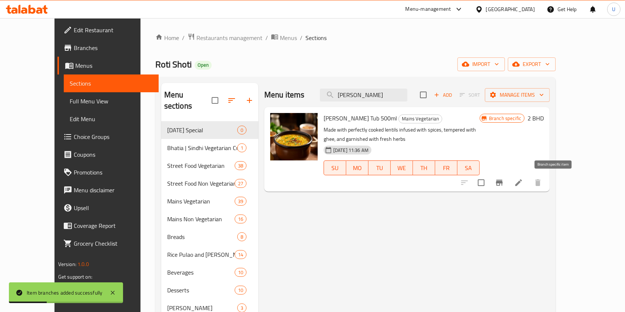
click at [504, 179] on icon "Branch-specific-item" at bounding box center [499, 182] width 9 height 9
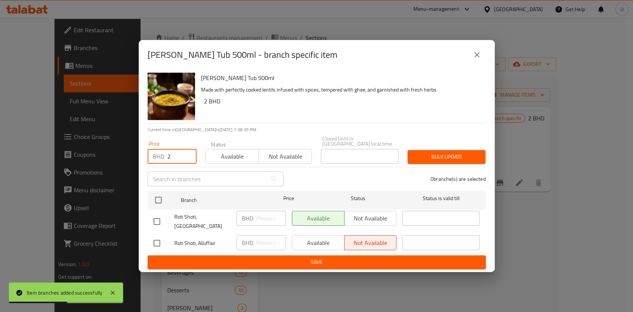
click at [180, 150] on input "2" at bounding box center [181, 156] width 29 height 15
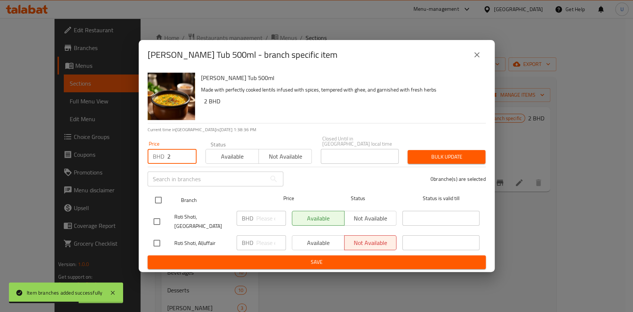
click at [160, 197] on input "checkbox" at bounding box center [158, 200] width 16 height 16
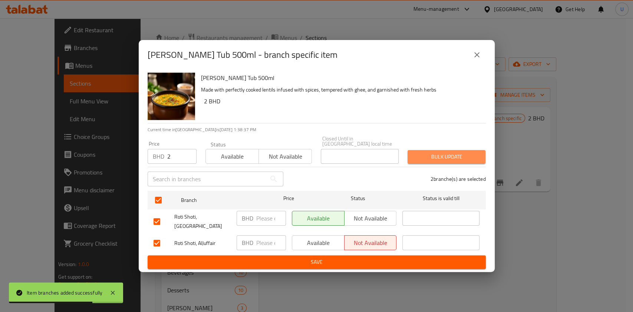
click at [434, 156] on span "Bulk update" at bounding box center [446, 156] width 66 height 9
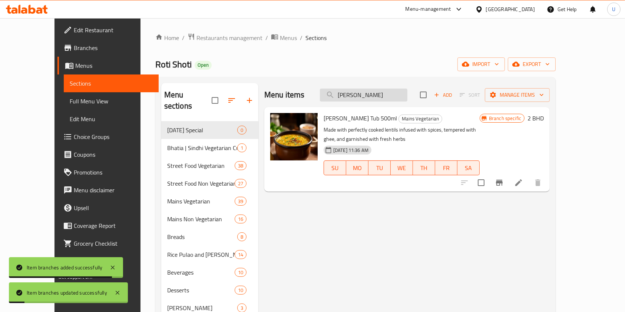
drag, startPoint x: 389, startPoint y: 99, endPoint x: 344, endPoint y: 96, distance: 44.9
click at [344, 96] on input "Dal Fry" at bounding box center [363, 95] width 87 height 13
paste input "Saabut Masoor Dal"
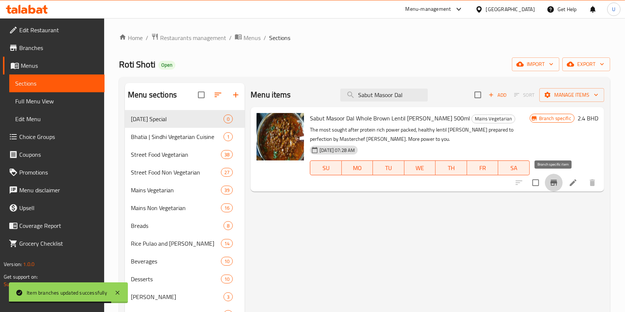
click at [552, 183] on icon "Branch-specific-item" at bounding box center [553, 183] width 7 height 6
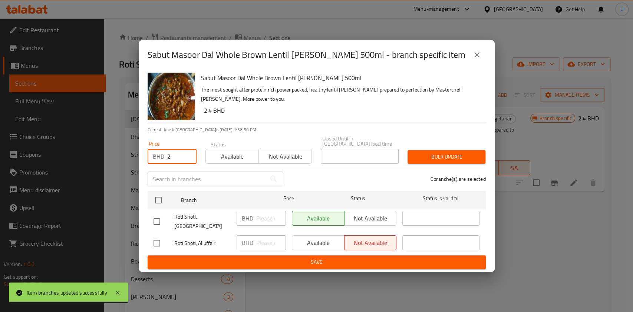
click at [169, 154] on input "2" at bounding box center [181, 156] width 29 height 15
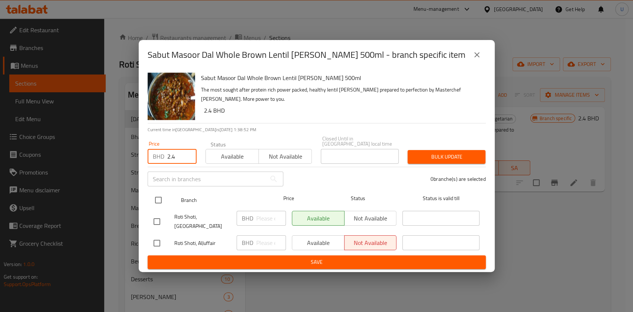
click at [160, 199] on input "checkbox" at bounding box center [158, 200] width 16 height 16
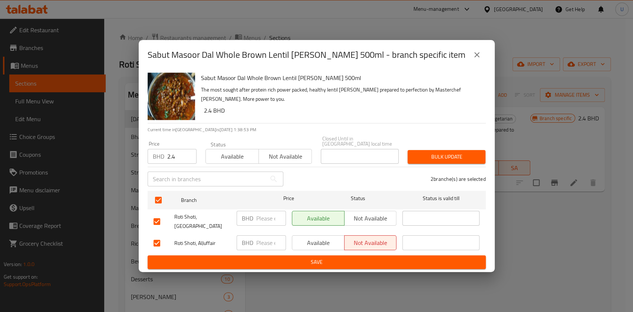
click at [451, 156] on span "Bulk update" at bounding box center [446, 156] width 66 height 9
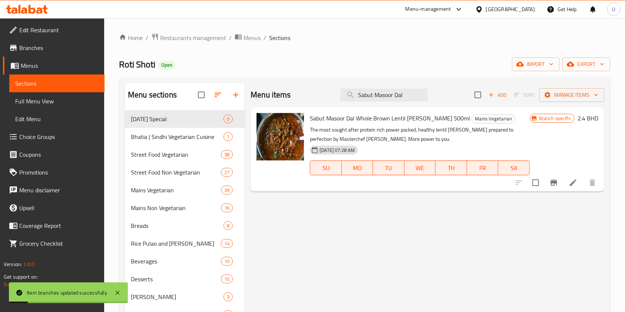
drag, startPoint x: 406, startPoint y: 94, endPoint x: 331, endPoint y: 96, distance: 75.3
click at [331, 96] on div "Menu items Sabut Masoor Dal Add Sort Manage items" at bounding box center [426, 95] width 353 height 24
paste input "Lauki Channa"
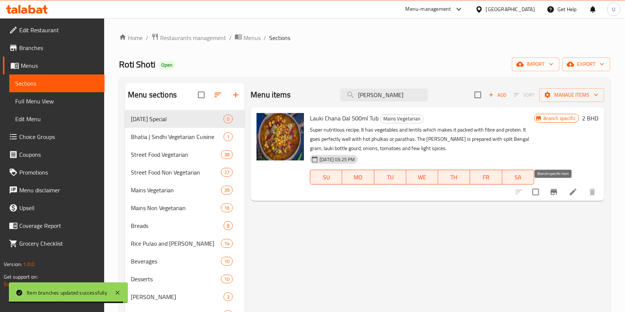
click at [552, 192] on icon "Branch-specific-item" at bounding box center [553, 192] width 7 height 6
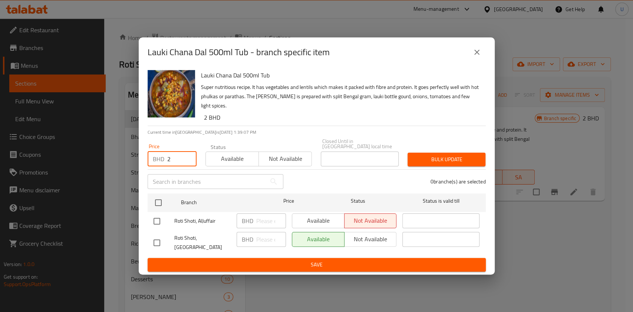
click at [173, 156] on input "2" at bounding box center [181, 159] width 29 height 15
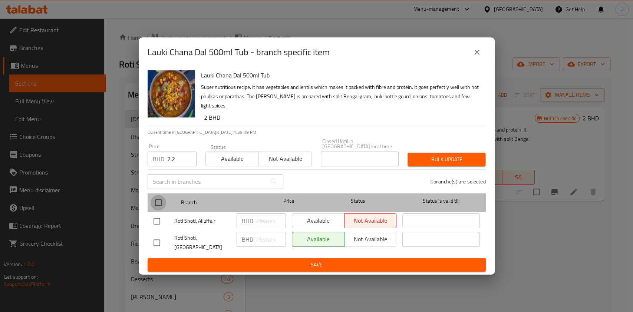
click at [157, 199] on input "checkbox" at bounding box center [158, 203] width 16 height 16
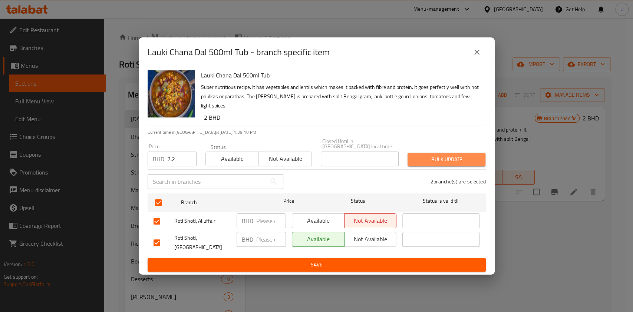
click at [436, 155] on span "Bulk update" at bounding box center [446, 159] width 66 height 9
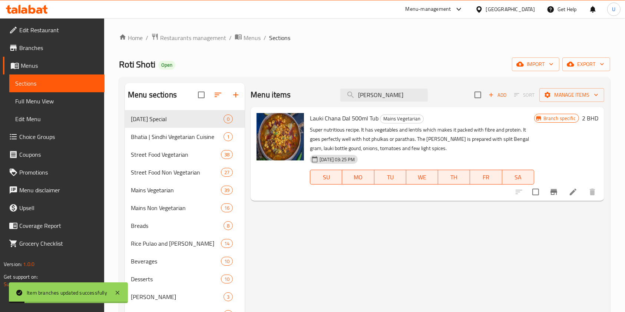
drag, startPoint x: 391, startPoint y: 95, endPoint x: 327, endPoint y: 99, distance: 63.9
click at [327, 99] on div "Menu items Lauki Chan Add Sort Manage items" at bounding box center [426, 95] width 353 height 24
paste input "obia Tariwala"
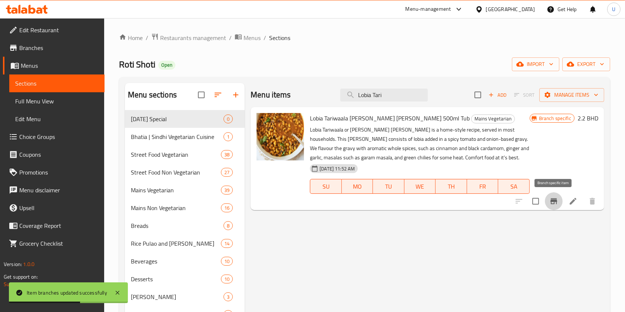
click at [552, 200] on icon "Branch-specific-item" at bounding box center [553, 201] width 7 height 6
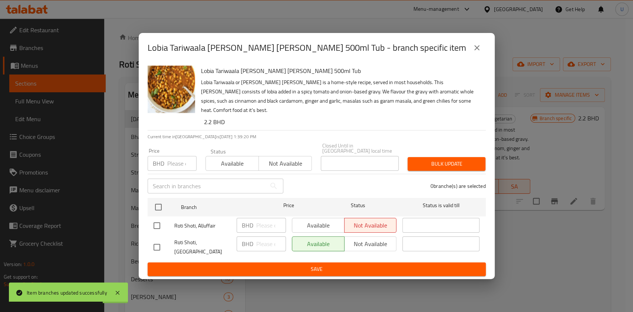
click at [173, 156] on input "number" at bounding box center [181, 163] width 29 height 15
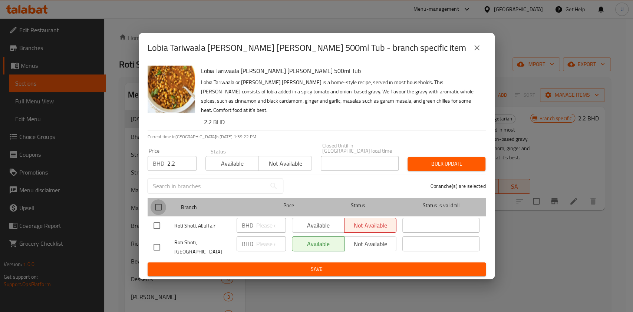
click at [157, 204] on input "checkbox" at bounding box center [158, 207] width 16 height 16
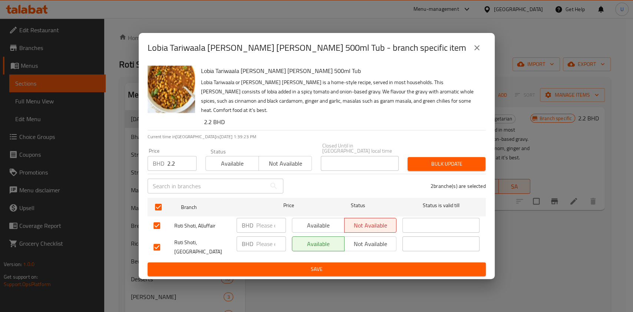
click at [442, 159] on span "Bulk update" at bounding box center [446, 163] width 66 height 9
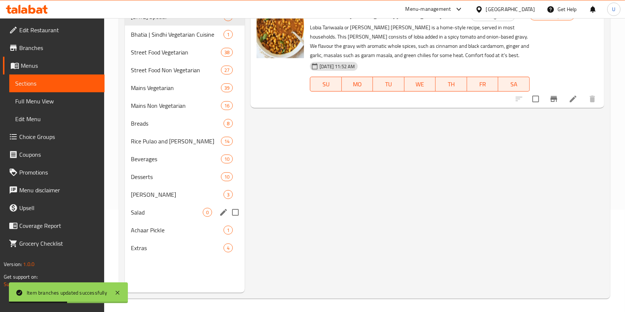
scroll to position [104, 0]
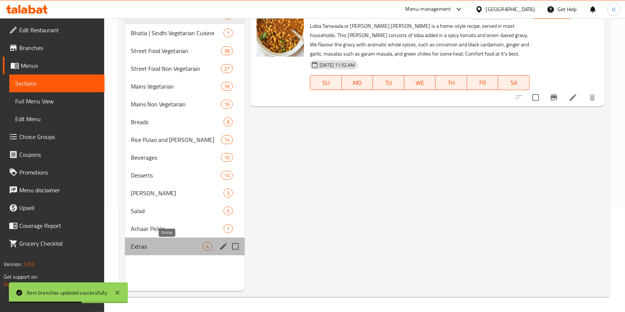
click at [161, 249] on span "Extras" at bounding box center [167, 246] width 72 height 9
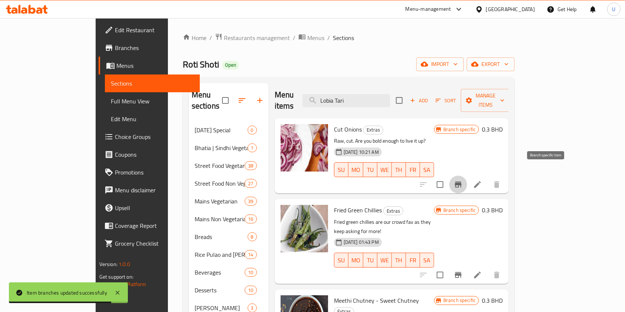
click at [462, 180] on icon "Branch-specific-item" at bounding box center [458, 184] width 9 height 9
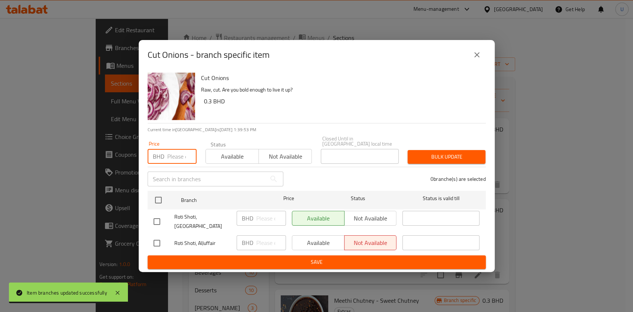
click at [177, 152] on input "number" at bounding box center [181, 156] width 29 height 15
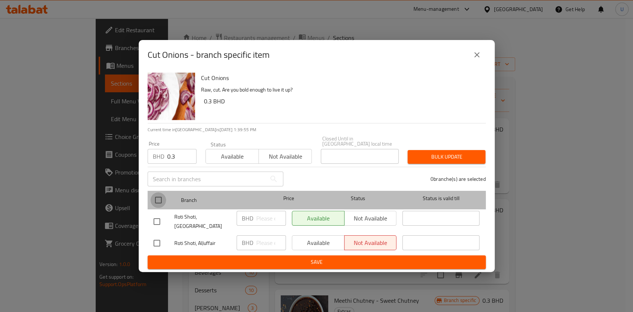
click at [157, 200] on input "checkbox" at bounding box center [158, 200] width 16 height 16
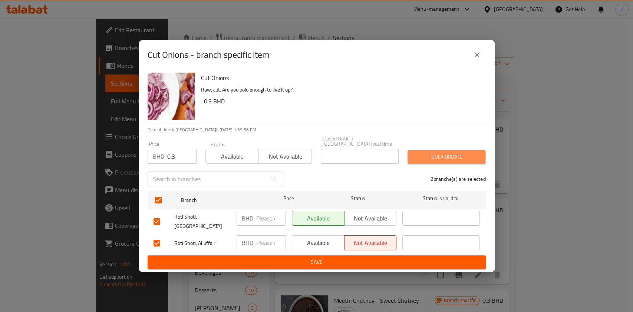
click at [457, 153] on span "Bulk update" at bounding box center [446, 156] width 66 height 9
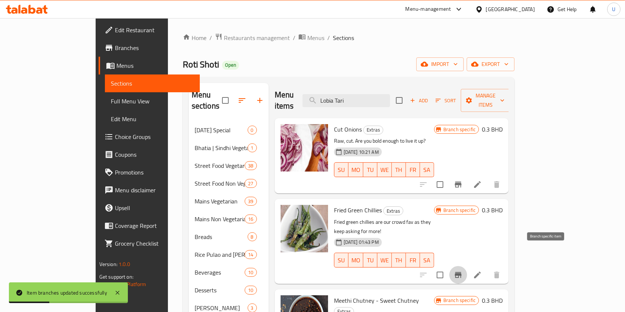
click at [462, 270] on icon "Branch-specific-item" at bounding box center [458, 274] width 9 height 9
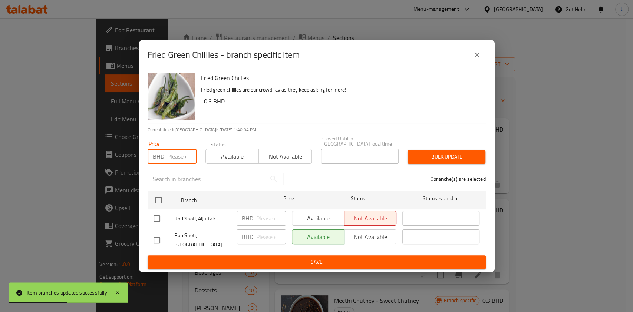
click at [171, 152] on input "number" at bounding box center [181, 156] width 29 height 15
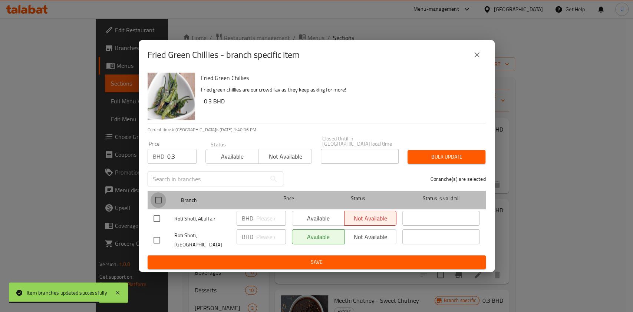
click at [156, 200] on input "checkbox" at bounding box center [158, 200] width 16 height 16
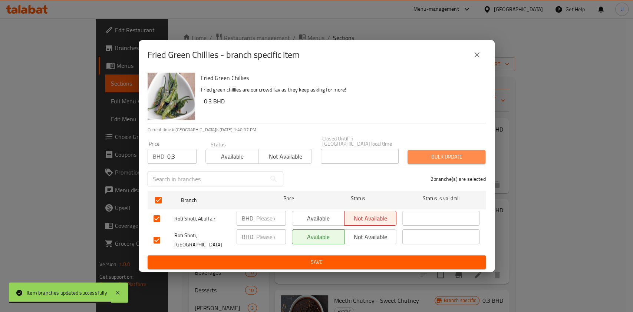
click at [442, 152] on span "Bulk update" at bounding box center [446, 156] width 66 height 9
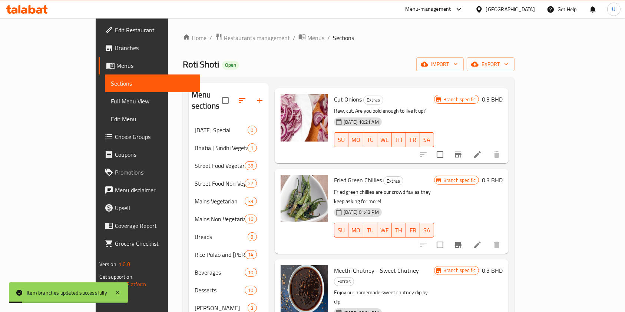
scroll to position [104, 0]
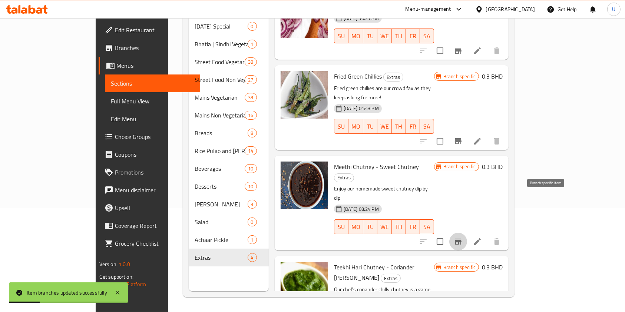
click at [462, 237] on icon "Branch-specific-item" at bounding box center [458, 241] width 9 height 9
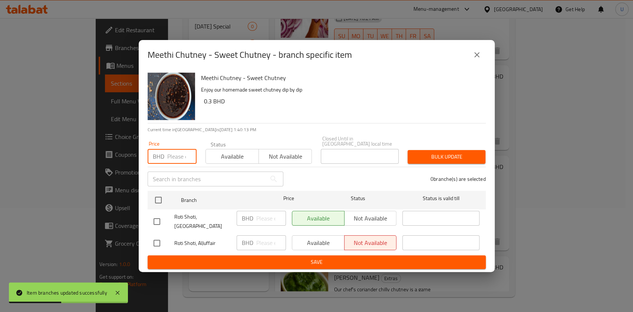
click at [177, 152] on input "number" at bounding box center [181, 156] width 29 height 15
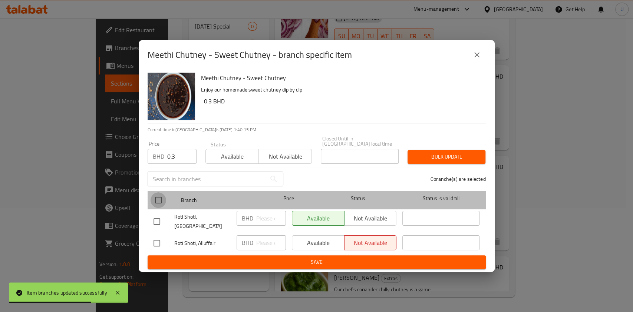
click at [154, 199] on input "checkbox" at bounding box center [158, 200] width 16 height 16
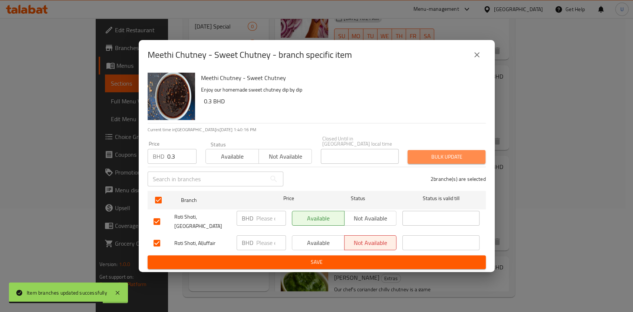
click at [416, 153] on span "Bulk update" at bounding box center [446, 156] width 66 height 9
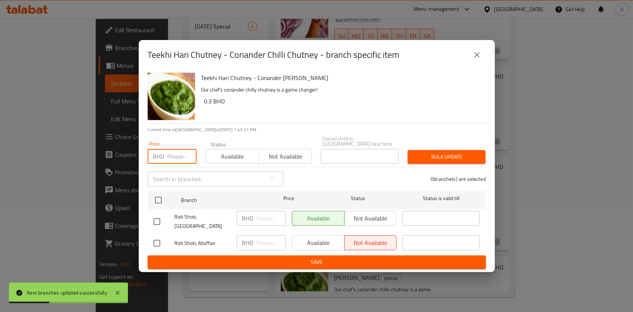
click at [167, 157] on input "number" at bounding box center [181, 156] width 29 height 15
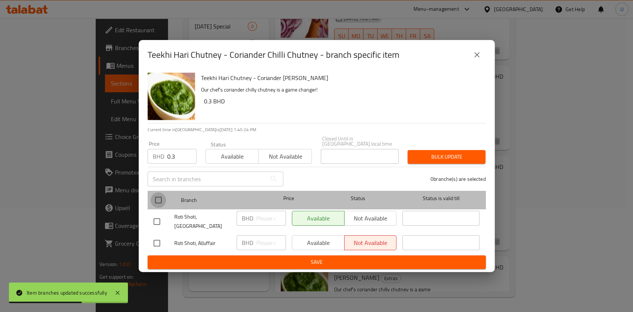
click at [158, 200] on input "checkbox" at bounding box center [158, 200] width 16 height 16
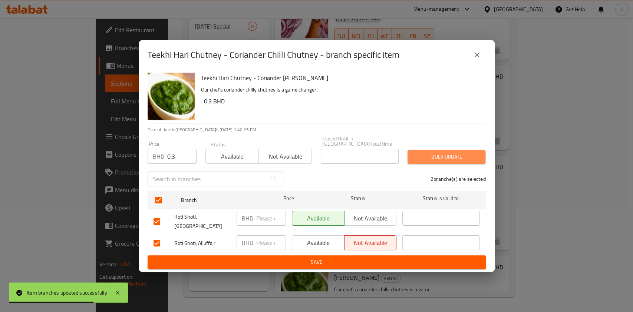
click at [439, 152] on span "Bulk update" at bounding box center [446, 156] width 66 height 9
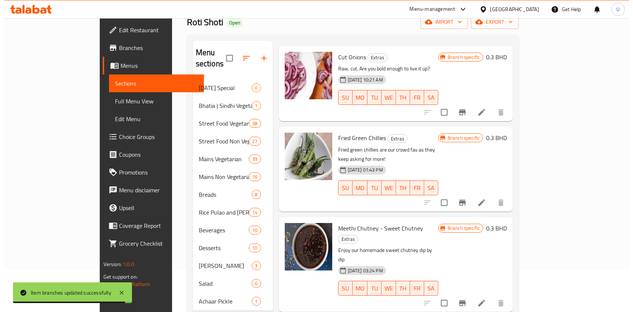
scroll to position [0, 0]
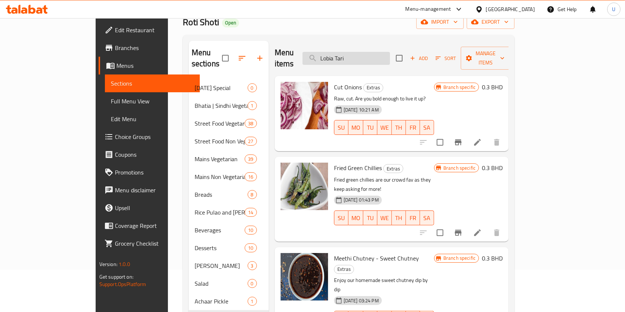
click at [390, 52] on input "Lobia Tari" at bounding box center [345, 58] width 87 height 13
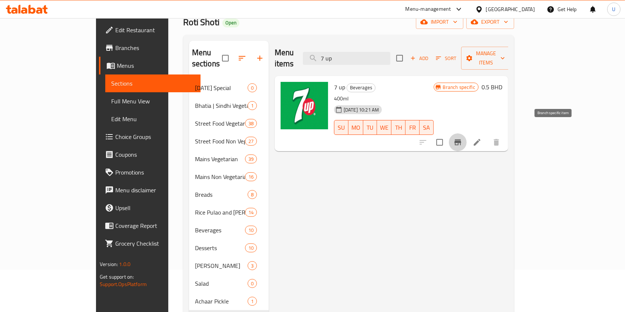
click at [467, 133] on button "Branch-specific-item" at bounding box center [458, 142] width 18 height 18
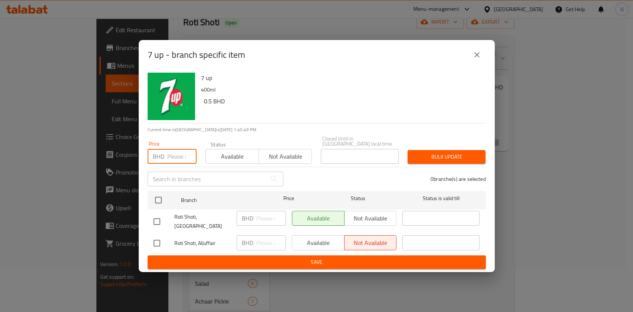
click at [175, 155] on input "number" at bounding box center [181, 156] width 29 height 15
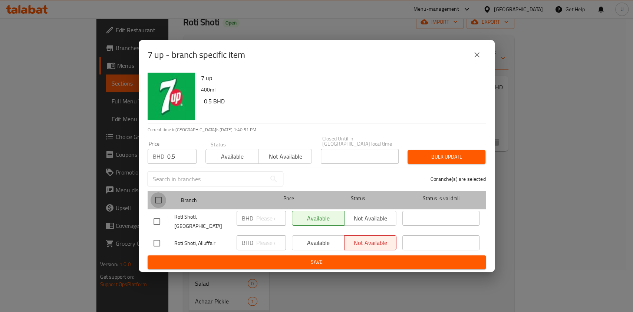
click at [156, 196] on input "checkbox" at bounding box center [158, 200] width 16 height 16
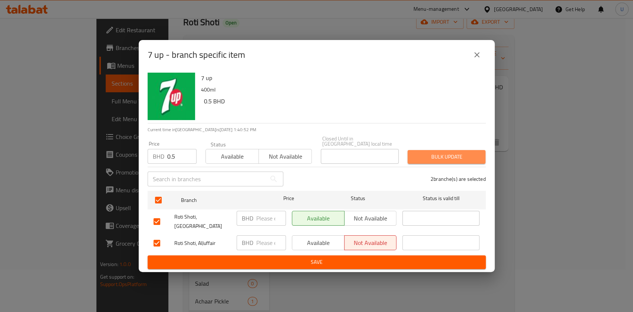
click at [433, 155] on span "Bulk update" at bounding box center [446, 156] width 66 height 9
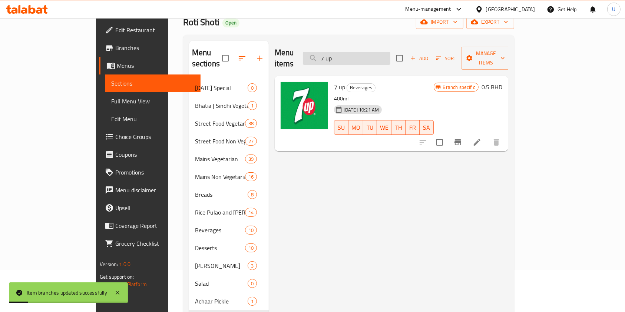
drag, startPoint x: 371, startPoint y: 54, endPoint x: 358, endPoint y: 54, distance: 12.2
click at [358, 54] on input "7 up" at bounding box center [346, 58] width 87 height 13
paste input "Pepsi"
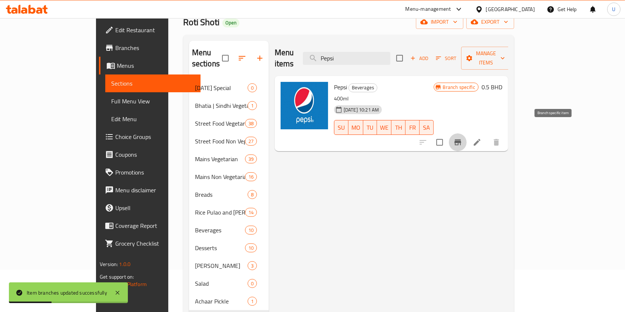
click at [462, 138] on icon "Branch-specific-item" at bounding box center [457, 142] width 9 height 9
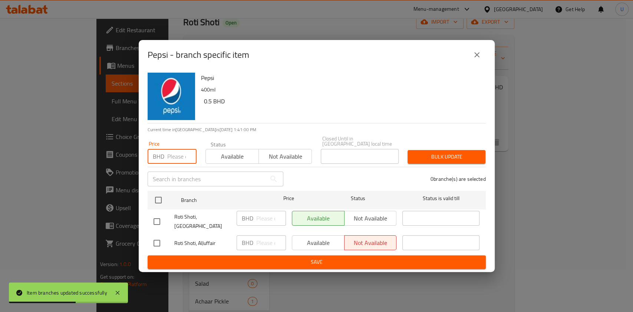
click at [175, 150] on input "number" at bounding box center [181, 156] width 29 height 15
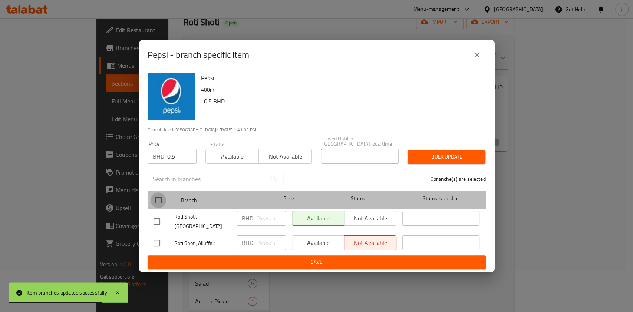
click at [156, 198] on input "checkbox" at bounding box center [158, 200] width 16 height 16
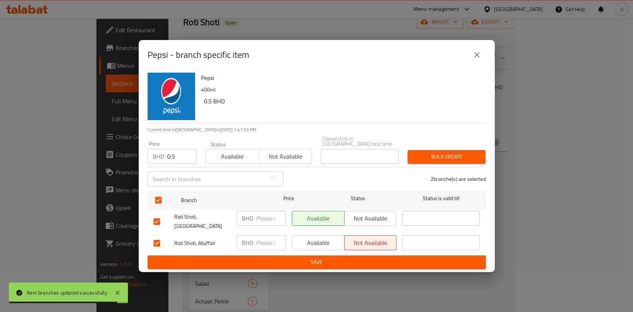
click at [415, 154] on span "Bulk update" at bounding box center [446, 156] width 66 height 9
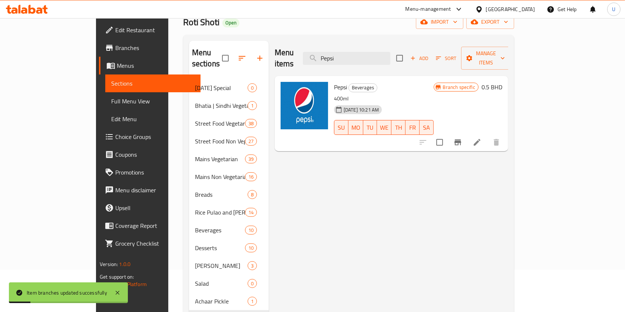
drag, startPoint x: 382, startPoint y: 52, endPoint x: 299, endPoint y: 68, distance: 84.6
click at [299, 68] on div "Menu items Pepsi Add Sort Manage items Pepsi Beverages 400ml 29-10-2023 10:21 A…" at bounding box center [388, 197] width 239 height 312
paste input "Mineral Water 330ml"
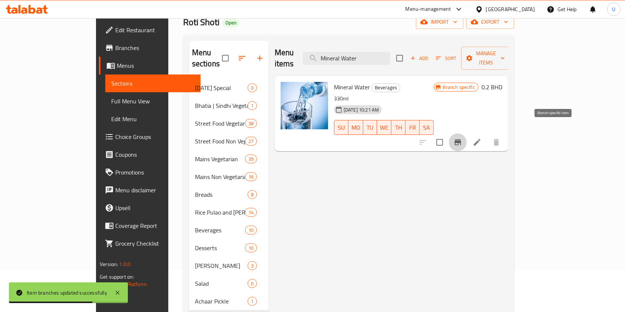
click at [462, 138] on icon "Branch-specific-item" at bounding box center [457, 142] width 9 height 9
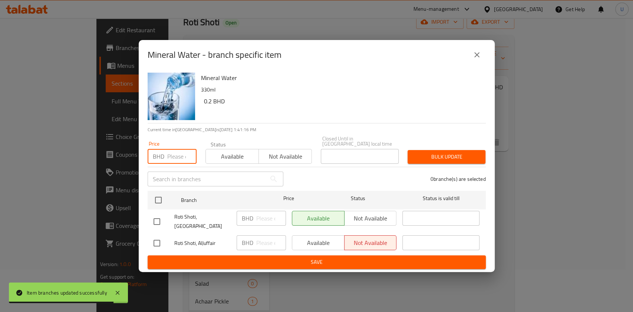
click at [172, 159] on input "number" at bounding box center [181, 156] width 29 height 15
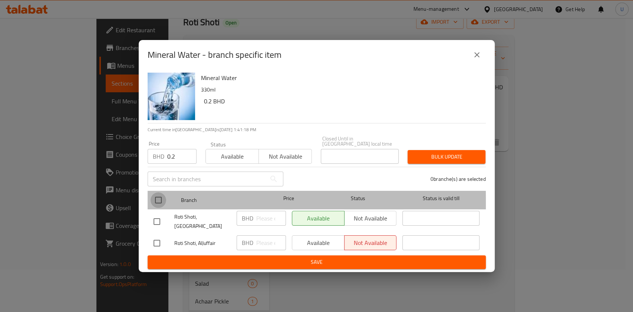
click at [157, 203] on input "checkbox" at bounding box center [158, 200] width 16 height 16
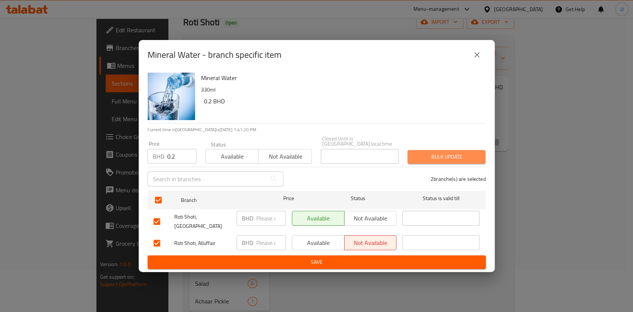
click at [426, 157] on span "Bulk update" at bounding box center [446, 156] width 66 height 9
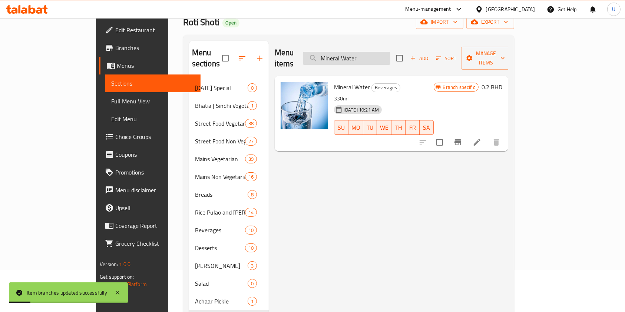
drag, startPoint x: 398, startPoint y: 51, endPoint x: 343, endPoint y: 55, distance: 55.0
click at [343, 55] on input "Mineral Water" at bounding box center [346, 58] width 87 height 13
paste input "Blu Fyzz"
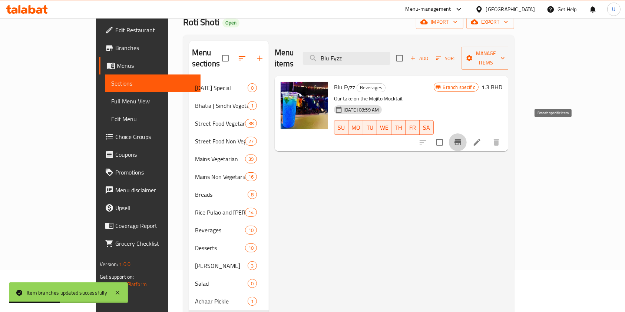
click at [461, 139] on icon "Branch-specific-item" at bounding box center [457, 142] width 7 height 6
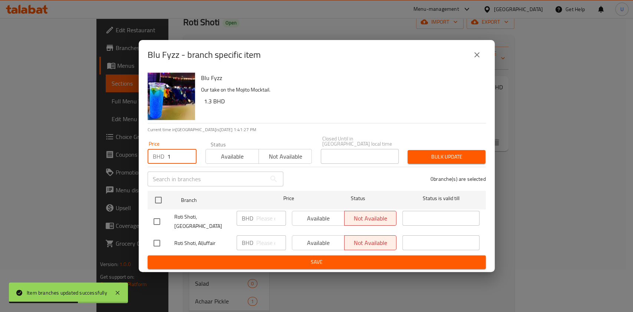
click at [175, 152] on input "1" at bounding box center [181, 156] width 29 height 15
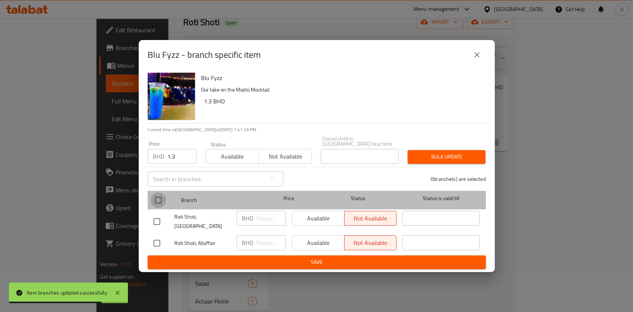
click at [157, 197] on input "checkbox" at bounding box center [158, 200] width 16 height 16
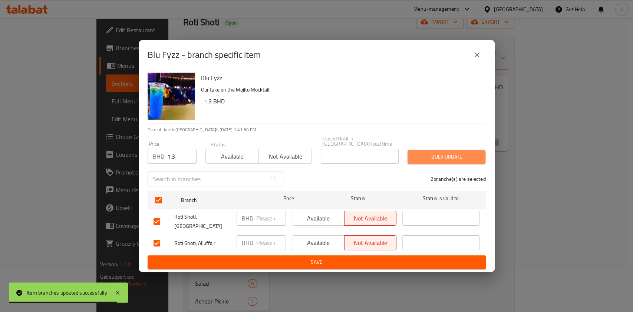
click at [432, 152] on span "Bulk update" at bounding box center [446, 156] width 66 height 9
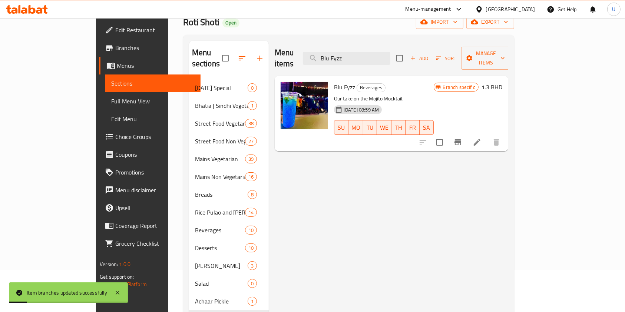
drag, startPoint x: 404, startPoint y: 51, endPoint x: 278, endPoint y: 89, distance: 132.0
click at [278, 89] on div "Menu items Blu Fyzz Add Sort Manage items Blu Fyzz Beverages Our take on the Mo…" at bounding box center [388, 197] width 239 height 312
paste input "K3"
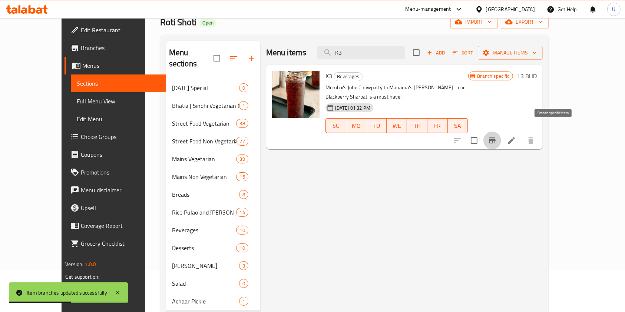
click at [497, 136] on icon "Branch-specific-item" at bounding box center [492, 140] width 9 height 9
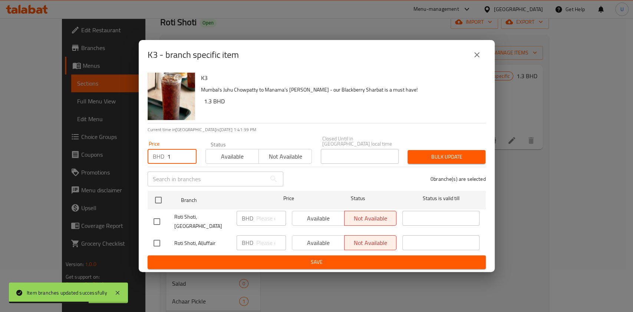
click at [172, 151] on input "1" at bounding box center [181, 156] width 29 height 15
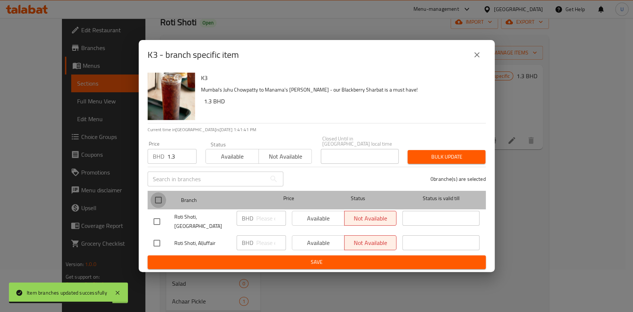
click at [160, 197] on input "checkbox" at bounding box center [158, 200] width 16 height 16
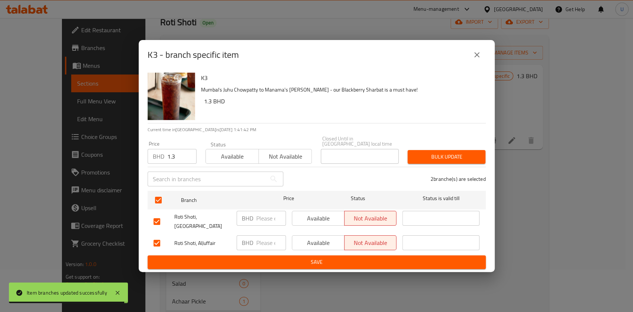
click at [445, 152] on span "Bulk update" at bounding box center [446, 156] width 66 height 9
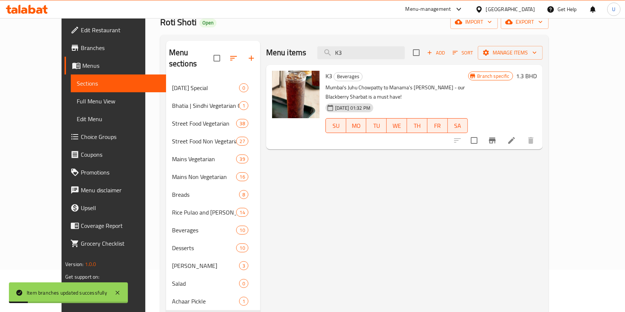
drag, startPoint x: 372, startPoint y: 53, endPoint x: 334, endPoint y: 62, distance: 38.7
click at [334, 62] on div "Menu items K3 Add Sort Manage items" at bounding box center [404, 53] width 276 height 24
paste input "The Hulk"
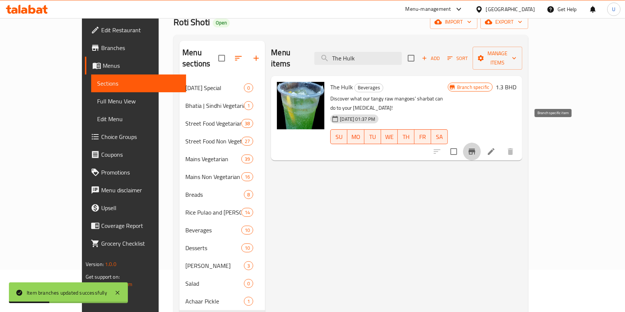
click at [476, 147] on icon "Branch-specific-item" at bounding box center [471, 151] width 9 height 9
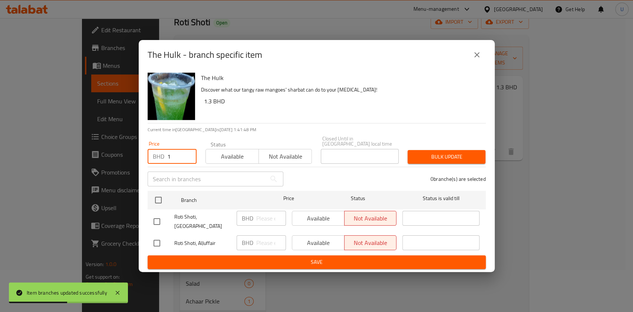
click at [173, 154] on input "1" at bounding box center [181, 156] width 29 height 15
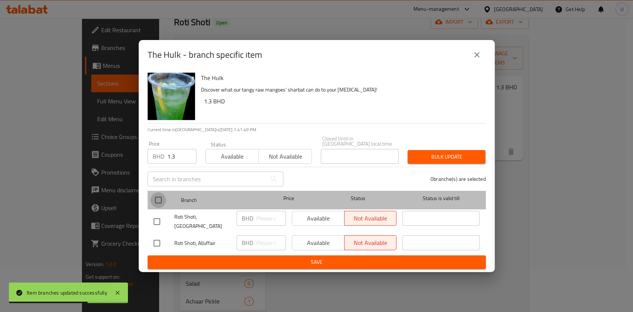
click at [157, 197] on input "checkbox" at bounding box center [158, 200] width 16 height 16
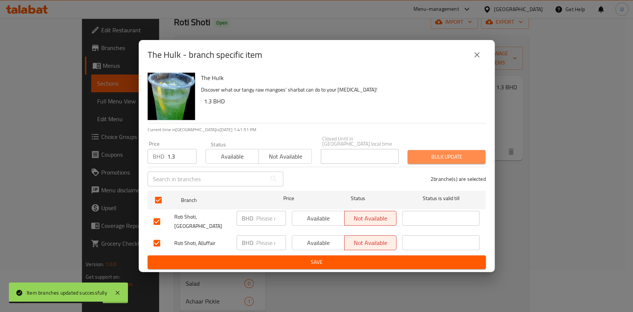
click at [436, 152] on span "Bulk update" at bounding box center [446, 156] width 66 height 9
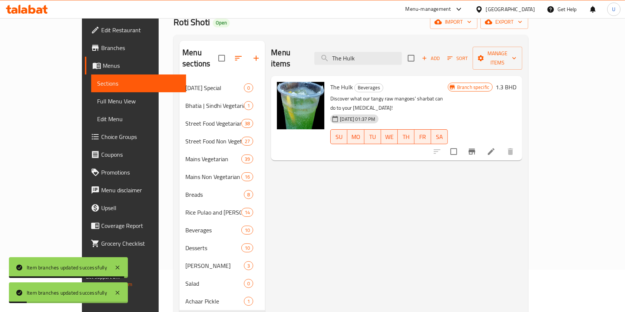
drag, startPoint x: 385, startPoint y: 54, endPoint x: 342, endPoint y: 62, distance: 44.4
click at [342, 62] on div "Menu items The Hulk Add Sort Manage items" at bounding box center [396, 58] width 251 height 35
paste input "Goa In a Glass"
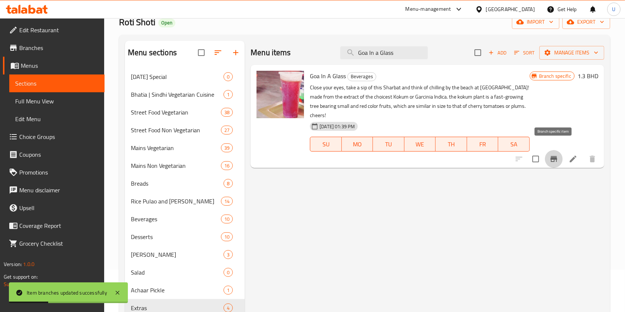
click at [556, 156] on icon "Branch-specific-item" at bounding box center [553, 159] width 7 height 6
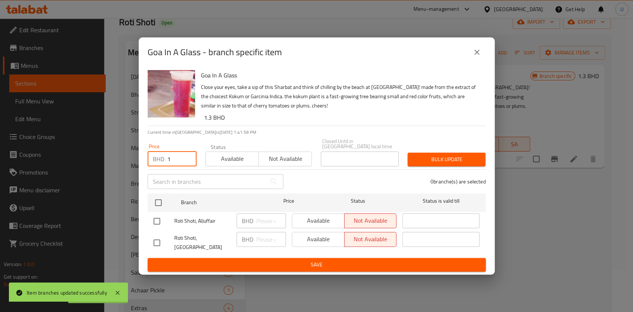
click at [169, 159] on input "1" at bounding box center [181, 159] width 29 height 15
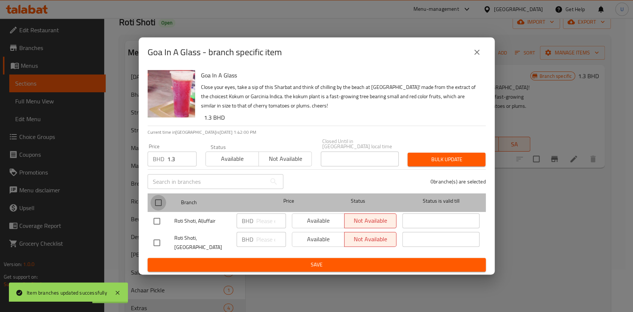
click at [160, 199] on input "checkbox" at bounding box center [158, 203] width 16 height 16
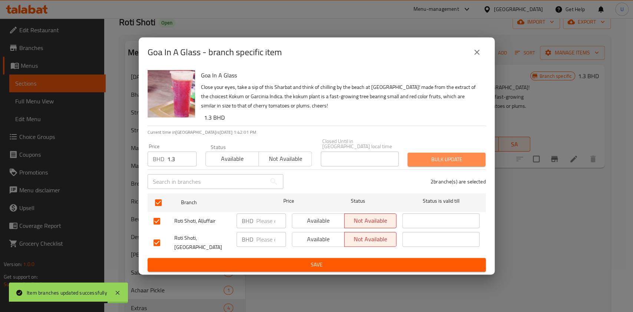
click at [439, 155] on span "Bulk update" at bounding box center [446, 159] width 66 height 9
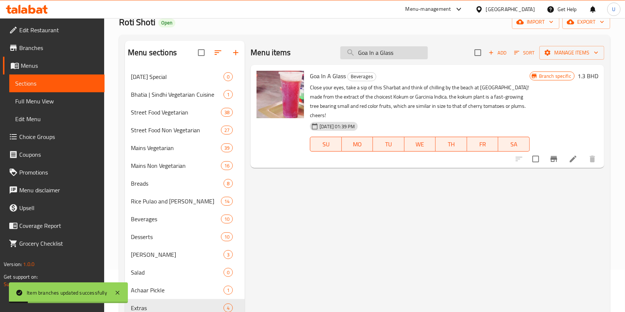
drag, startPoint x: 402, startPoint y: 52, endPoint x: 352, endPoint y: 53, distance: 49.7
click at [352, 53] on input "Goa In a Glass" at bounding box center [383, 52] width 87 height 13
paste input "Chaa"
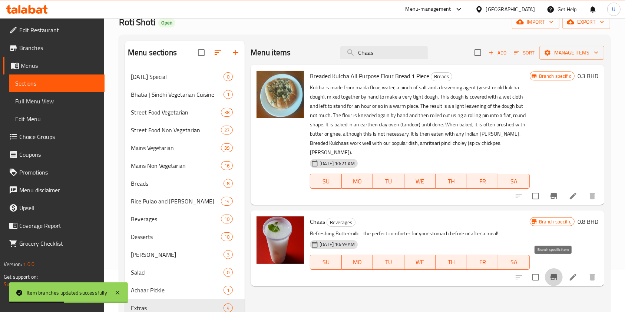
click at [555, 274] on icon "Branch-specific-item" at bounding box center [553, 277] width 7 height 6
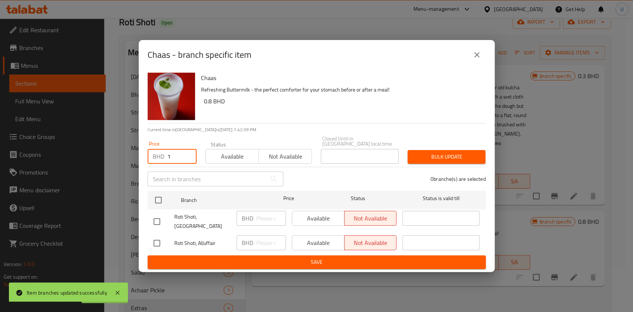
click at [173, 152] on input "1" at bounding box center [181, 156] width 29 height 15
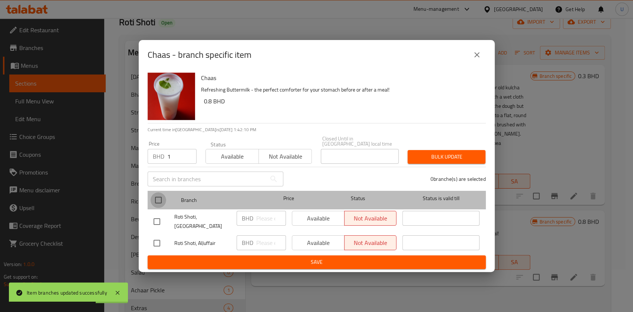
click at [156, 197] on input "checkbox" at bounding box center [158, 200] width 16 height 16
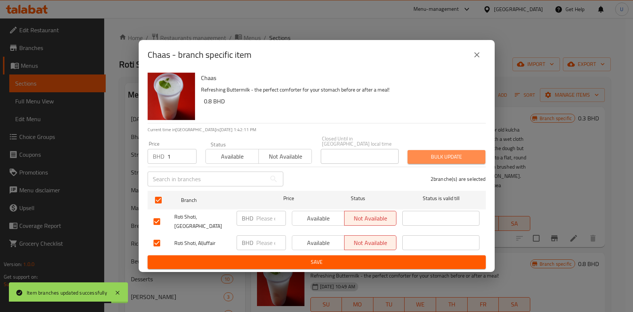
click at [432, 157] on span "Bulk update" at bounding box center [446, 156] width 66 height 9
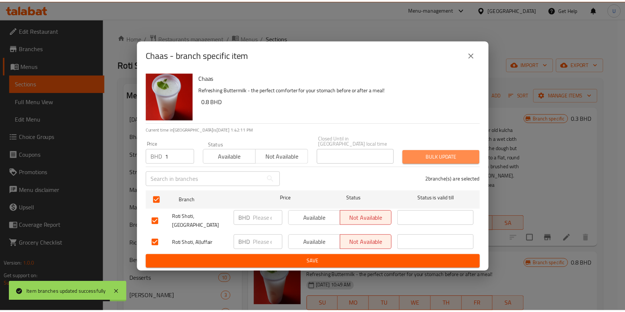
scroll to position [42, 0]
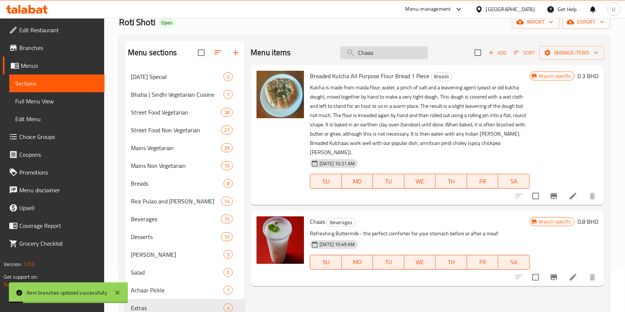
click at [365, 55] on input "Chaas" at bounding box center [383, 52] width 87 height 13
paste input "Masala"
click at [365, 55] on input "Chaas" at bounding box center [383, 52] width 87 height 13
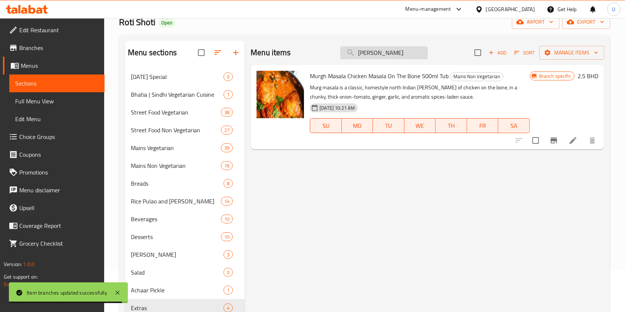
drag, startPoint x: 383, startPoint y: 52, endPoint x: 345, endPoint y: 54, distance: 37.5
click at [345, 54] on input "Masala C" at bounding box center [383, 52] width 87 height 13
paste input "Sweet Lassi"
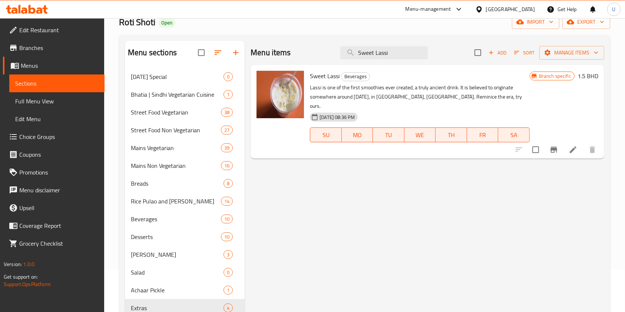
type input "Sweet Lassi"
click at [552, 147] on icon "Branch-specific-item" at bounding box center [553, 150] width 7 height 6
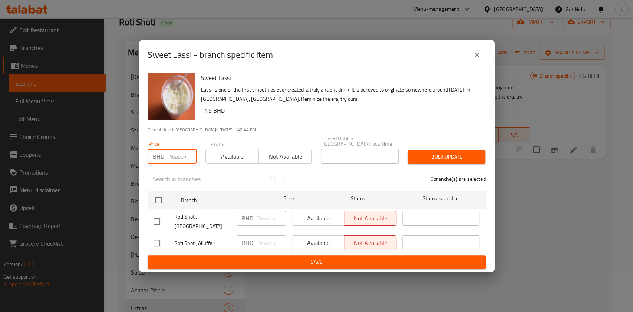
click at [173, 154] on input "number" at bounding box center [181, 156] width 29 height 15
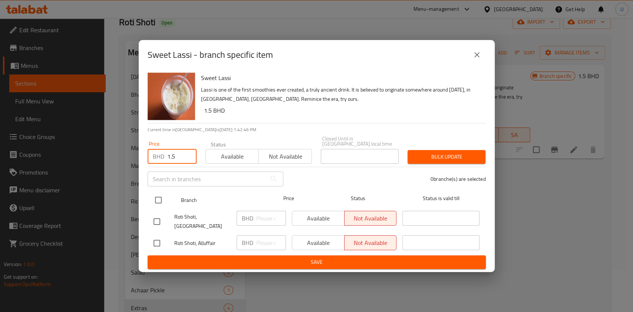
type input "1.5"
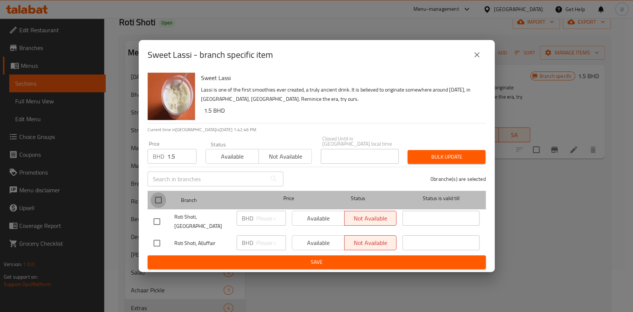
click at [154, 200] on input "checkbox" at bounding box center [158, 200] width 16 height 16
checkbox input "true"
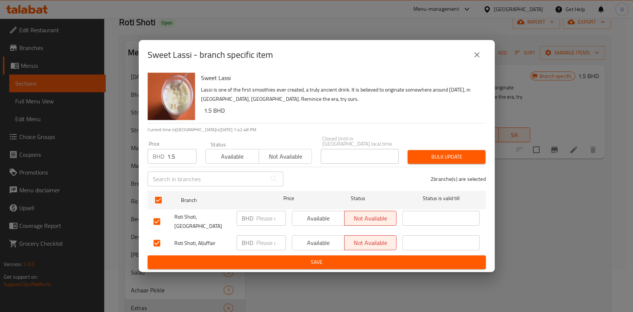
click at [426, 153] on span "Bulk update" at bounding box center [446, 156] width 66 height 9
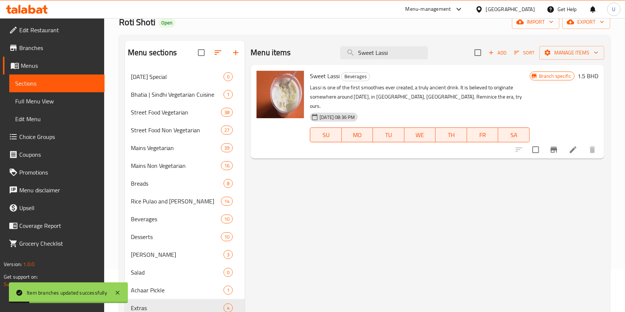
drag, startPoint x: 401, startPoint y: 53, endPoint x: 341, endPoint y: 66, distance: 61.0
click at [341, 66] on div "Menu items Sweet Lassi Add Sort Manage items Sweet Lassi Beverages Lassi is one…" at bounding box center [424, 197] width 359 height 312
paste input "Mango"
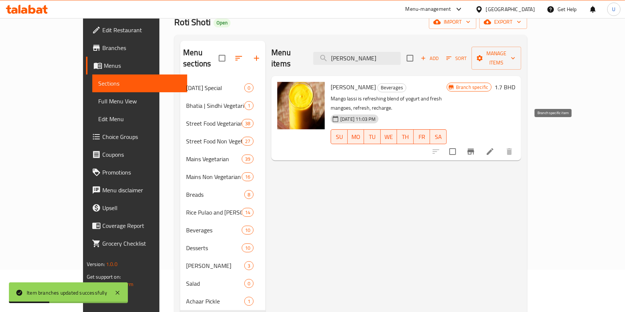
type input "Mango Lassi"
click at [474, 149] on icon "Branch-specific-item" at bounding box center [470, 152] width 7 height 6
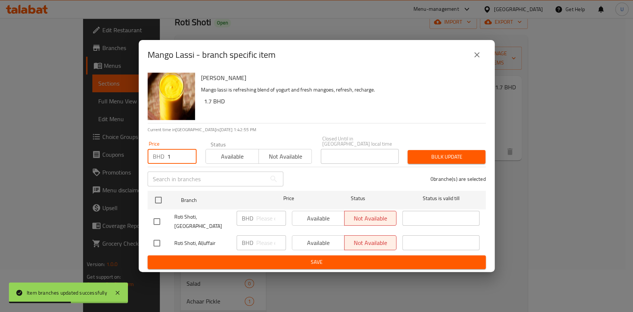
click at [175, 154] on input "1" at bounding box center [181, 156] width 29 height 15
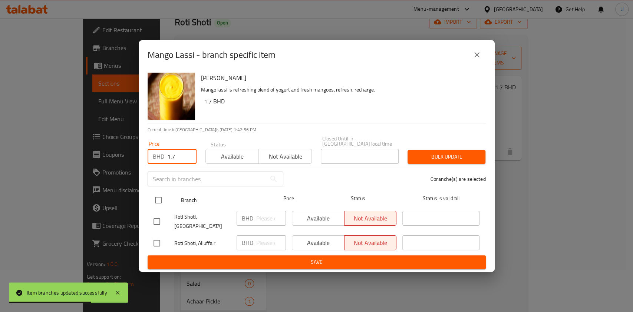
type input "1.7"
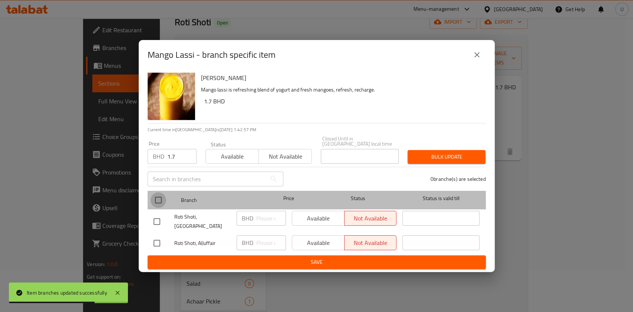
click at [155, 203] on input "checkbox" at bounding box center [158, 200] width 16 height 16
checkbox input "true"
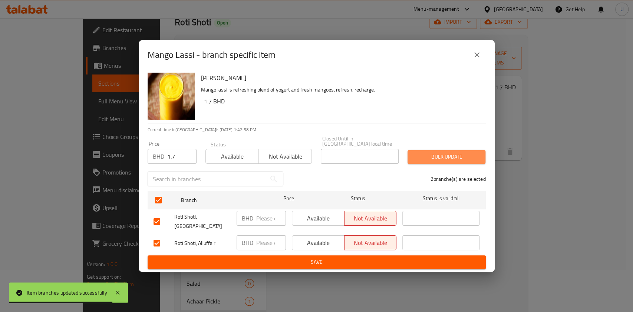
click at [444, 153] on span "Bulk update" at bounding box center [446, 156] width 66 height 9
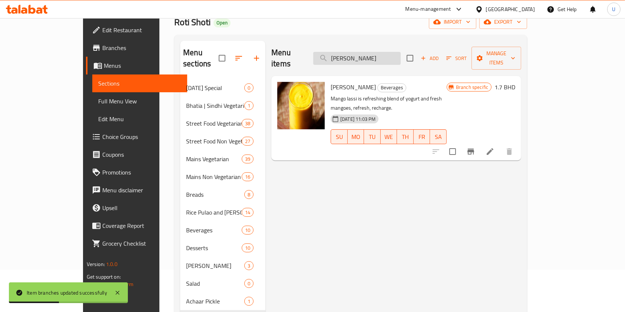
drag, startPoint x: 400, startPoint y: 54, endPoint x: 365, endPoint y: 49, distance: 35.9
click at [365, 52] on input "Mango Lassi" at bounding box center [356, 58] width 87 height 13
type input "n"
paste input "Ghee Jalebi 5pcs."
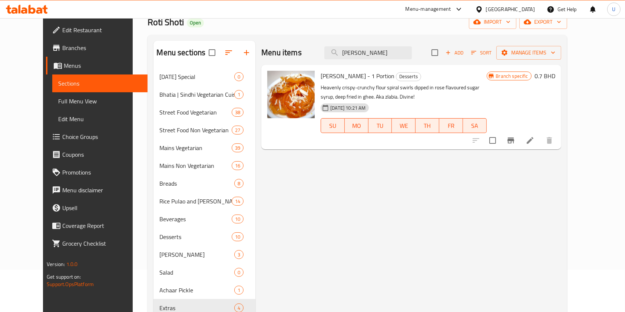
type input "Ghee Jalebi"
click at [515, 143] on icon "Branch-specific-item" at bounding box center [510, 140] width 9 height 9
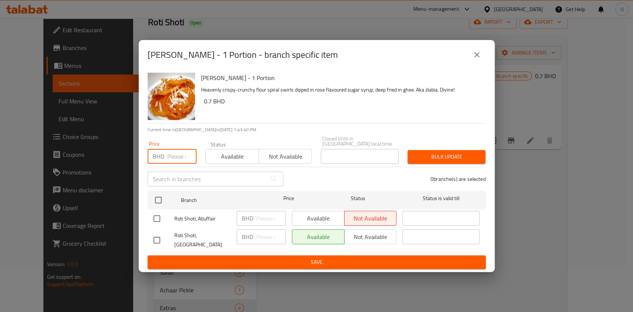
click at [176, 155] on input "number" at bounding box center [181, 156] width 29 height 15
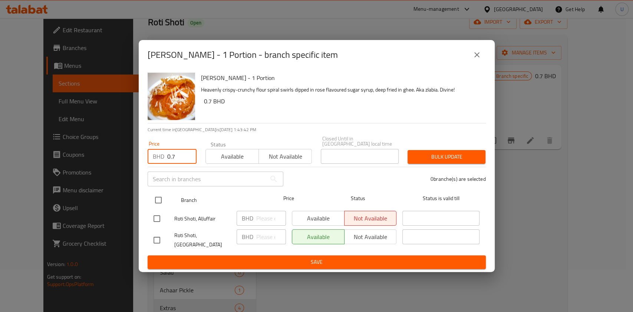
type input "0.7"
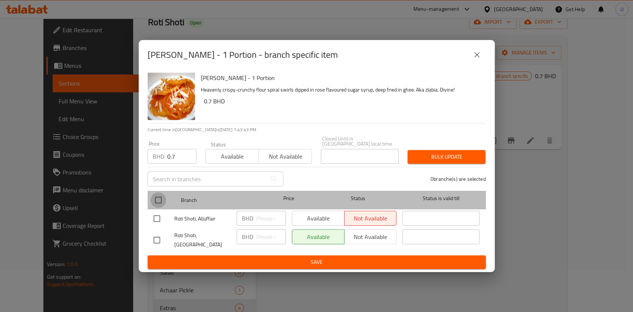
click at [160, 197] on input "checkbox" at bounding box center [158, 200] width 16 height 16
checkbox input "true"
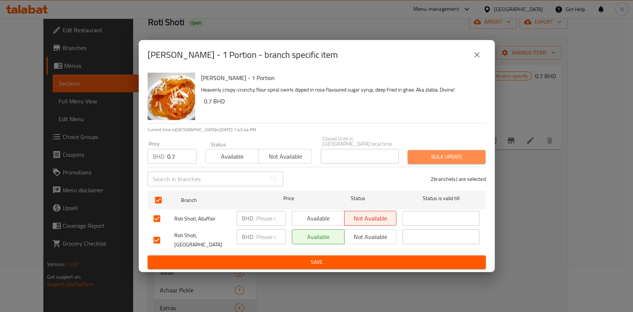
click at [433, 152] on span "Bulk update" at bounding box center [446, 156] width 66 height 9
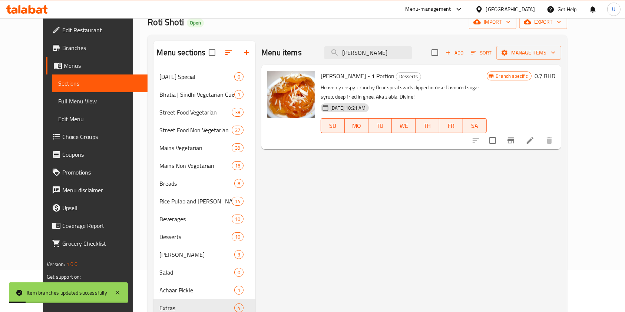
drag, startPoint x: 388, startPoint y: 51, endPoint x: 327, endPoint y: 67, distance: 62.7
click at [327, 67] on div "Menu items Ghee Jalebi Add Sort Manage items Ghee Jalebi - 1 Portion Desserts H…" at bounding box center [407, 197] width 305 height 312
paste input "ulab Jamun 2pcs."
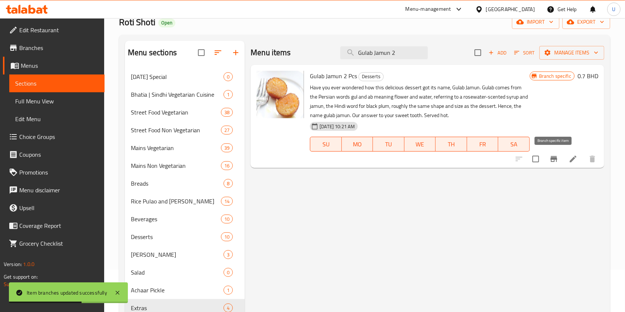
type input "Gulab Jamun 2"
click at [554, 158] on icon "Branch-specific-item" at bounding box center [553, 159] width 7 height 6
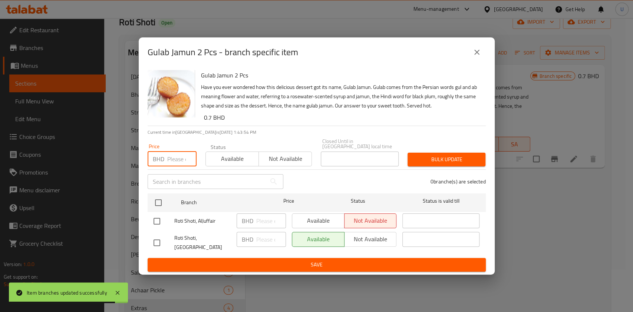
click at [173, 153] on input "number" at bounding box center [181, 159] width 29 height 15
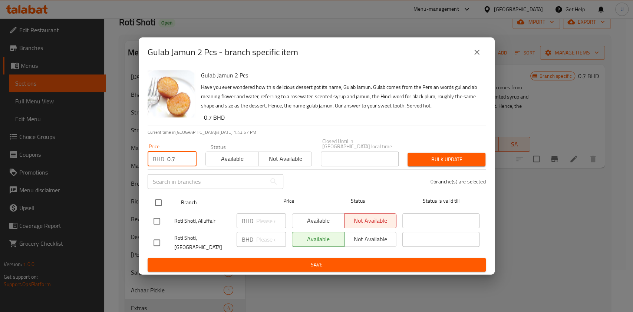
type input "0.7"
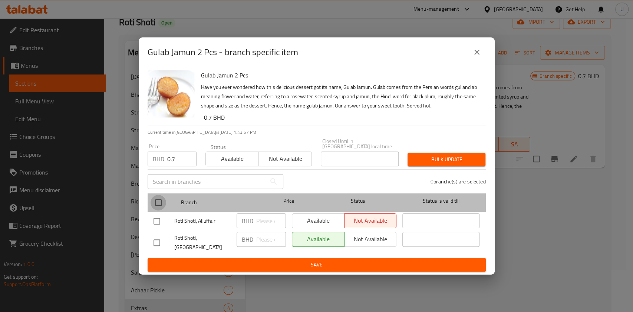
click at [156, 202] on input "checkbox" at bounding box center [158, 203] width 16 height 16
checkbox input "true"
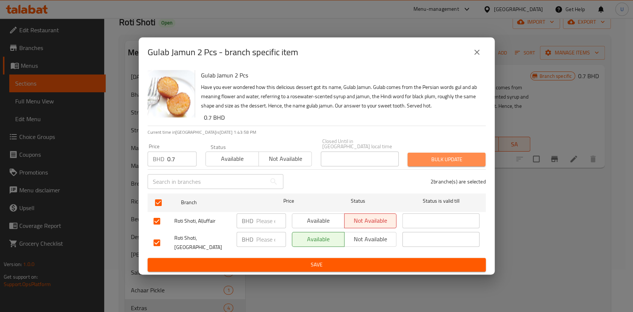
click at [462, 156] on span "Bulk update" at bounding box center [446, 159] width 66 height 9
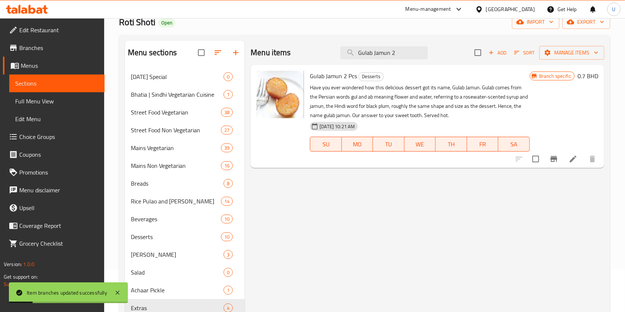
drag, startPoint x: 401, startPoint y: 53, endPoint x: 329, endPoint y: 67, distance: 73.5
click at [329, 67] on div "Menu items Gulab Jamun 2 Add Sort Manage items Gulab Jamun 2 Pcs Desserts Have …" at bounding box center [424, 197] width 359 height 312
paste input "Rabdi Gulab Jamun"
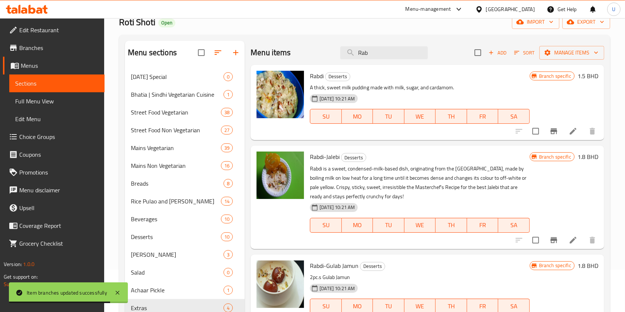
type input "Rab"
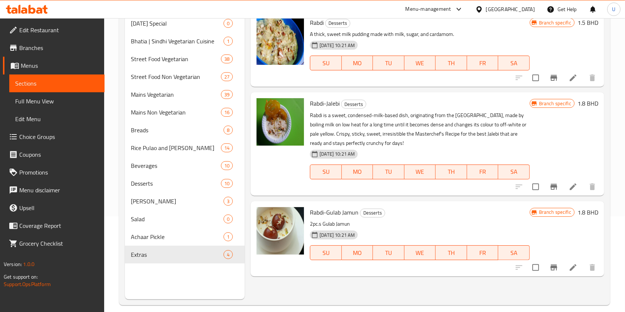
scroll to position [104, 0]
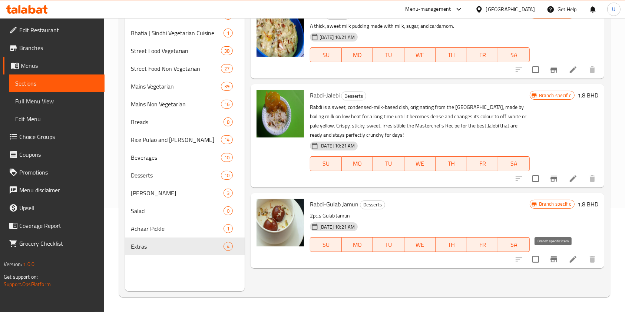
click at [553, 260] on icon "Branch-specific-item" at bounding box center [553, 259] width 7 height 6
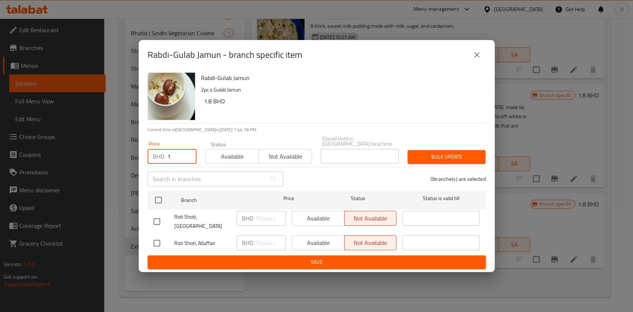
click at [172, 156] on input "1" at bounding box center [181, 156] width 29 height 15
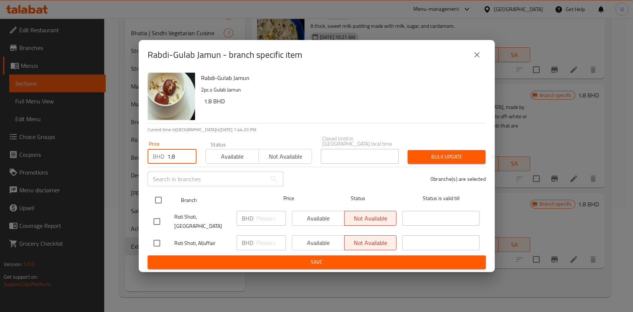
type input "1.8"
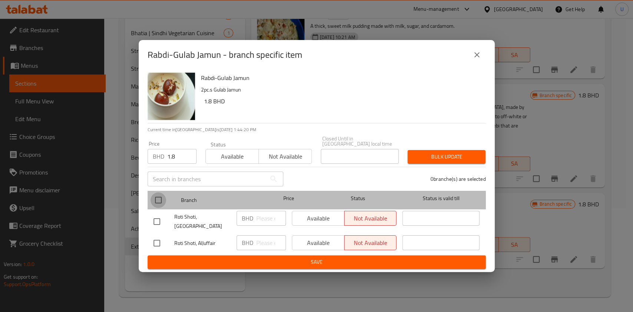
click at [160, 198] on input "checkbox" at bounding box center [158, 200] width 16 height 16
checkbox input "true"
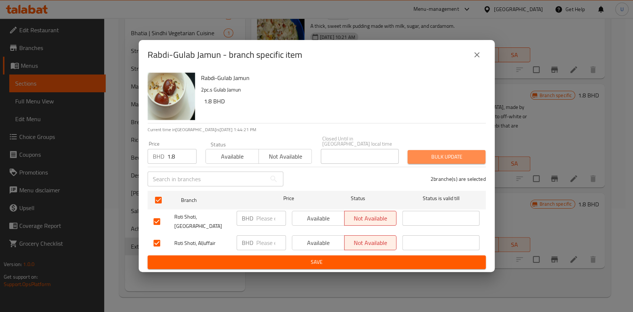
click at [446, 150] on button "Bulk update" at bounding box center [446, 157] width 78 height 14
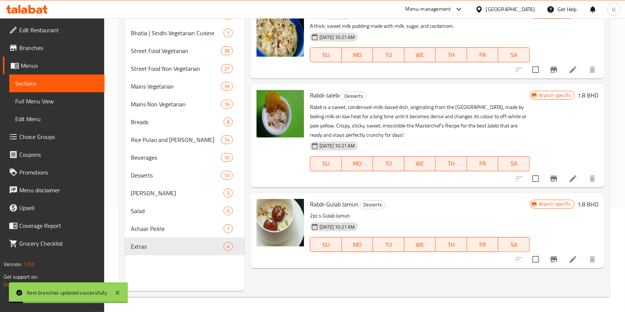
scroll to position [33, 0]
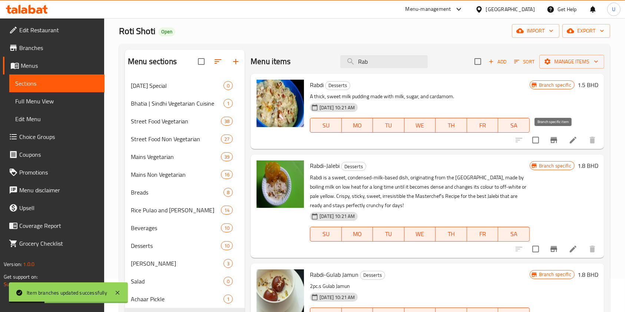
click at [558, 141] on icon "Branch-specific-item" at bounding box center [553, 140] width 9 height 9
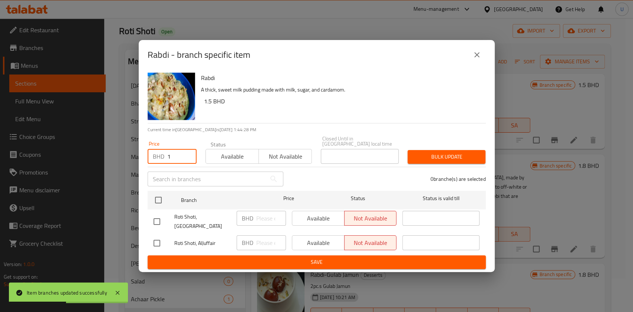
click at [173, 155] on input "1" at bounding box center [181, 156] width 29 height 15
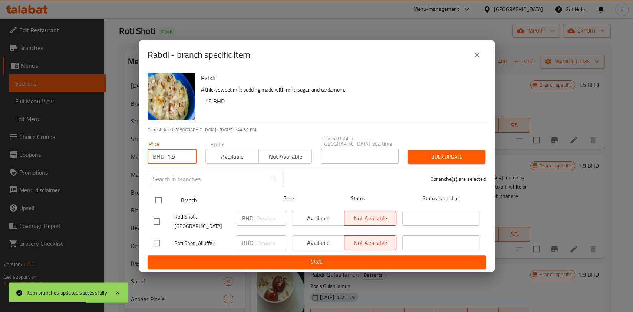
type input "1.5"
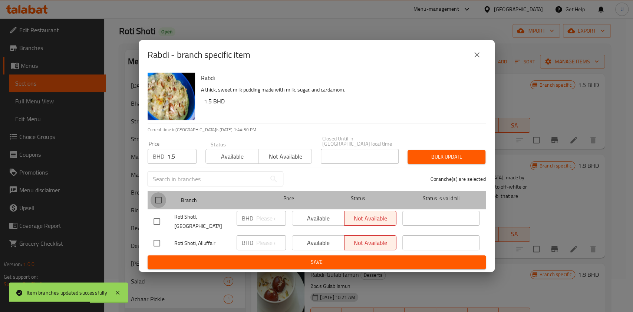
click at [156, 195] on input "checkbox" at bounding box center [158, 200] width 16 height 16
checkbox input "true"
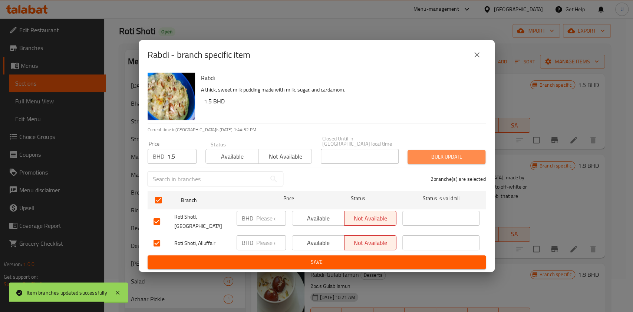
click at [441, 153] on span "Bulk update" at bounding box center [446, 156] width 66 height 9
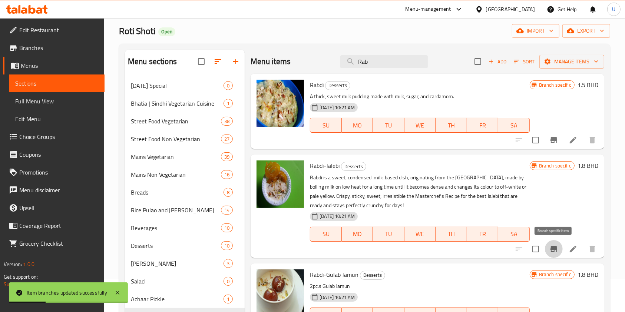
click at [552, 249] on icon "Branch-specific-item" at bounding box center [553, 249] width 7 height 6
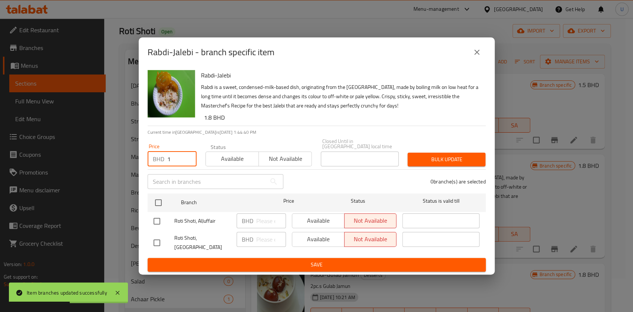
click at [169, 157] on input "1" at bounding box center [181, 159] width 29 height 15
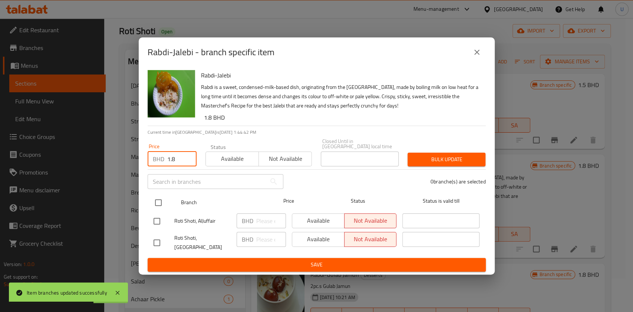
type input "1.8"
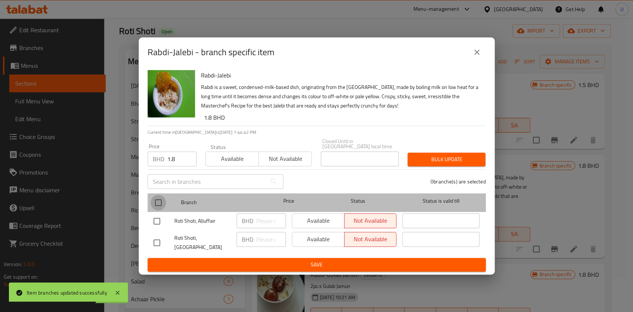
click at [160, 200] on input "checkbox" at bounding box center [158, 203] width 16 height 16
checkbox input "true"
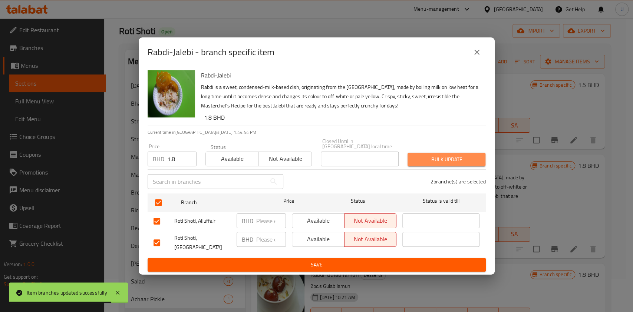
click at [430, 155] on span "Bulk update" at bounding box center [446, 159] width 66 height 9
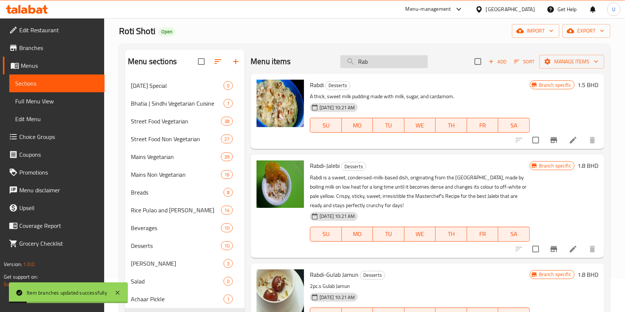
click at [363, 62] on input "Rab" at bounding box center [383, 61] width 87 height 13
paste input "Gaajar Ka Halwa"
click at [363, 62] on input "Gaajar Ka Halwa" at bounding box center [383, 61] width 87 height 13
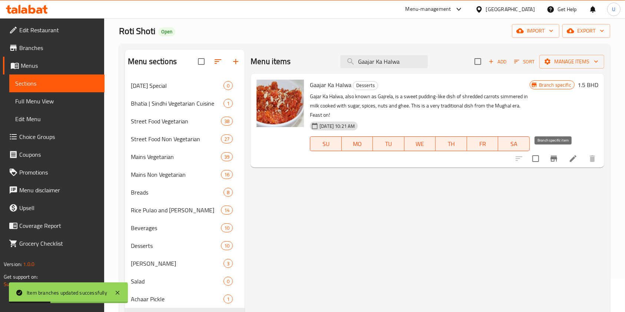
type input "Gaajar Ka Halwa"
click at [553, 156] on icon "Branch-specific-item" at bounding box center [553, 159] width 7 height 6
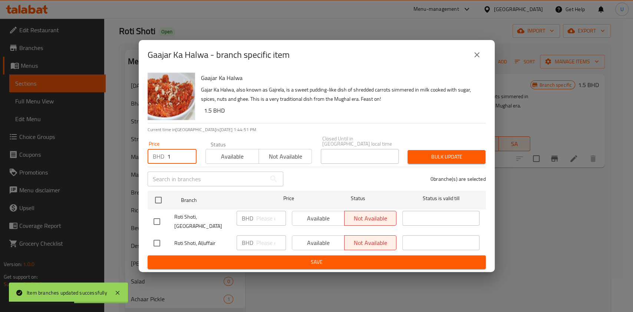
click at [172, 154] on input "1" at bounding box center [181, 156] width 29 height 15
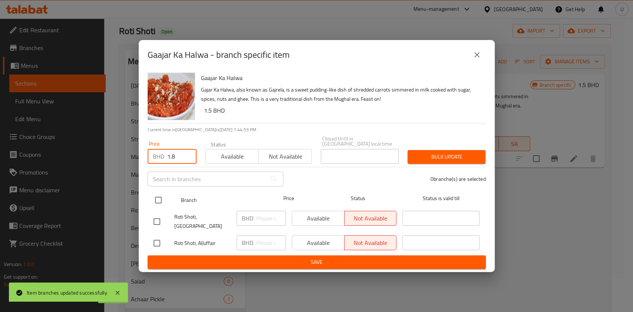
type input "1.8"
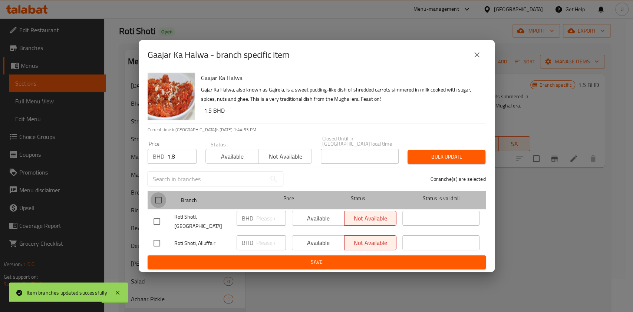
click at [157, 196] on input "checkbox" at bounding box center [158, 200] width 16 height 16
checkbox input "true"
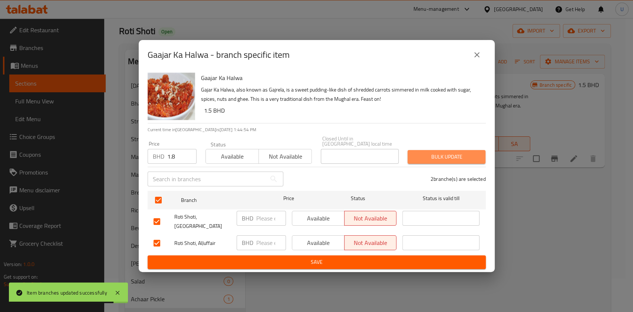
click at [445, 152] on span "Bulk update" at bounding box center [446, 156] width 66 height 9
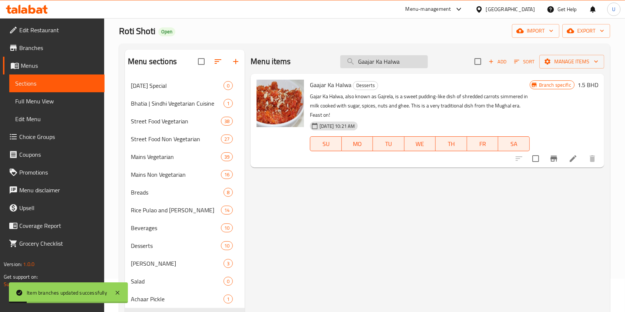
drag, startPoint x: 400, startPoint y: 60, endPoint x: 346, endPoint y: 66, distance: 53.6
click at [346, 66] on input "Gaajar Ka Halwa" at bounding box center [383, 61] width 87 height 13
paste input "Aate"
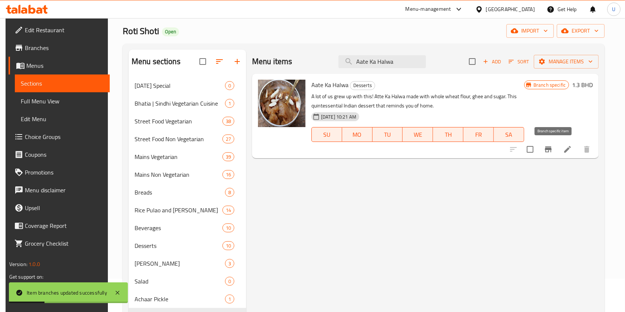
type input "Aate Ka Halwa"
click at [552, 149] on icon "Branch-specific-item" at bounding box center [548, 149] width 9 height 9
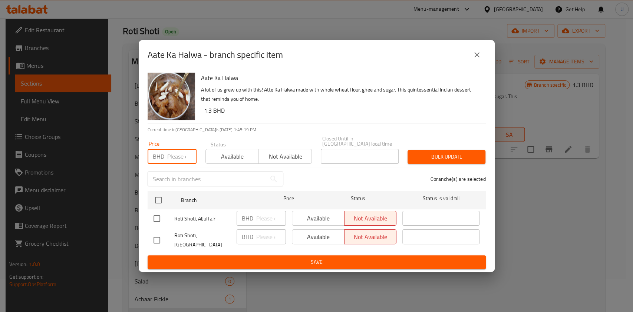
click at [174, 158] on input "number" at bounding box center [181, 156] width 29 height 15
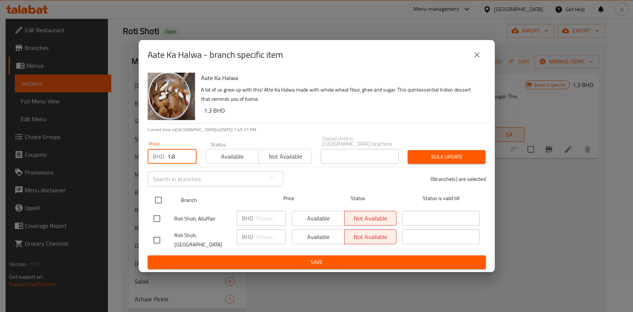
type input "1.8"
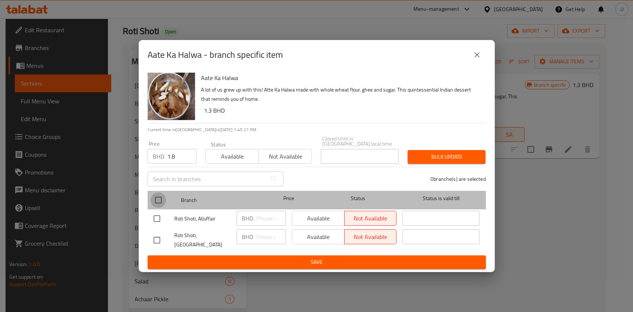
click at [157, 200] on input "checkbox" at bounding box center [158, 200] width 16 height 16
checkbox input "true"
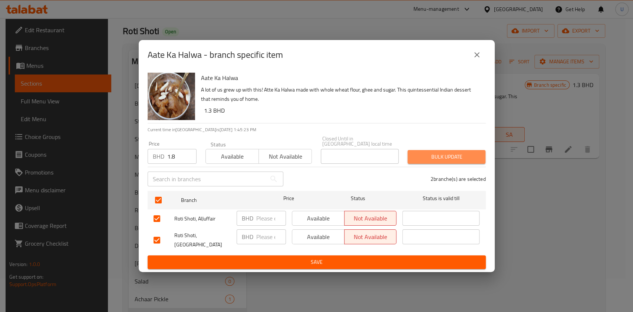
click at [457, 153] on span "Bulk update" at bounding box center [446, 156] width 66 height 9
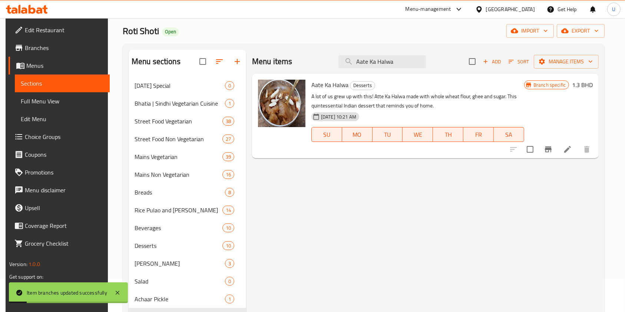
drag, startPoint x: 411, startPoint y: 62, endPoint x: 313, endPoint y: 70, distance: 98.5
click at [313, 70] on div "Menu items Aate Ka Halwa Add Sort Manage items" at bounding box center [425, 62] width 346 height 24
paste input "Suji"
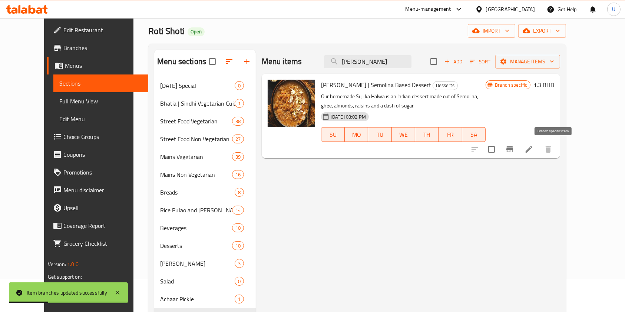
type input "Suji Ka Halwa"
click at [514, 148] on icon "Branch-specific-item" at bounding box center [509, 149] width 9 height 9
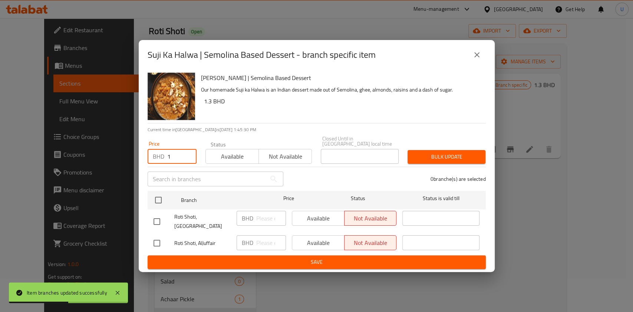
click at [172, 153] on input "1" at bounding box center [181, 156] width 29 height 15
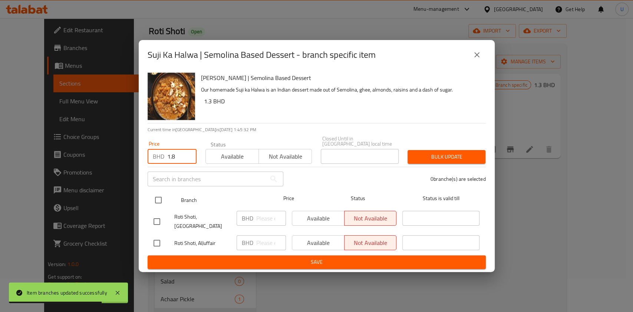
type input "1.8"
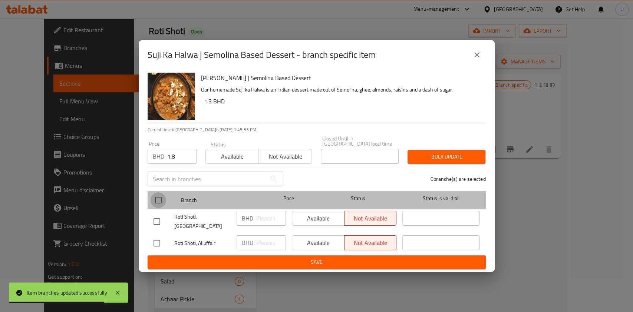
click at [157, 195] on input "checkbox" at bounding box center [158, 200] width 16 height 16
checkbox input "true"
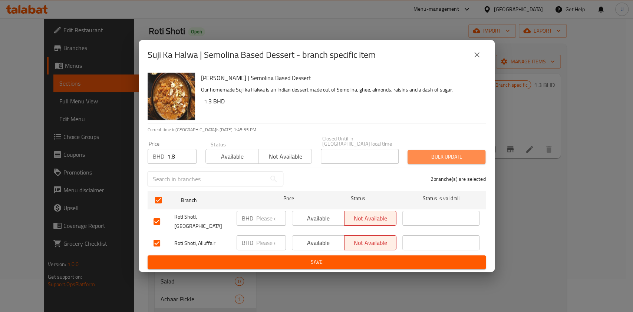
click at [438, 156] on span "Bulk update" at bounding box center [446, 156] width 66 height 9
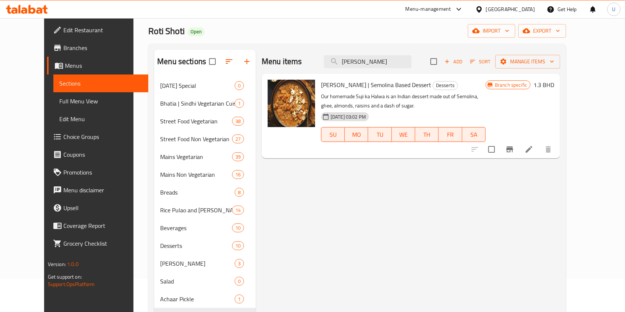
drag, startPoint x: 397, startPoint y: 63, endPoint x: 333, endPoint y: 70, distance: 64.1
click at [333, 70] on div "Menu items Suji Ka Halwa Add Sort Manage items" at bounding box center [411, 62] width 298 height 24
paste input "Kheer"
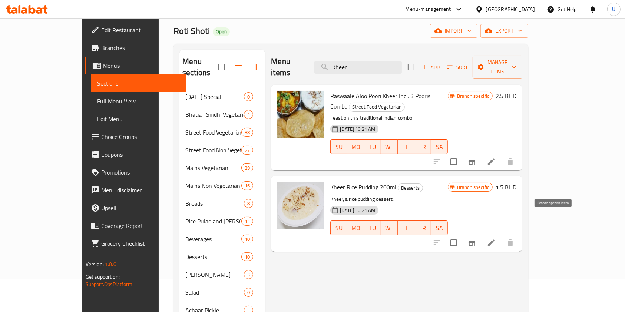
type input "Kheer"
click at [475, 240] on icon "Branch-specific-item" at bounding box center [471, 243] width 7 height 6
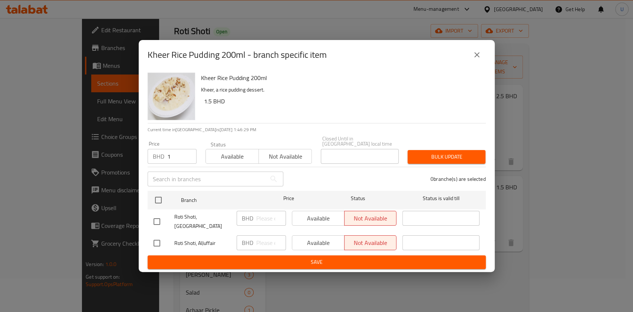
click at [172, 154] on input "1" at bounding box center [181, 156] width 29 height 15
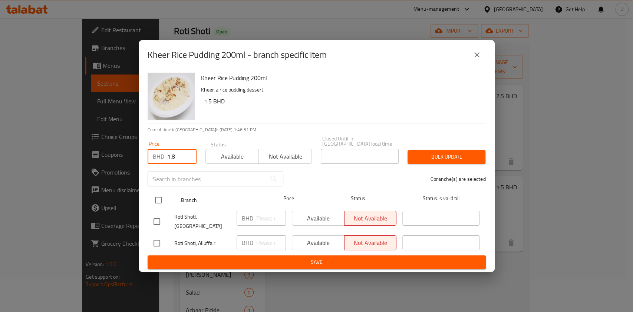
type input "1.8"
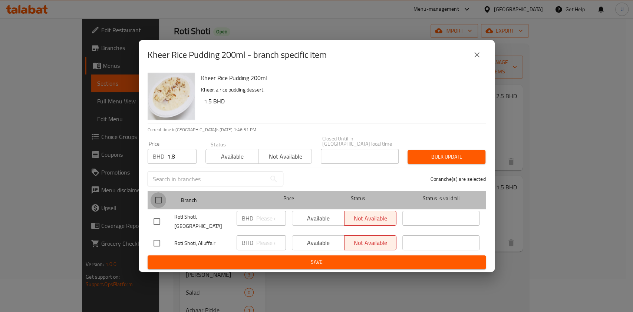
click at [159, 199] on input "checkbox" at bounding box center [158, 200] width 16 height 16
checkbox input "true"
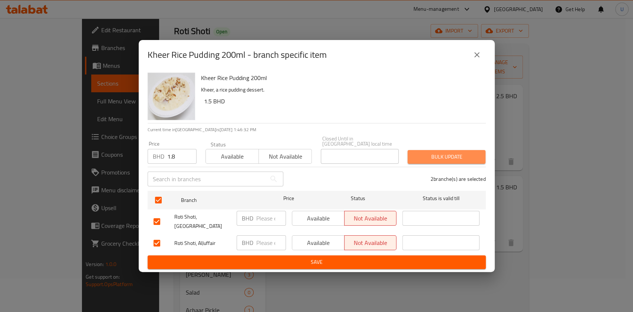
click at [439, 153] on span "Bulk update" at bounding box center [446, 156] width 66 height 9
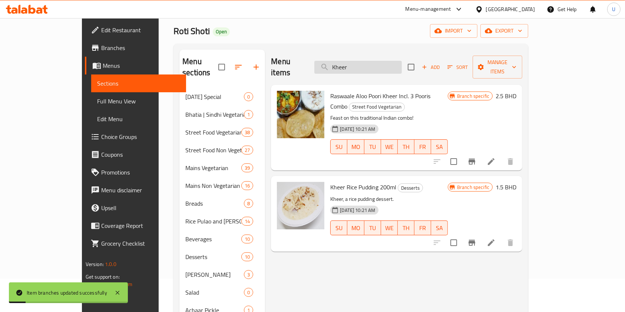
click at [365, 61] on input "Kheer" at bounding box center [357, 67] width 87 height 13
paste input "Motichoor Laddoo 2pcs."
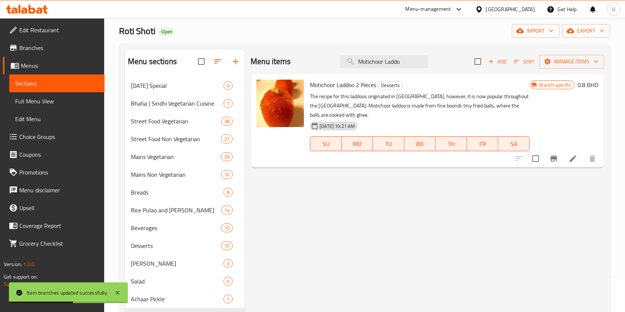
type input "Motichoor Laddo"
click at [557, 159] on icon "Branch-specific-item" at bounding box center [553, 159] width 7 height 6
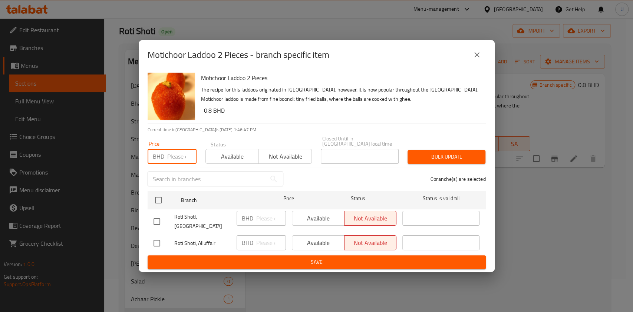
click at [174, 156] on input "number" at bounding box center [181, 156] width 29 height 15
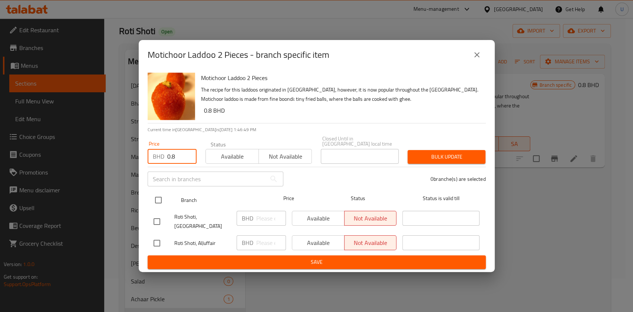
type input "0.8"
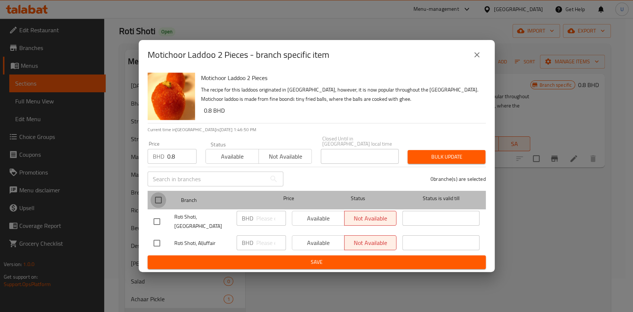
click at [158, 199] on input "checkbox" at bounding box center [158, 200] width 16 height 16
checkbox input "true"
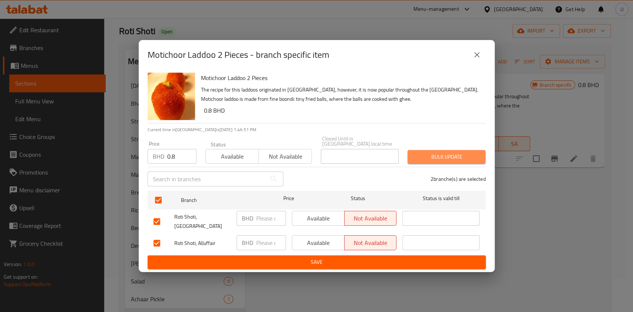
click at [441, 152] on span "Bulk update" at bounding box center [446, 156] width 66 height 9
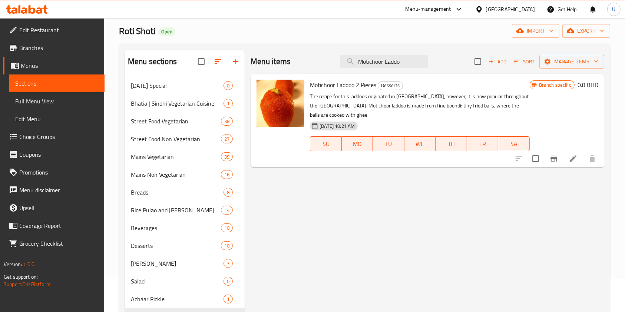
drag, startPoint x: 403, startPoint y: 61, endPoint x: 305, endPoint y: 78, distance: 98.9
click at [305, 78] on div "Menu items Motichoor Laddo Add Sort Manage items Motichoor Laddoo 2 Pieces Dess…" at bounding box center [424, 206] width 359 height 312
paste input "ix Raita"
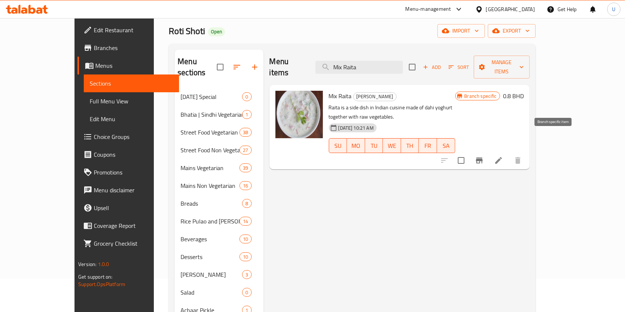
type input "Mix Raita"
click at [482, 157] on icon "Branch-specific-item" at bounding box center [479, 160] width 7 height 6
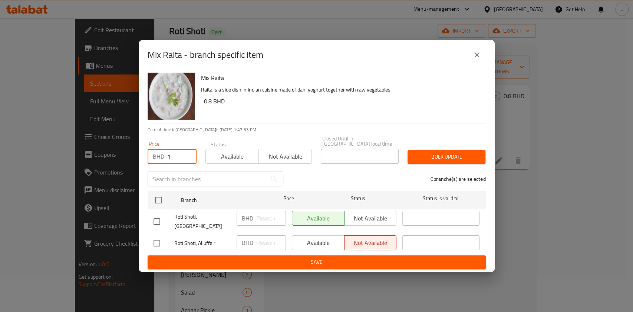
click at [181, 152] on input "1" at bounding box center [181, 156] width 29 height 15
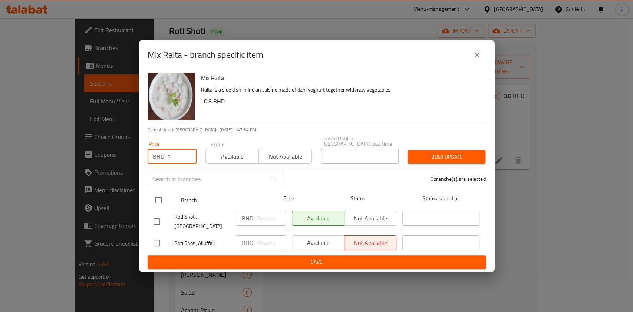
type input "1"
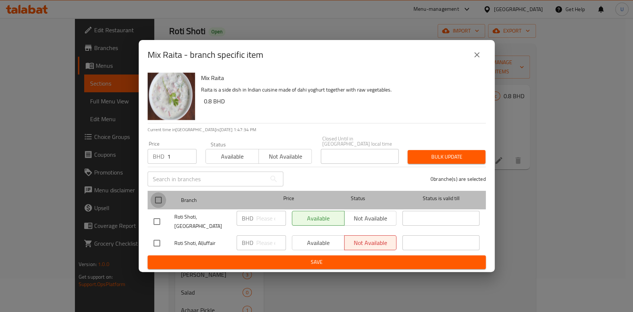
click at [154, 194] on input "checkbox" at bounding box center [158, 200] width 16 height 16
checkbox input "true"
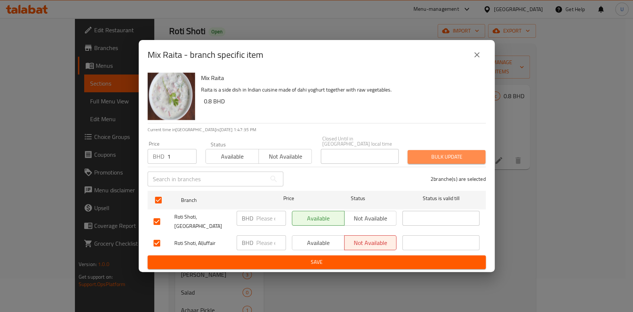
click at [440, 152] on span "Bulk update" at bounding box center [446, 156] width 66 height 9
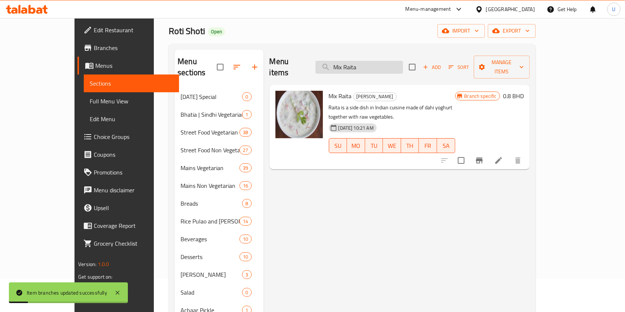
drag, startPoint x: 391, startPoint y: 63, endPoint x: 362, endPoint y: 62, distance: 28.2
click at [362, 62] on input "Mix Raita" at bounding box center [358, 67] width 87 height 13
paste input "Plain Yoghurt"
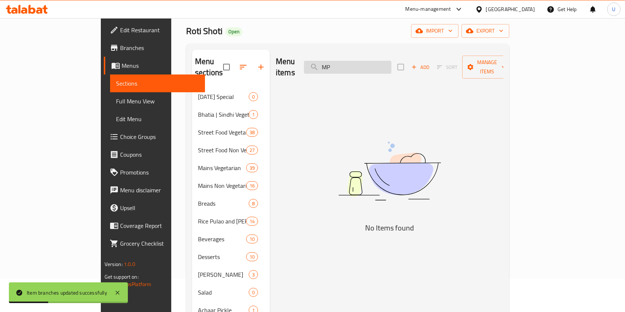
type input "M"
paste input "Plain Yoghurt"
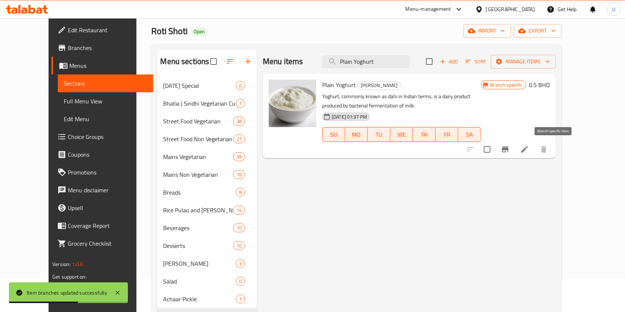
type input "Plain Yoghurt"
click at [509, 153] on icon "Branch-specific-item" at bounding box center [505, 149] width 9 height 9
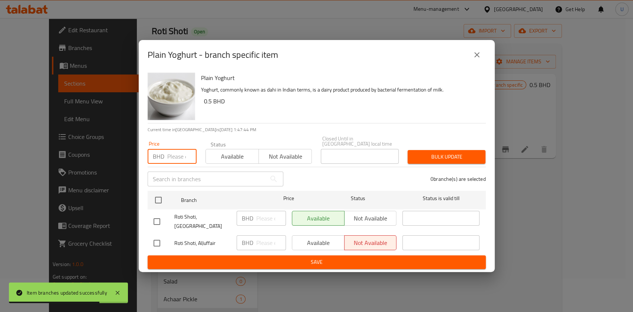
click at [172, 155] on input "number" at bounding box center [181, 156] width 29 height 15
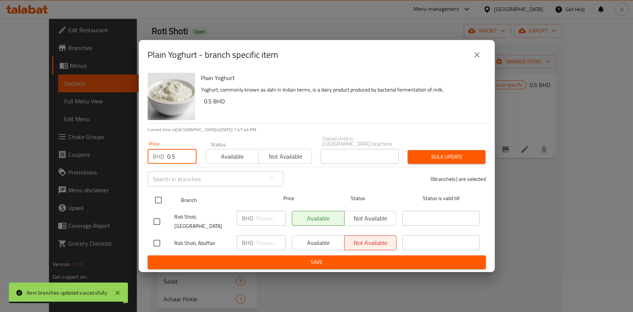
type input "0.5"
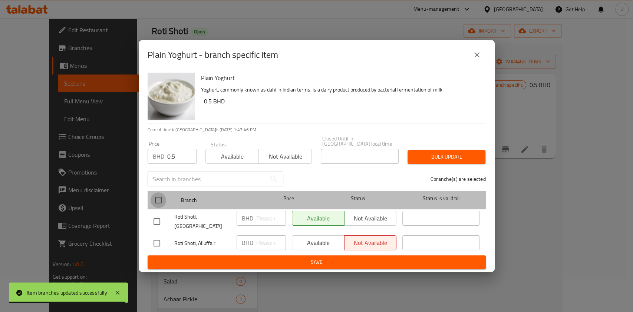
click at [157, 200] on input "checkbox" at bounding box center [158, 200] width 16 height 16
checkbox input "true"
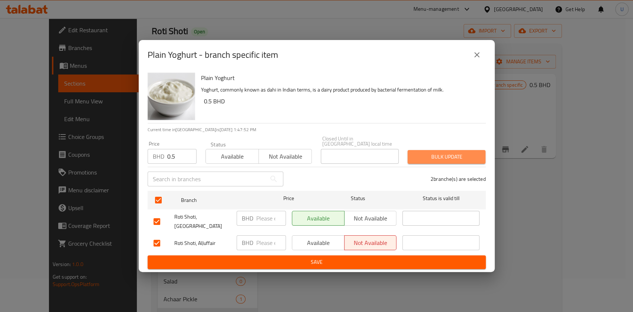
click at [416, 155] on span "Bulk update" at bounding box center [446, 156] width 66 height 9
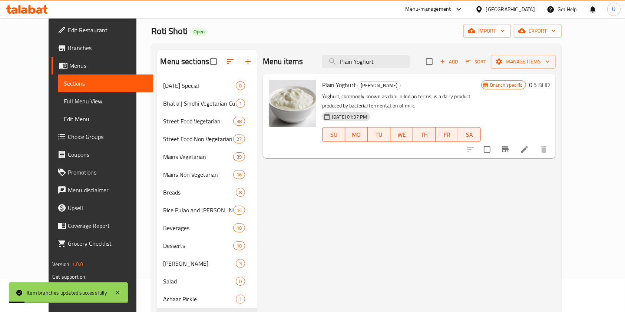
drag, startPoint x: 406, startPoint y: 64, endPoint x: 329, endPoint y: 72, distance: 77.8
click at [329, 72] on div "Menu items Plain Yoghurt Add Sort Manage items" at bounding box center [409, 62] width 293 height 24
paste input "Boondi Raita"
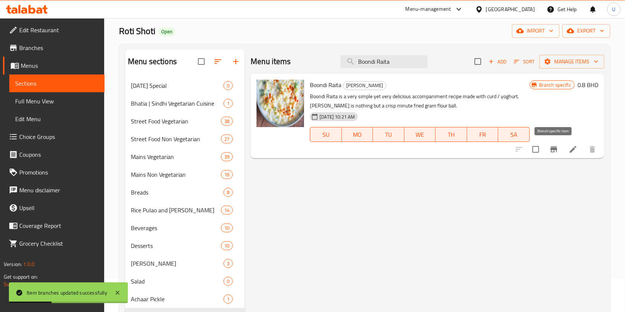
type input "Boondi Raita"
click at [555, 151] on icon "Branch-specific-item" at bounding box center [553, 149] width 9 height 9
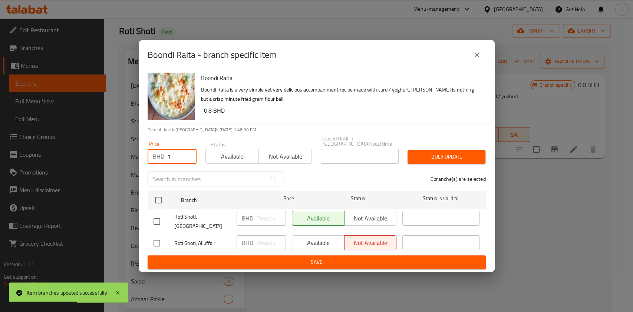
click at [175, 150] on input "1" at bounding box center [181, 156] width 29 height 15
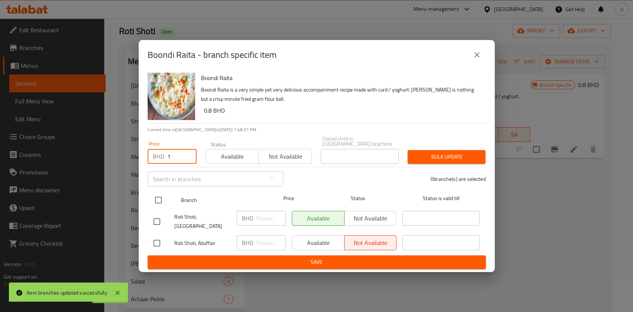
type input "1"
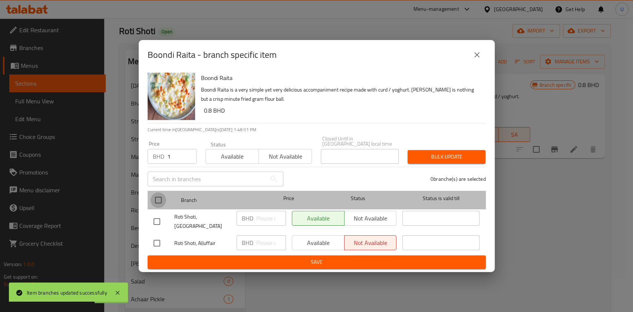
click at [160, 196] on input "checkbox" at bounding box center [158, 200] width 16 height 16
checkbox input "true"
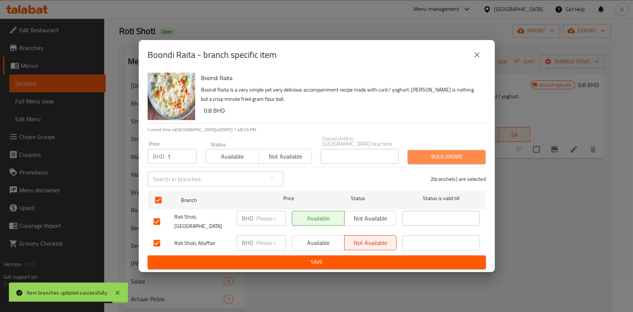
click at [436, 153] on span "Bulk update" at bounding box center [446, 156] width 66 height 9
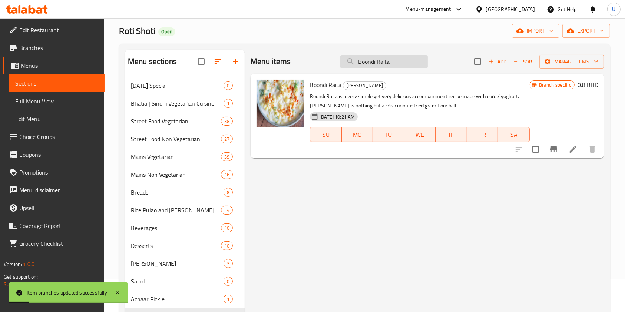
drag, startPoint x: 394, startPoint y: 62, endPoint x: 354, endPoint y: 63, distance: 40.0
click at [354, 63] on input "Boondi Raita" at bounding box center [383, 61] width 87 height 13
paste input "Ghar Ka Special Achaar (per btl.)"
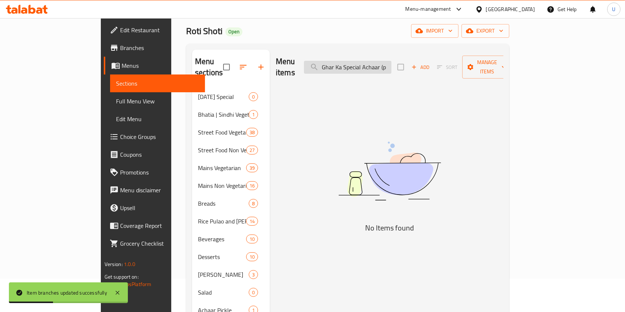
scroll to position [0, 0]
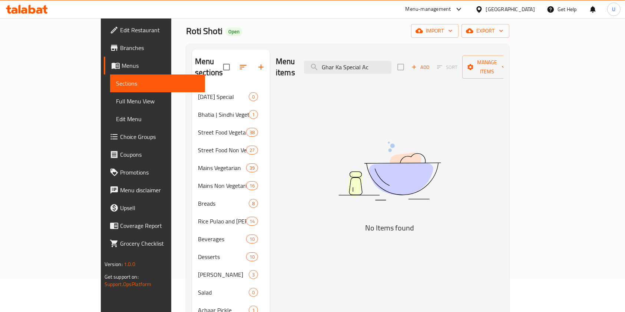
drag, startPoint x: 412, startPoint y: 60, endPoint x: 330, endPoint y: 63, distance: 81.9
click at [330, 63] on div "Menu items Ghar Ka Special Ac Add Sort Manage items" at bounding box center [390, 67] width 228 height 35
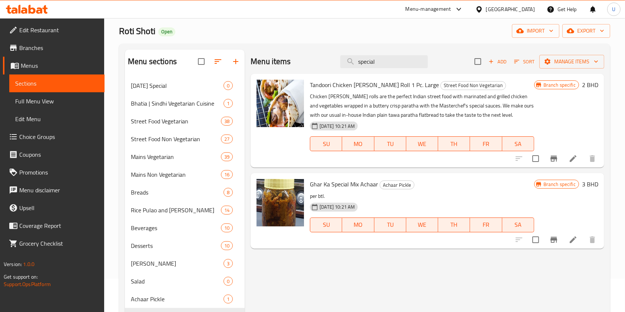
type input "special"
click at [552, 238] on icon "Branch-specific-item" at bounding box center [553, 240] width 7 height 6
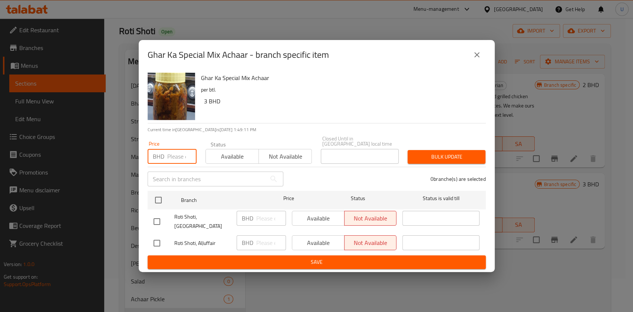
click at [174, 154] on input "number" at bounding box center [181, 156] width 29 height 15
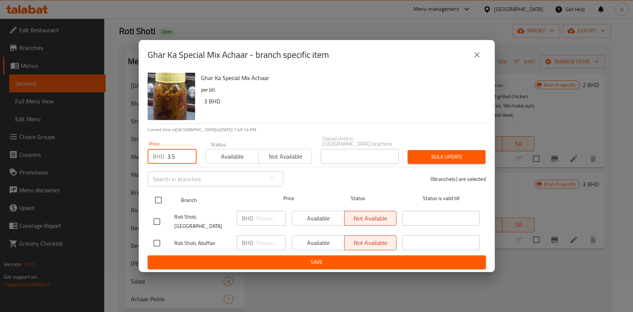
type input "3.5"
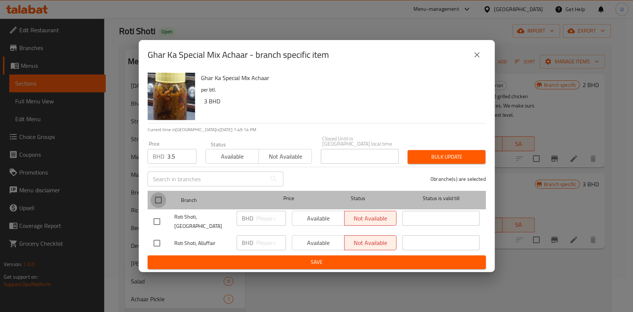
click at [163, 199] on input "checkbox" at bounding box center [158, 200] width 16 height 16
checkbox input "true"
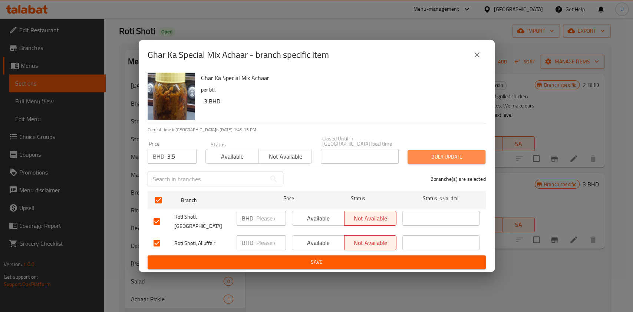
click at [427, 156] on span "Bulk update" at bounding box center [446, 156] width 66 height 9
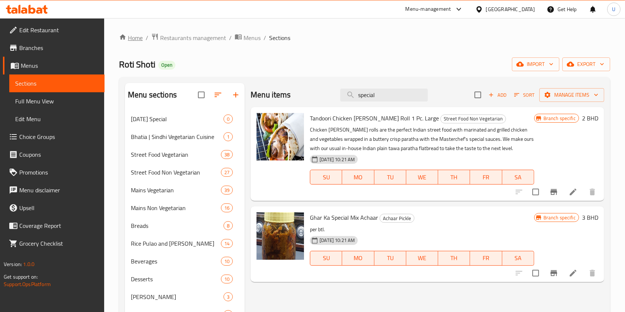
click at [131, 39] on link "Home" at bounding box center [131, 37] width 24 height 9
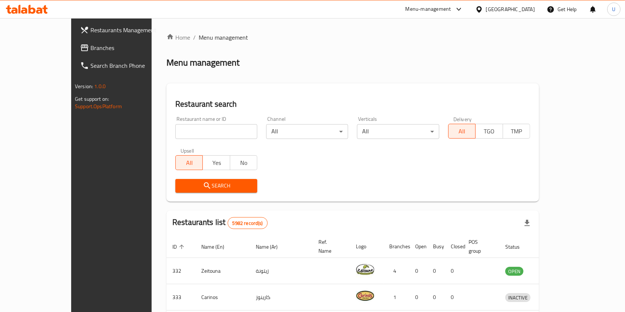
click at [175, 132] on input "search" at bounding box center [216, 131] width 82 height 15
type input "prince [PERSON_NAME]"
click at [183, 182] on span "Search" at bounding box center [216, 185] width 70 height 9
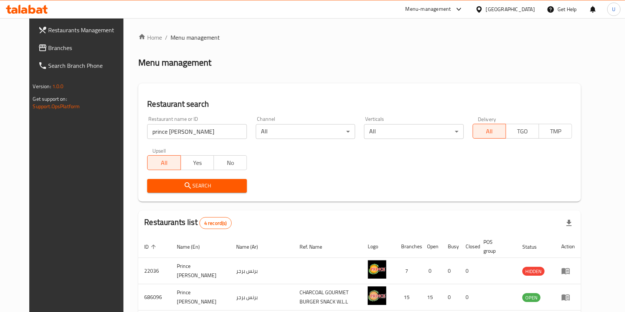
scroll to position [90, 0]
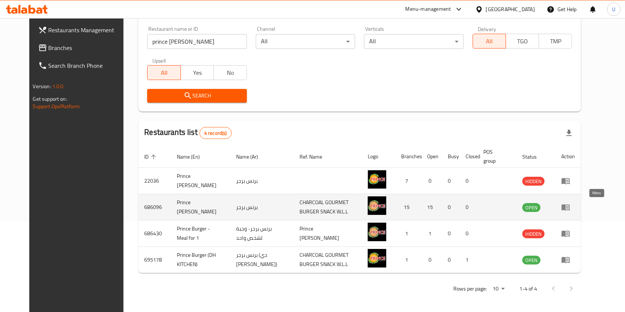
click at [570, 205] on icon "enhanced table" at bounding box center [565, 207] width 9 height 9
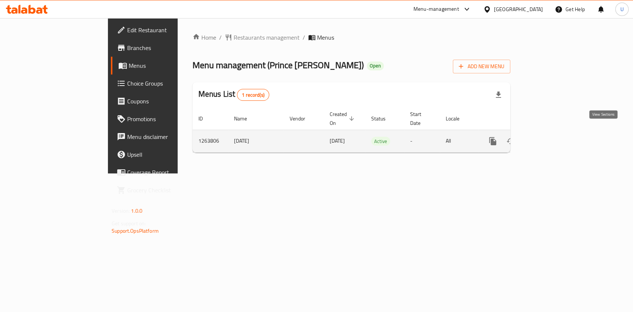
click at [550, 137] on icon "enhanced table" at bounding box center [545, 141] width 9 height 9
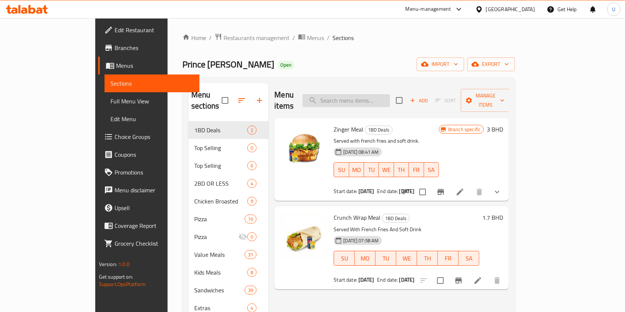
click at [381, 94] on input "search" at bounding box center [345, 100] width 87 height 13
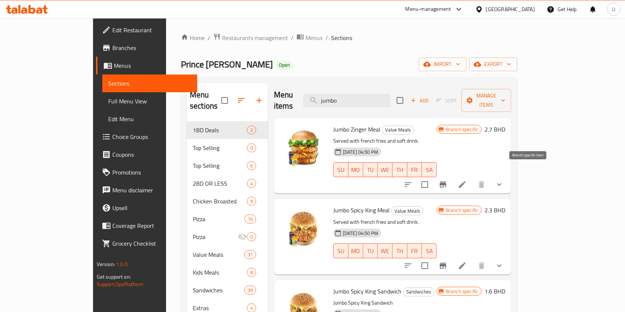
type input "jumbo"
click at [452, 176] on button "Branch-specific-item" at bounding box center [443, 185] width 18 height 18
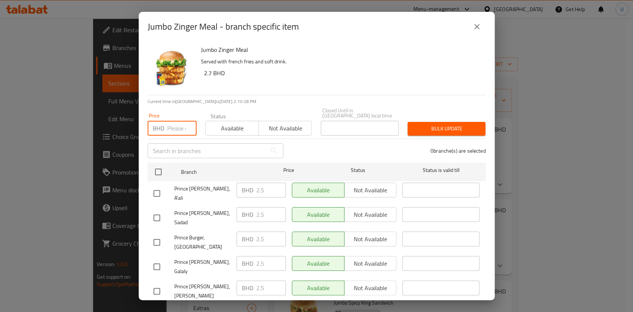
click at [172, 126] on input "number" at bounding box center [181, 128] width 29 height 15
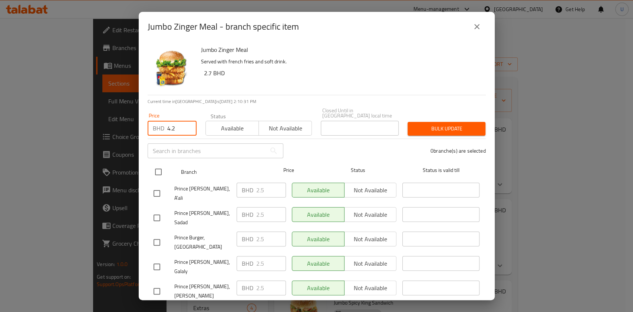
type input "4.2"
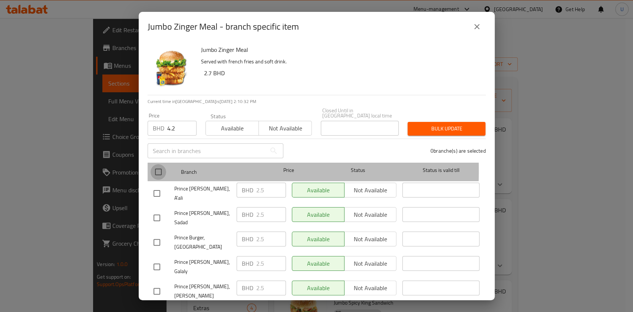
click at [159, 166] on input "checkbox" at bounding box center [158, 172] width 16 height 16
checkbox input "true"
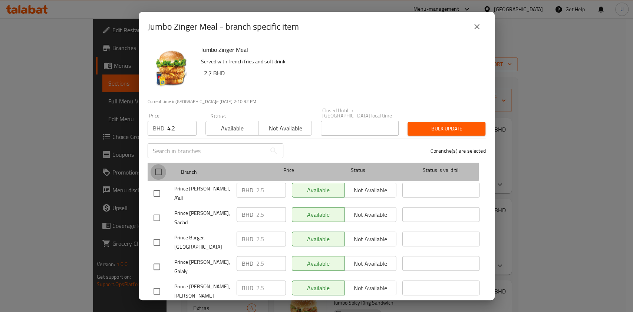
checkbox input "true"
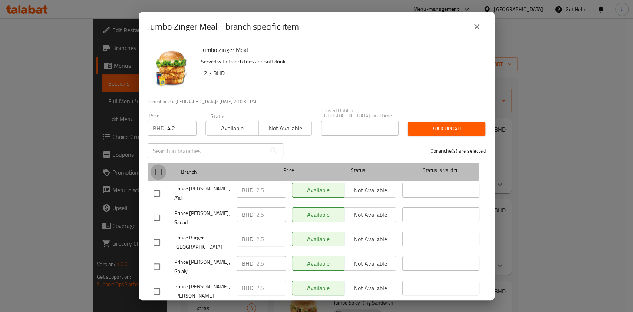
checkbox input "true"
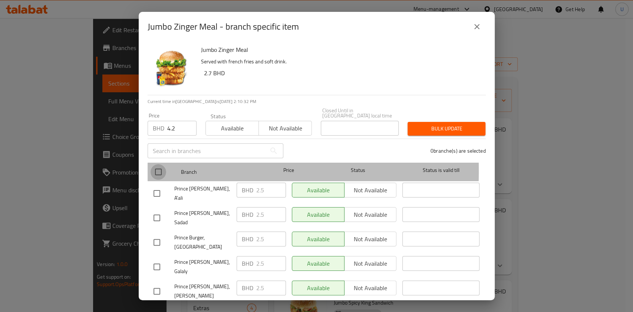
checkbox input "true"
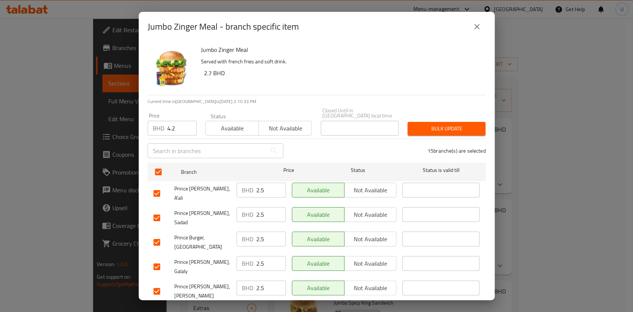
click at [434, 124] on span "Bulk update" at bounding box center [446, 128] width 66 height 9
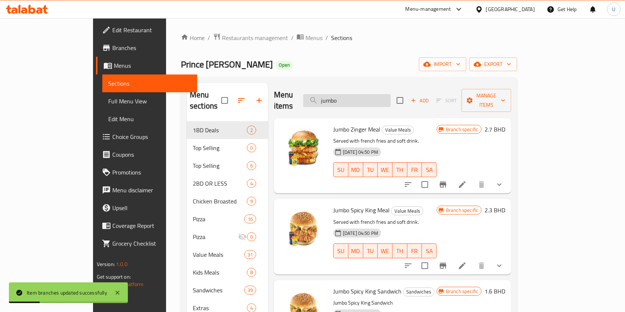
click at [368, 94] on input "jumbo" at bounding box center [346, 100] width 87 height 13
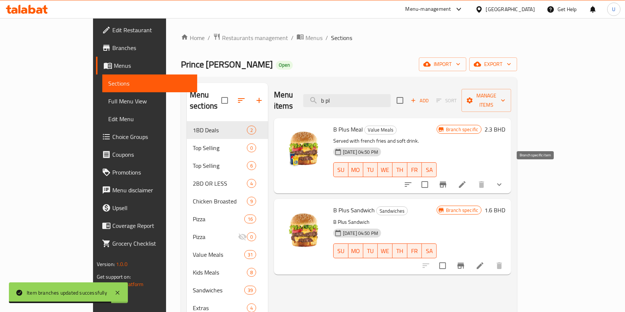
type input "b pl"
click at [446, 182] on icon "Branch-specific-item" at bounding box center [442, 185] width 7 height 6
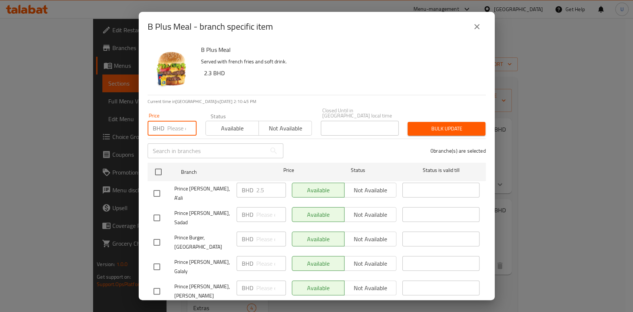
click at [179, 121] on input "number" at bounding box center [181, 128] width 29 height 15
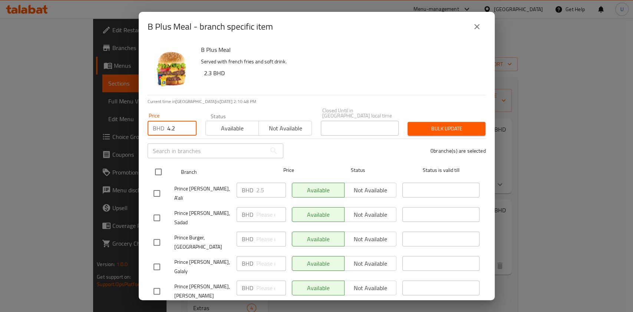
type input "4.2"
click at [159, 168] on input "checkbox" at bounding box center [158, 172] width 16 height 16
checkbox input "true"
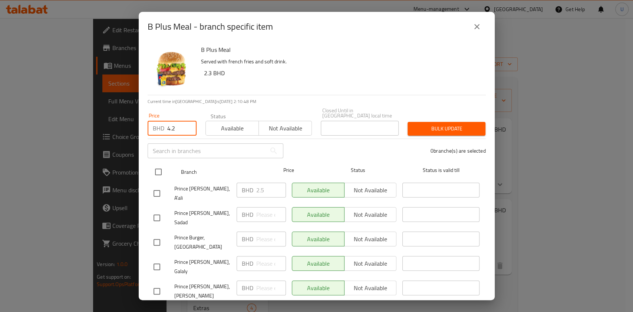
checkbox input "true"
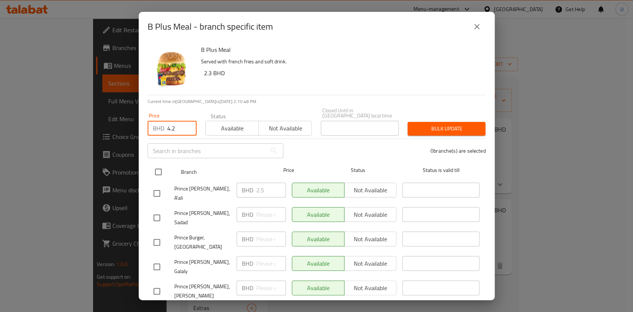
checkbox input "true"
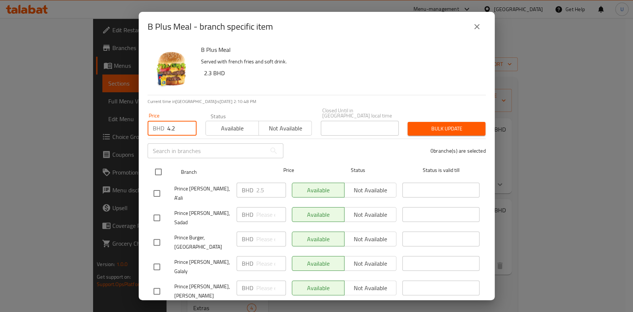
checkbox input "true"
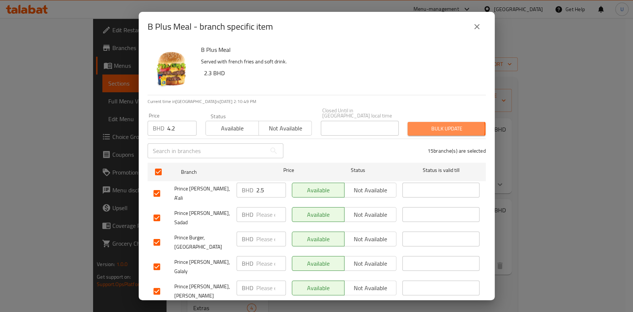
click at [434, 124] on span "Bulk update" at bounding box center [446, 128] width 66 height 9
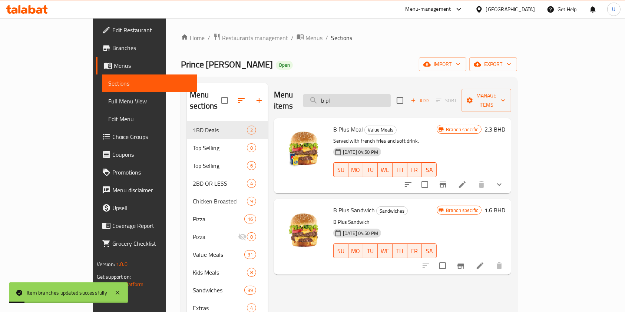
click at [383, 97] on input "b pl" at bounding box center [346, 100] width 87 height 13
type input "b"
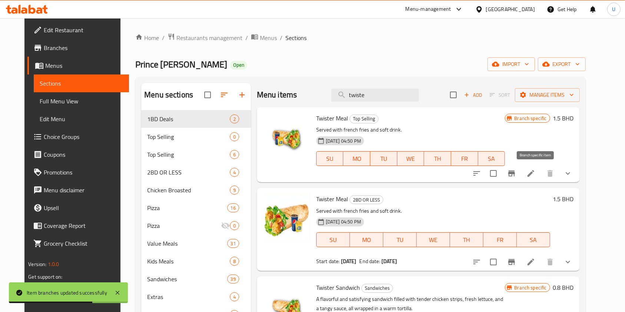
type input "twiste"
click at [515, 173] on icon "Branch-specific-item" at bounding box center [511, 173] width 7 height 6
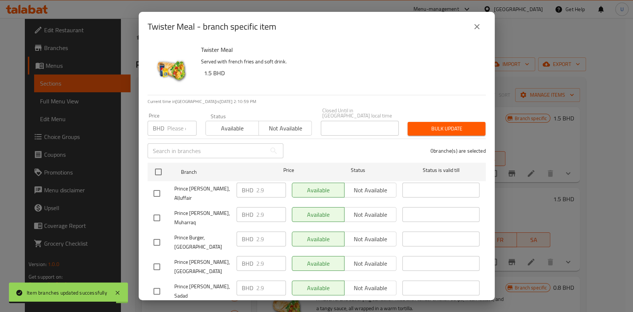
click at [166, 123] on div "BHD Price" at bounding box center [171, 128] width 49 height 15
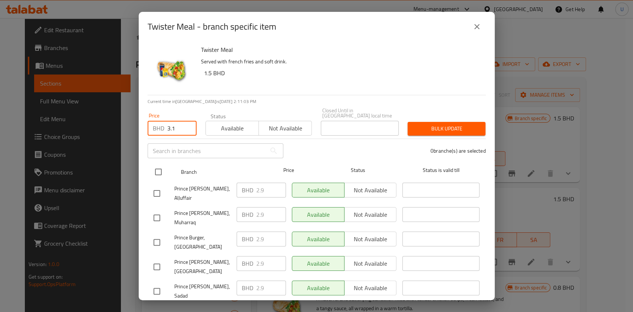
type input "3.1"
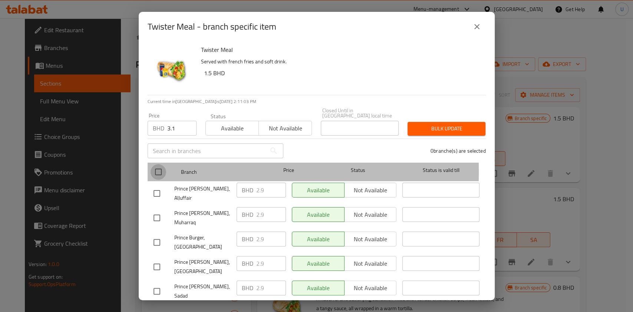
click at [155, 166] on input "checkbox" at bounding box center [158, 172] width 16 height 16
checkbox input "true"
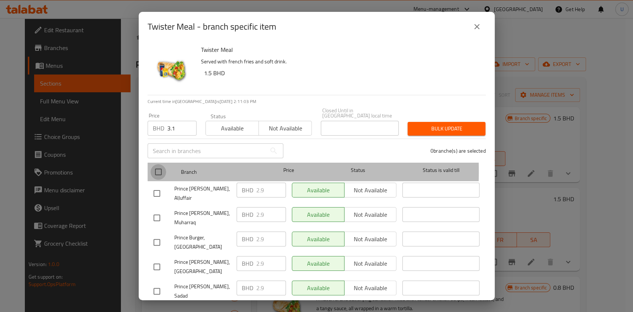
checkbox input "true"
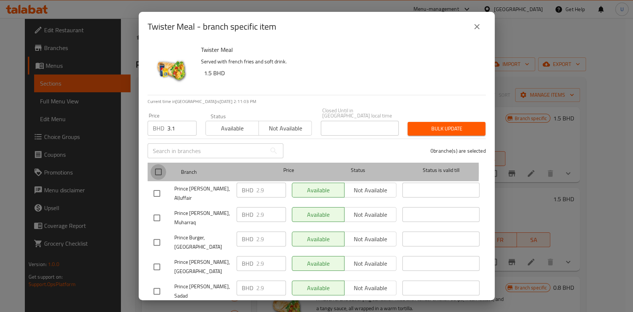
checkbox input "true"
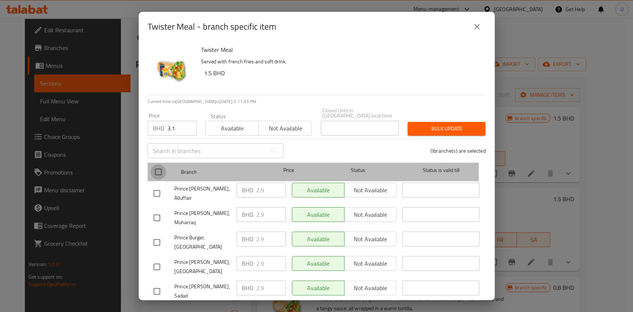
checkbox input "true"
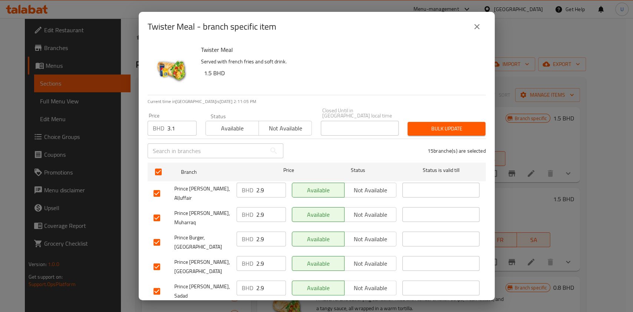
click at [416, 122] on button "Bulk update" at bounding box center [446, 129] width 78 height 14
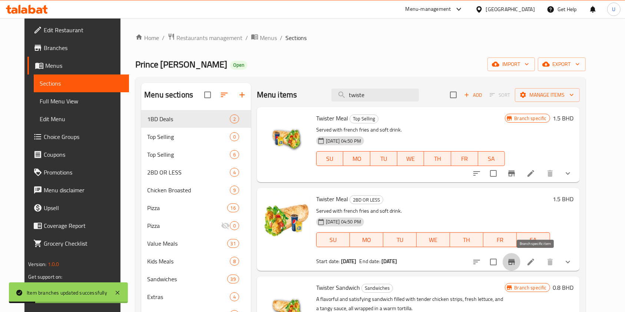
click at [515, 262] on icon "Branch-specific-item" at bounding box center [511, 262] width 7 height 6
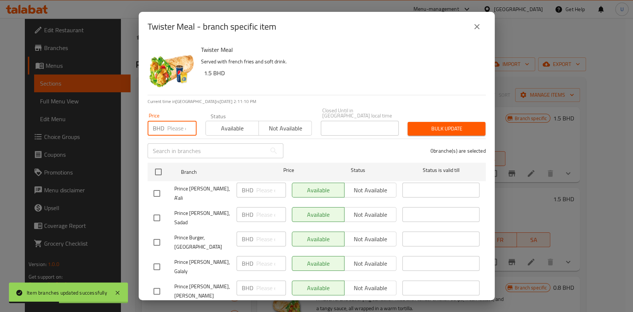
click at [173, 123] on input "number" at bounding box center [181, 128] width 29 height 15
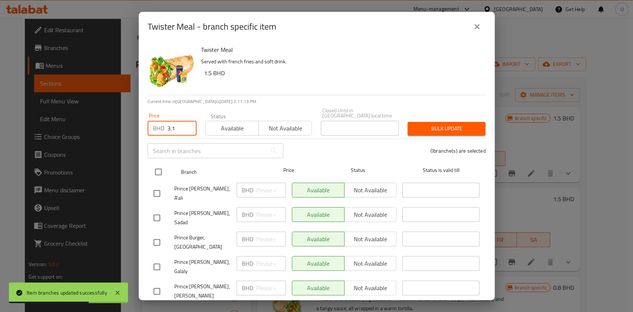
type input "3.1"
click at [159, 168] on input "checkbox" at bounding box center [158, 172] width 16 height 16
checkbox input "true"
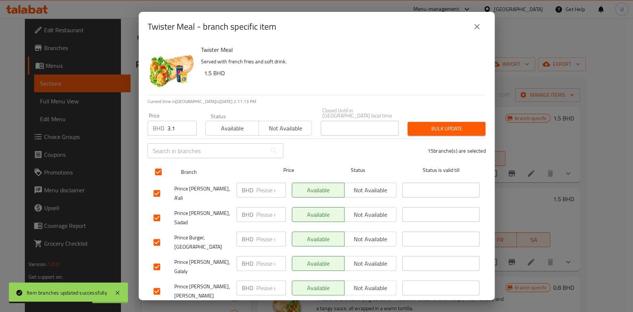
checkbox input "true"
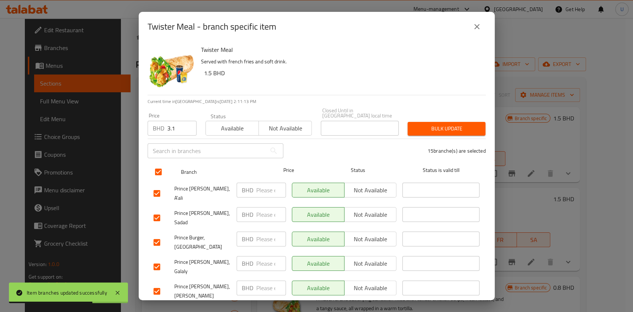
checkbox input "true"
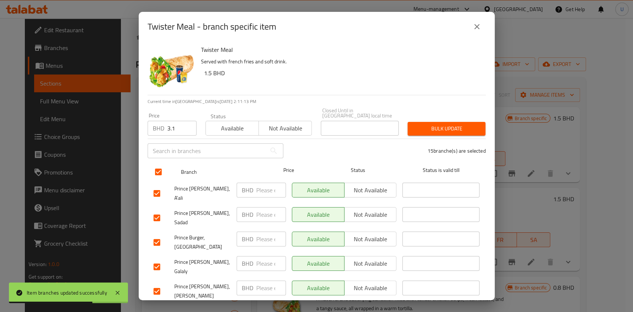
checkbox input "true"
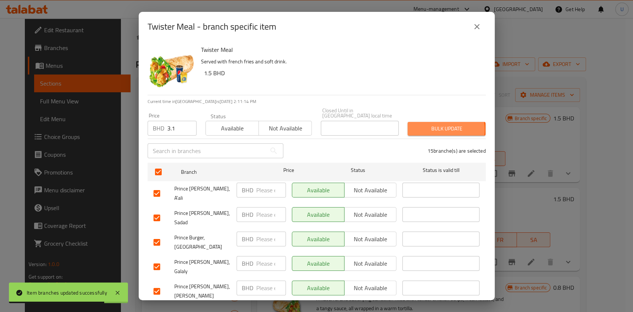
click at [433, 125] on span "Bulk update" at bounding box center [446, 128] width 66 height 9
